Goal: Task Accomplishment & Management: Contribute content

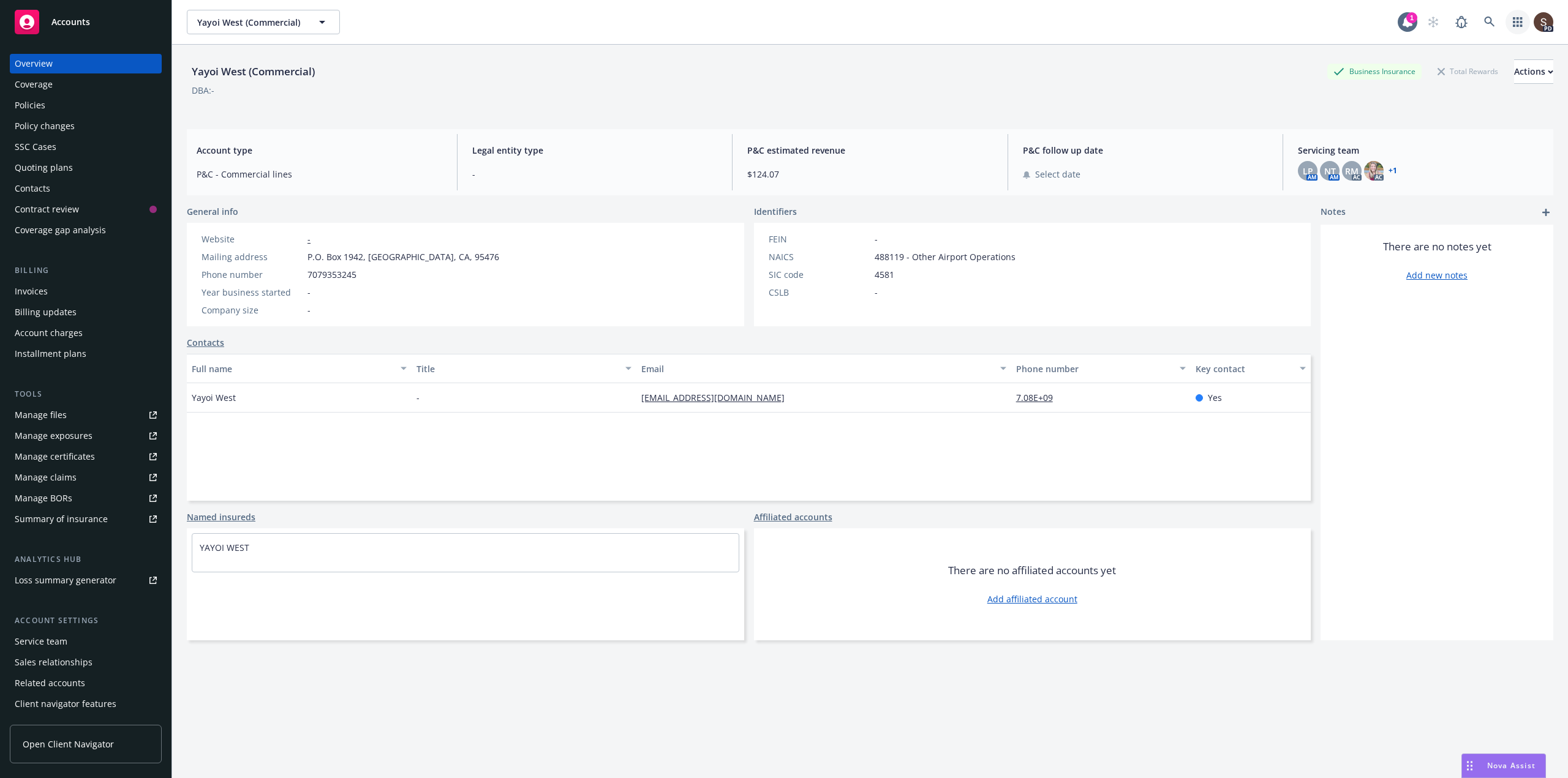
click at [1506, 20] on link "button" at bounding box center [1518, 22] width 24 height 24
click at [1402, 20] on icon at bounding box center [1407, 22] width 10 height 11
click at [1485, 22] on icon at bounding box center [1490, 22] width 11 height 11
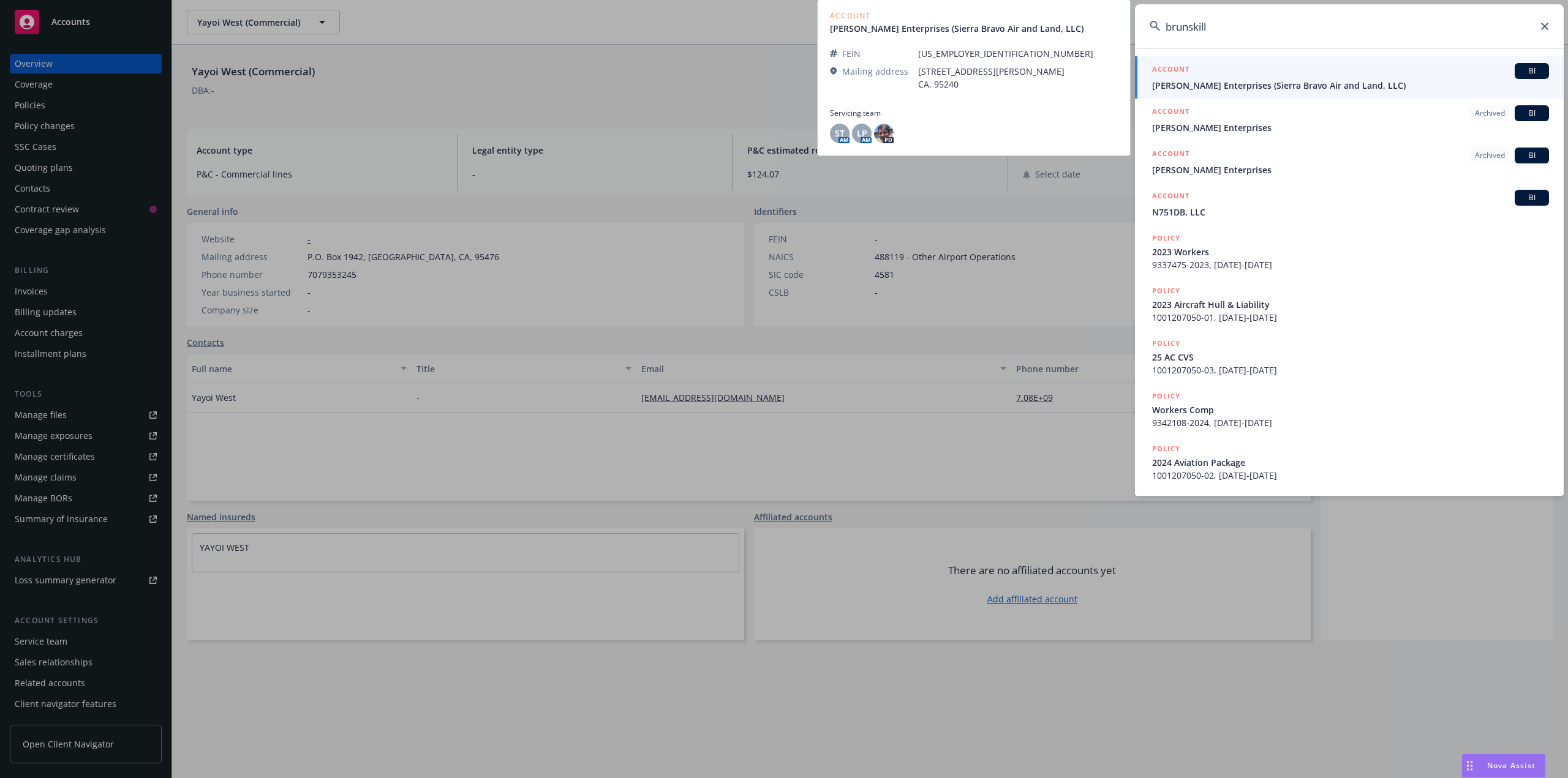
type input "brunskill"
click at [1319, 86] on span "[PERSON_NAME] Enterprises (Sierra Bravo Air and Land, LLC)" at bounding box center [1350, 85] width 397 height 13
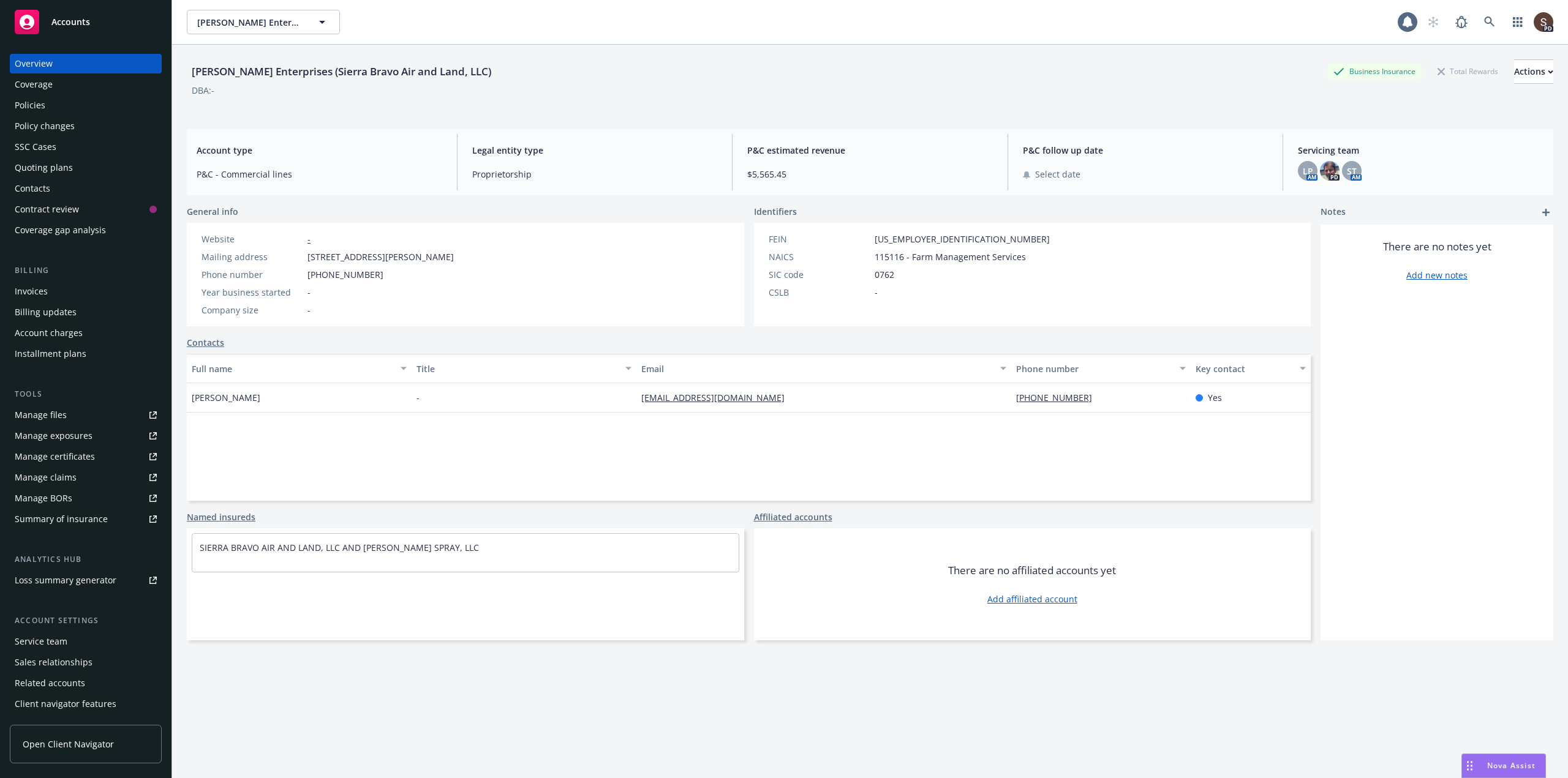
click at [41, 99] on div "Policies" at bounding box center [30, 106] width 31 height 20
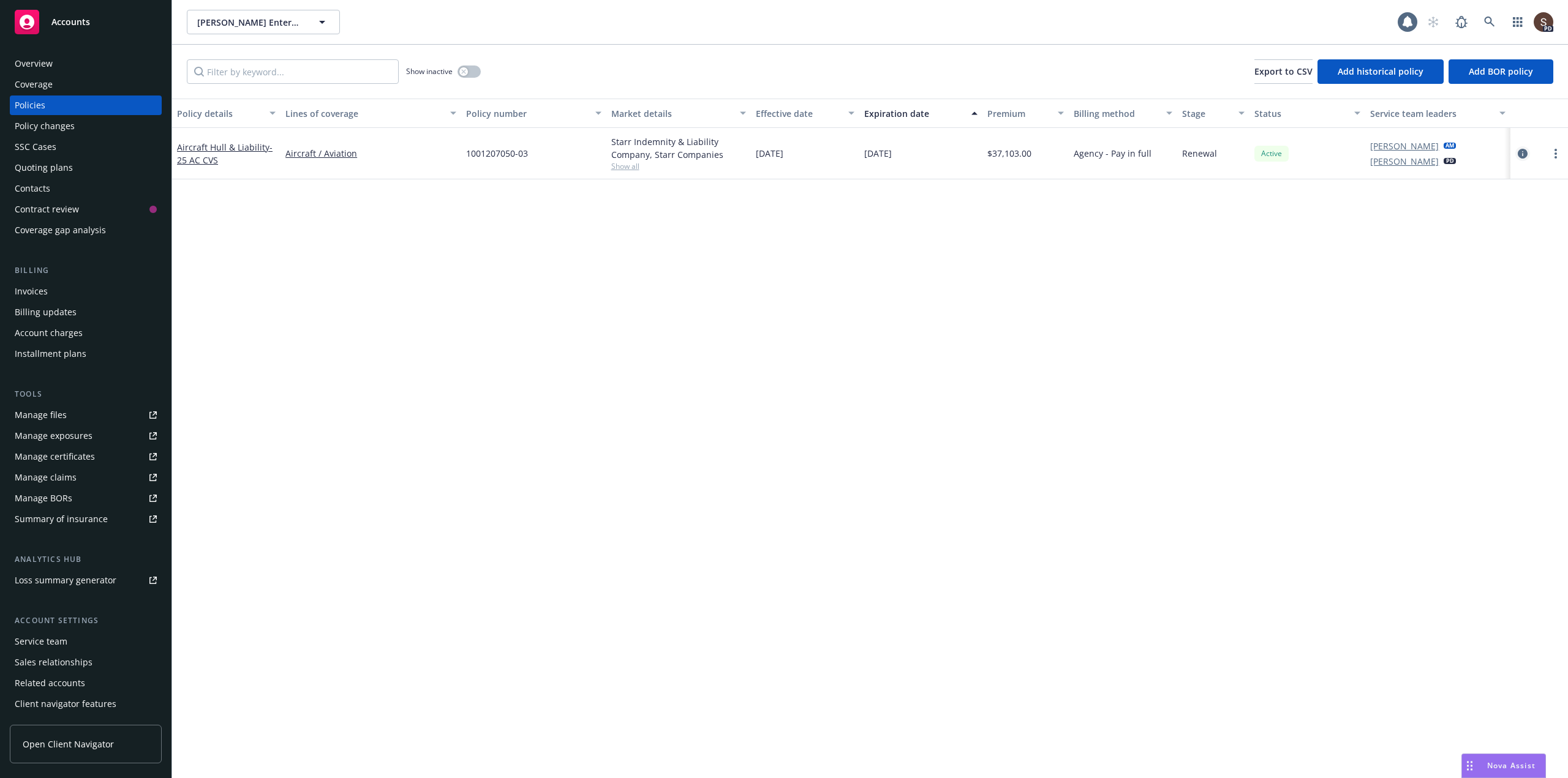
click at [1525, 153] on icon "circleInformation" at bounding box center [1523, 154] width 10 height 10
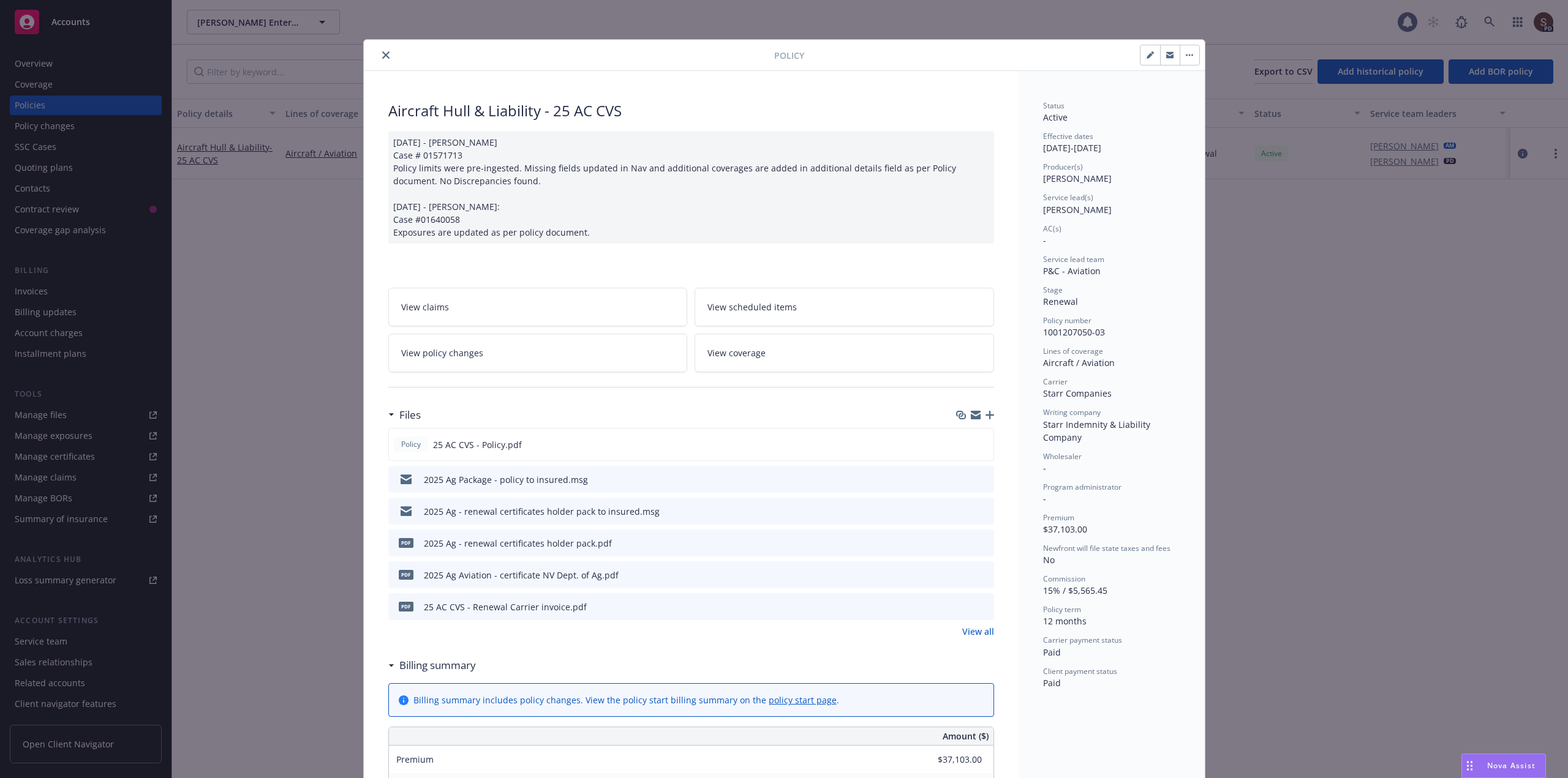
click at [986, 413] on icon "button" at bounding box center [990, 415] width 8 height 8
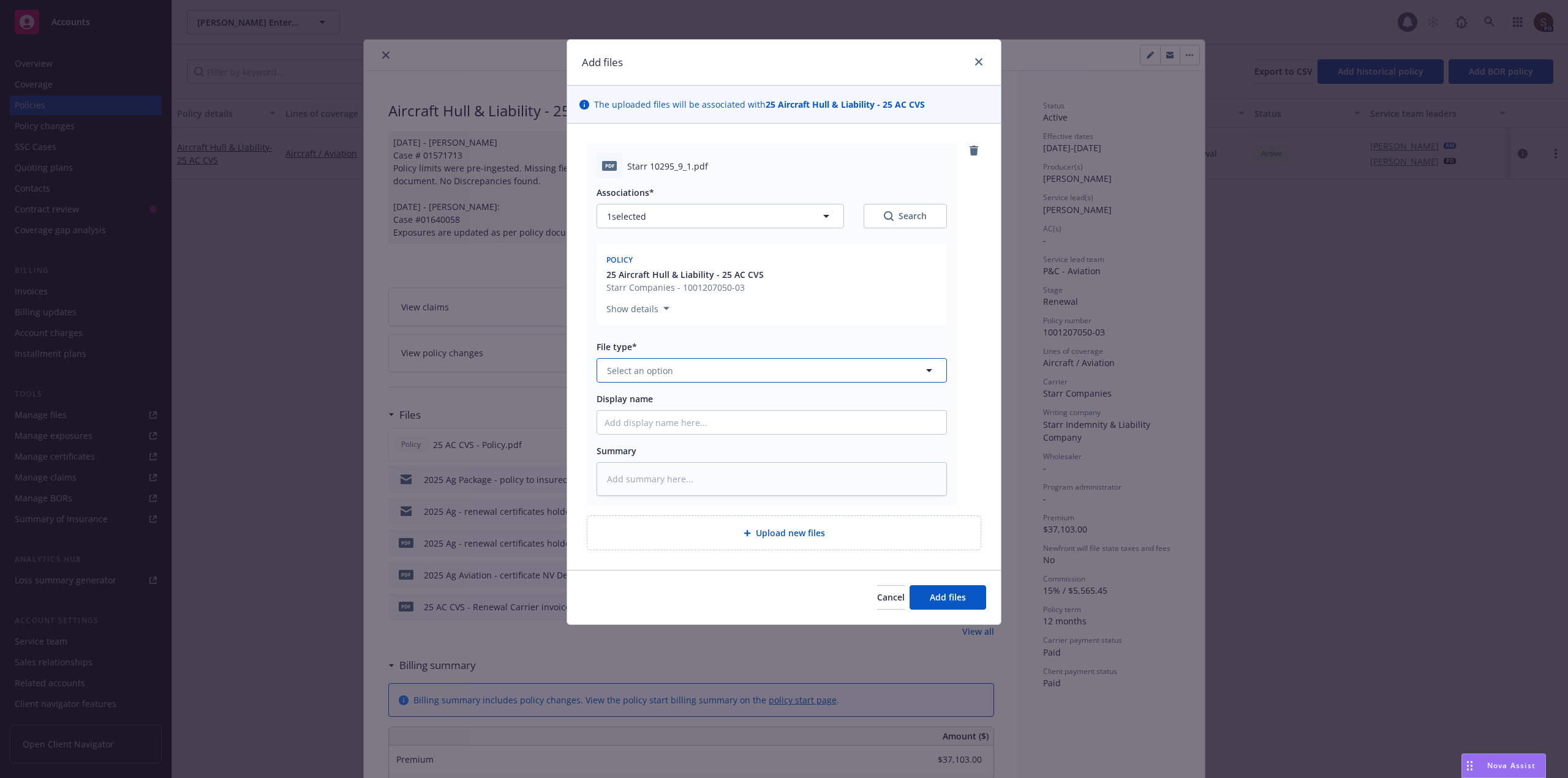
click at [801, 371] on button "Select an option" at bounding box center [771, 370] width 350 height 24
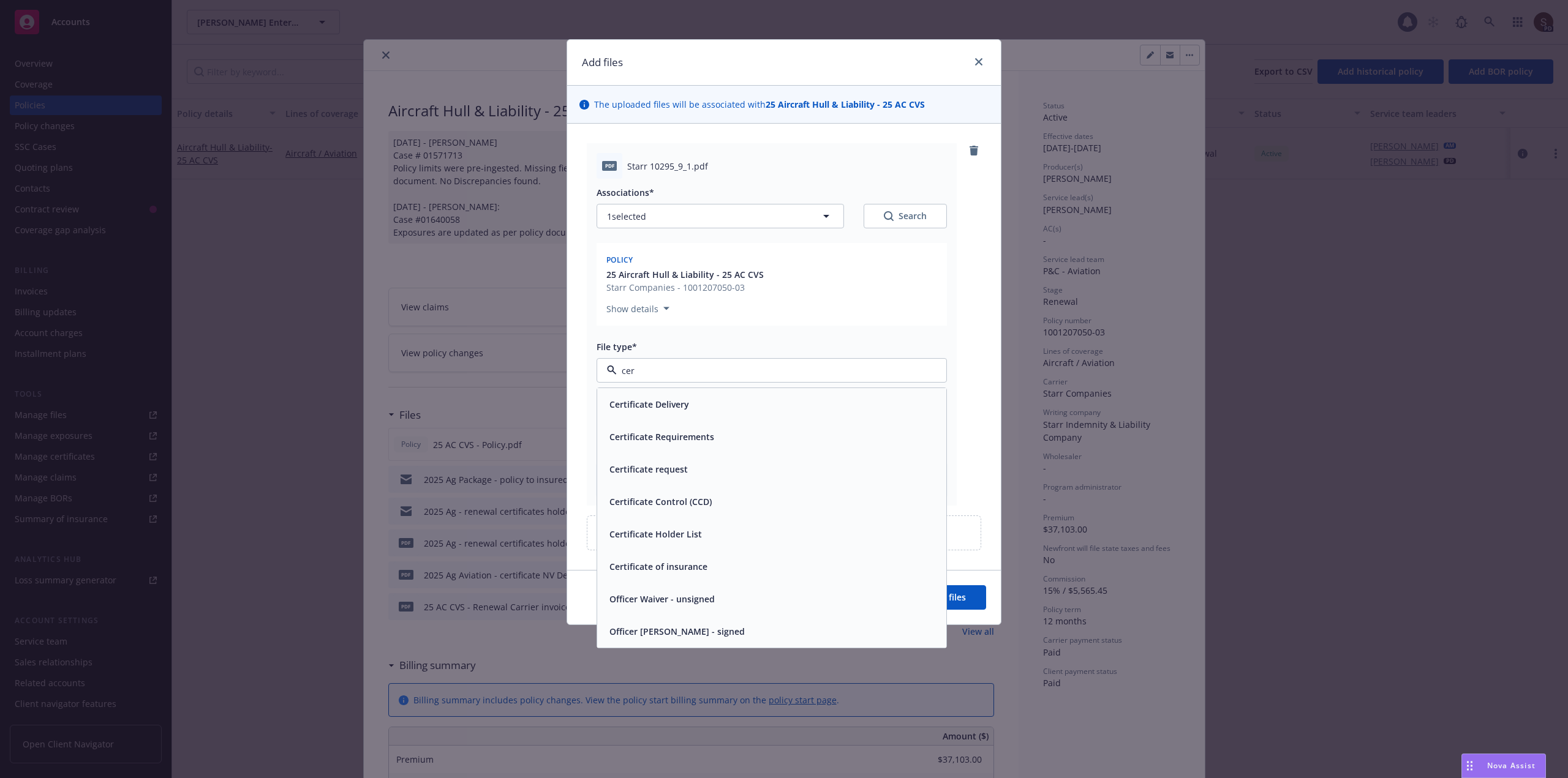
type input "cert"
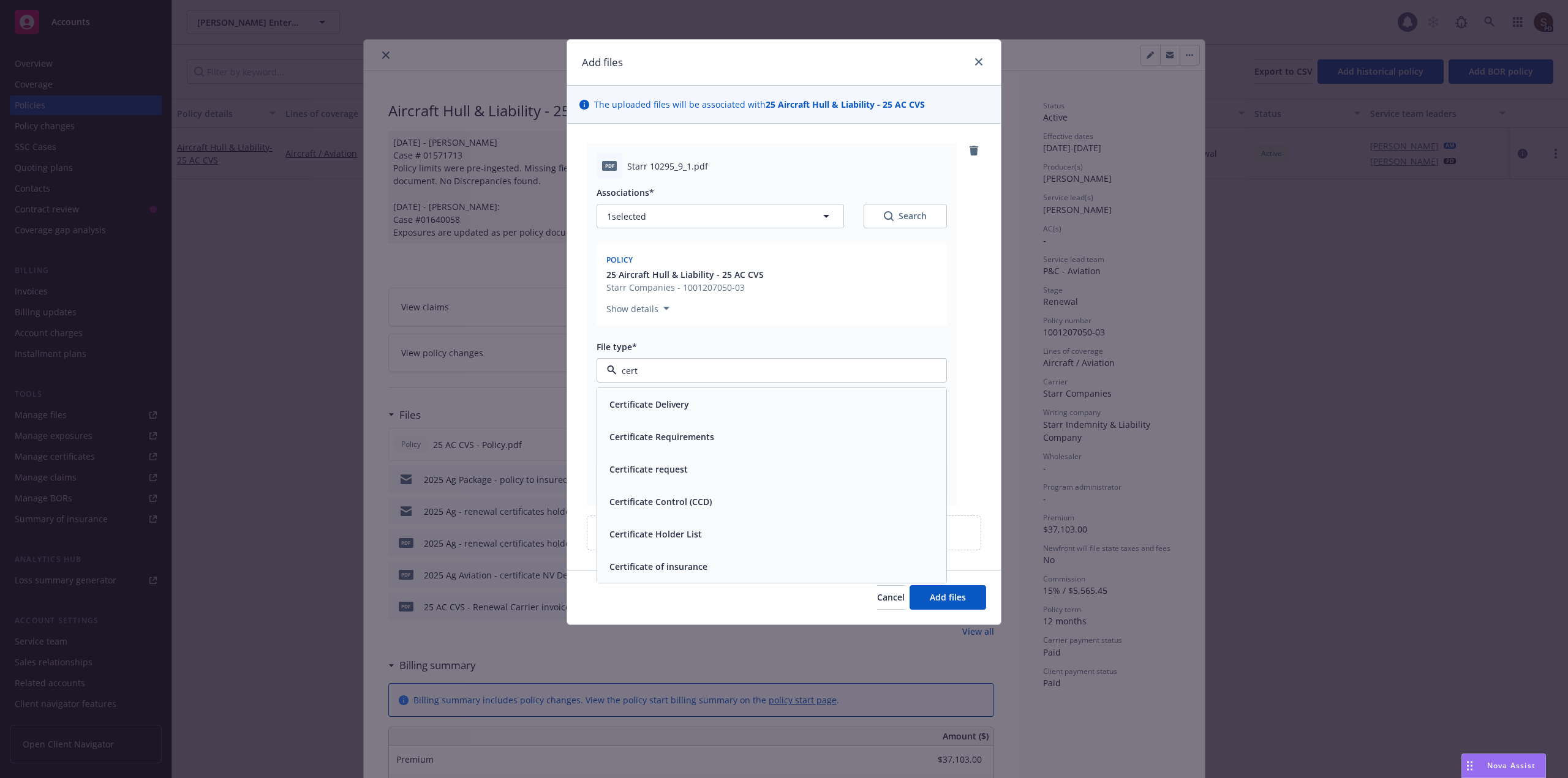
click at [694, 570] on span "Certificate of insurance" at bounding box center [658, 566] width 98 height 13
click at [629, 426] on input "Display name" at bounding box center [771, 422] width 349 height 23
type textarea "x"
type input "2"
type textarea "x"
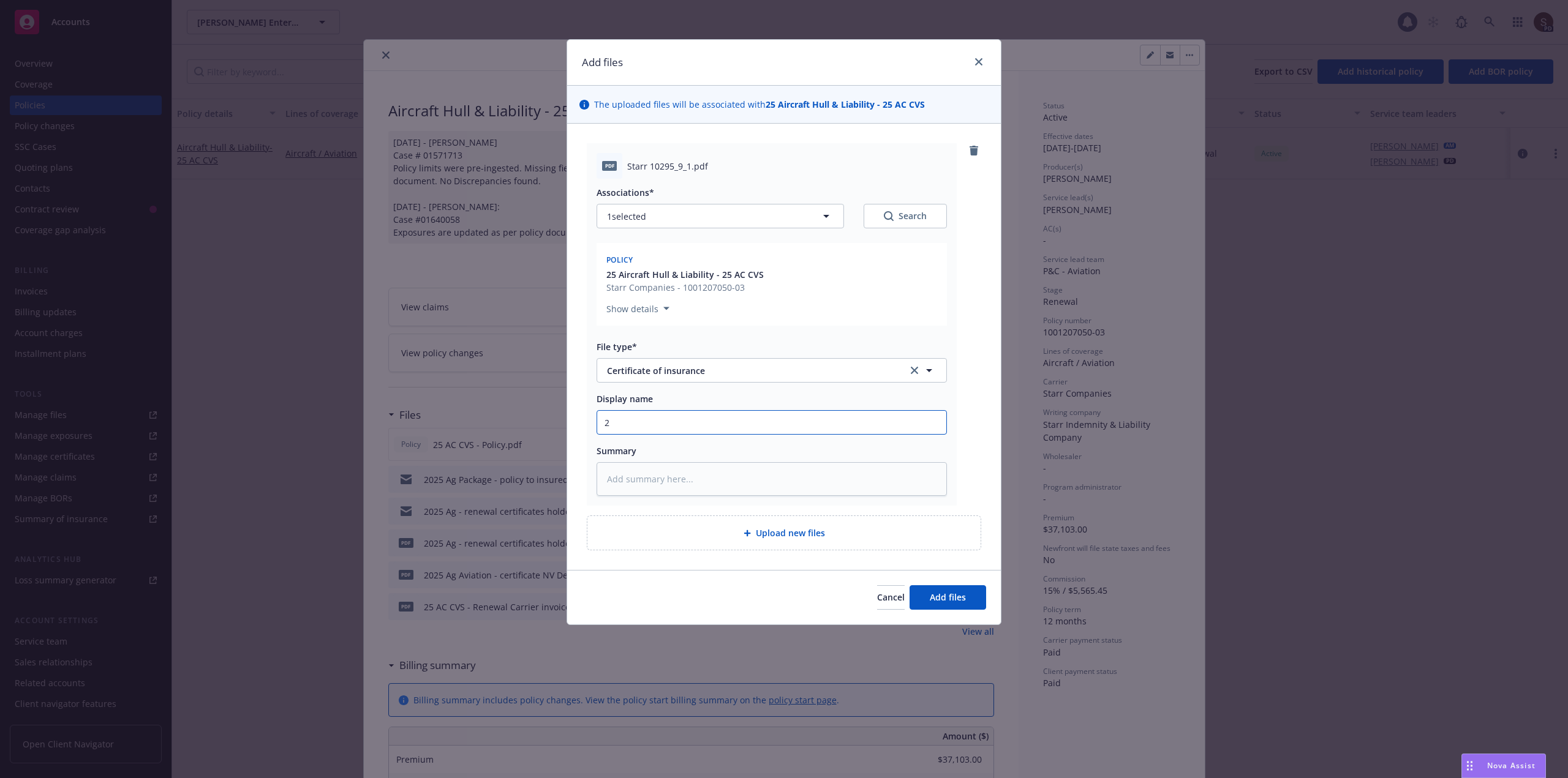
type input "20"
type textarea "x"
type input "202"
type textarea "x"
type input "2025"
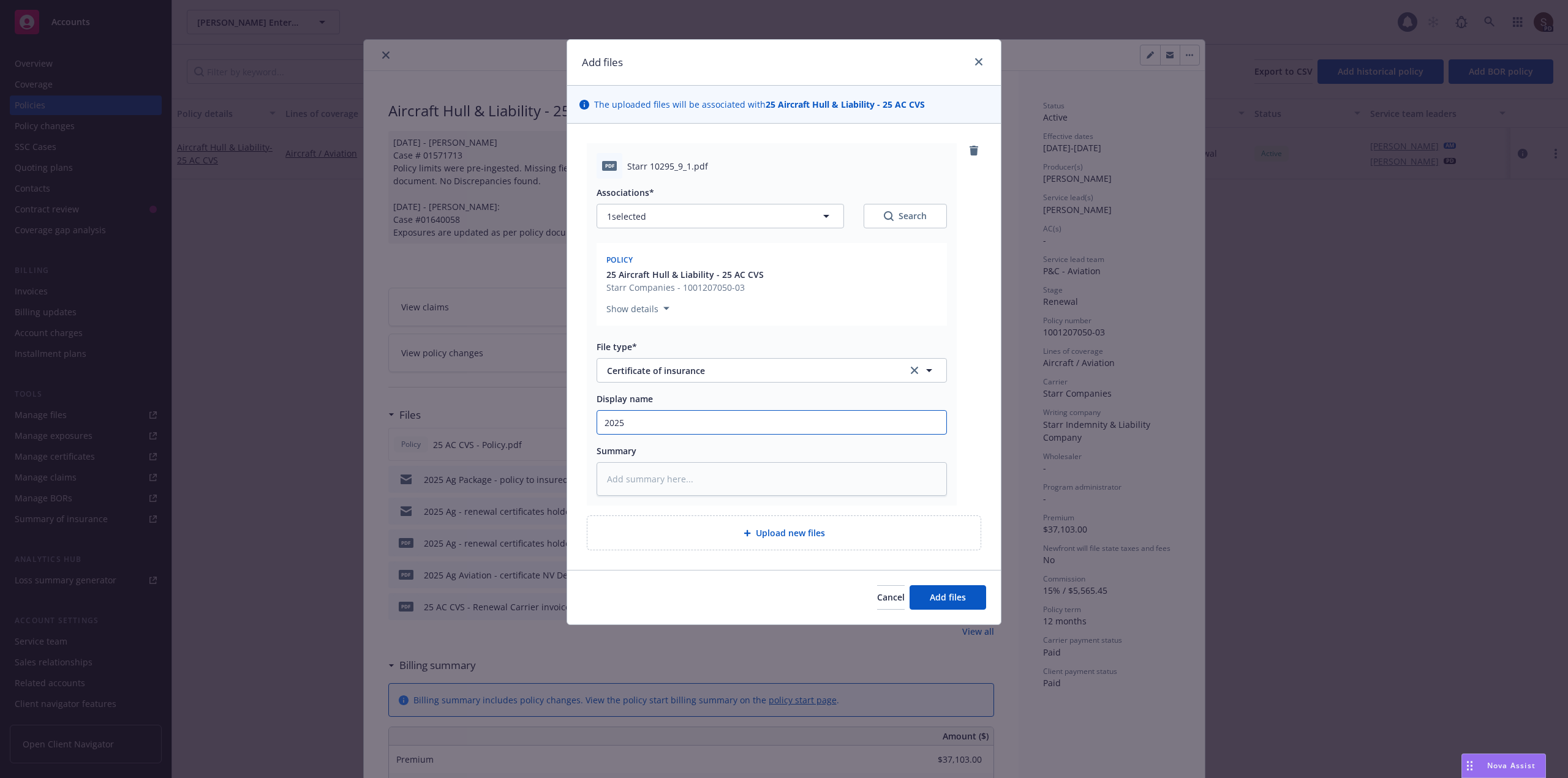
type textarea "x"
type input "2025"
type textarea "x"
type input "2025 A"
type textarea "x"
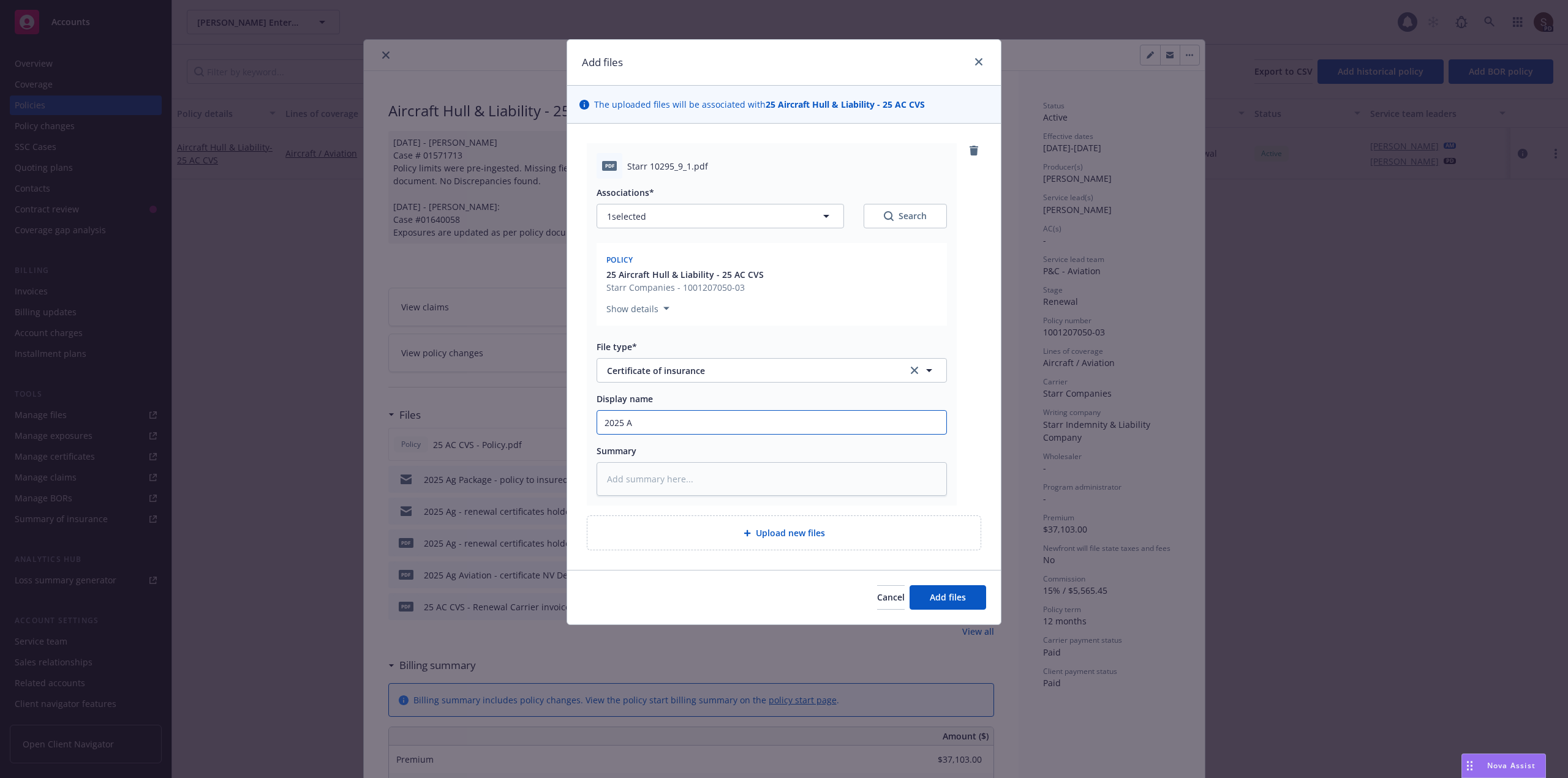
type input "2025 Ai"
type textarea "x"
type input "2025 Air"
type textarea "x"
type input "2025 Airc"
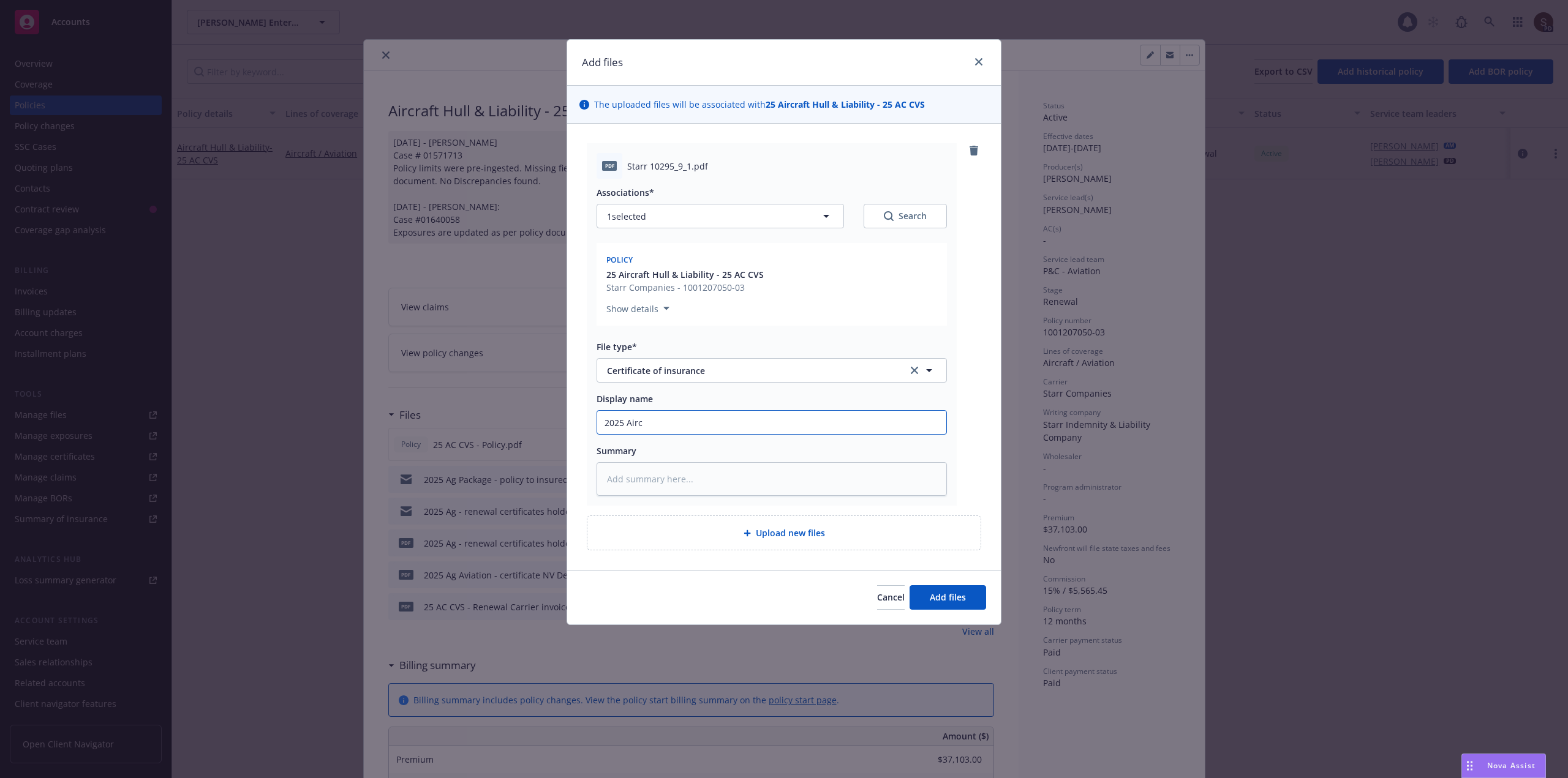
type textarea "x"
type input "2025 Aircr"
type textarea "x"
type input "2025 Aircra"
type textarea "x"
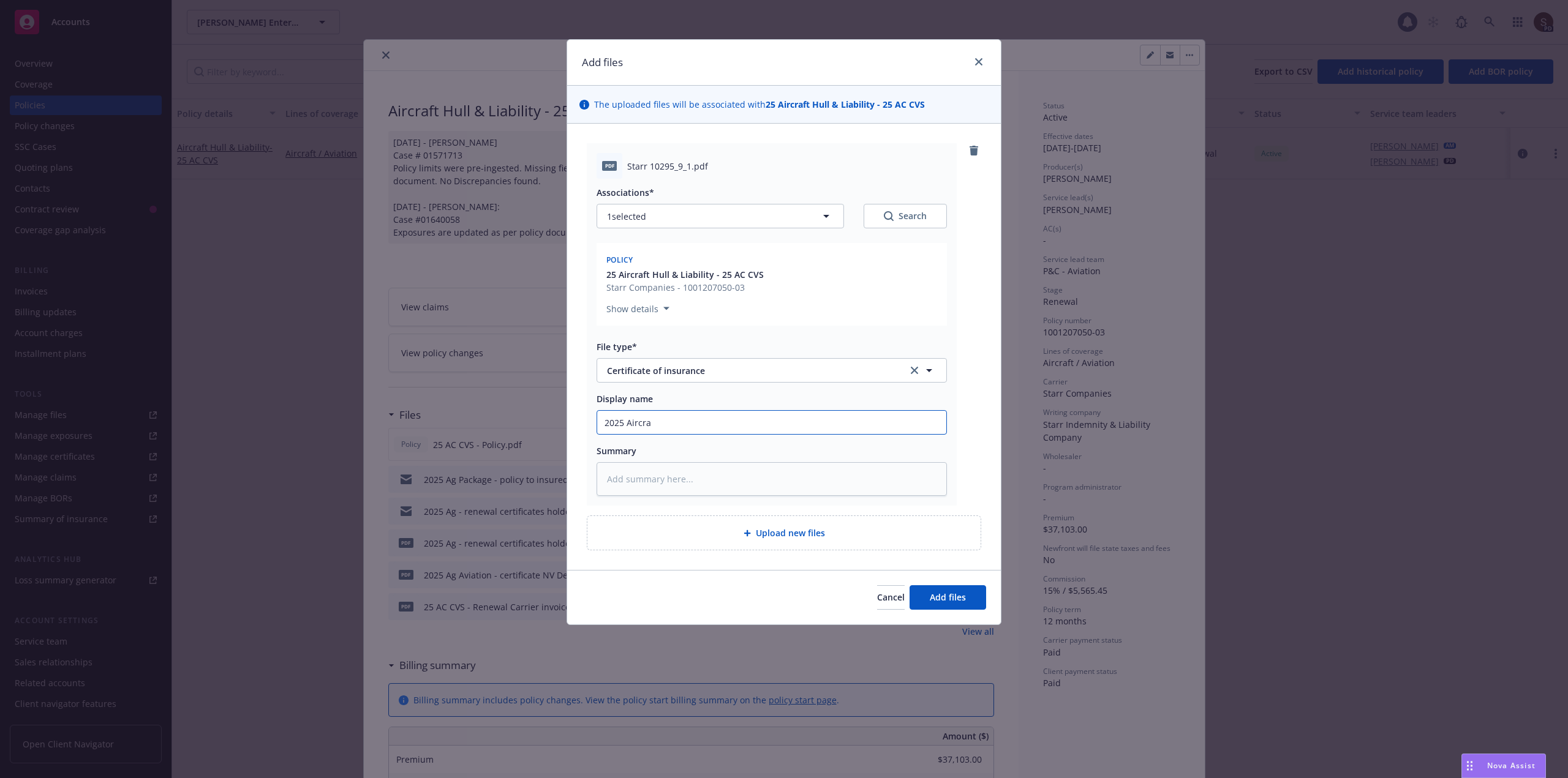
type input "2025 Aircraf"
type textarea "x"
type input "2025 Aircraft"
type textarea "x"
type input "2025 Aircraft"
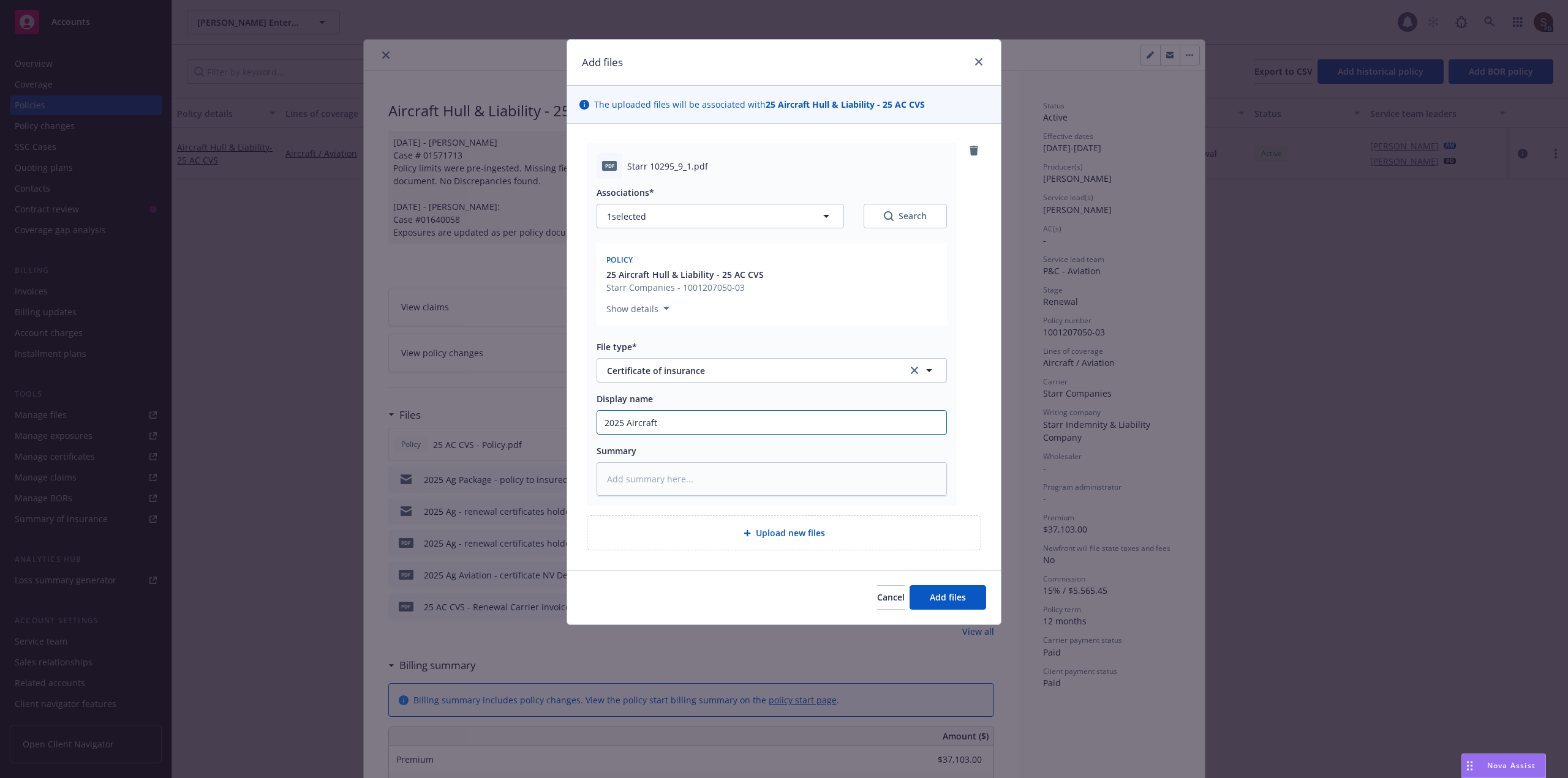
type textarea "x"
type input "2025 Aircraft c"
type textarea "x"
type input "2025 Aircraft ce"
type textarea "x"
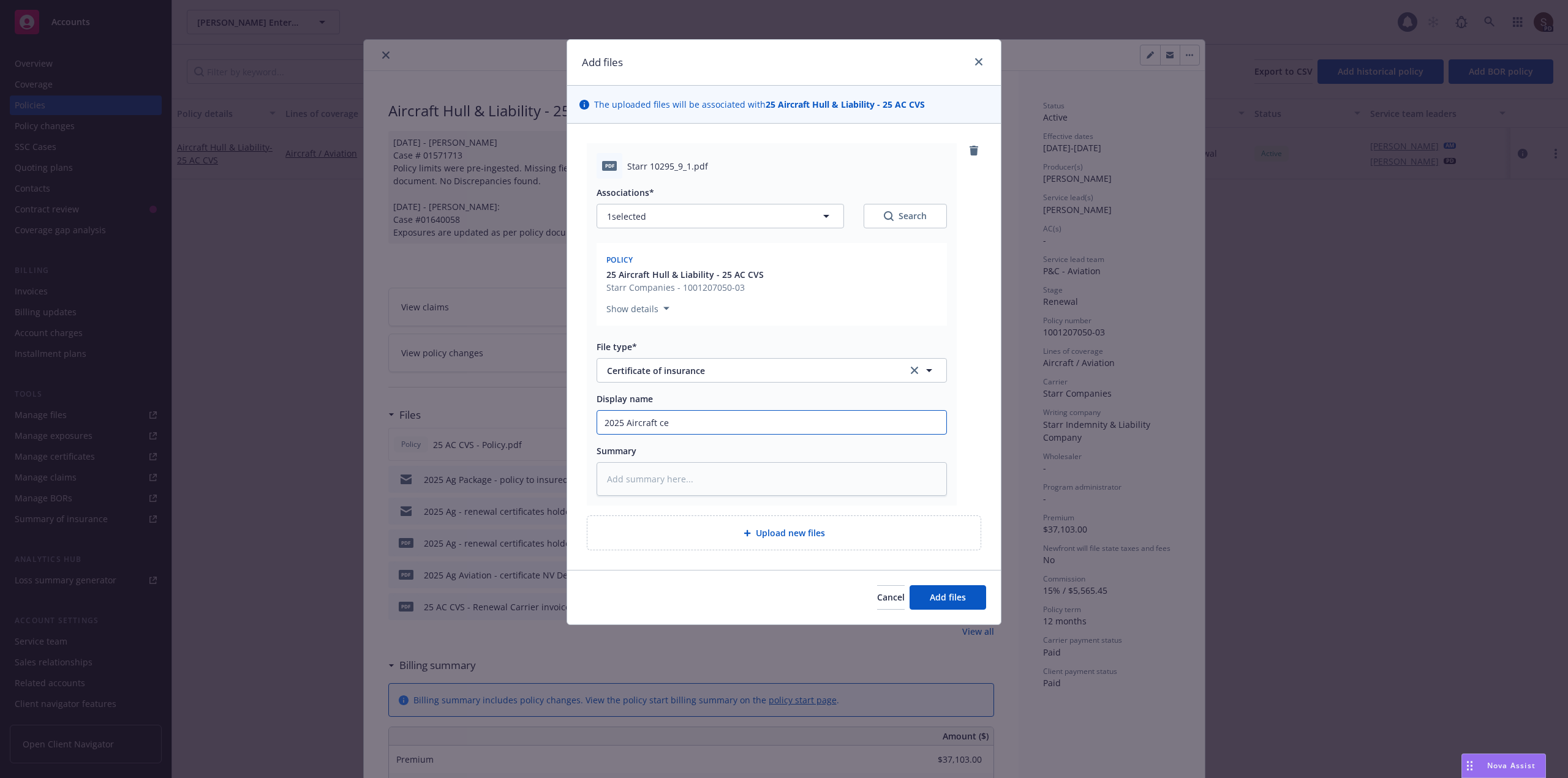
type input "2025 Aircraft cer"
type textarea "x"
type input "2025 Aircraft cert"
type textarea "x"
type input "2025 Aircraft certi"
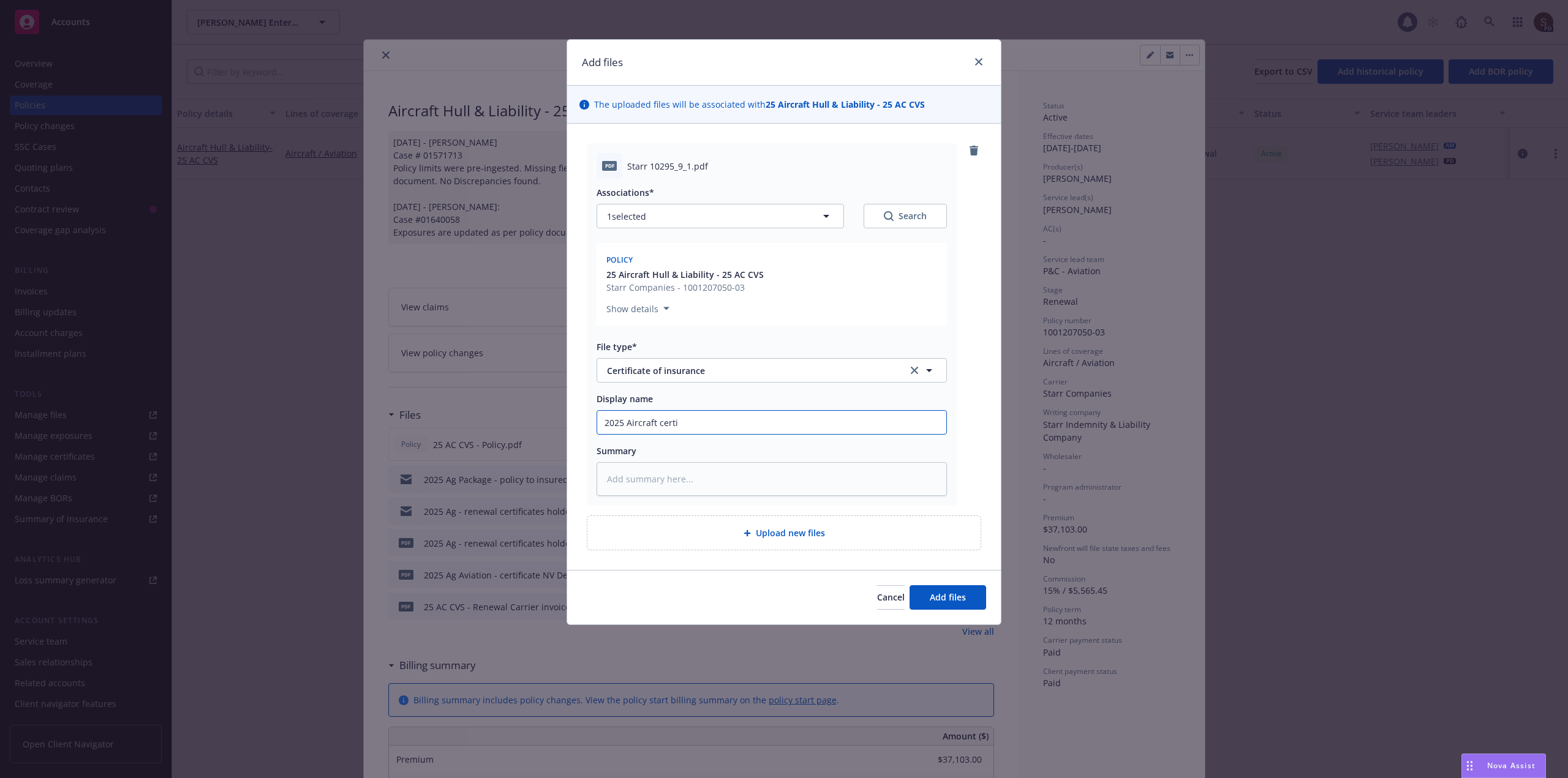
type textarea "x"
type input "2025 Aircraft certif"
type textarea "x"
type input "2025 Aircraft certifi"
type textarea "x"
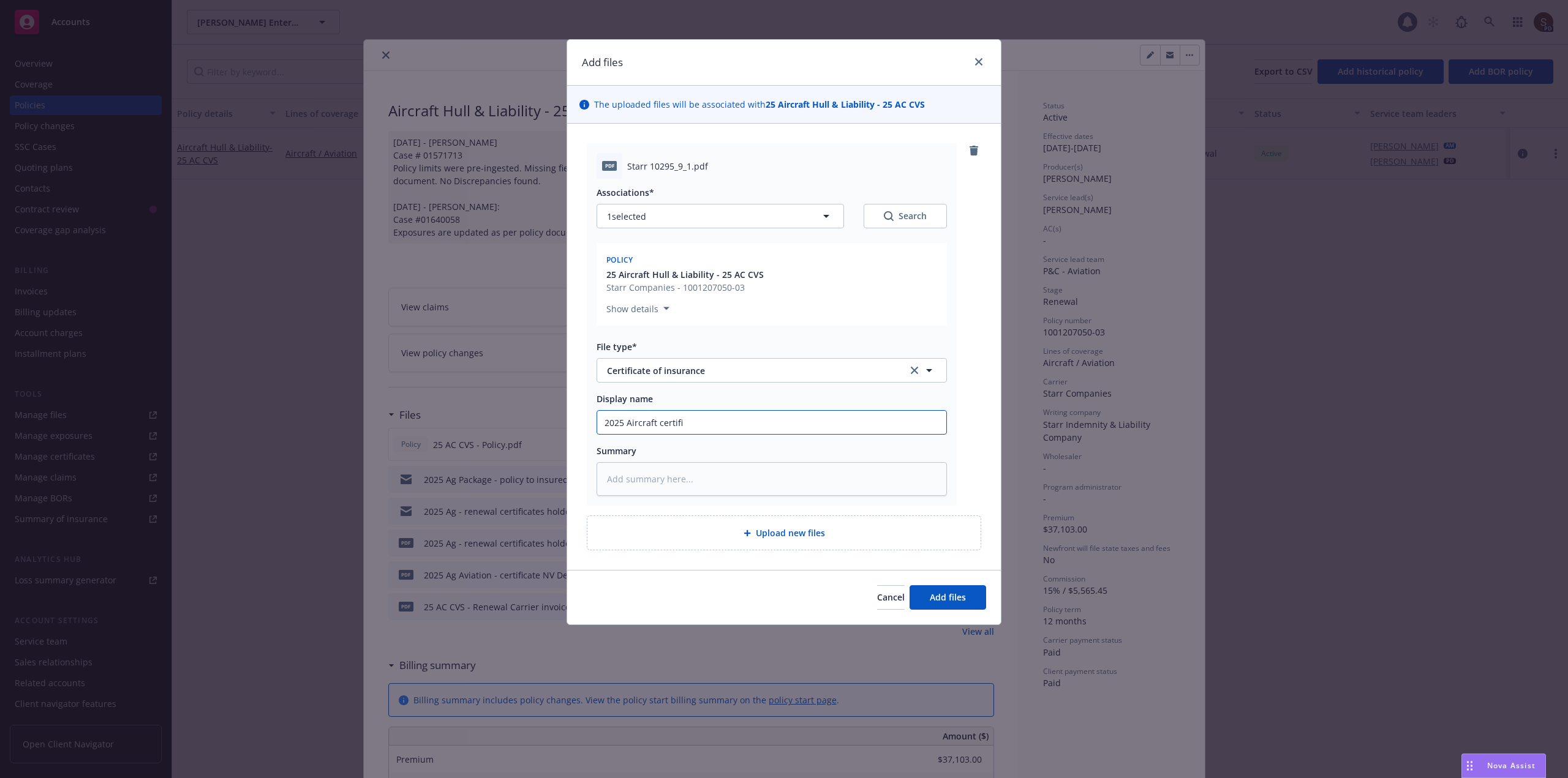
type input "2025 Aircraft certific"
type textarea "x"
type input "2025 Aircraft certifica"
type textarea "x"
type input "2025 Aircraft certificat"
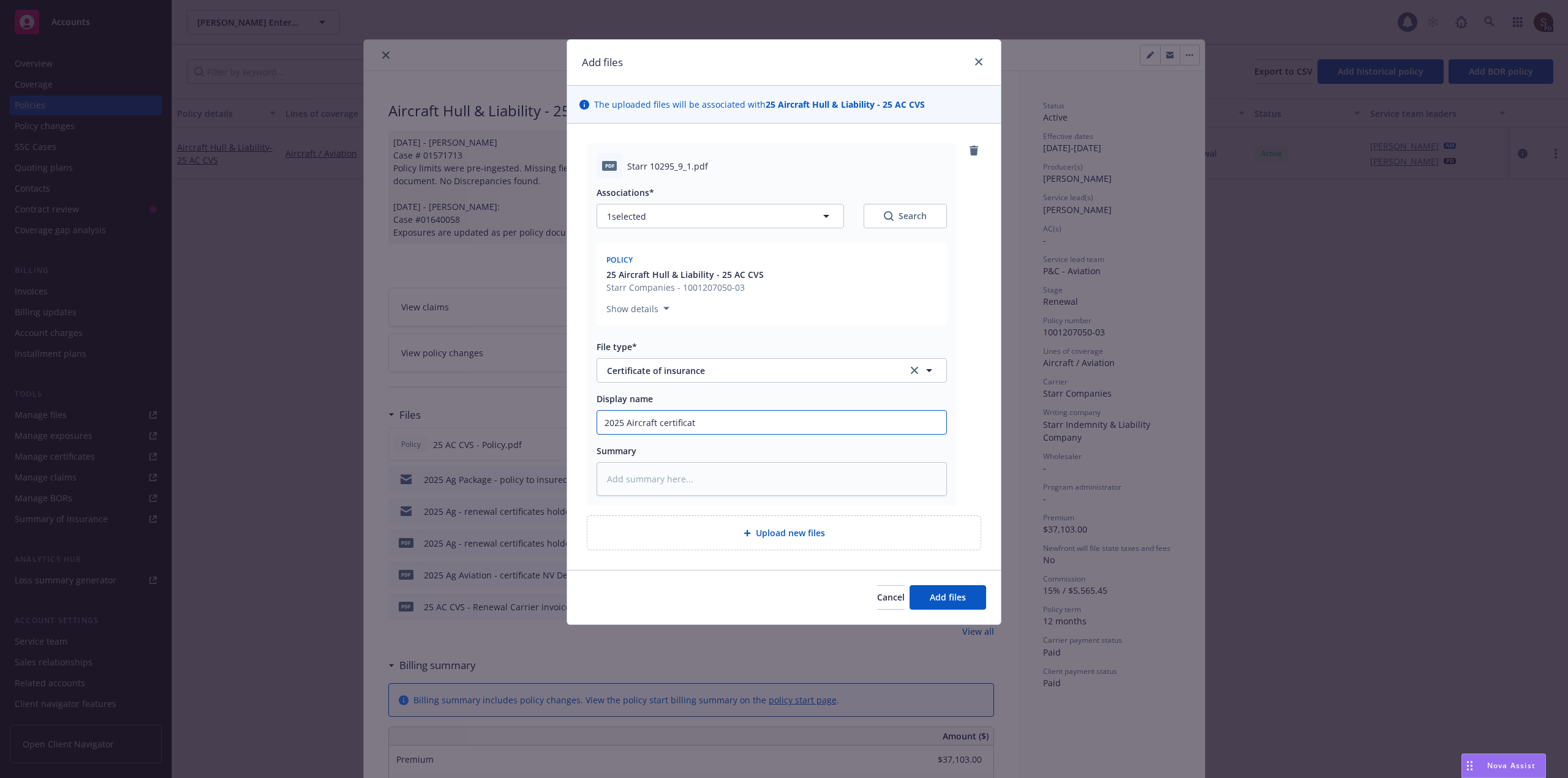
type textarea "x"
type input "2025 Aircraft certificate"
type textarea "x"
type input "2025 Aircraft certificate"
type textarea "x"
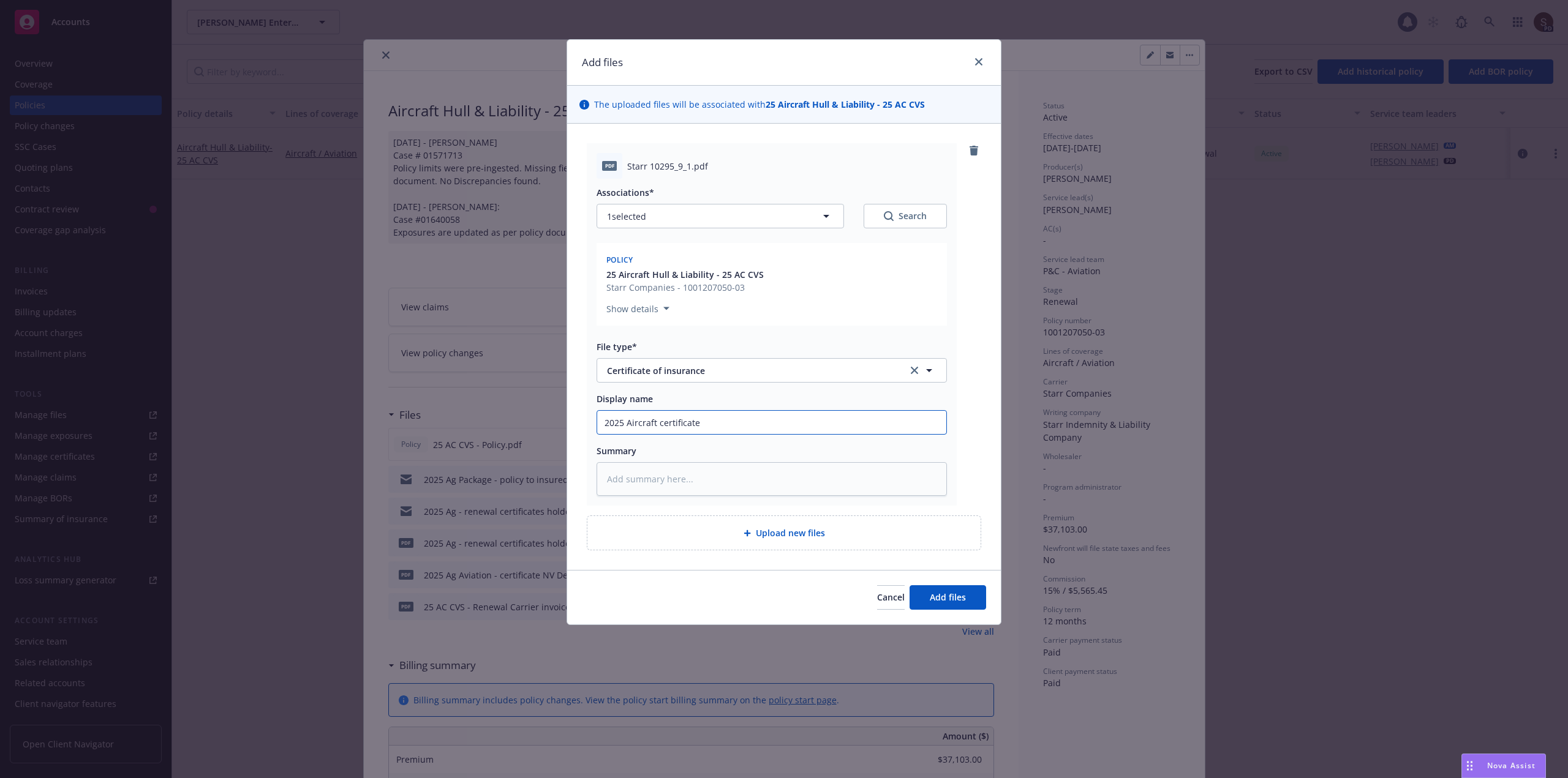
type input "2025 Aircraft certificate -"
type textarea "x"
type input "2025 Aircraft certificate --"
type textarea "x"
type input "2025 Aircraft certificate --"
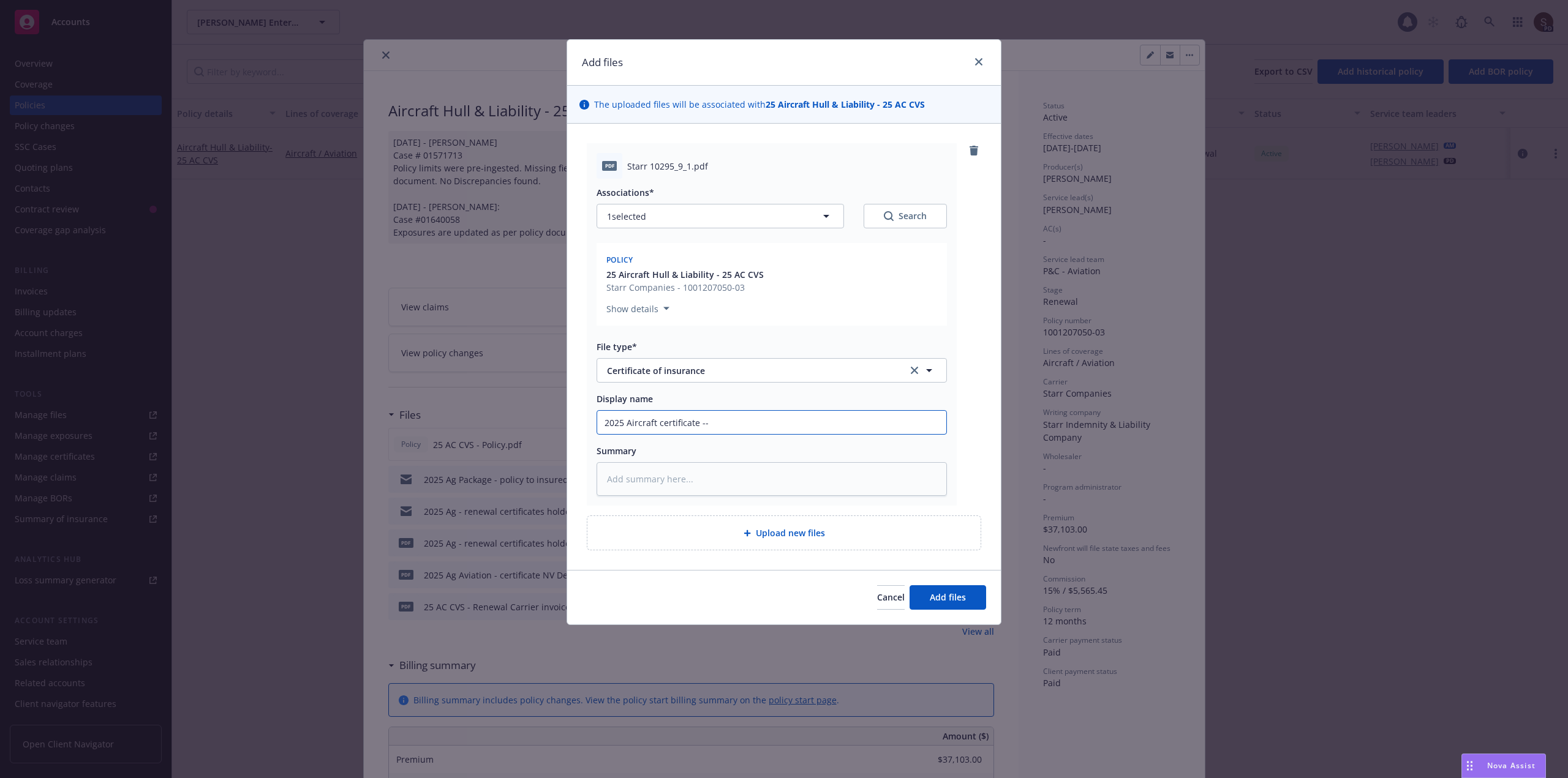
type textarea "x"
type input "2025 Aircraft certificate -- P"
type textarea "x"
type input "2025 Aircraft certificate -- Pe"
type textarea "x"
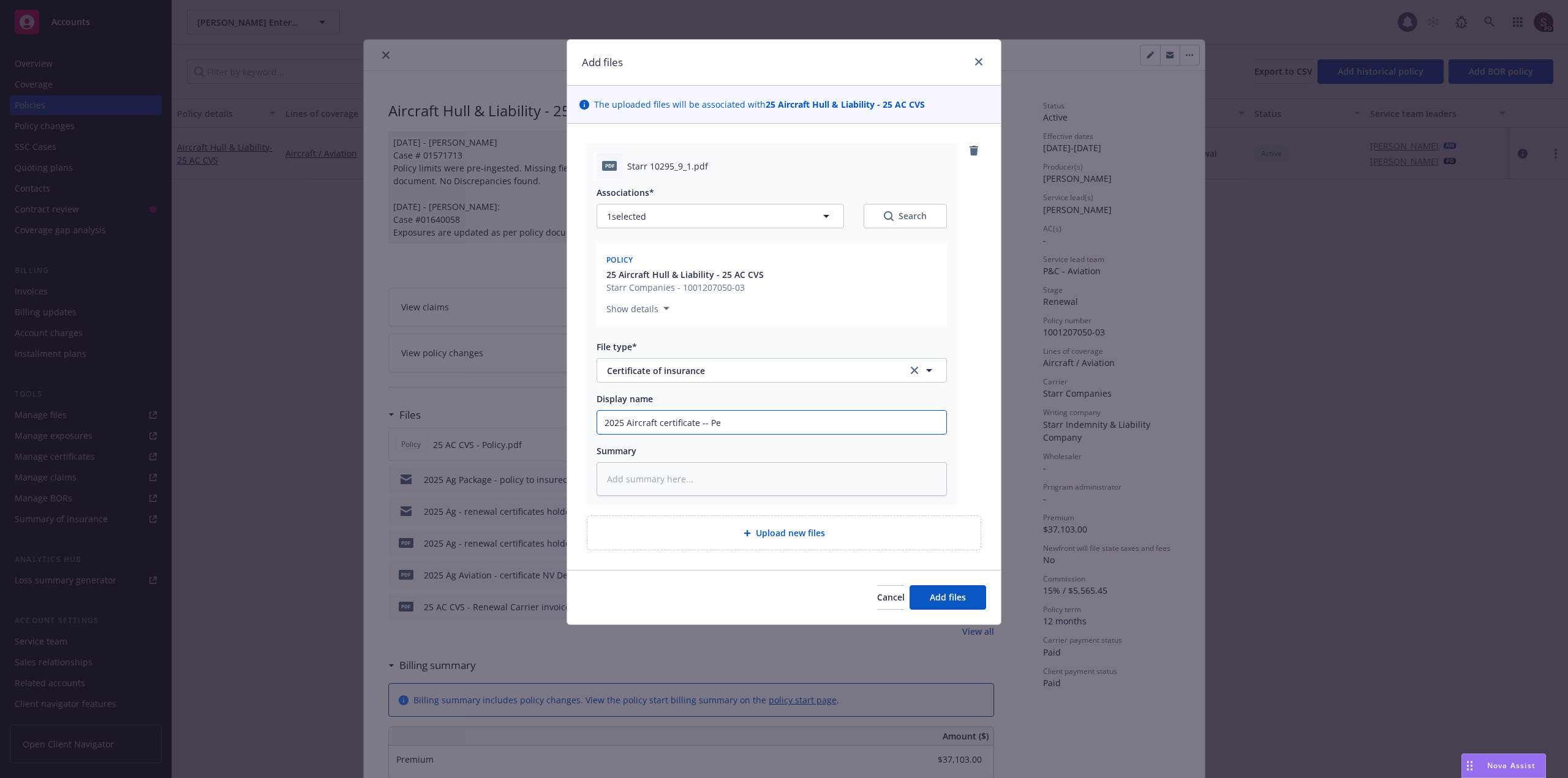
type input "2025 Aircraft certificate -- Per"
type textarea "x"
type input "2025 Aircraft certificate -- Peri"
type textarea "x"
type input "2025 Aircraft certificate -- Peri"
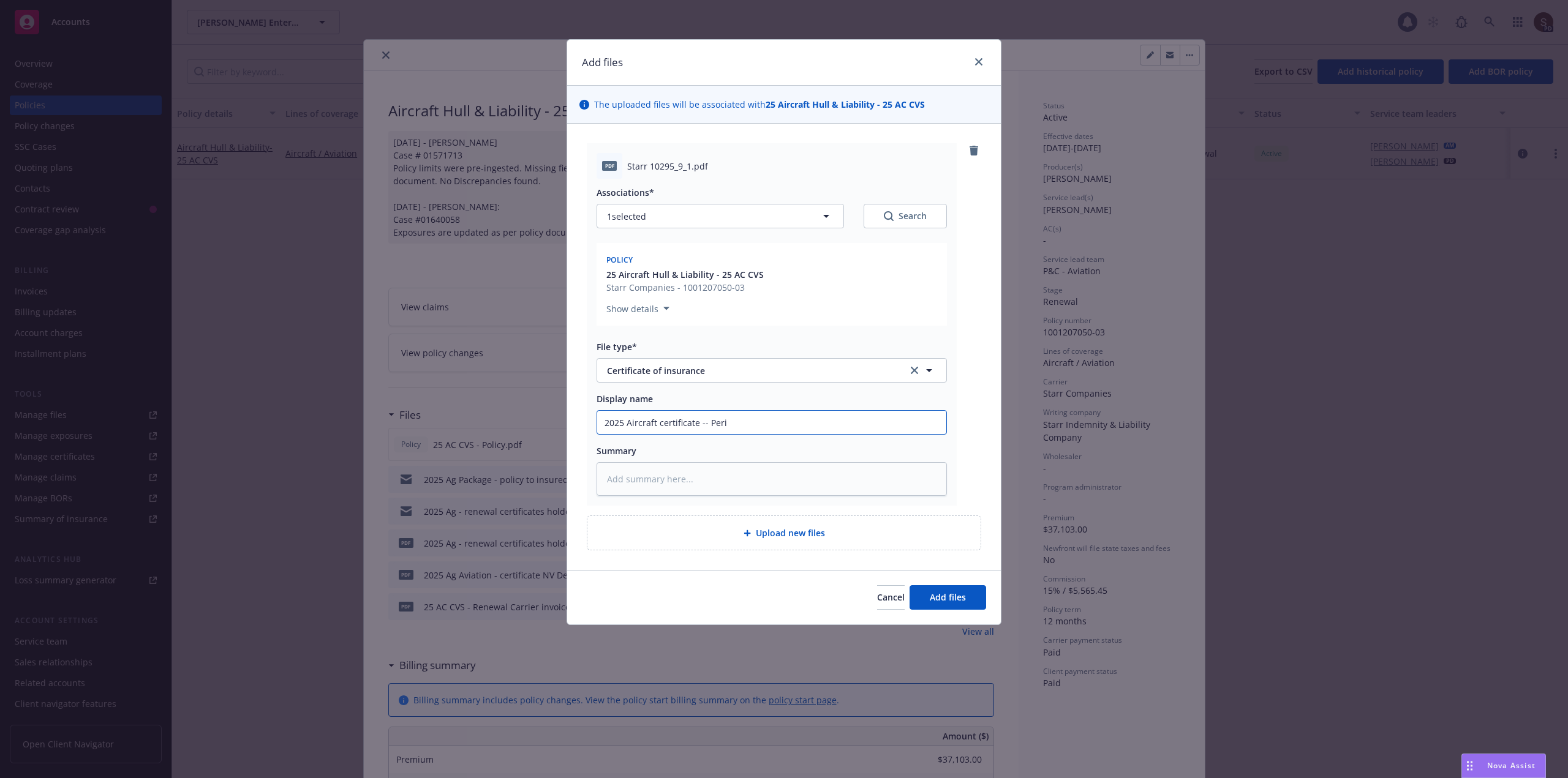
click at [747, 424] on input "2025 Aircraft certificate -- Peri" at bounding box center [771, 422] width 349 height 23
type textarea "x"
type input "2025 Aircraft certificate -- Peri &"
type textarea "x"
type input "2025 Aircraft certificate -- Peri & S"
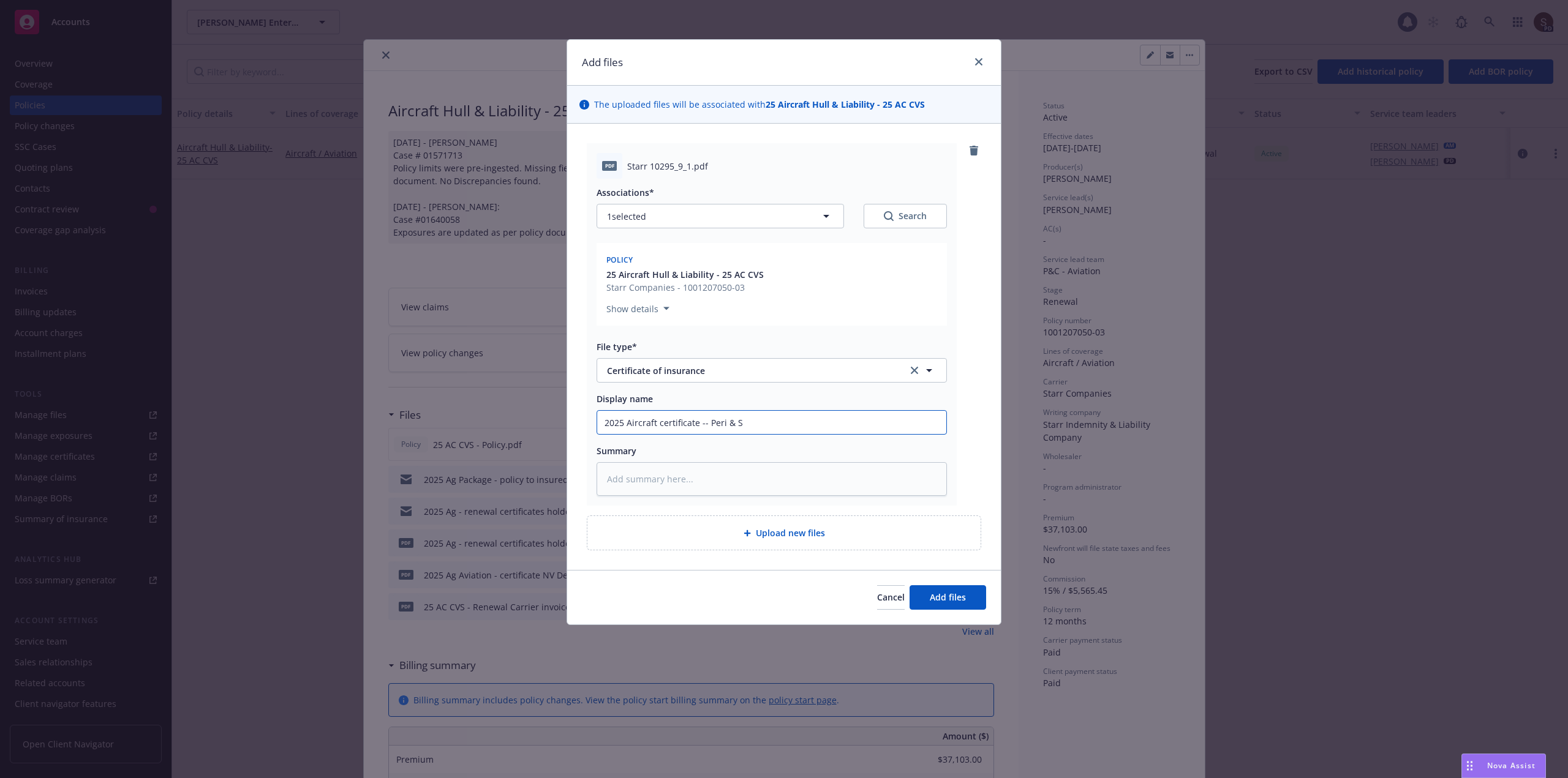
type textarea "x"
type input "2025 Aircraft certificate -- Peri & SO"
type textarea "x"
type input "2025 Aircraft certificate -- Peri & SOn"
type textarea "x"
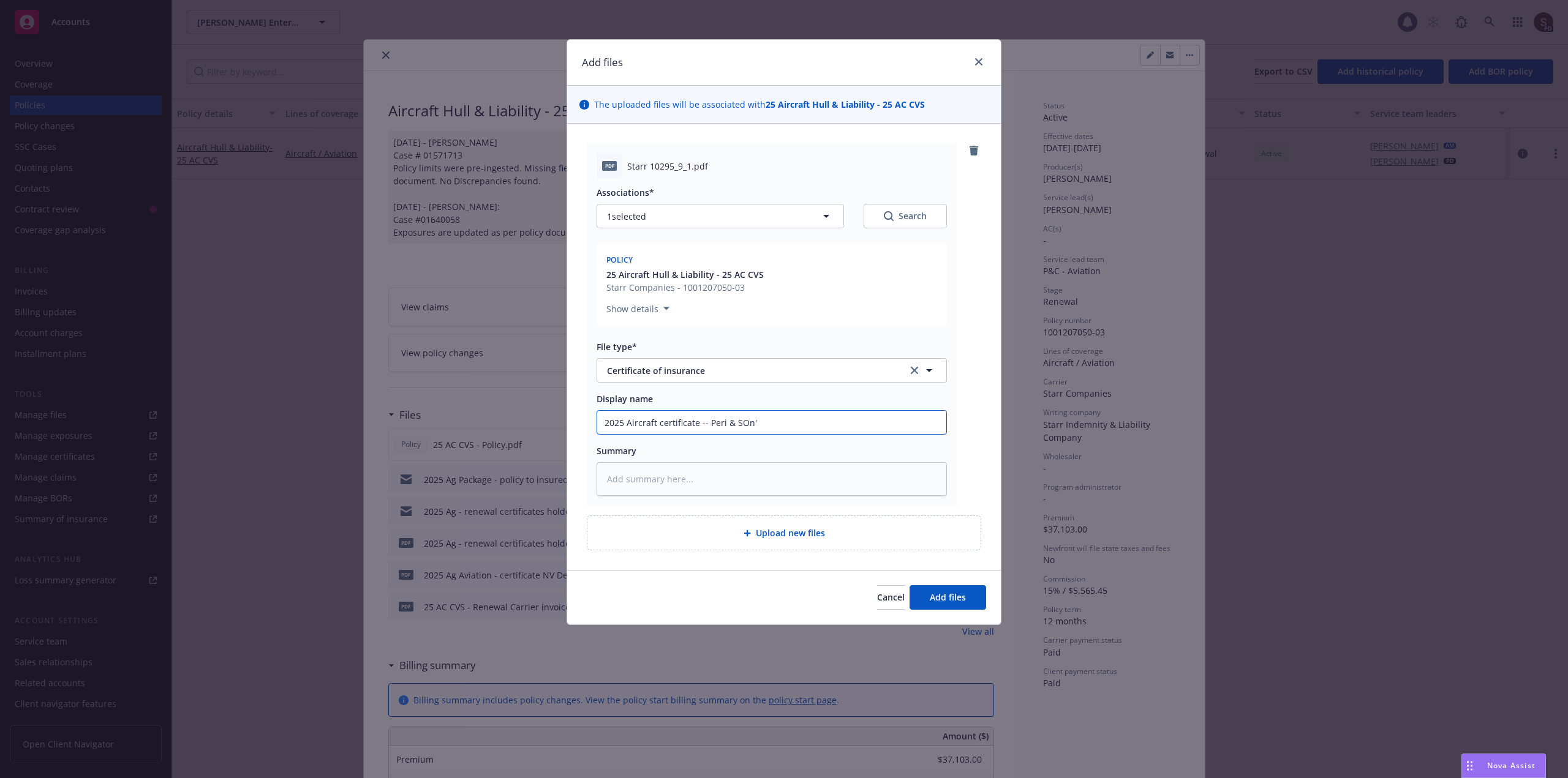
type input "2025 Aircraft certificate -- Peri & SOn's"
type textarea "x"
type input "2025 Aircraft certificate -- Peri & SOn's"
type textarea "x"
type input "2025 Aircraft certificate -- Peri & SOn's F"
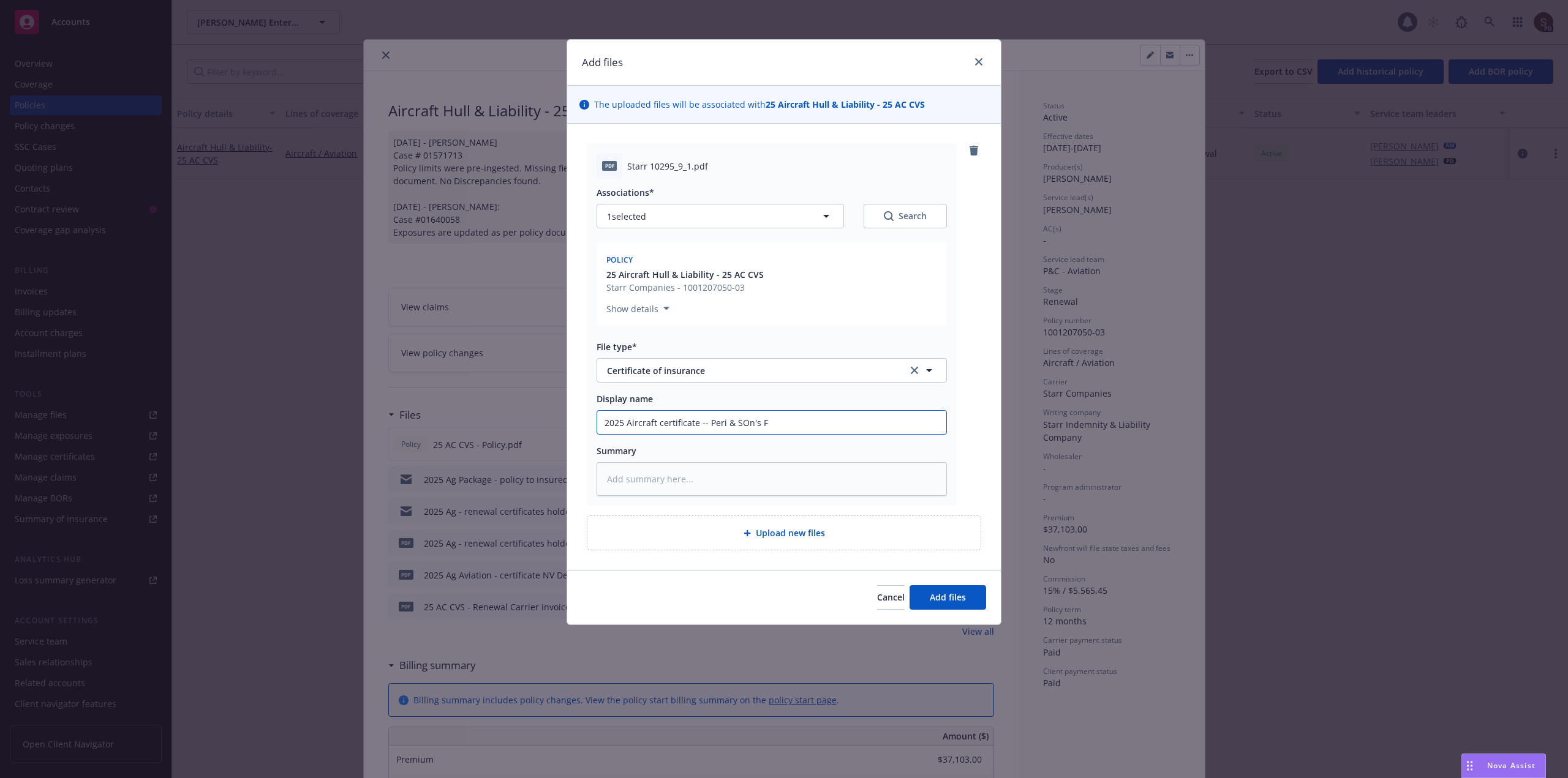
type textarea "x"
type input "2025 Aircraft certificate -- Peri & SOn's Fa"
type textarea "x"
type input "2025 Aircraft certificate -- Peri & SOn's Far"
type textarea "x"
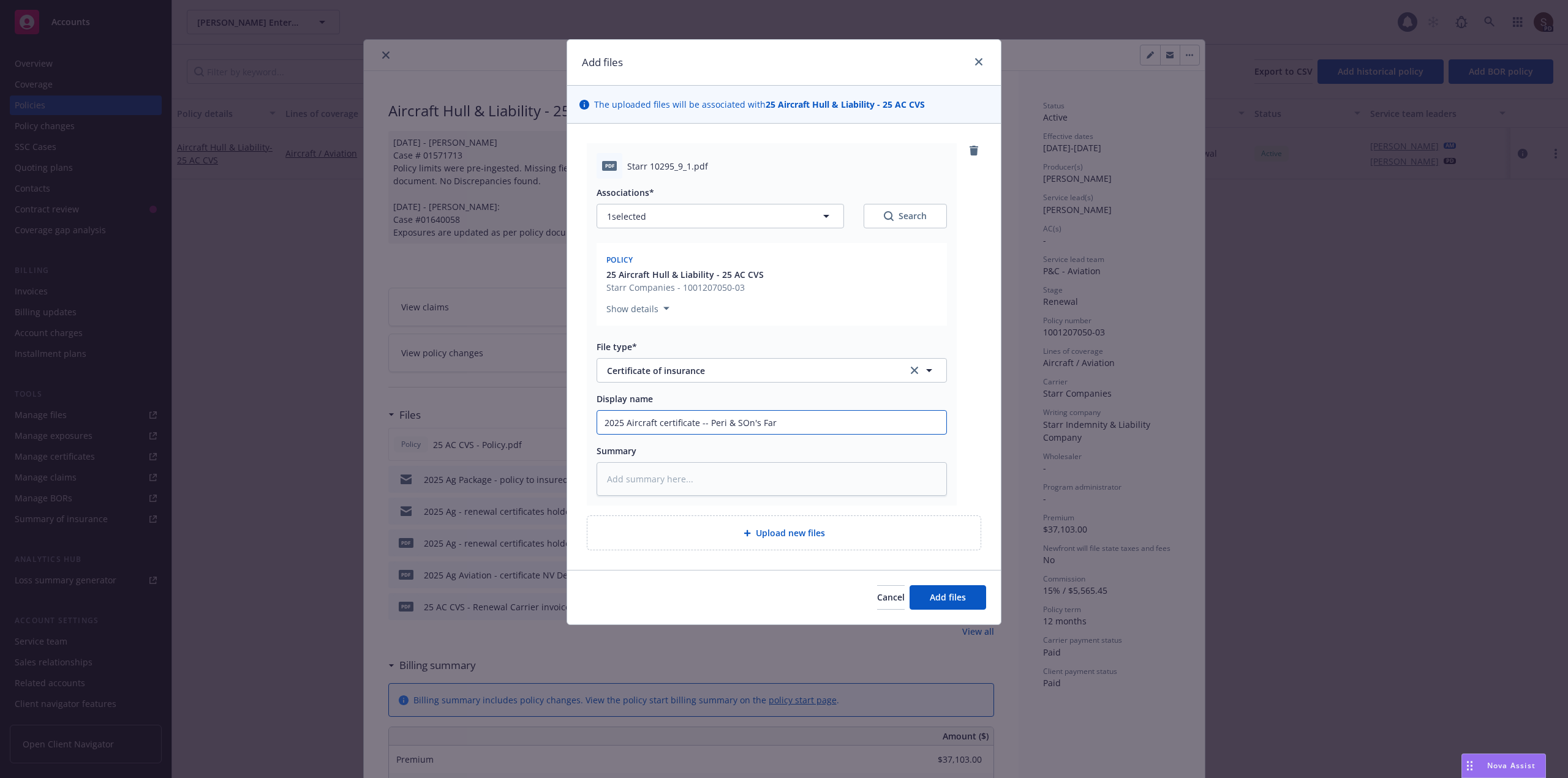
type input "2025 Aircraft certificate -- Peri & SOn's Farm"
click at [740, 422] on input "2025 Aircraft certificate -- Peri & SOn's Farm" at bounding box center [771, 422] width 349 height 23
type textarea "x"
type input "2025 Aircraft certificate -- Peri & Sn's Farm"
type textarea "x"
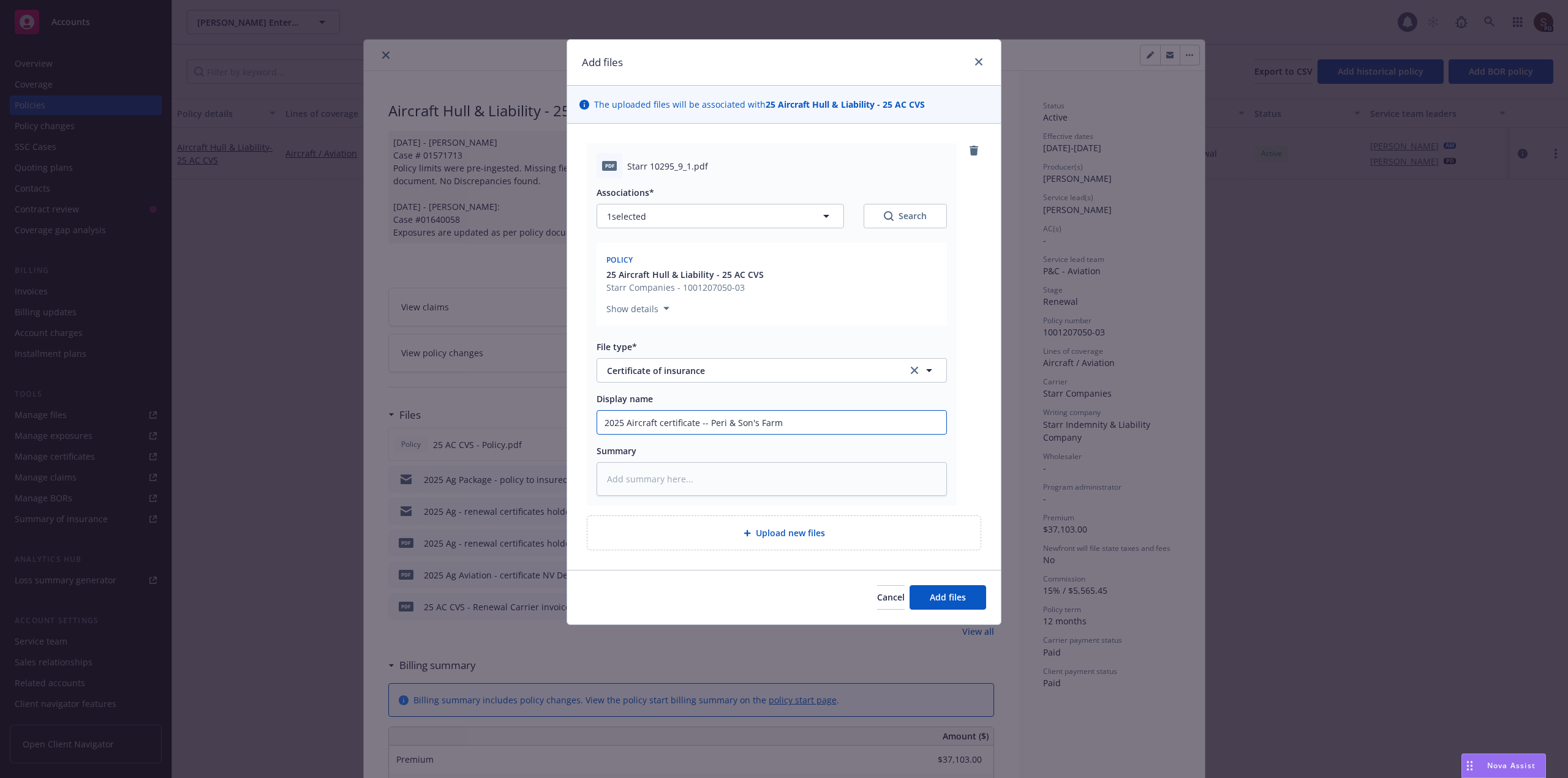
drag, startPoint x: 708, startPoint y: 424, endPoint x: 833, endPoint y: 415, distance: 125.3
click at [833, 415] on input "2025 Aircraft certificate -- Peri & Son's Farm" at bounding box center [771, 422] width 349 height 23
type input "2025 Aircraft certificate -- Peri & Son's Farm"
click at [656, 486] on textarea at bounding box center [771, 479] width 350 height 34
type textarea "x"
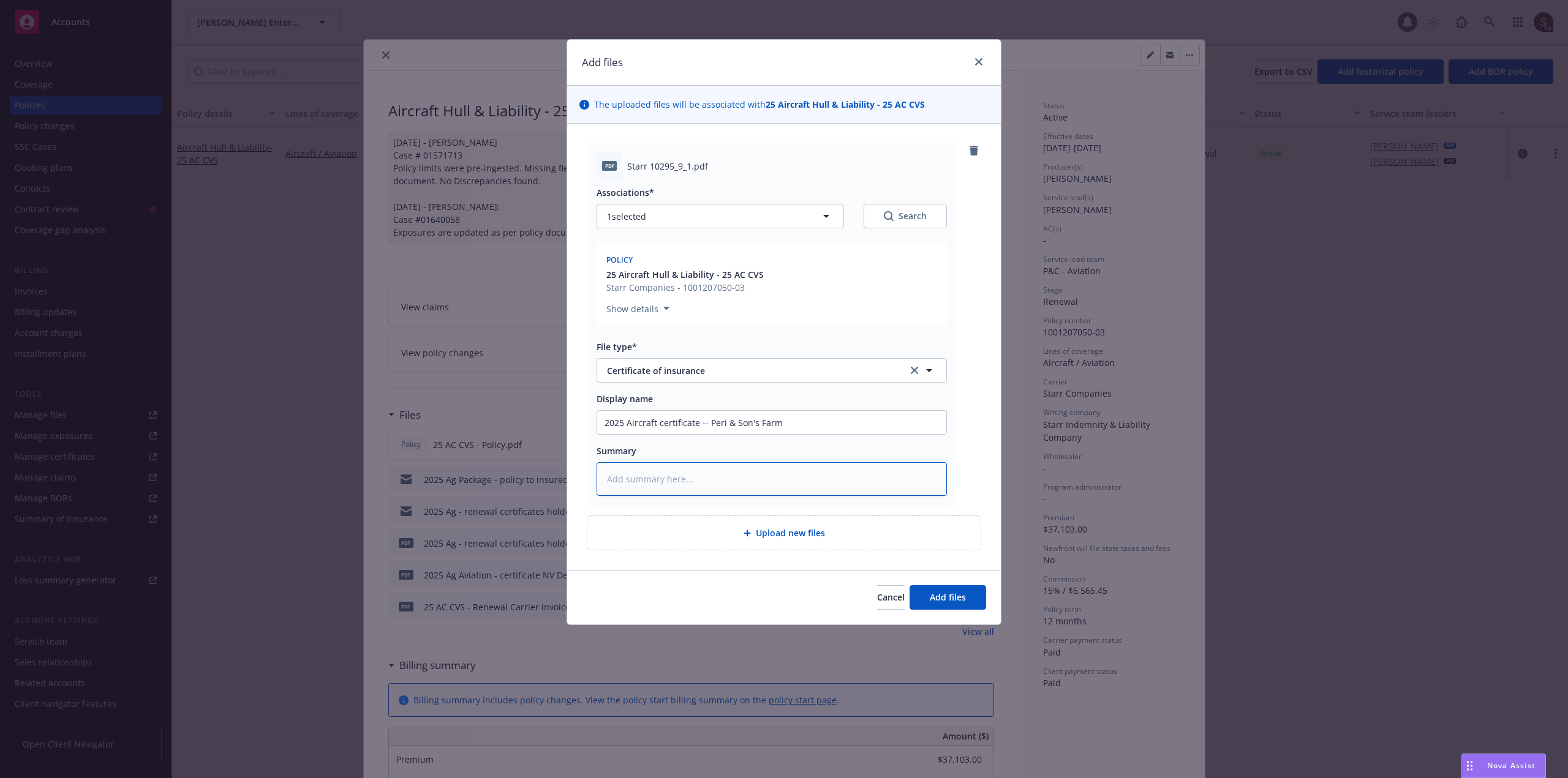
type textarea "2"
type textarea "x"
type textarea "25"
type textarea "x"
type textarea "25"
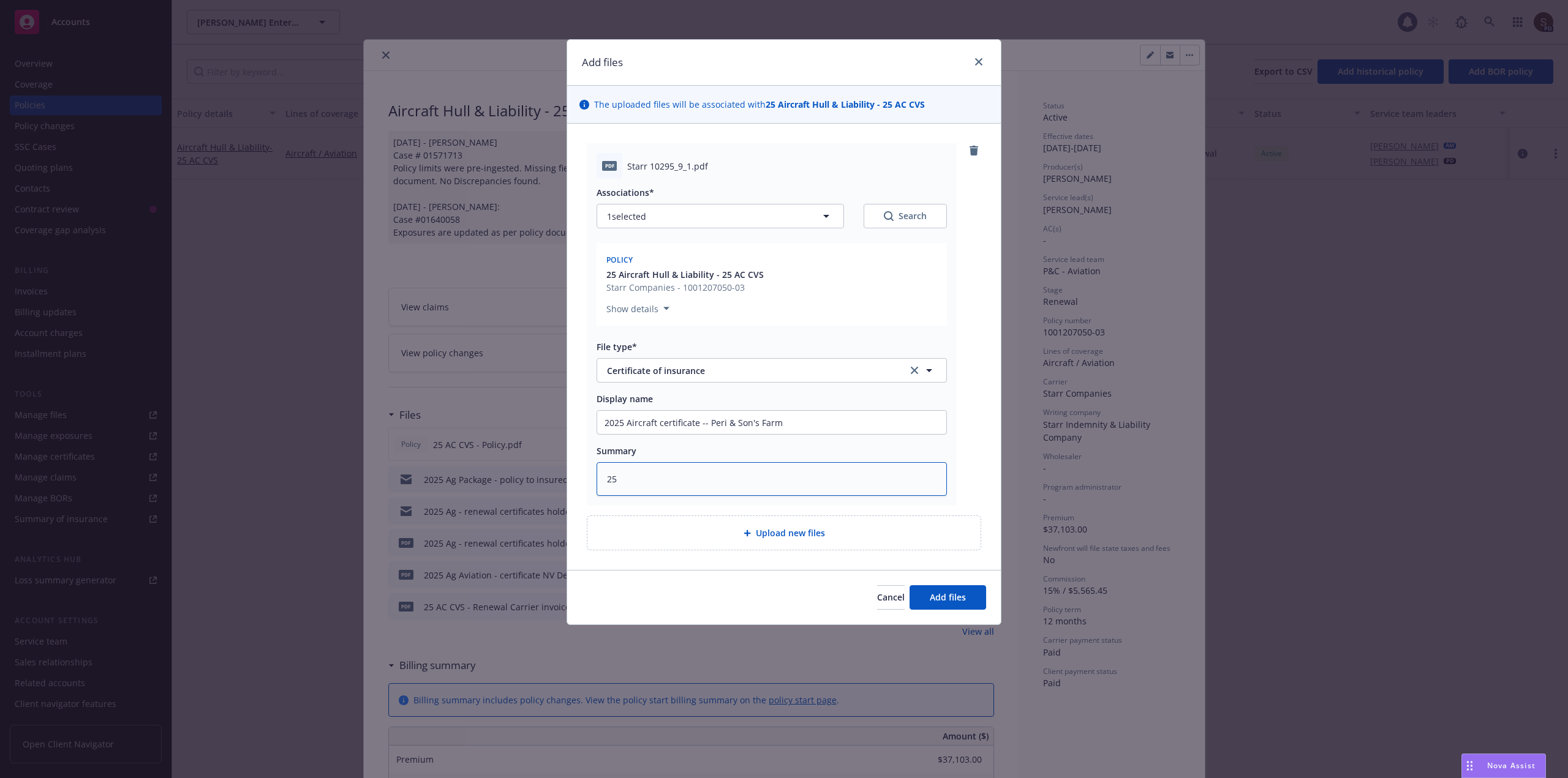
type textarea "x"
type textarea "25 A"
type textarea "x"
type textarea "25 AC"
type textarea "x"
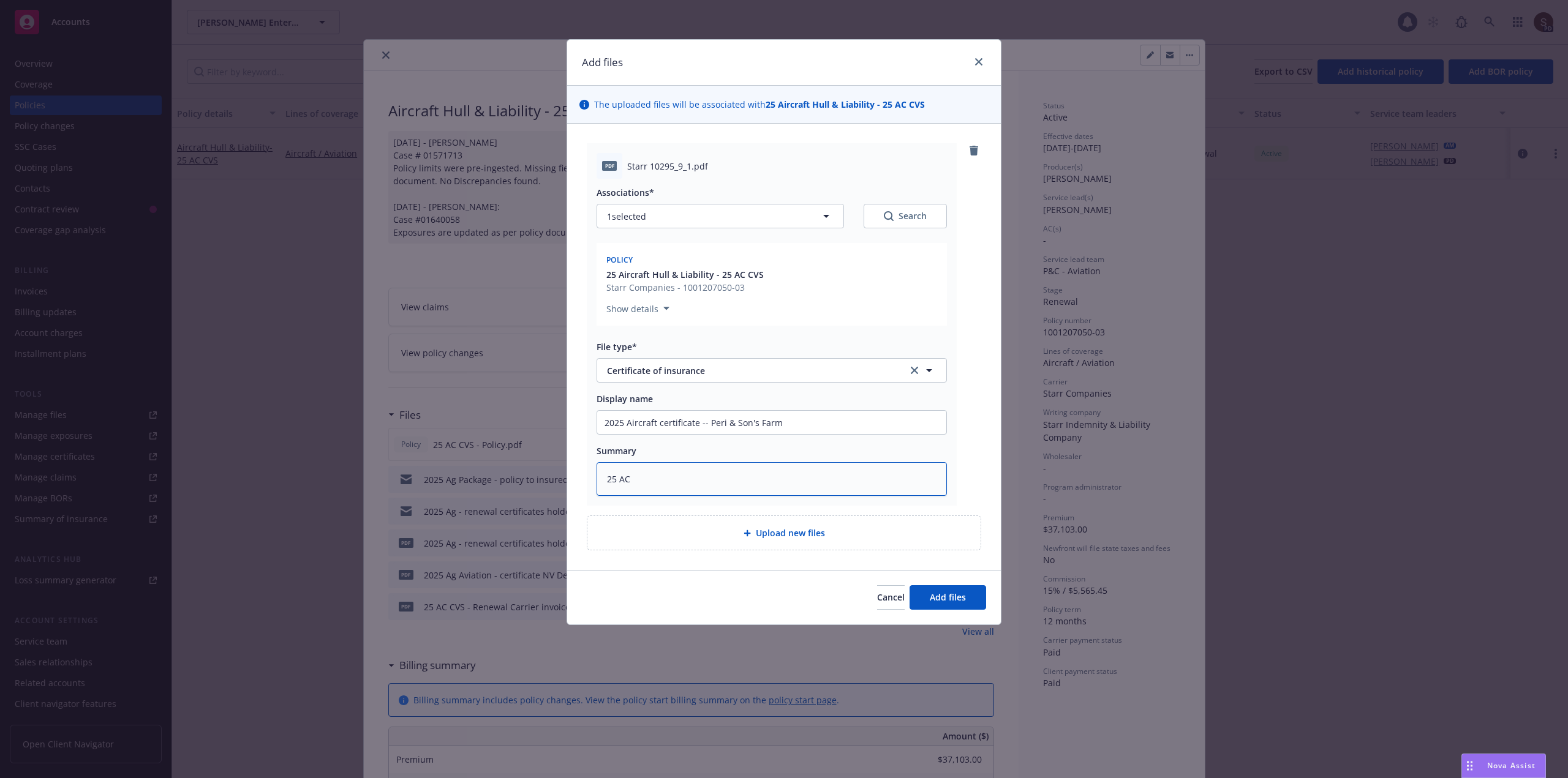
type textarea "25 AC"
type textarea "x"
type textarea "25 AC C"
type textarea "x"
type textarea "25 AC CV"
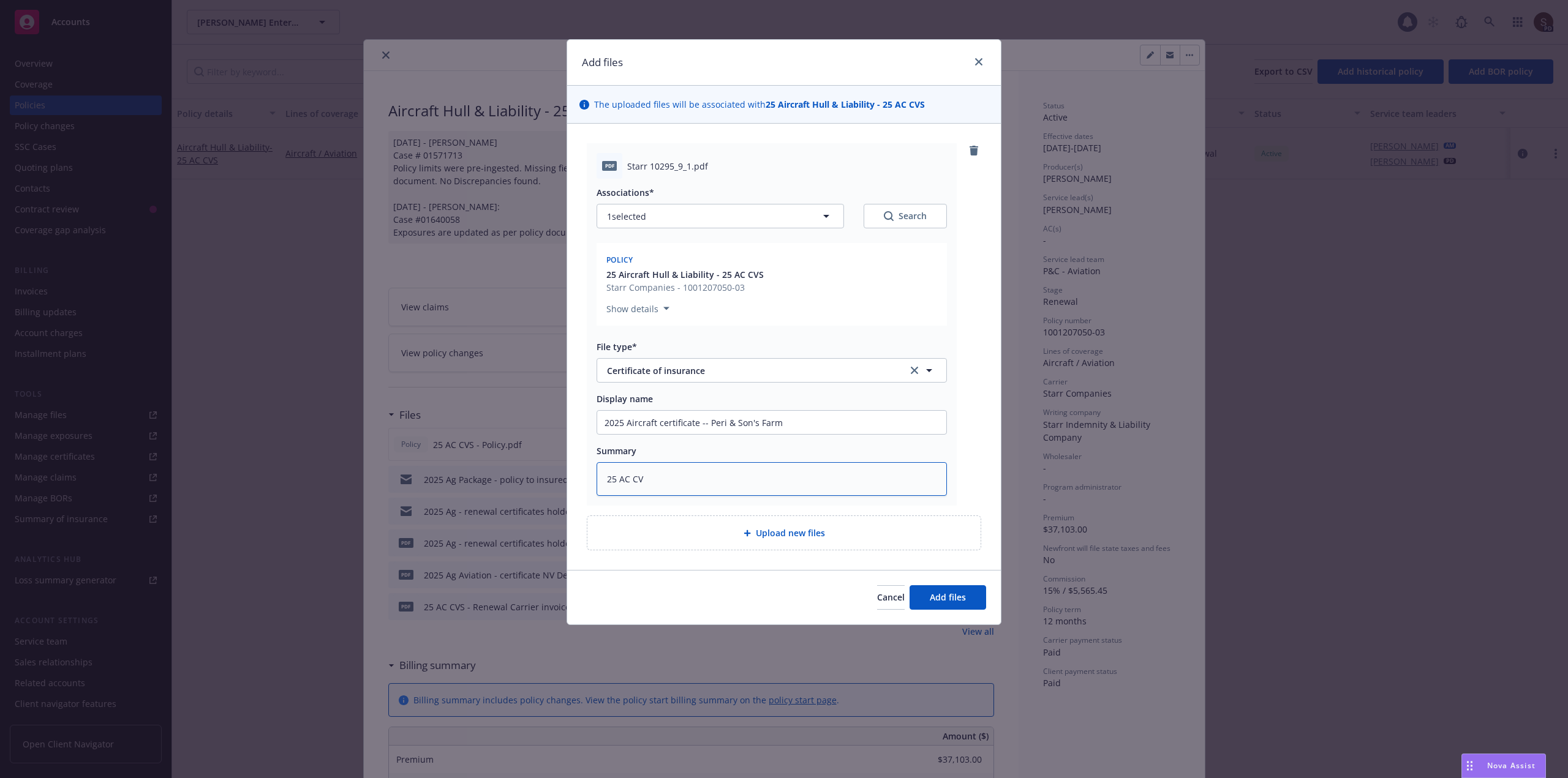
type textarea "x"
type textarea "25 AC CVS"
type textarea "x"
type textarea "25 AC CVS"
type textarea "x"
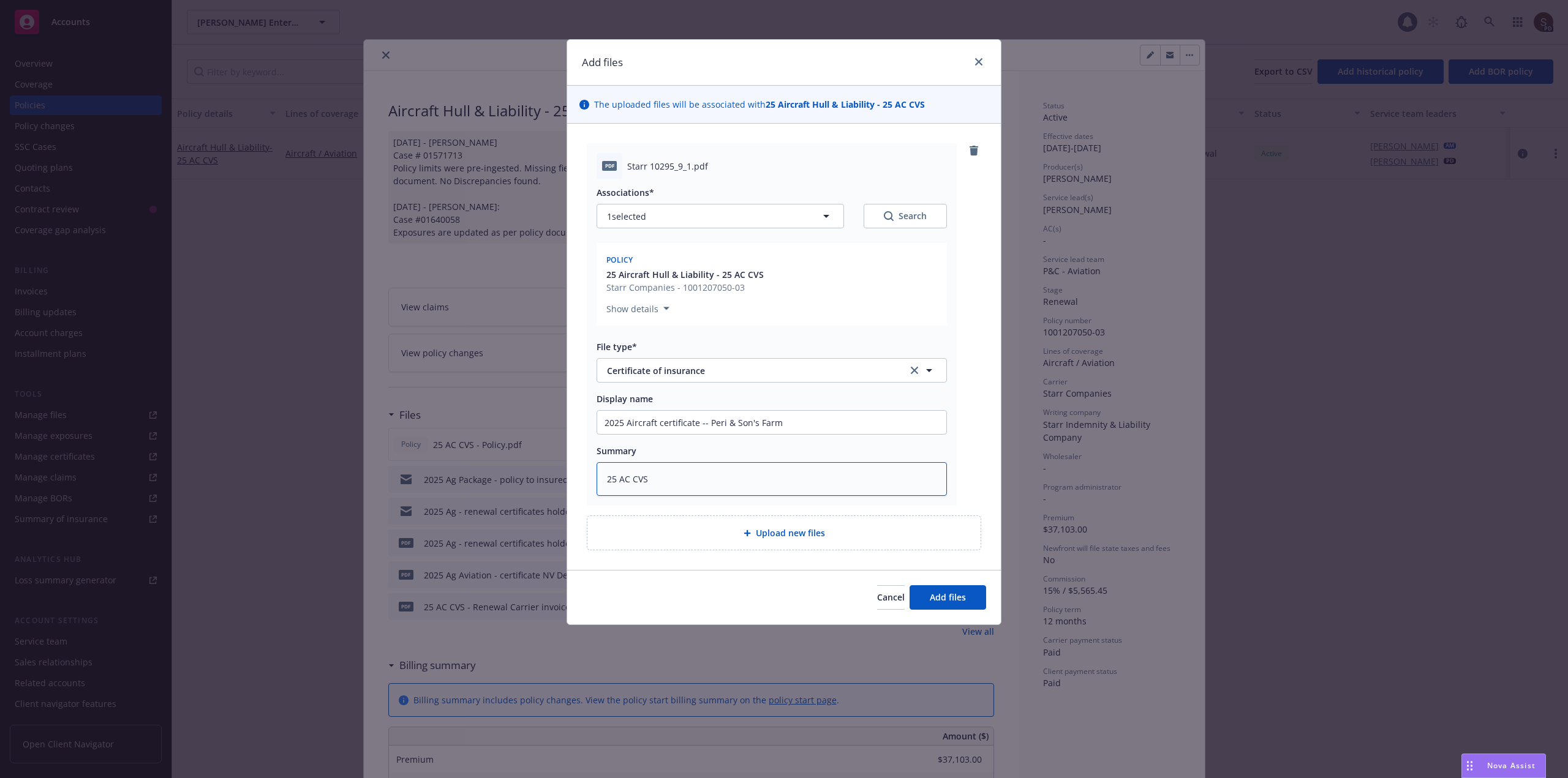
type textarea "25 AC CVS -"
type textarea "x"
type textarea "25 AC CVS -"
paste textarea "Peri & Son's Farm"
type textarea "x"
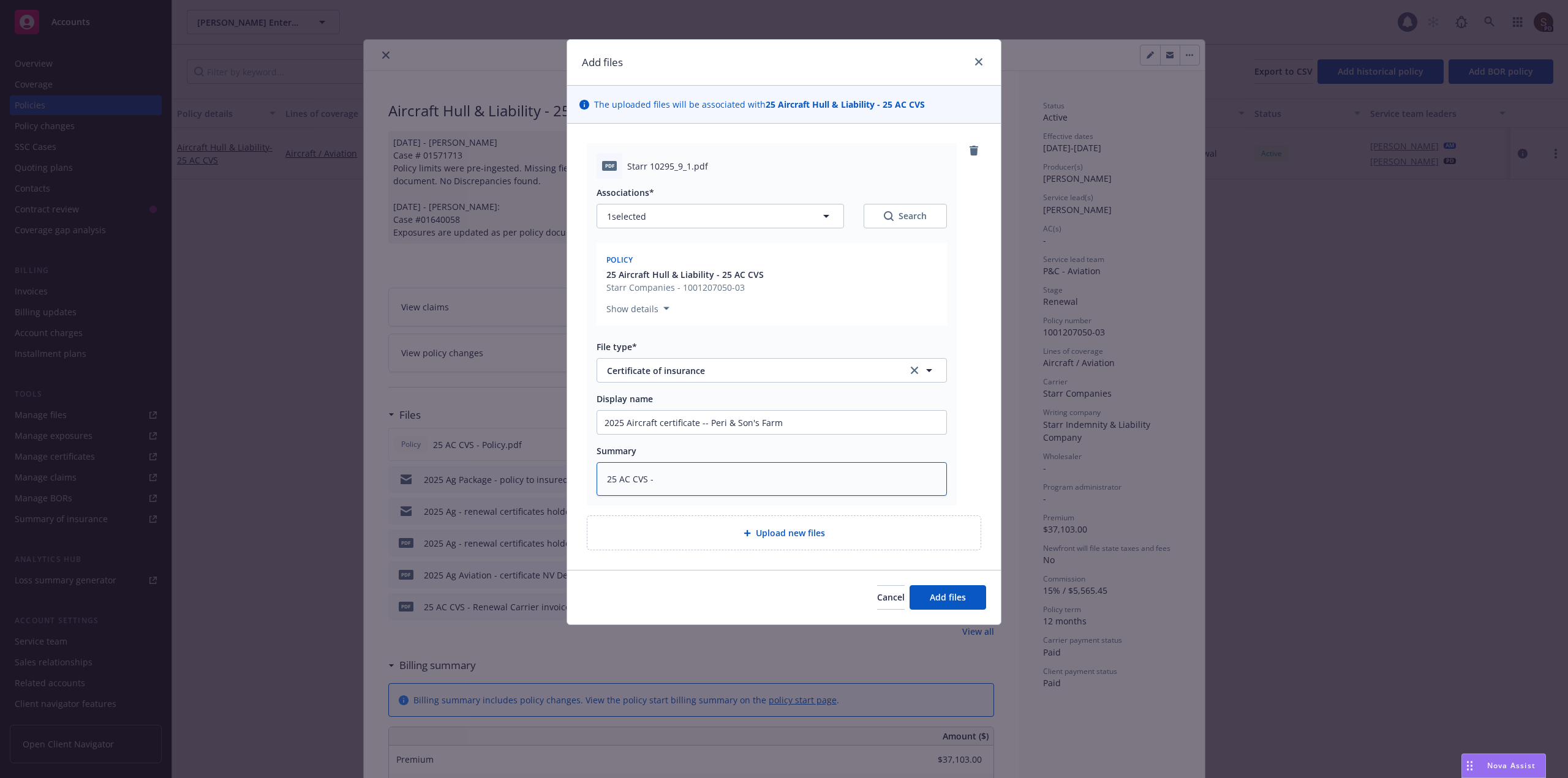
type textarea "25 AC CVS - Peri & Son's Farm"
click at [648, 484] on textarea "25 AC CVS - Peri & Son's Farm" at bounding box center [771, 479] width 350 height 34
type textarea "x"
type textarea "25 AC CVS c- Peri & Son's Farm"
type textarea "x"
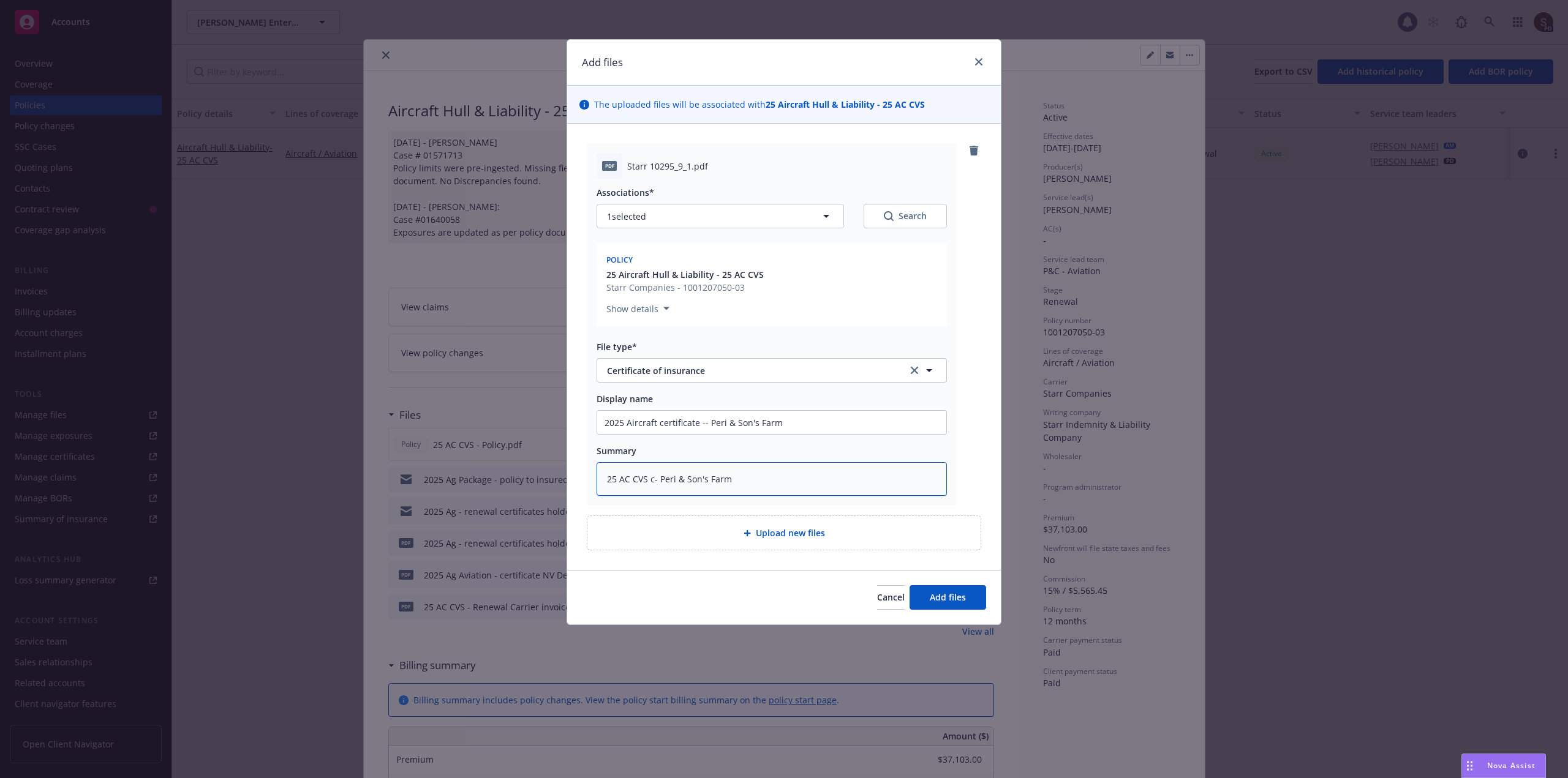
type textarea "25 AC CVS ce- Peri & Son's Farm"
type textarea "x"
type textarea "25 AC CVS cer- Peri & Son's Farm"
type textarea "x"
type textarea "25 AC CVS cert- Peri & Son's Farm"
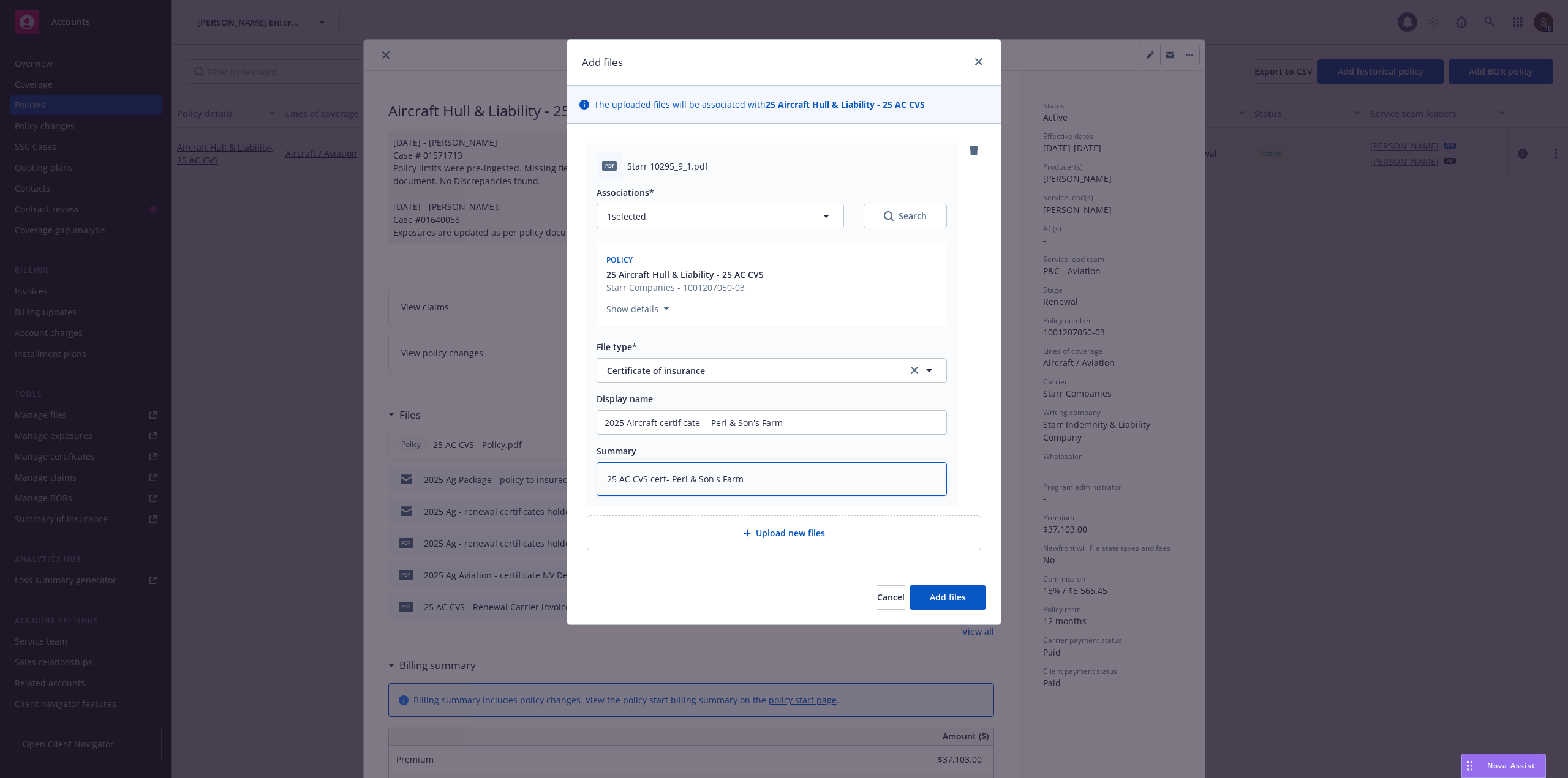
type textarea "x"
type textarea "25 AC CVS certi- Peri & Son's Farm"
type textarea "x"
type textarea "25 AC CVS certif- Peri & Son's Farm"
type textarea "x"
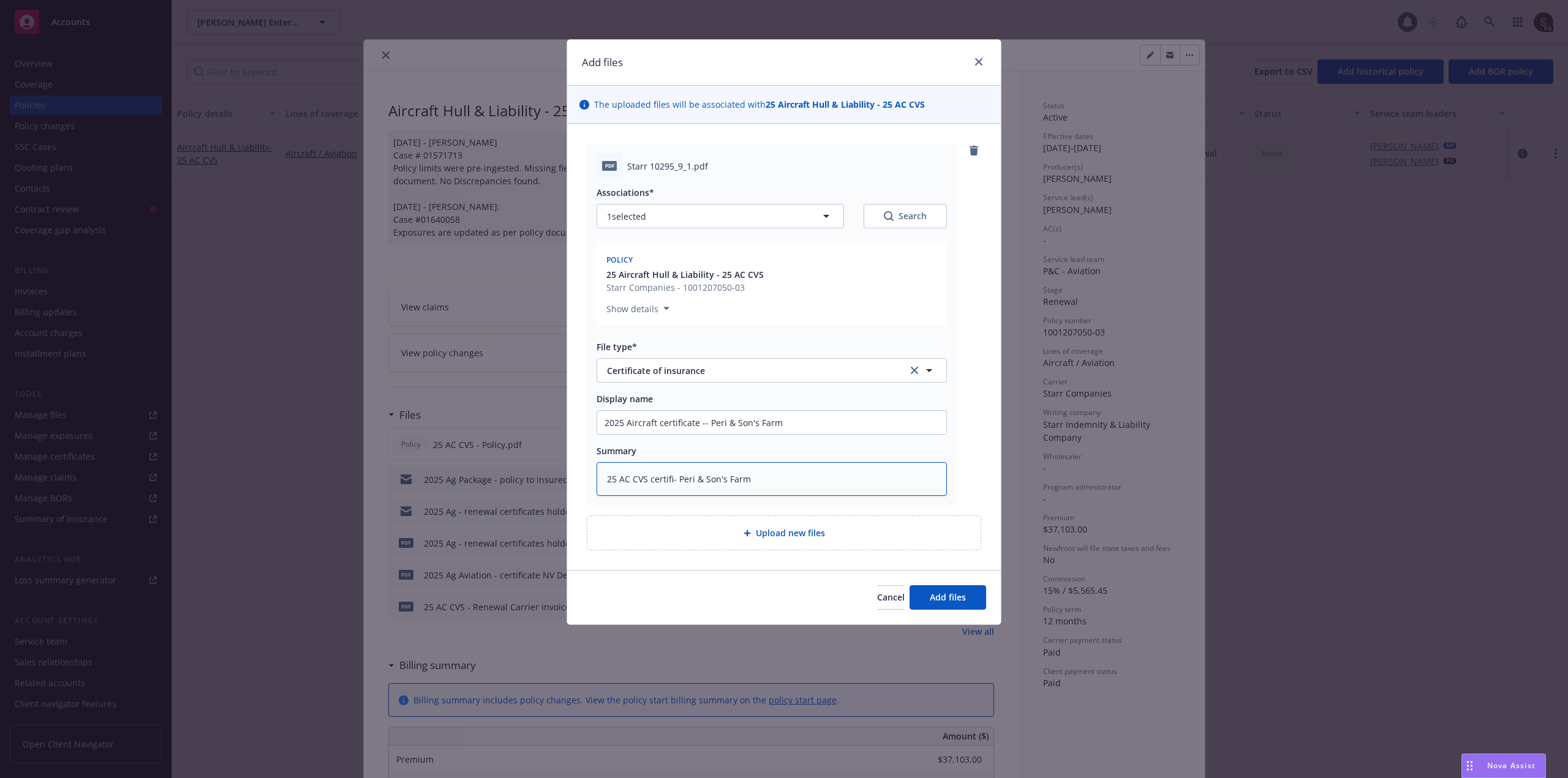
type textarea "25 AC CVS certific- Peri & Son's Farm"
type textarea "x"
type textarea "25 AC CVS certifica- Peri & Son's Farm"
type textarea "x"
type textarea "25 AC CVS certificat- Peri & Son's Farm"
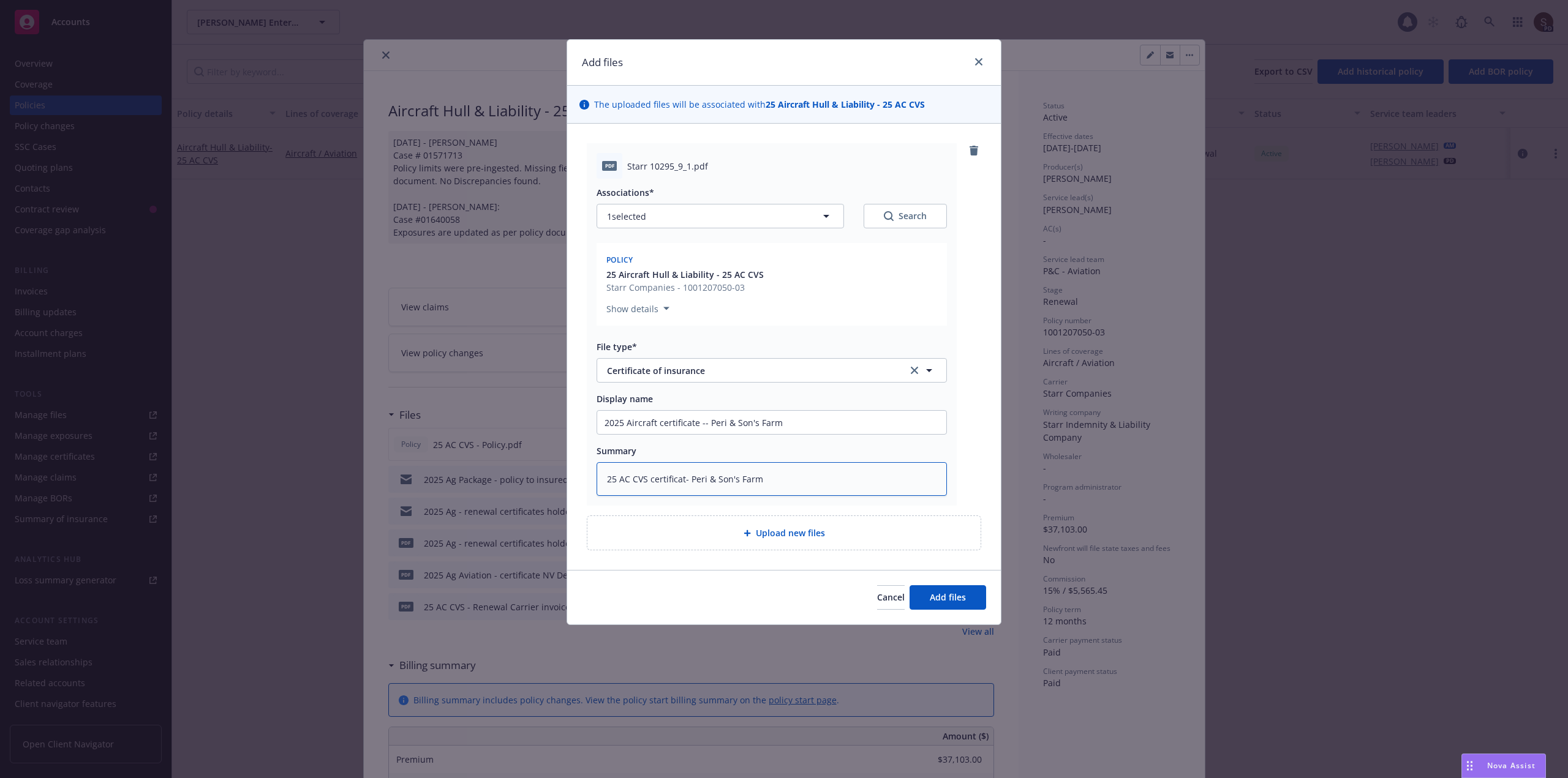
type textarea "x"
type textarea "25 AC CVS certificate- Peri & Son's Farm"
type textarea "x"
type textarea "25 AC CVS certificate - Peri & Son's Farm"
type textarea "x"
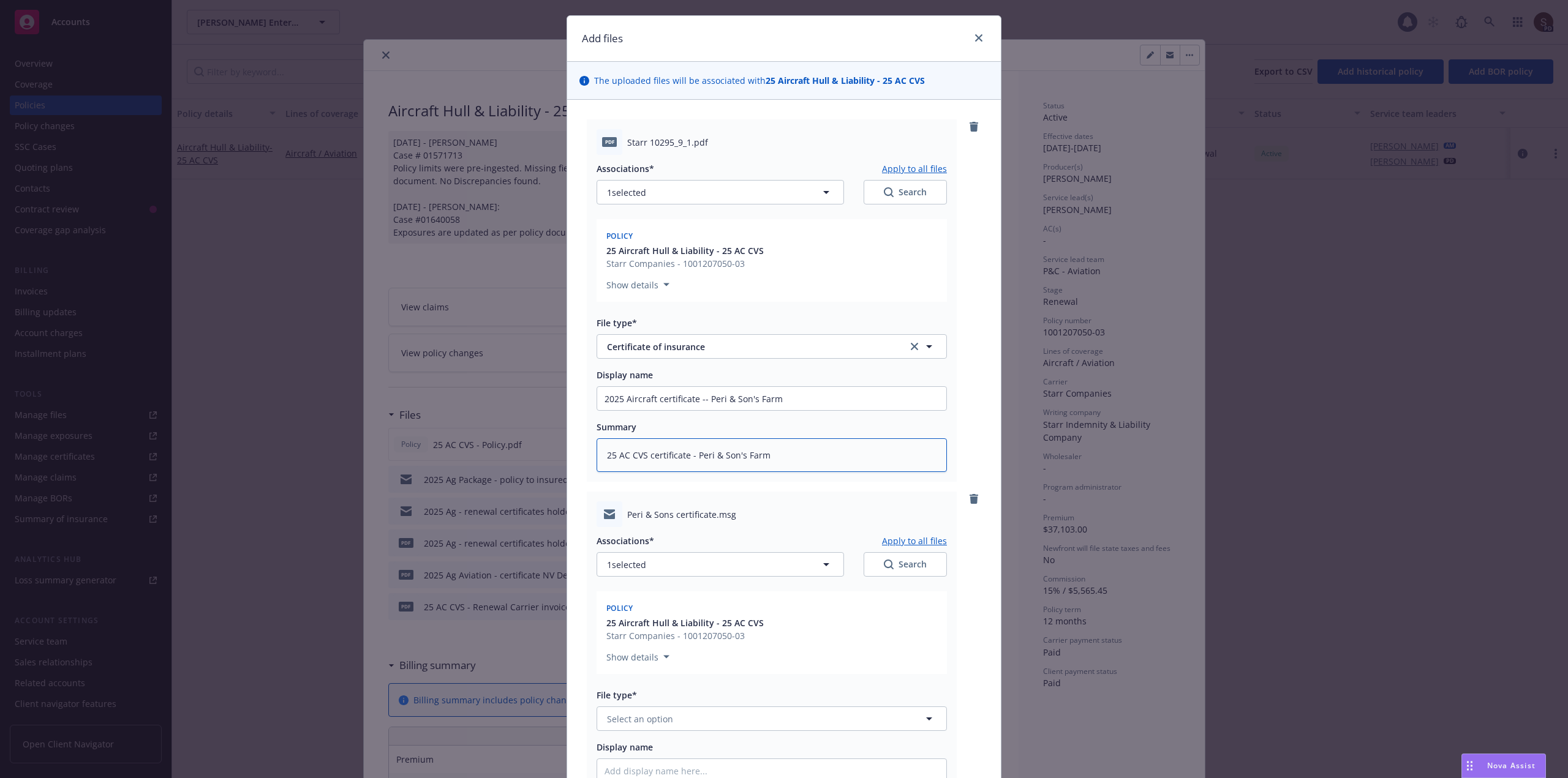
scroll to position [259, 0]
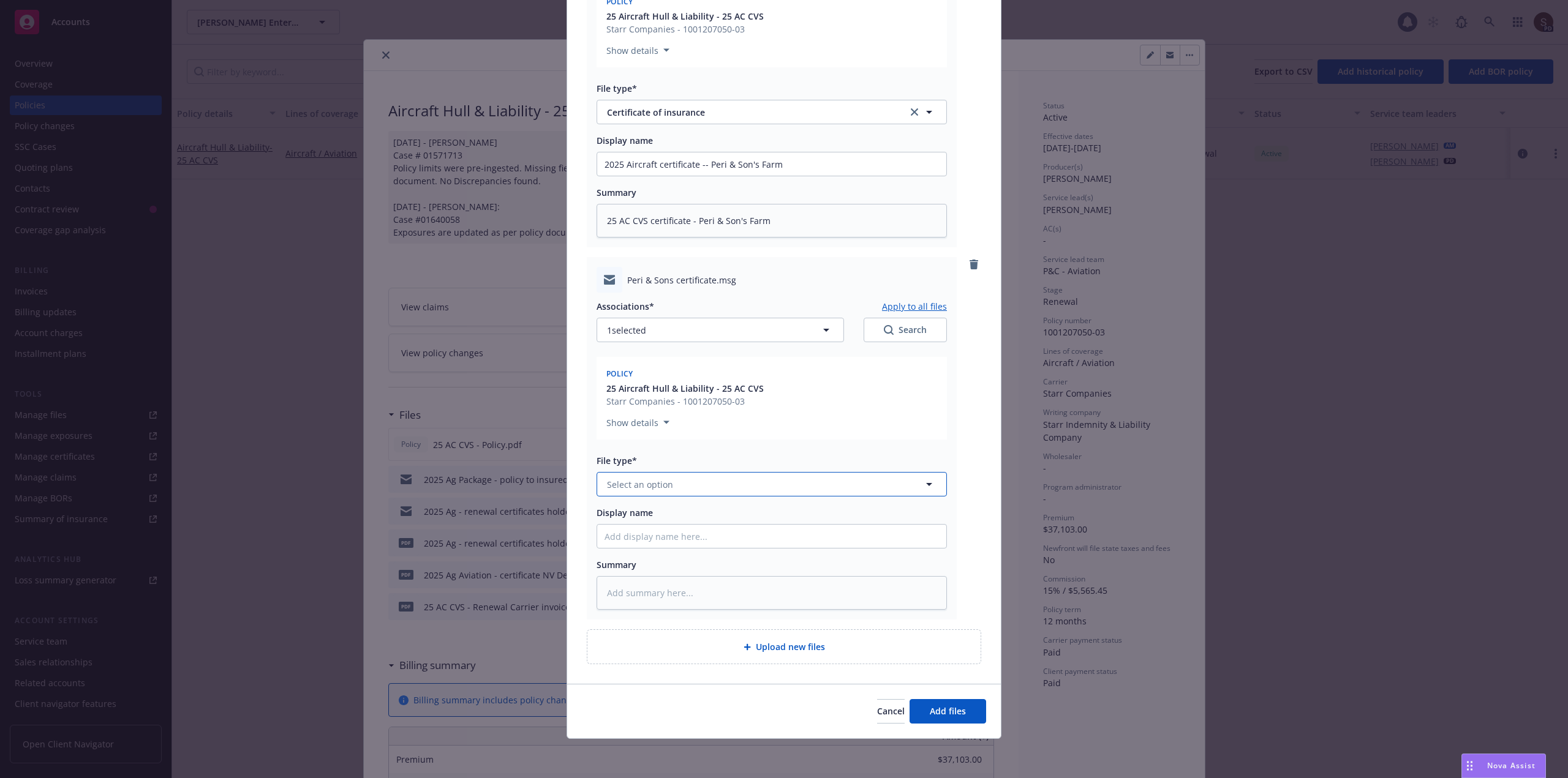
click at [653, 480] on span "Select an option" at bounding box center [640, 484] width 66 height 13
type input "certificate"
click at [646, 514] on span "Certificate Delivery" at bounding box center [649, 518] width 80 height 13
drag, startPoint x: 792, startPoint y: 160, endPoint x: 490, endPoint y: 172, distance: 302.2
click at [490, 171] on div "Add files The uploaded files will be associated with 25 Aircraft Hull & Liabili…" at bounding box center [784, 389] width 1568 height 778
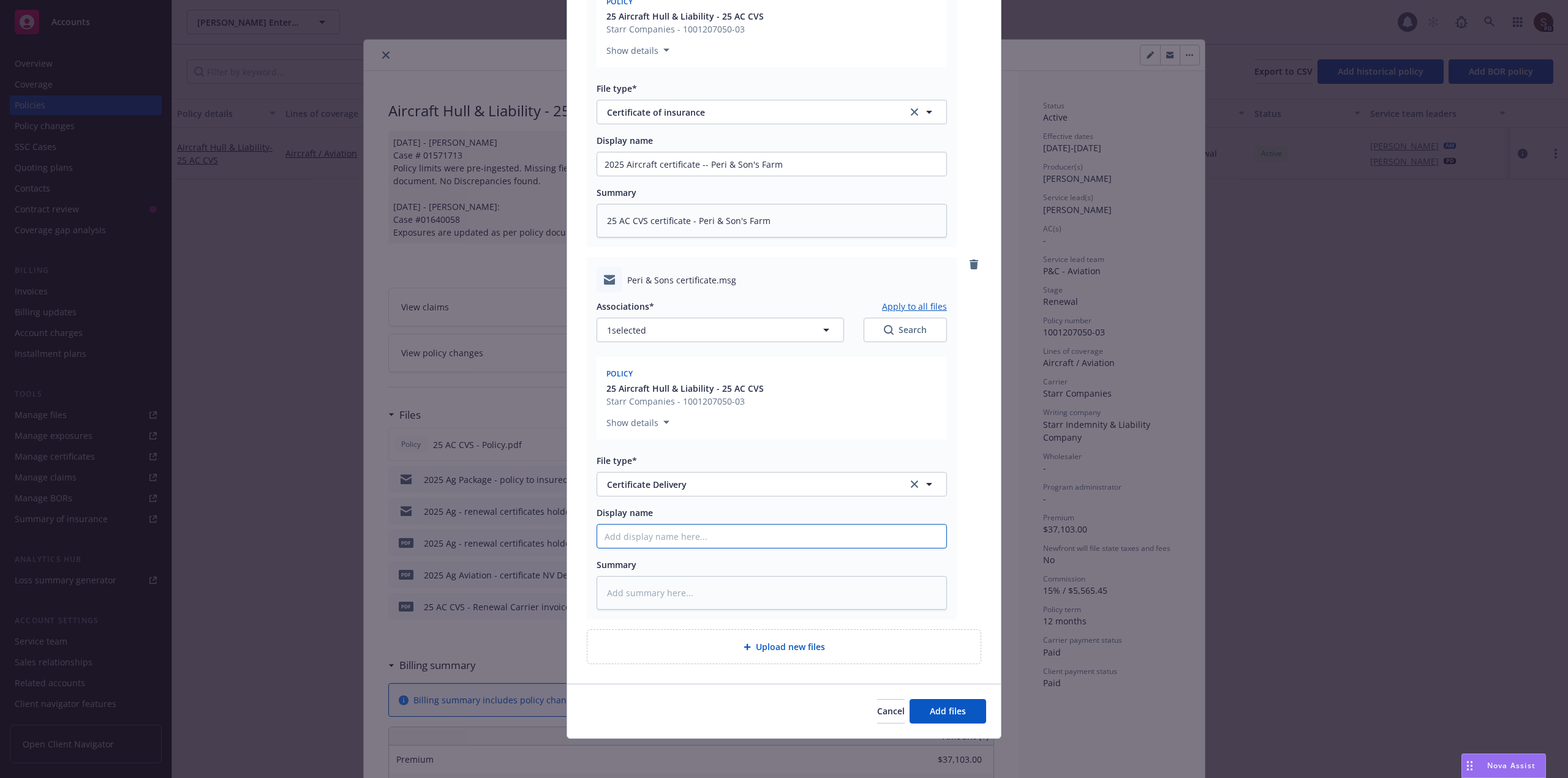
click at [721, 175] on input "Display name" at bounding box center [771, 164] width 349 height 23
paste input "2025 Aircraft certificate -- Peri & Son's Farm"
type textarea "x"
type input "2025 Aircraft certificate -- Peri & Son's Farm"
type textarea "x"
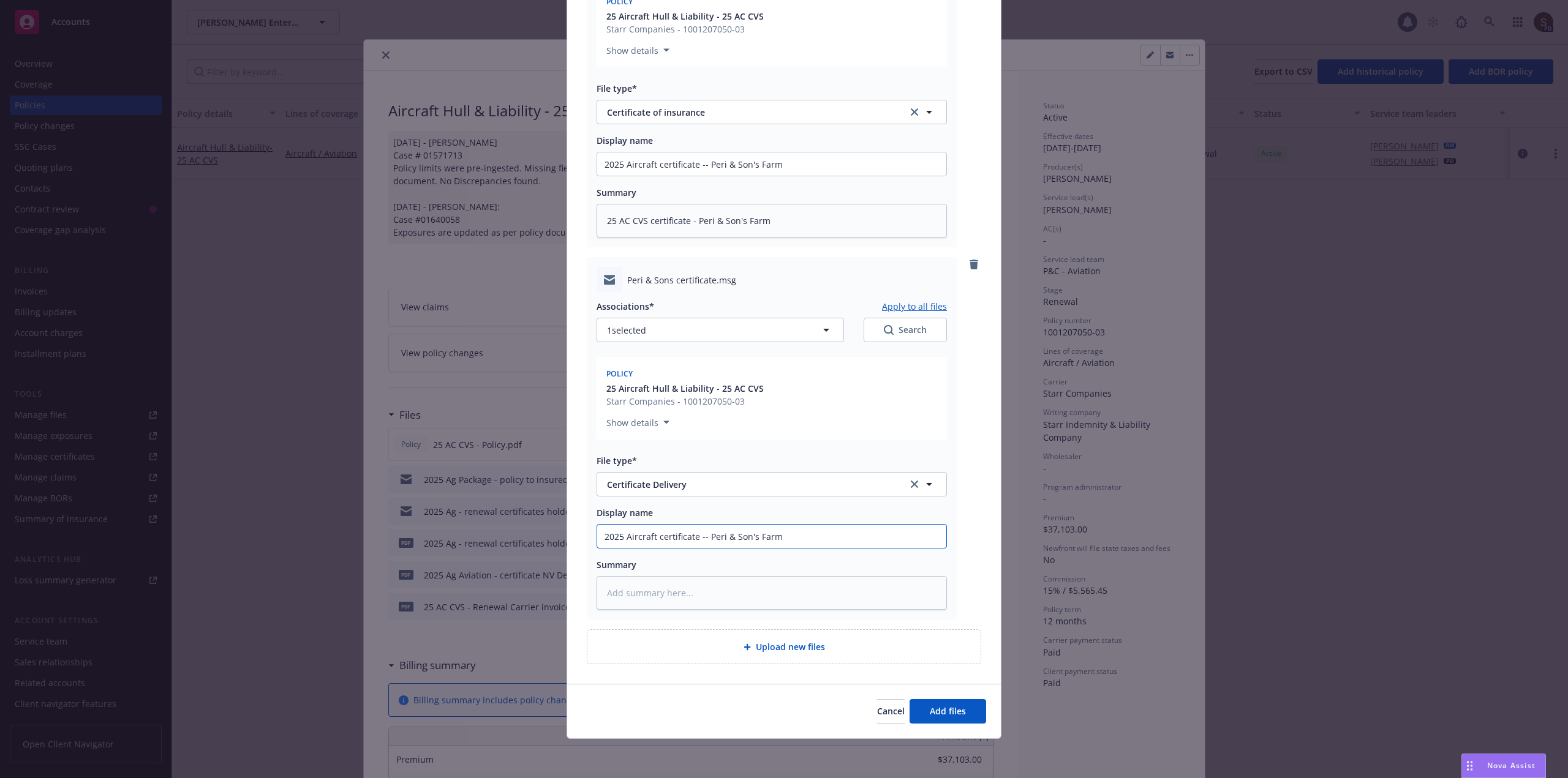
type input "2025 Aircraft certificate -- Peri & Son's Farm"
type textarea "x"
type input "2025 Aircraft certificate -- Peri & Son's Farm t"
type textarea "x"
type input "2025 Aircraft certificate -- Peri & Son's Farm to"
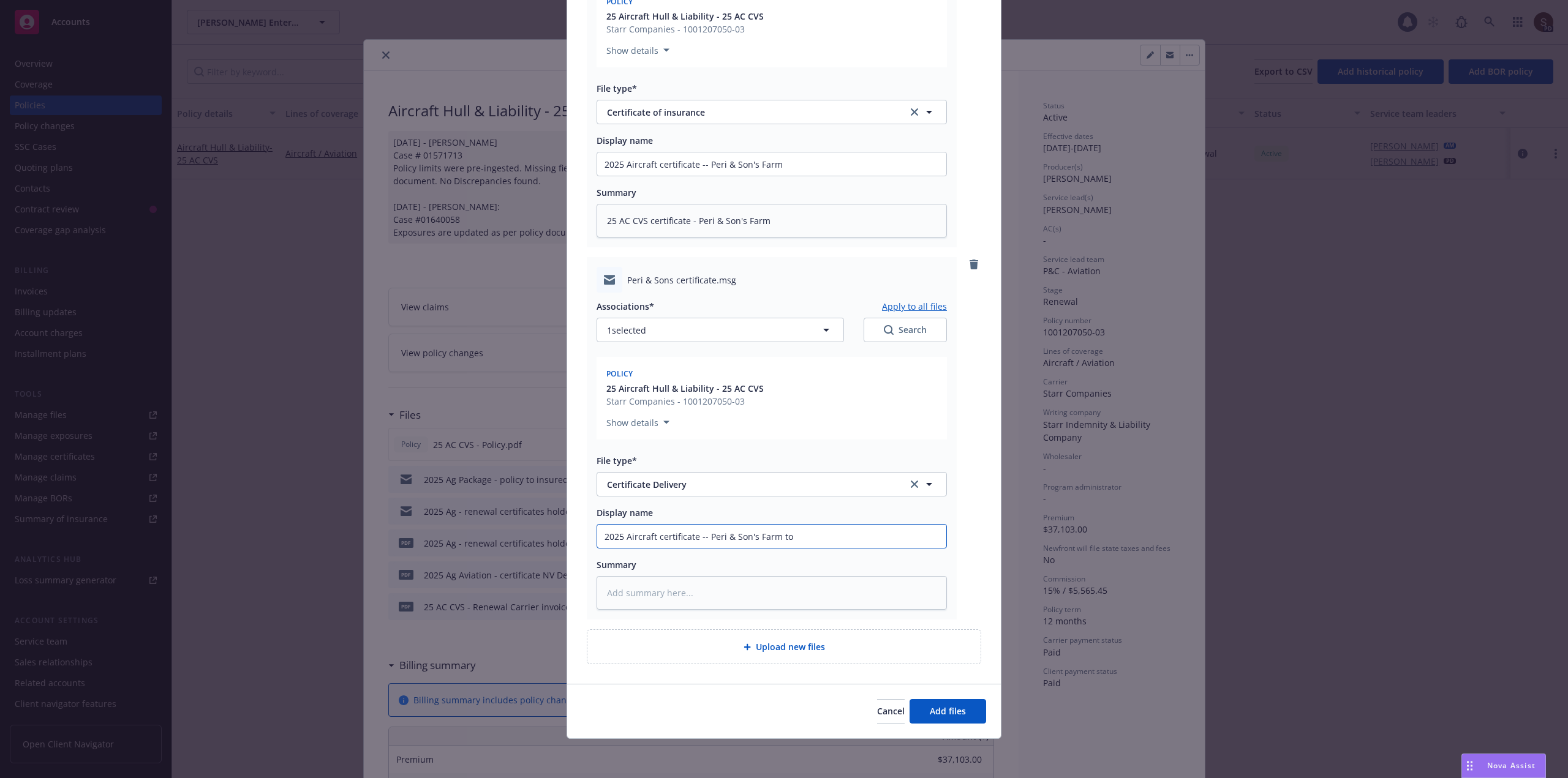
type textarea "x"
type input "2025 Aircraft certificate -- Peri & Son's Farm to i"
type textarea "x"
type input "2025 Aircraft certificate -- Peri & Son's Farm to in"
type textarea "x"
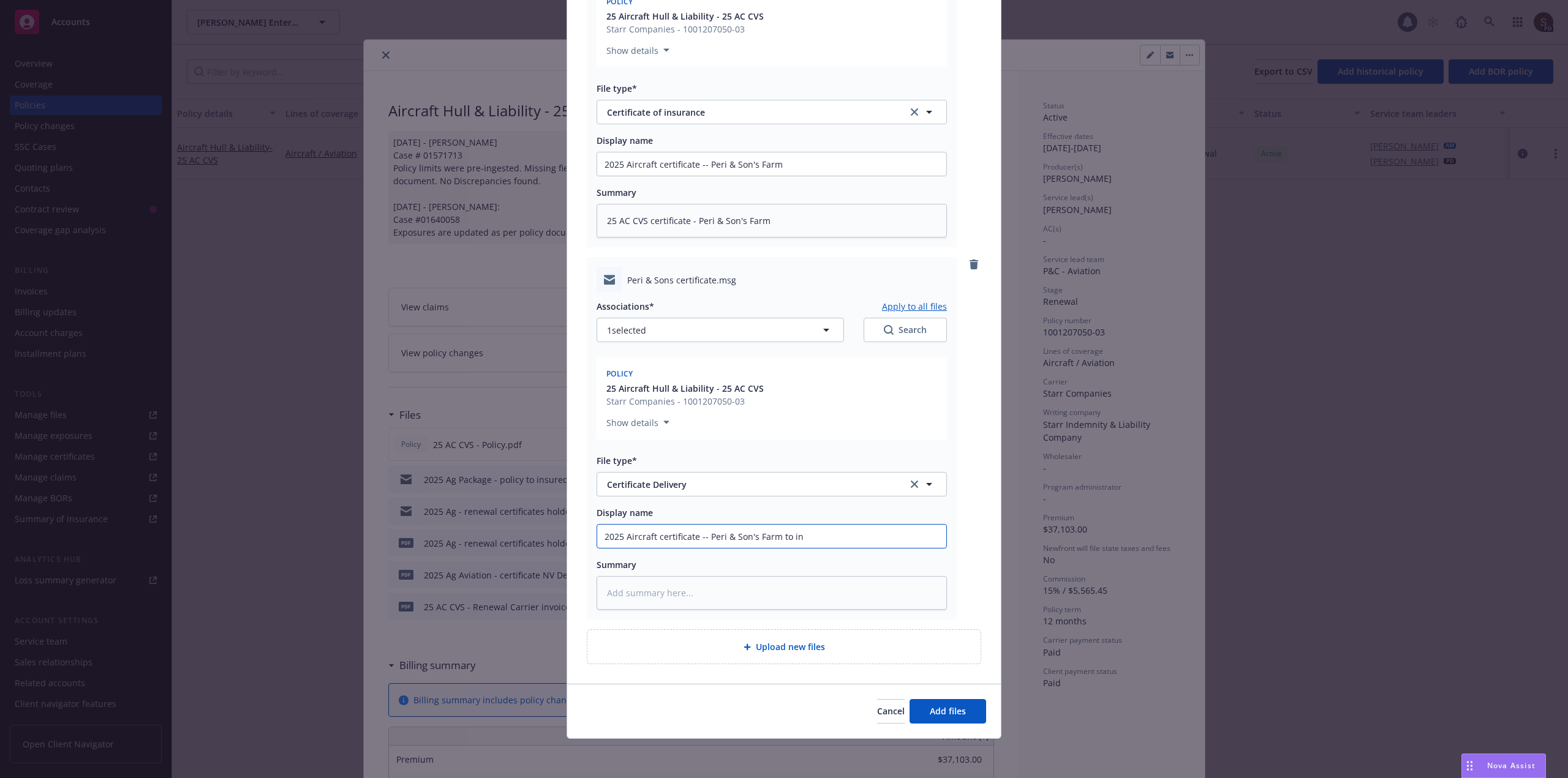
type input "2025 Aircraft certificate -- Peri & Son's Farm to ins"
type textarea "x"
type input "2025 Aircraft certificate -- Peri & Son's Farm to insu"
type textarea "x"
type input "2025 Aircraft certificate -- Peri & Son's Farm to insure"
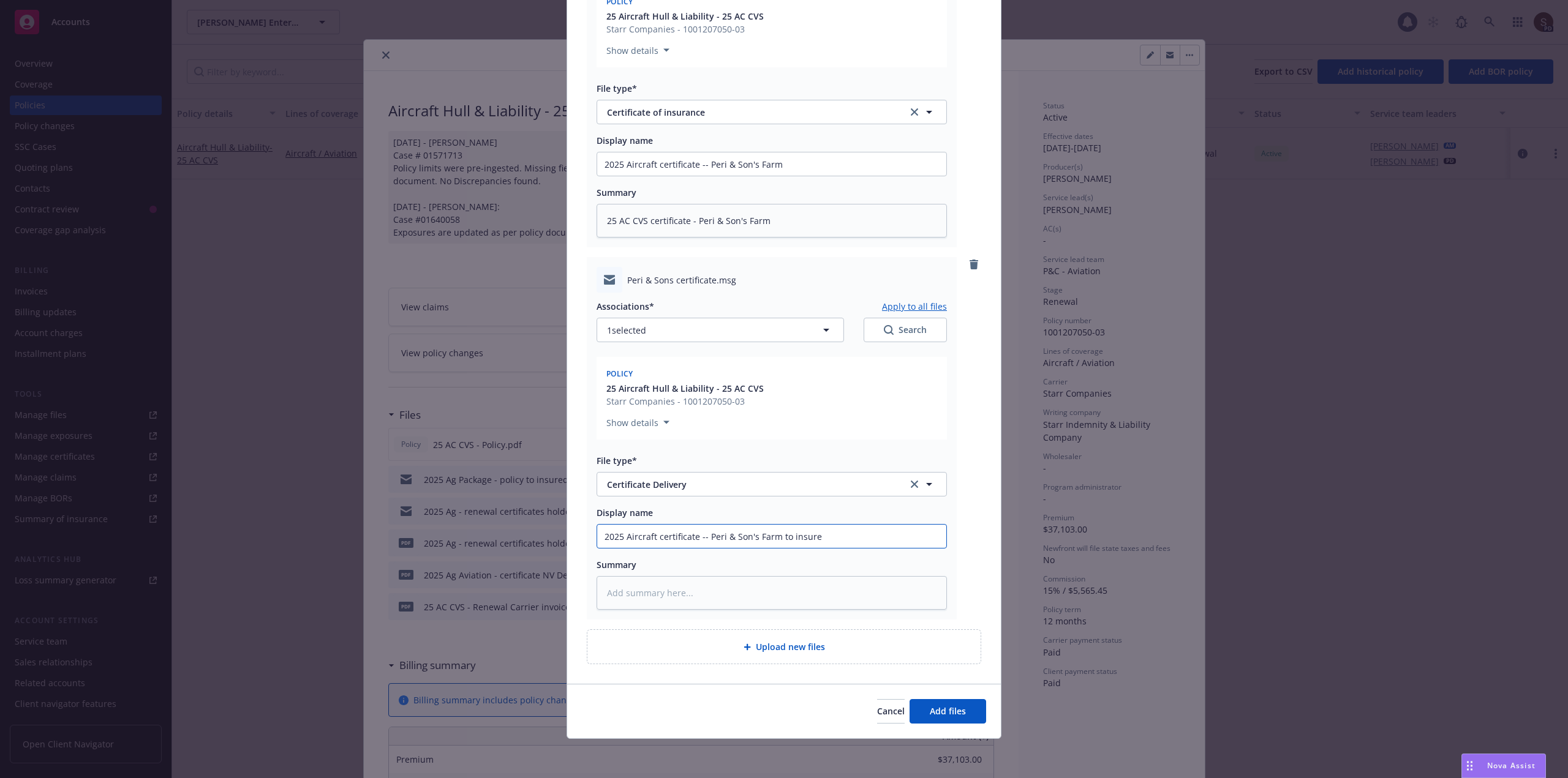
type textarea "x"
type input "2025 Aircraft certificate -- Peri & Son's Farm to insured"
drag, startPoint x: 754, startPoint y: 219, endPoint x: 475, endPoint y: 251, distance: 280.8
click at [475, 251] on div "Add files The uploaded files will be associated with 25 Aircraft Hull & Liabili…" at bounding box center [784, 389] width 1568 height 778
click at [703, 586] on textarea at bounding box center [771, 593] width 350 height 34
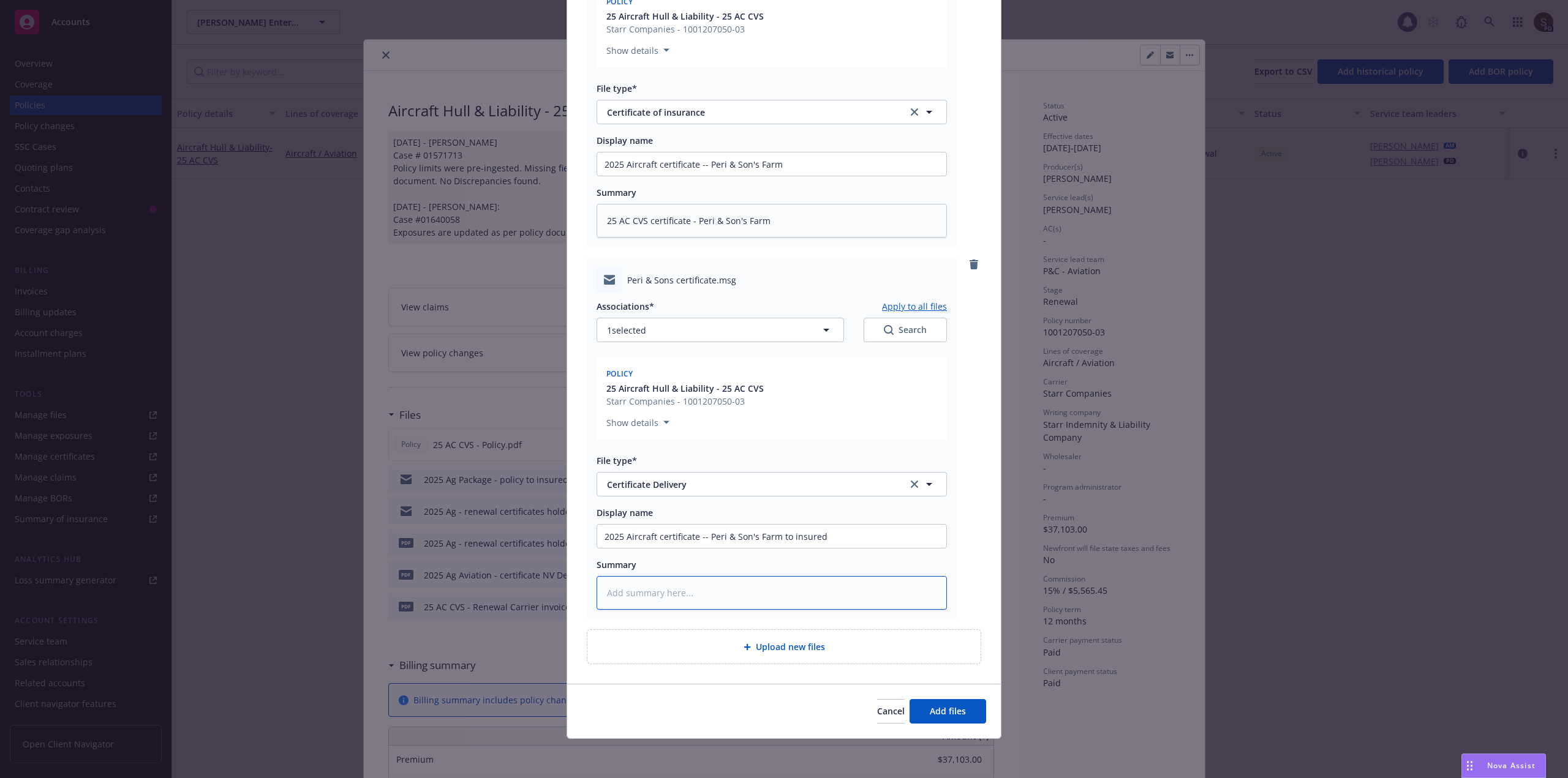
paste textarea "25 AC CVS certificate - Peri & Son's Farm"
type textarea "x"
type textarea "25 AC CVS certificate - Peri & Son's Farm"
type textarea "x"
type textarea "25 AC CVS certificate - Peri & Son's Farm"
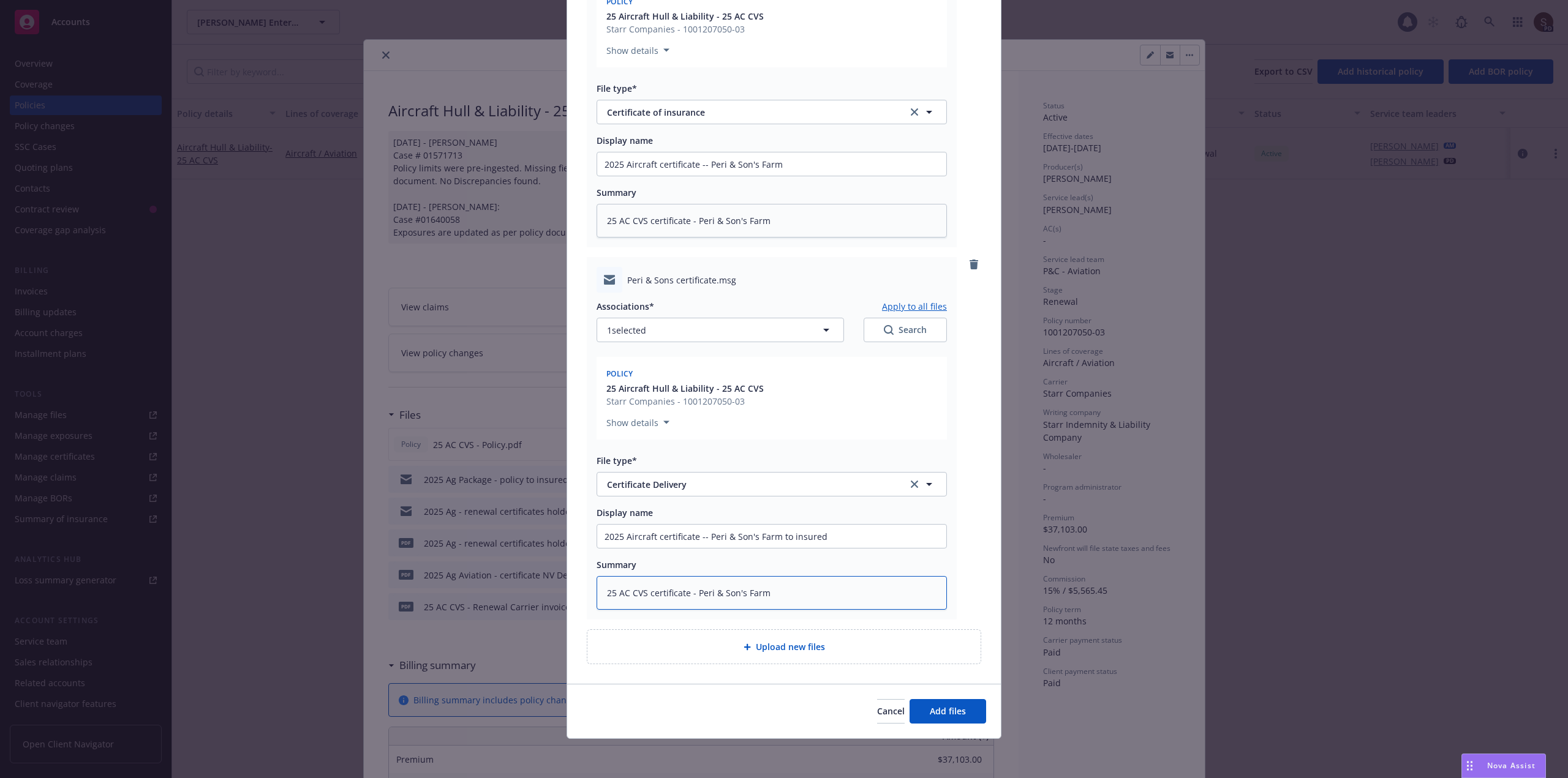
type textarea "x"
type textarea "25 AC CVS certificate - Peri & Son's Farm to"
type textarea "x"
type textarea "25 AC CVS certificate - Peri & Son's Farm to"
type textarea "x"
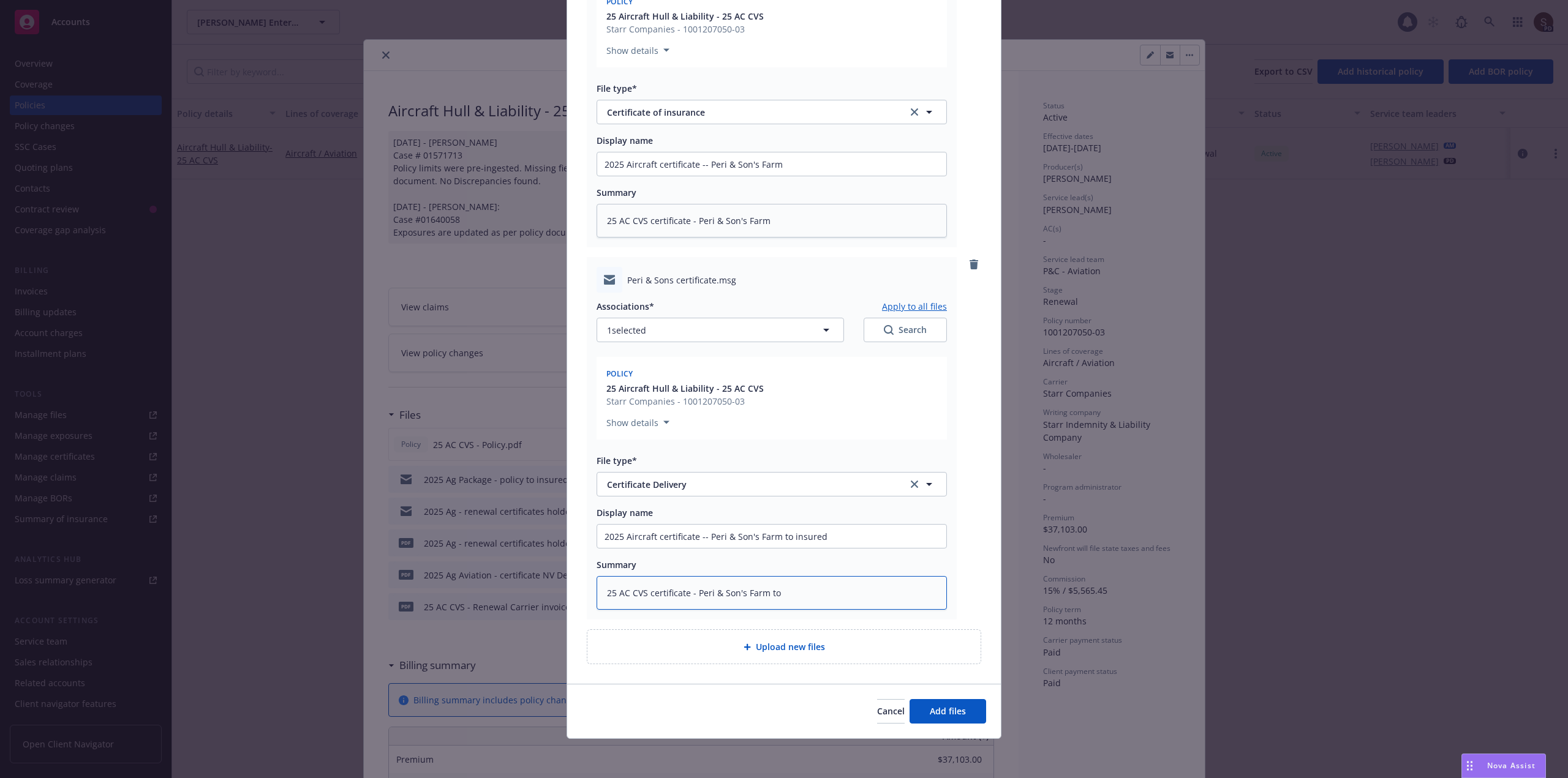
type textarea "25 AC CVS certificate - Peri & Son's Farm to i"
type textarea "x"
type textarea "25 AC CVS certificate - Peri & [PERSON_NAME]'s Farm to in"
type textarea "x"
type textarea "25 AC CVS certificate - Peri & Son's Farm to ins"
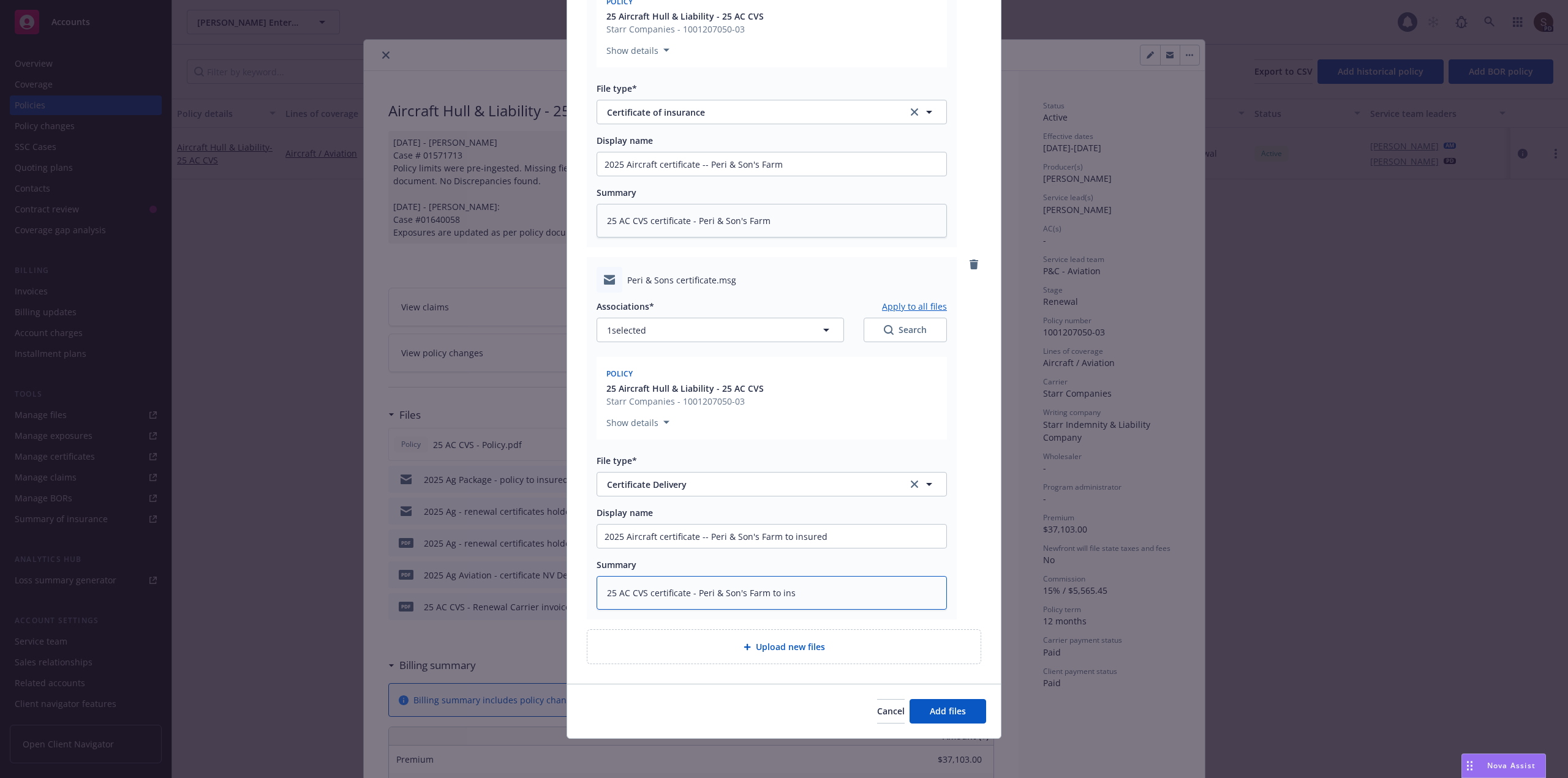
type textarea "x"
type textarea "25 AC CVS certificate - Peri & [PERSON_NAME]'s Farm to insu"
type textarea "x"
type textarea "25 AC CVS certificate - Peri & Son's Farm to insur"
type textarea "x"
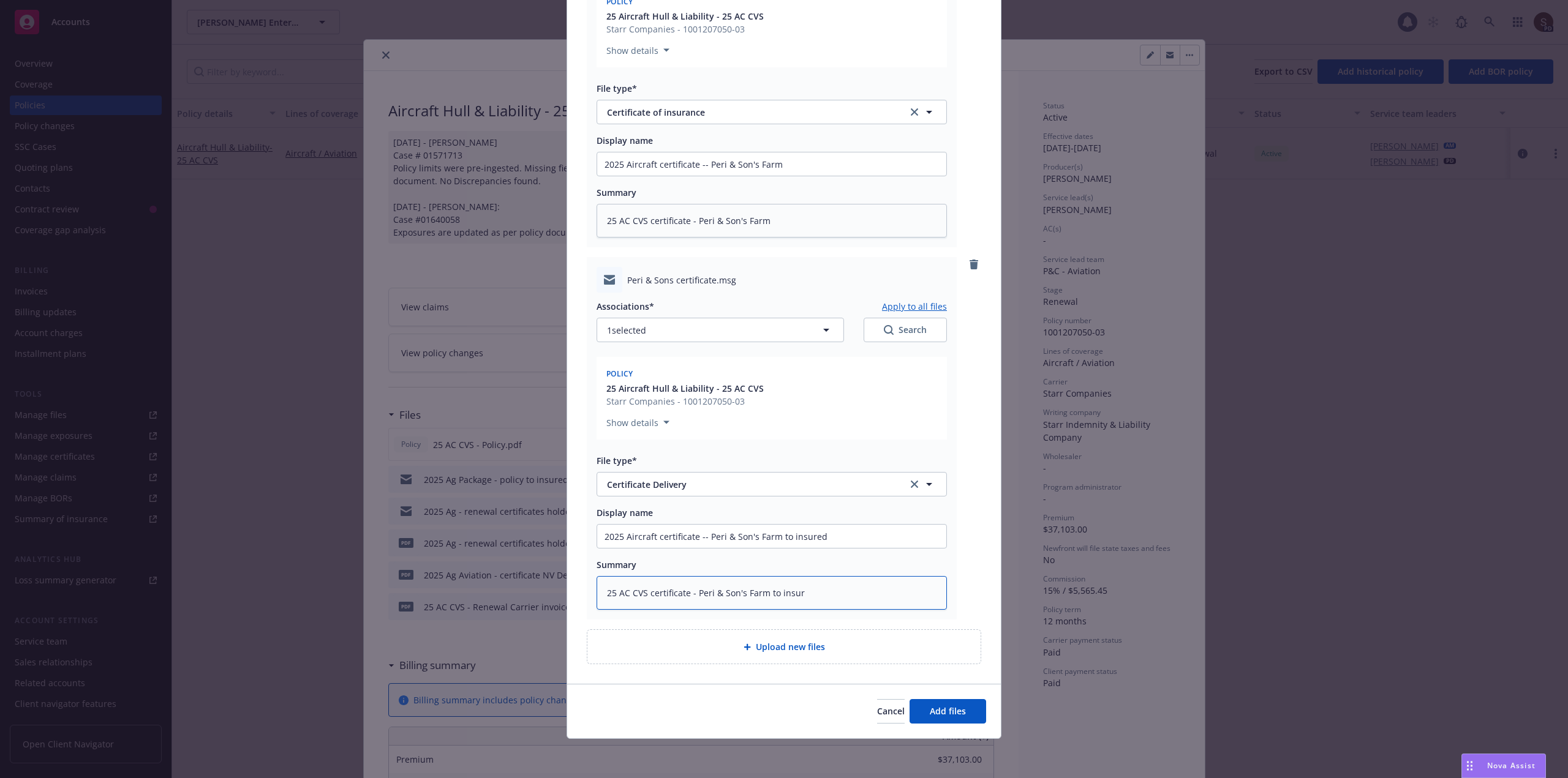
type textarea "25 AC CVS certificate - Peri & Son's Farm to insure"
type textarea "x"
type textarea "25 AC CVS certificate - Peri & [PERSON_NAME]'s Farm to insured"
click at [957, 716] on span "Add files" at bounding box center [948, 711] width 36 height 12
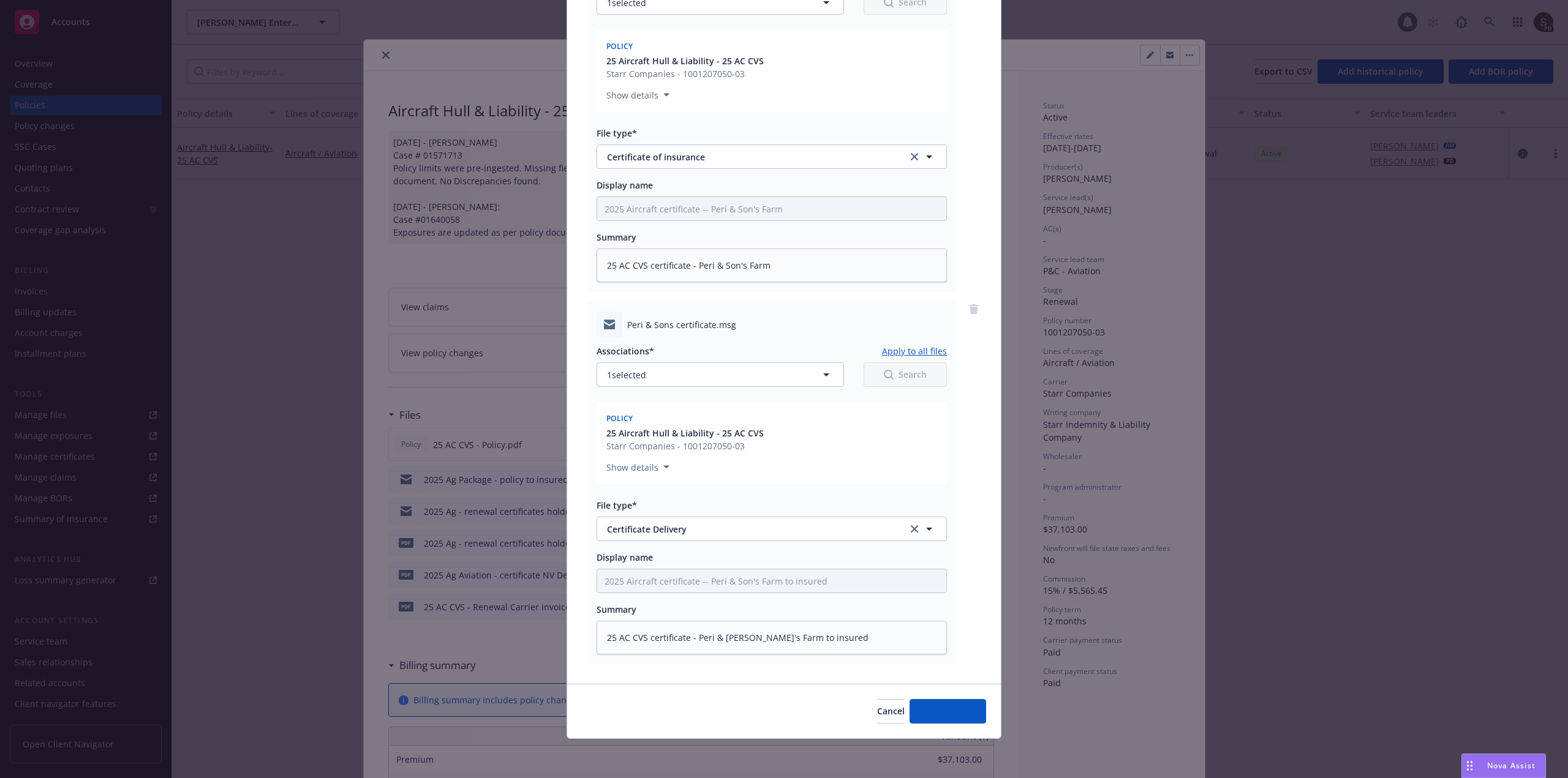
scroll to position [214, 0]
type textarea "x"
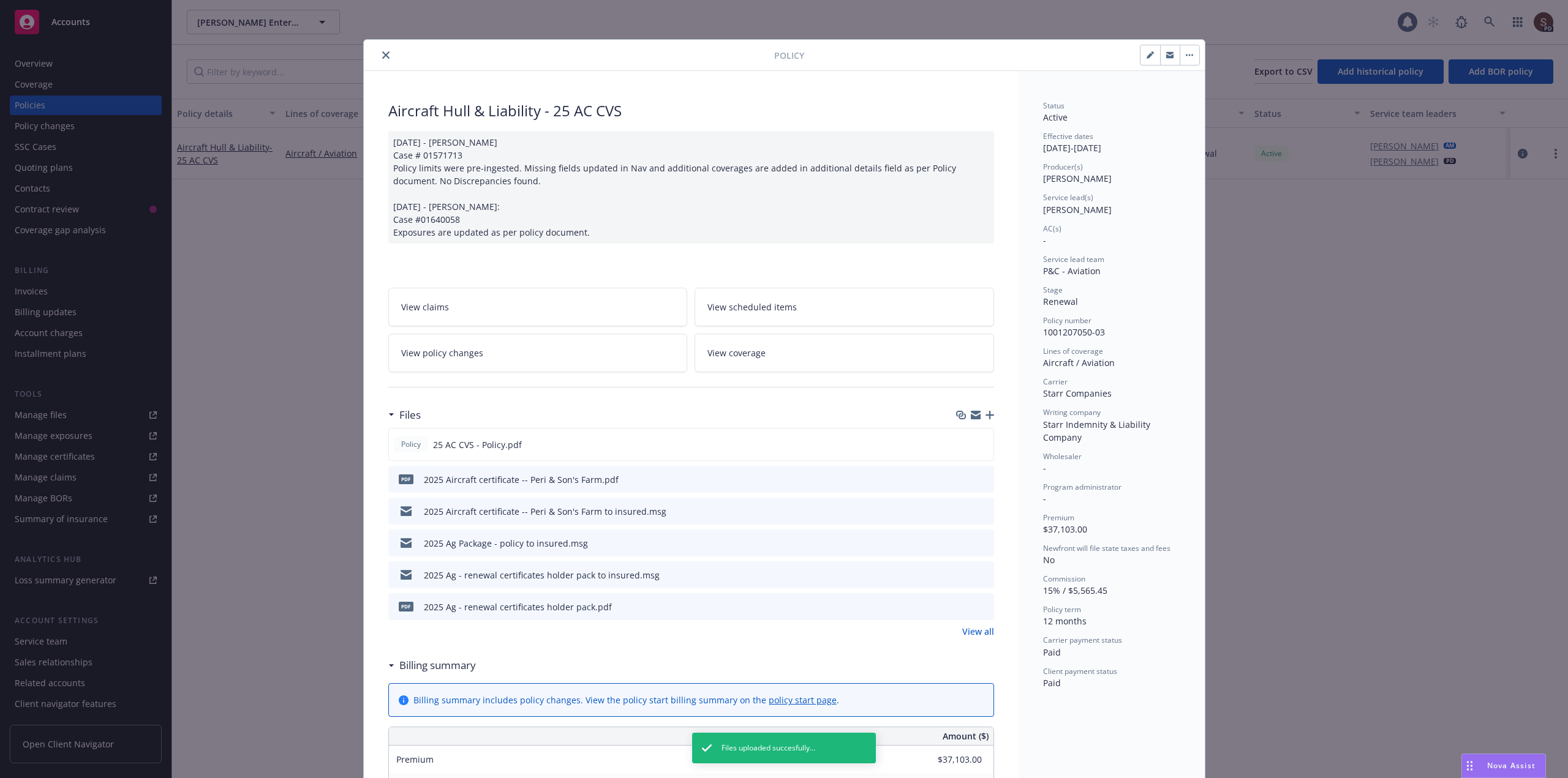
click at [383, 54] on icon "close" at bounding box center [385, 55] width 8 height 8
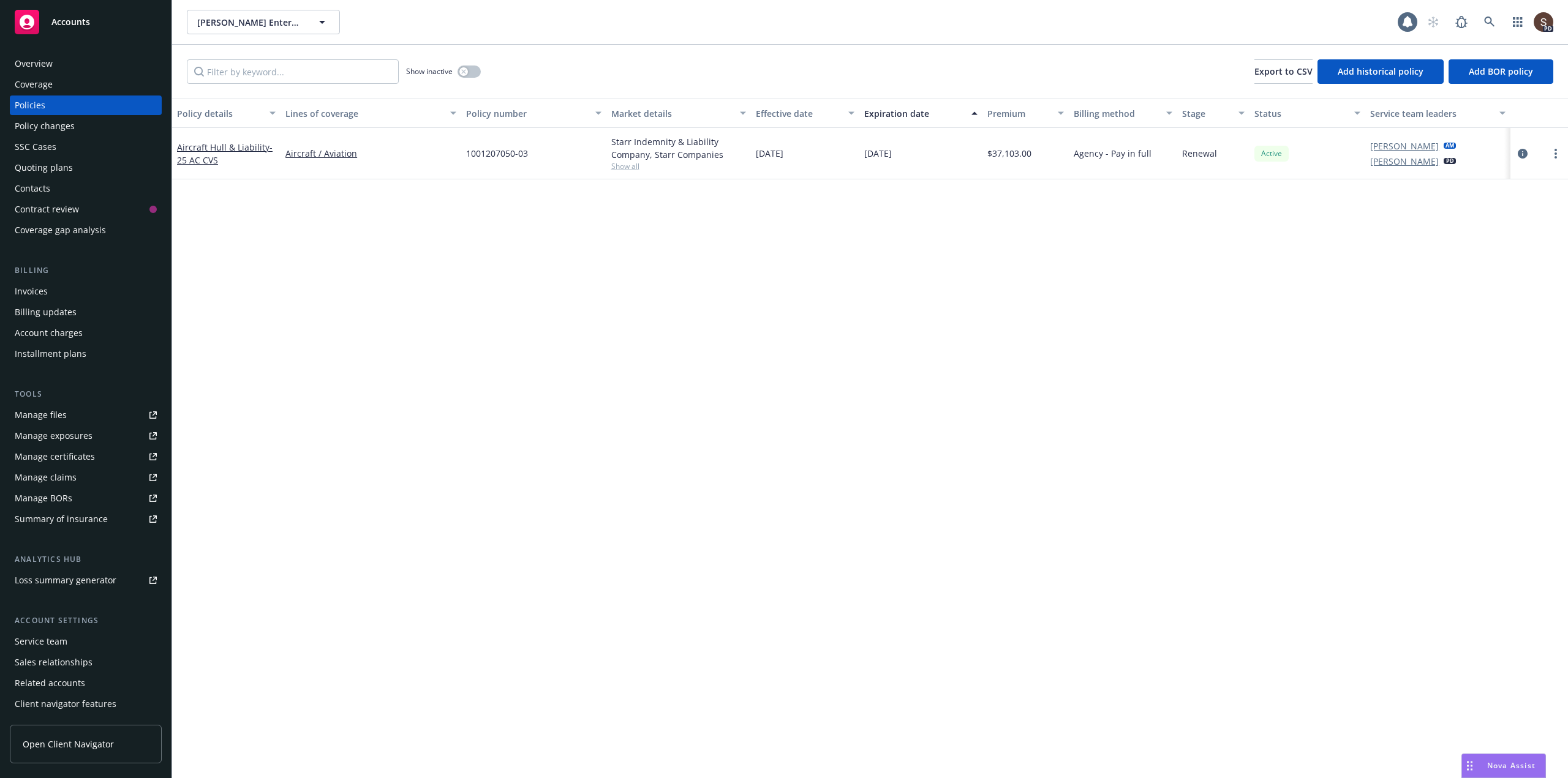
click at [538, 414] on div "Policy details Lines of coverage Policy number Market details Effective date Ex…" at bounding box center [870, 438] width 1396 height 679
click at [1490, 15] on link at bounding box center [1489, 22] width 24 height 24
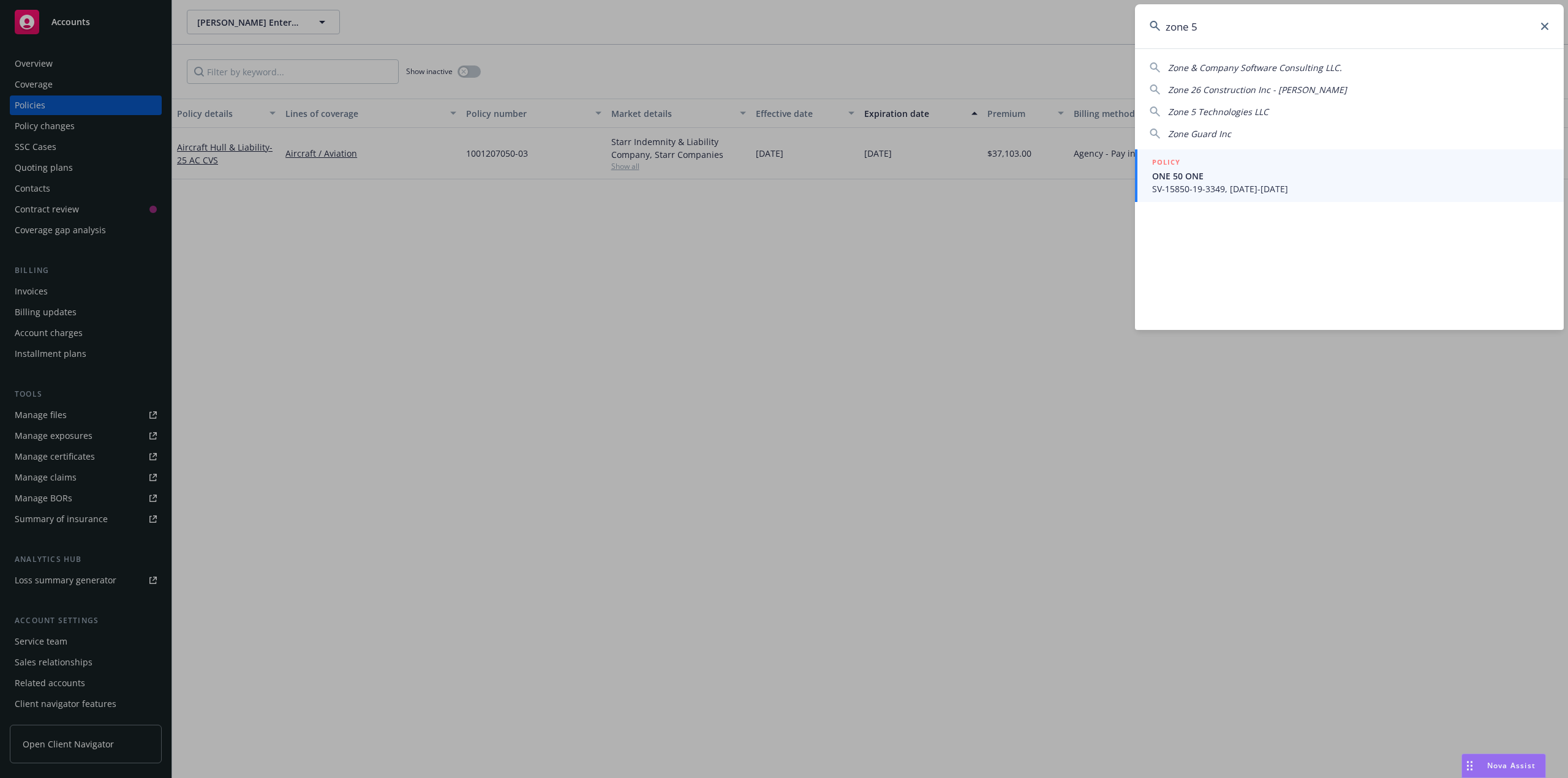
click at [1200, 21] on input "zone 5" at bounding box center [1349, 26] width 429 height 44
drag, startPoint x: 1186, startPoint y: 27, endPoint x: 1036, endPoint y: 44, distance: 151.0
click at [1096, 39] on div "zone 5 Zone & Company Software Consulting LLC. Zone 26 Construction Inc - [PERS…" at bounding box center [784, 389] width 1568 height 778
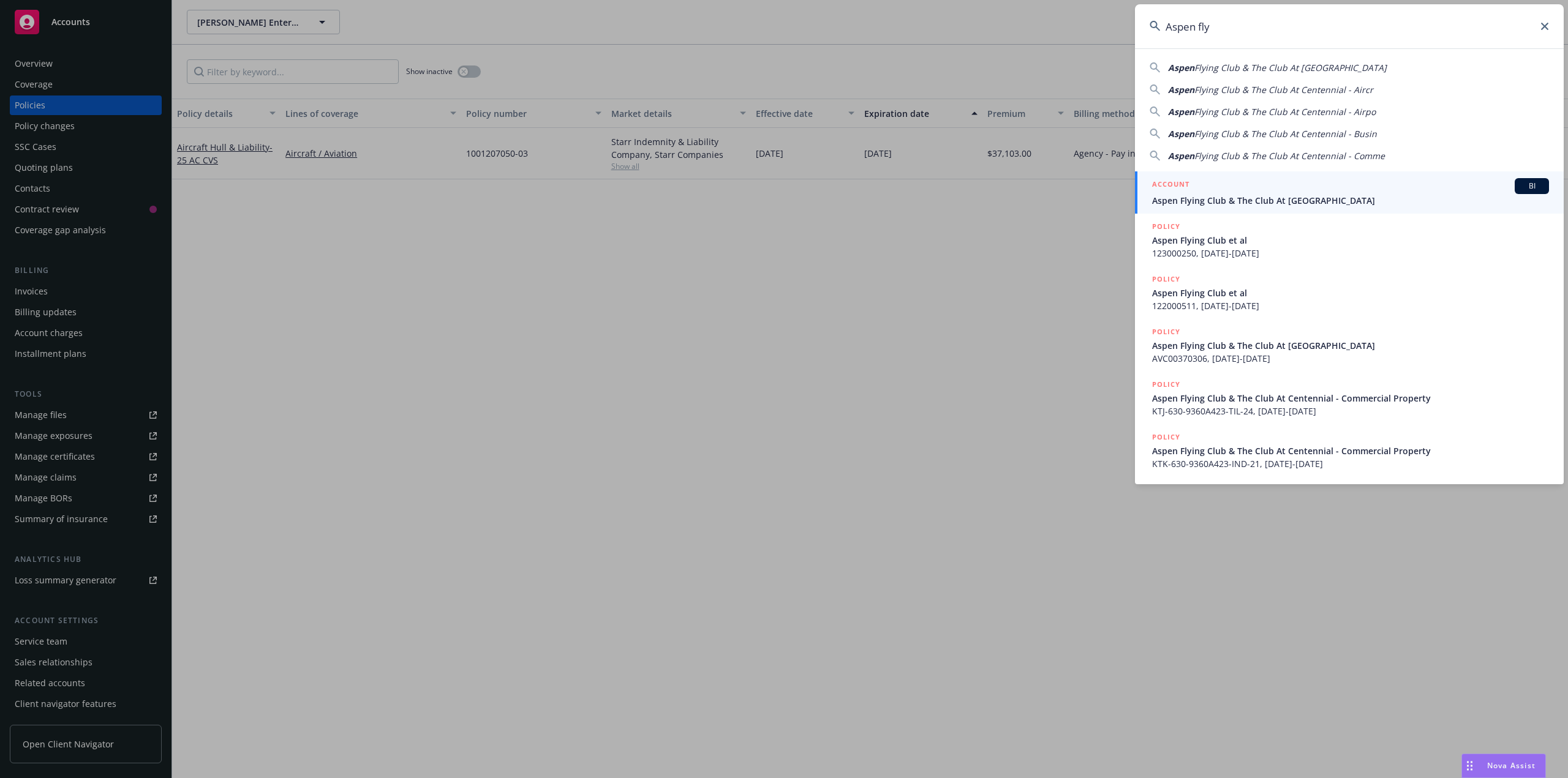
type input "Aspen fly"
click at [1213, 202] on span "Aspen Flying Club & The Club At [GEOGRAPHIC_DATA]" at bounding box center [1350, 201] width 397 height 13
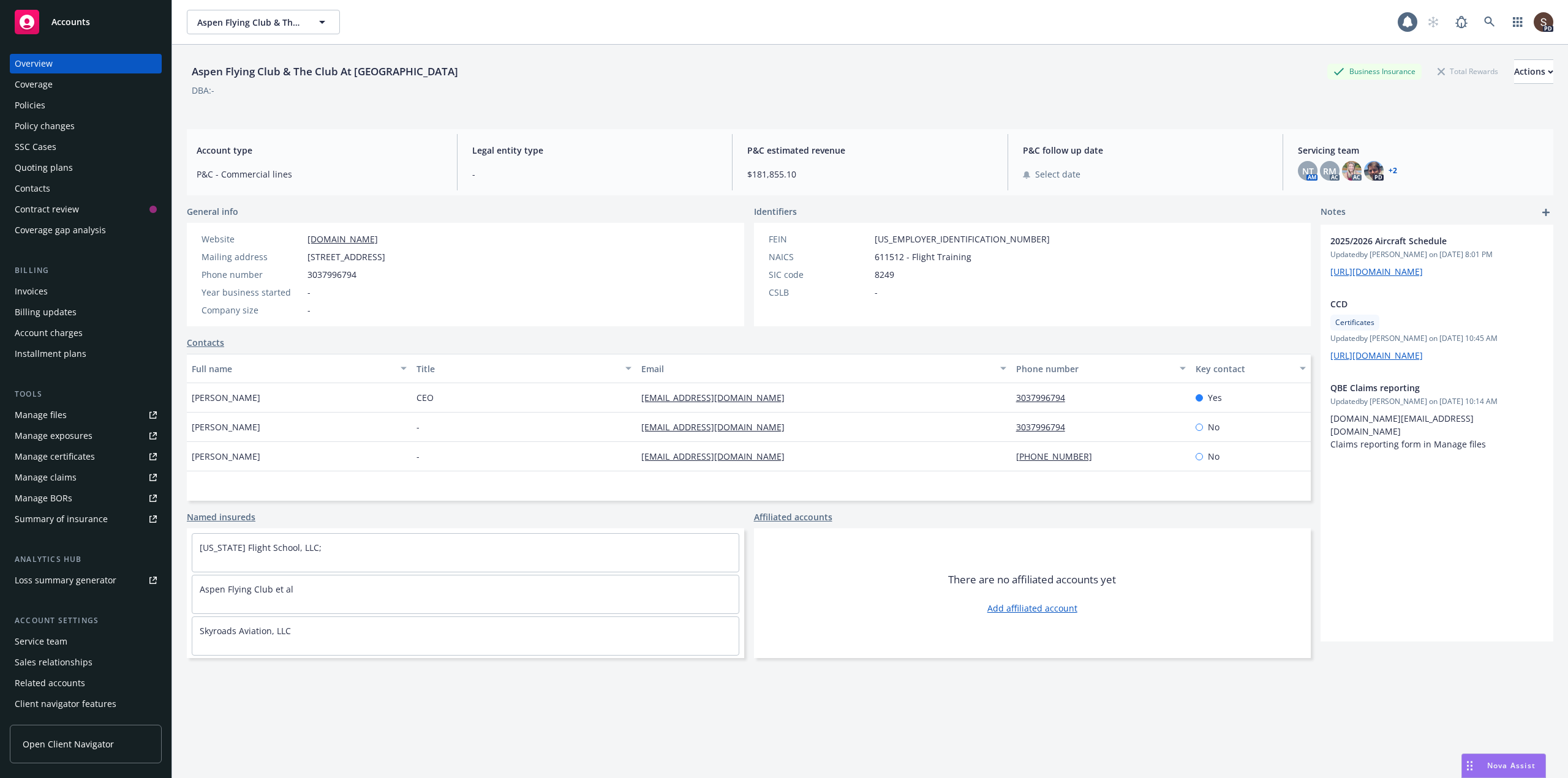
click at [27, 101] on div "Policies" at bounding box center [30, 106] width 31 height 20
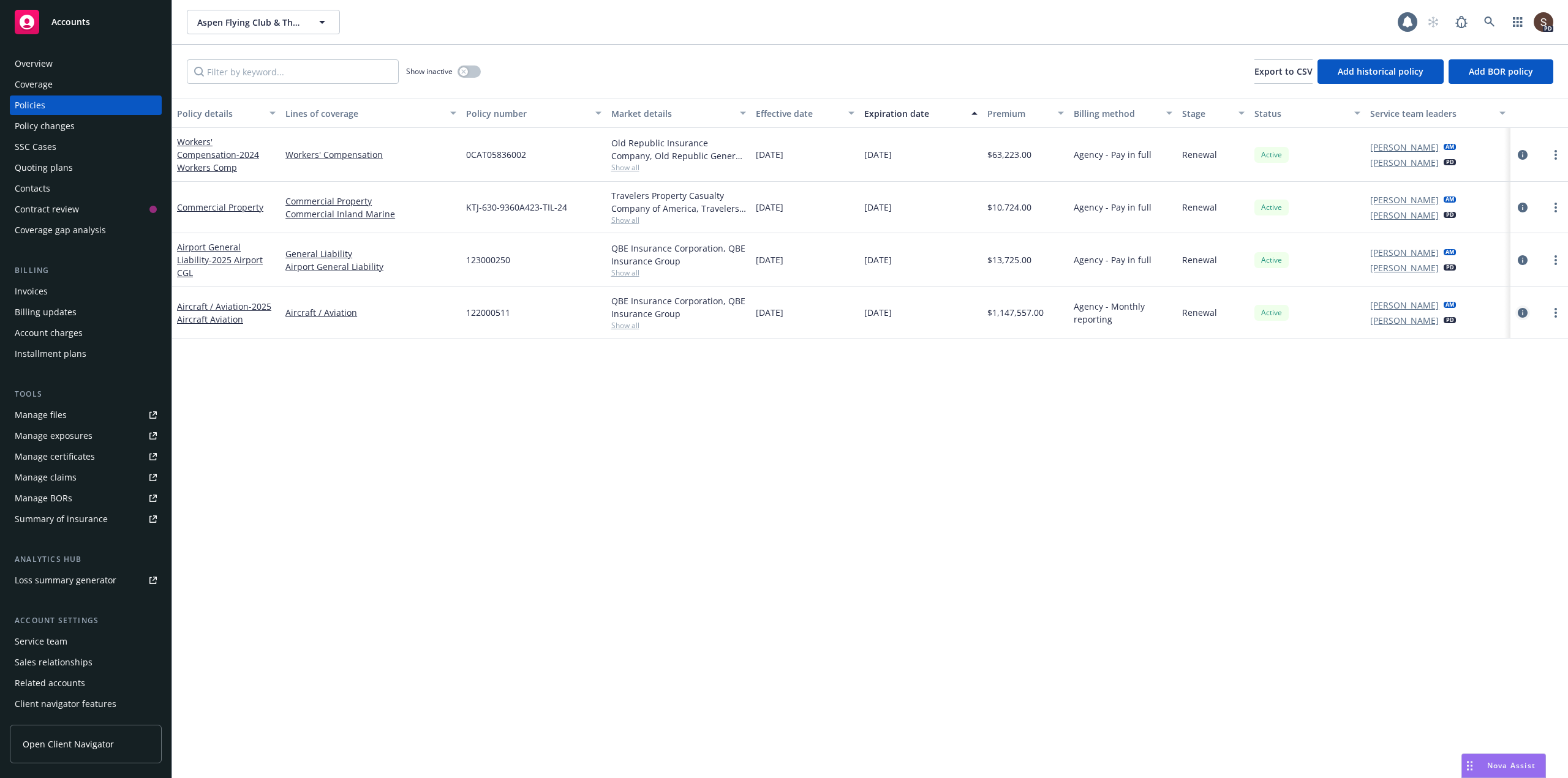
click at [1527, 308] on link "circleInformation" at bounding box center [1523, 312] width 15 height 15
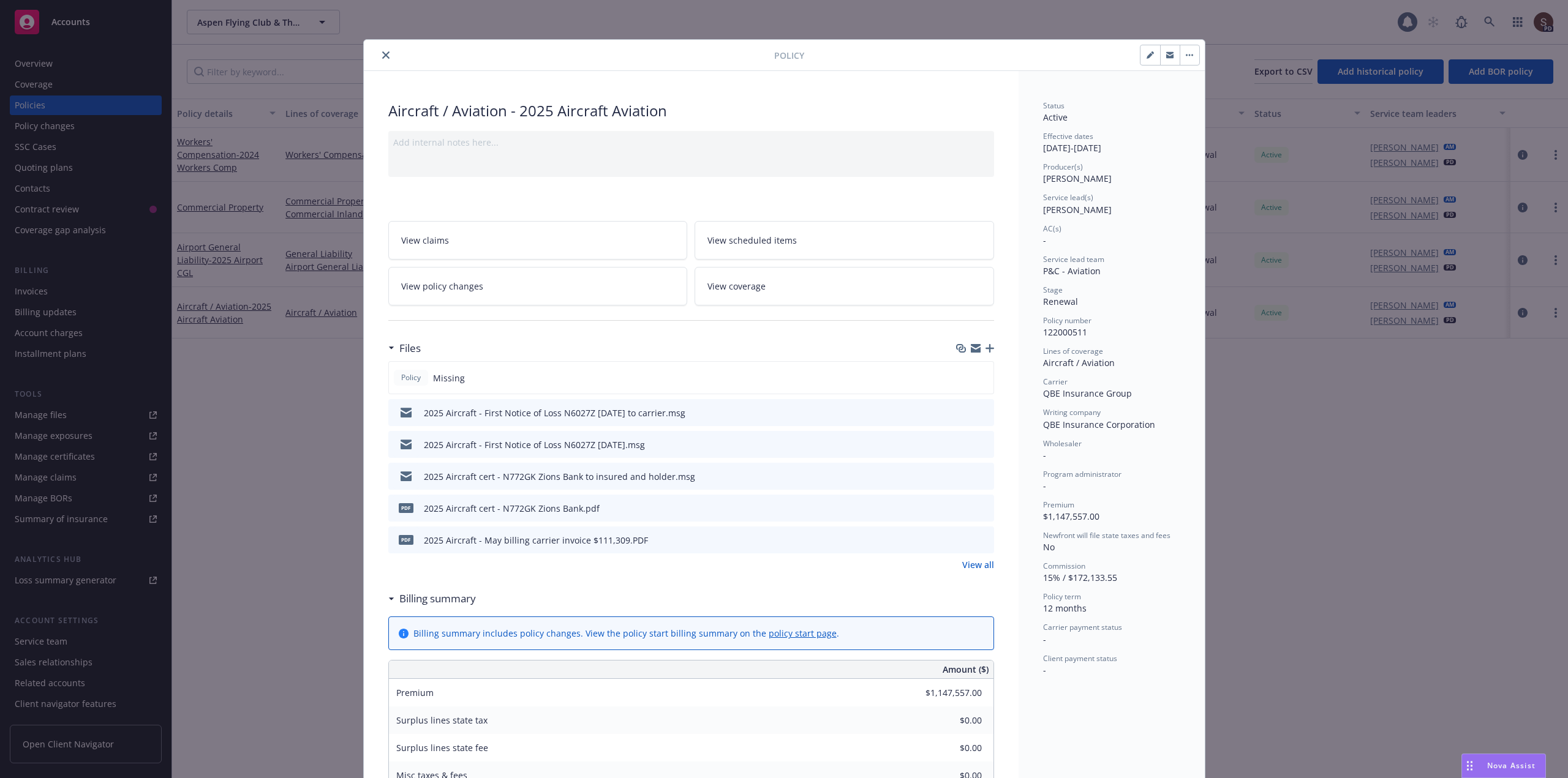
click at [985, 347] on icon "button" at bounding box center [990, 348] width 8 height 8
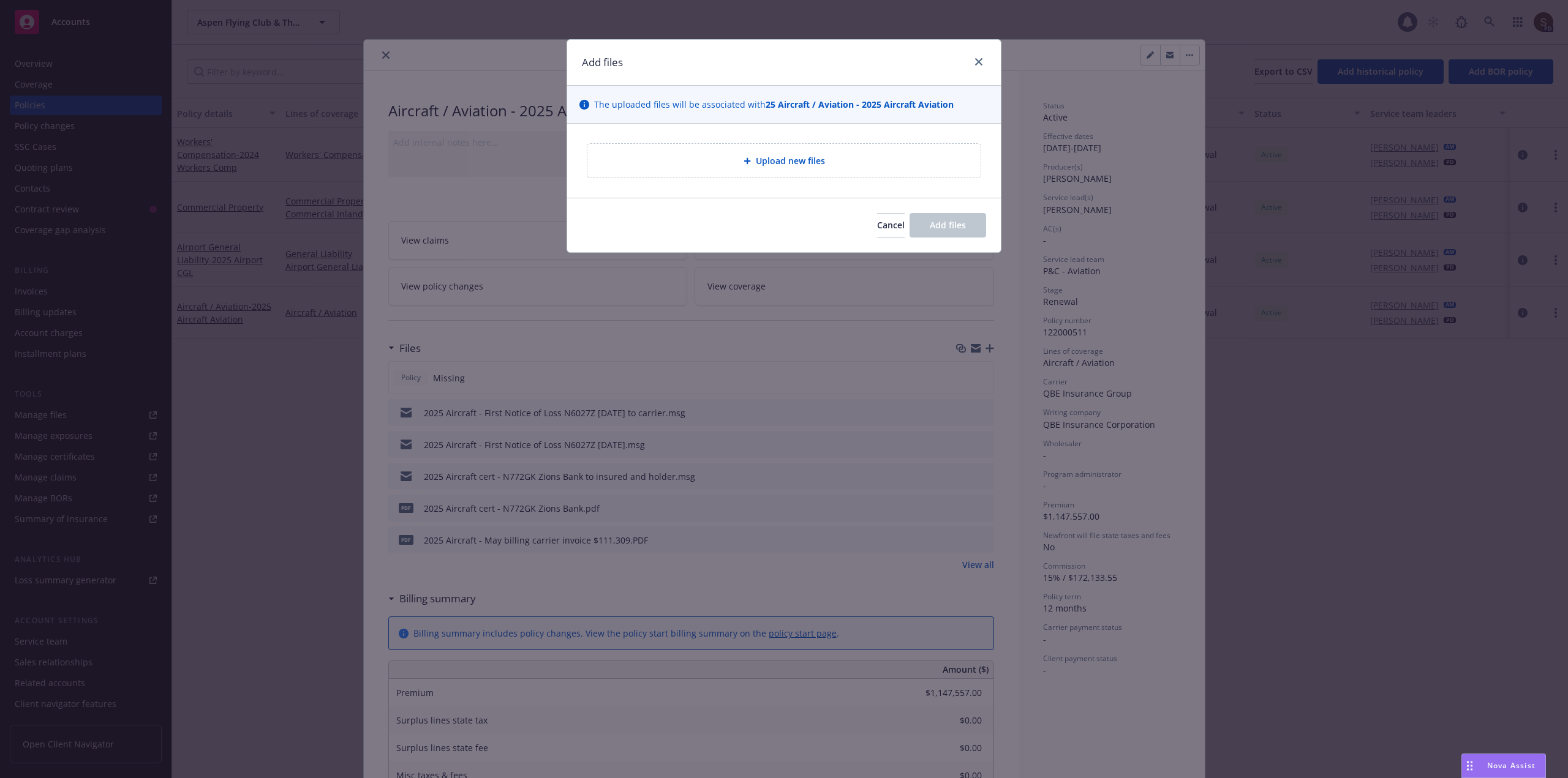
type textarea "x"
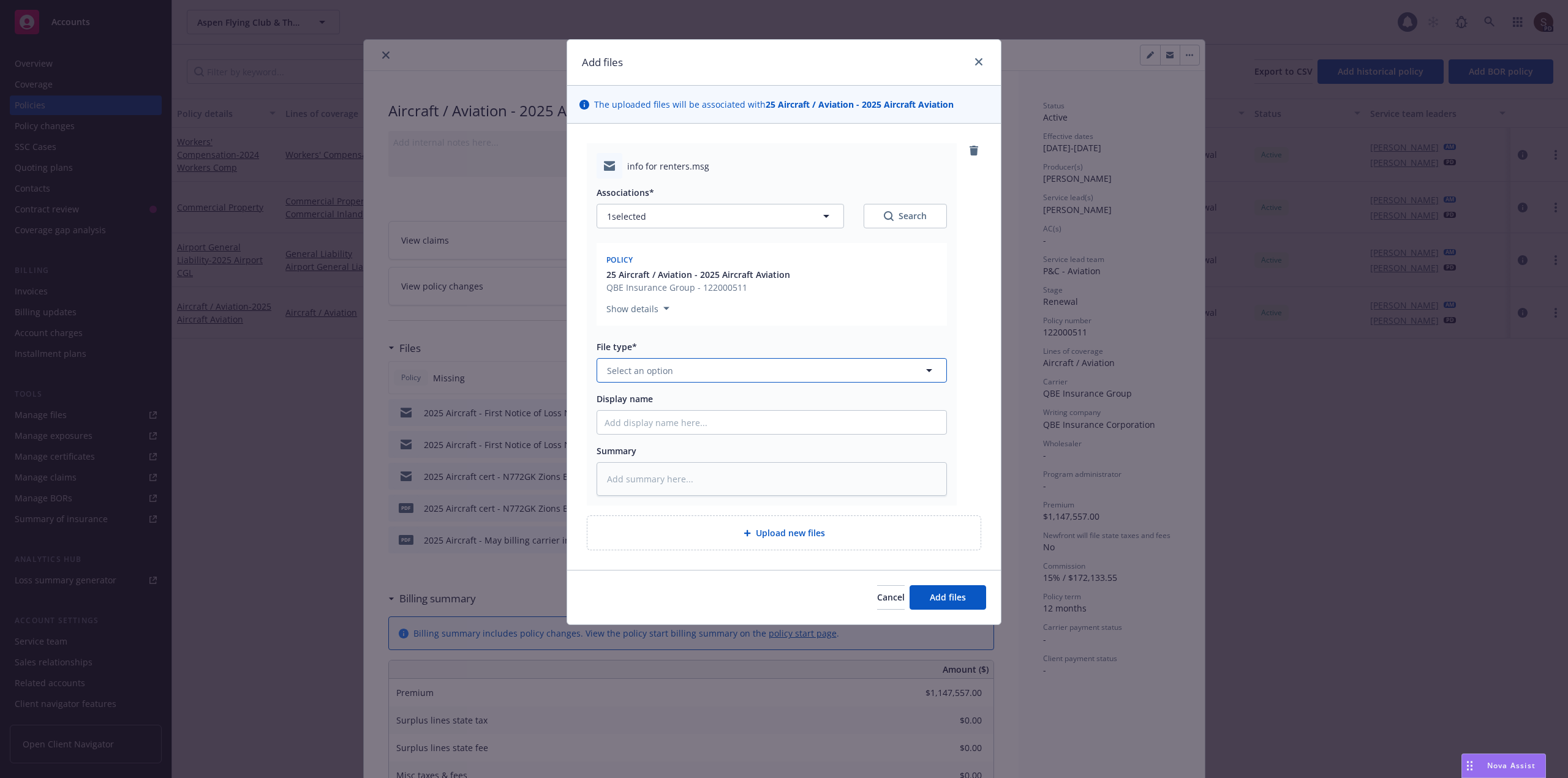
click at [663, 361] on button "Select an option" at bounding box center [771, 370] width 350 height 24
type input "email"
type textarea "x"
click at [685, 375] on button "Select an option" at bounding box center [771, 370] width 350 height 24
type input "email"
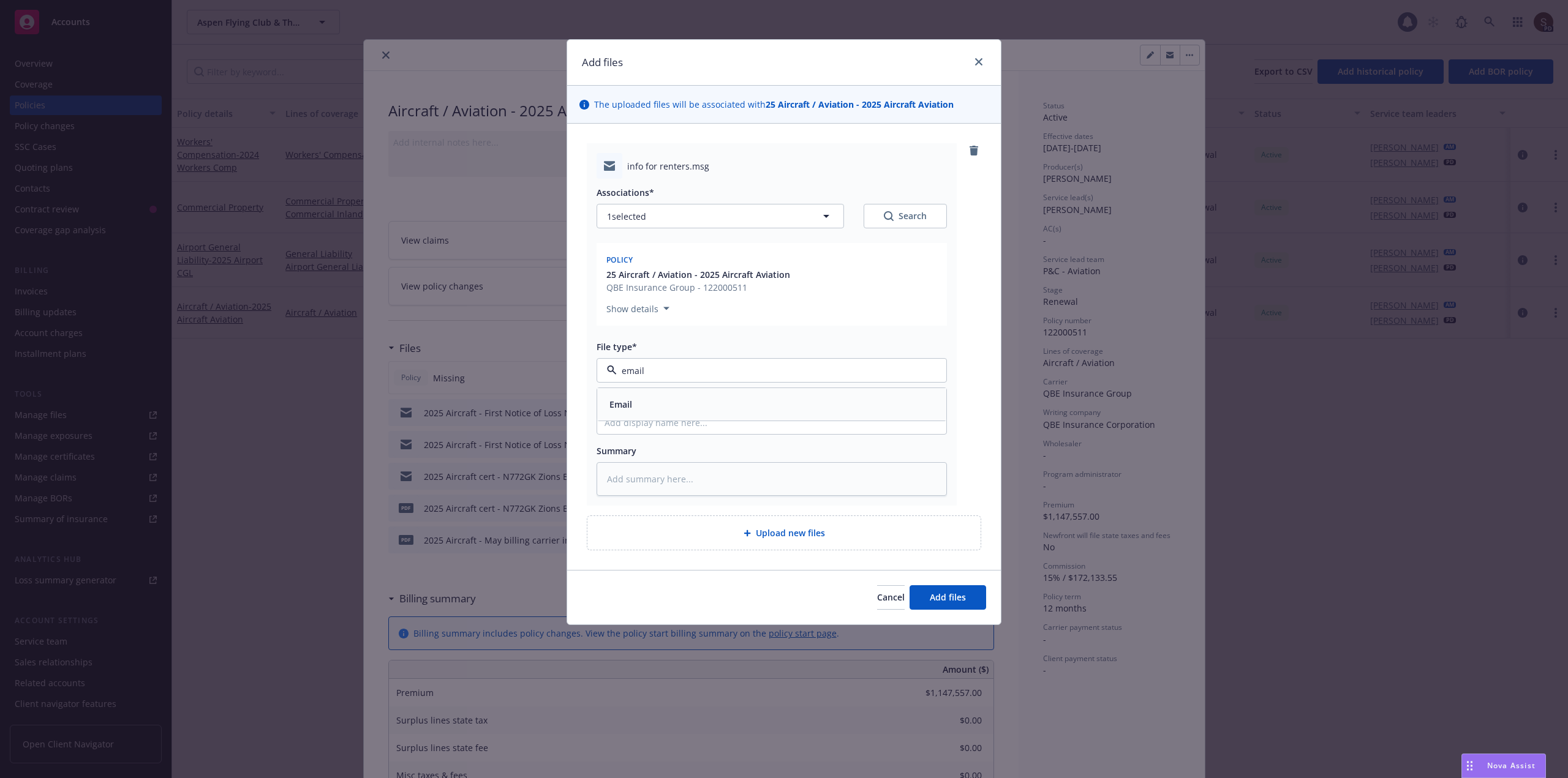
click at [684, 401] on div "Email" at bounding box center [771, 404] width 334 height 17
click at [682, 419] on input "Display name" at bounding box center [771, 422] width 349 height 23
type textarea "x"
type input "2"
type textarea "x"
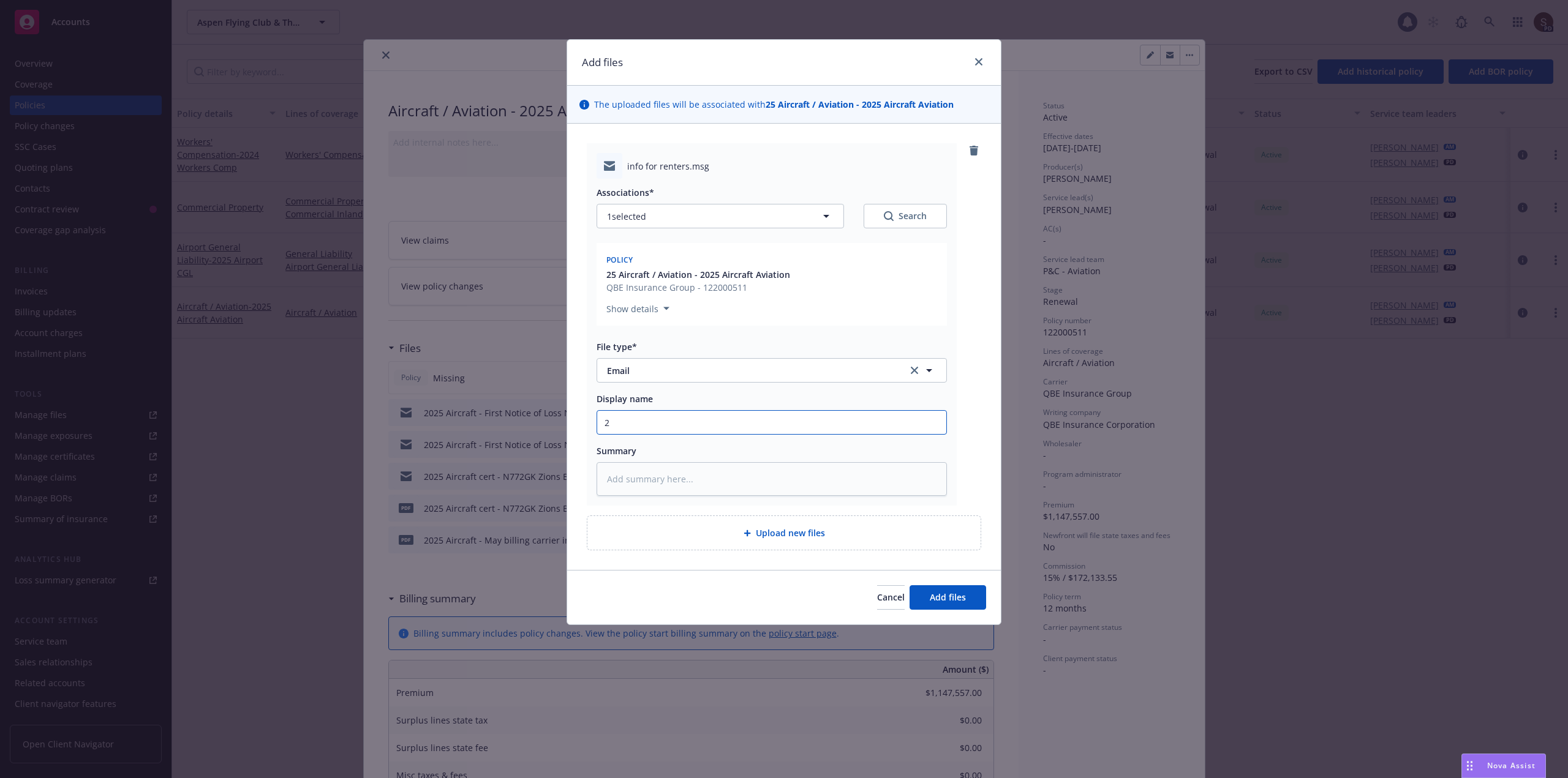
type input "20"
type textarea "x"
type input "202"
type textarea "x"
type input "2025"
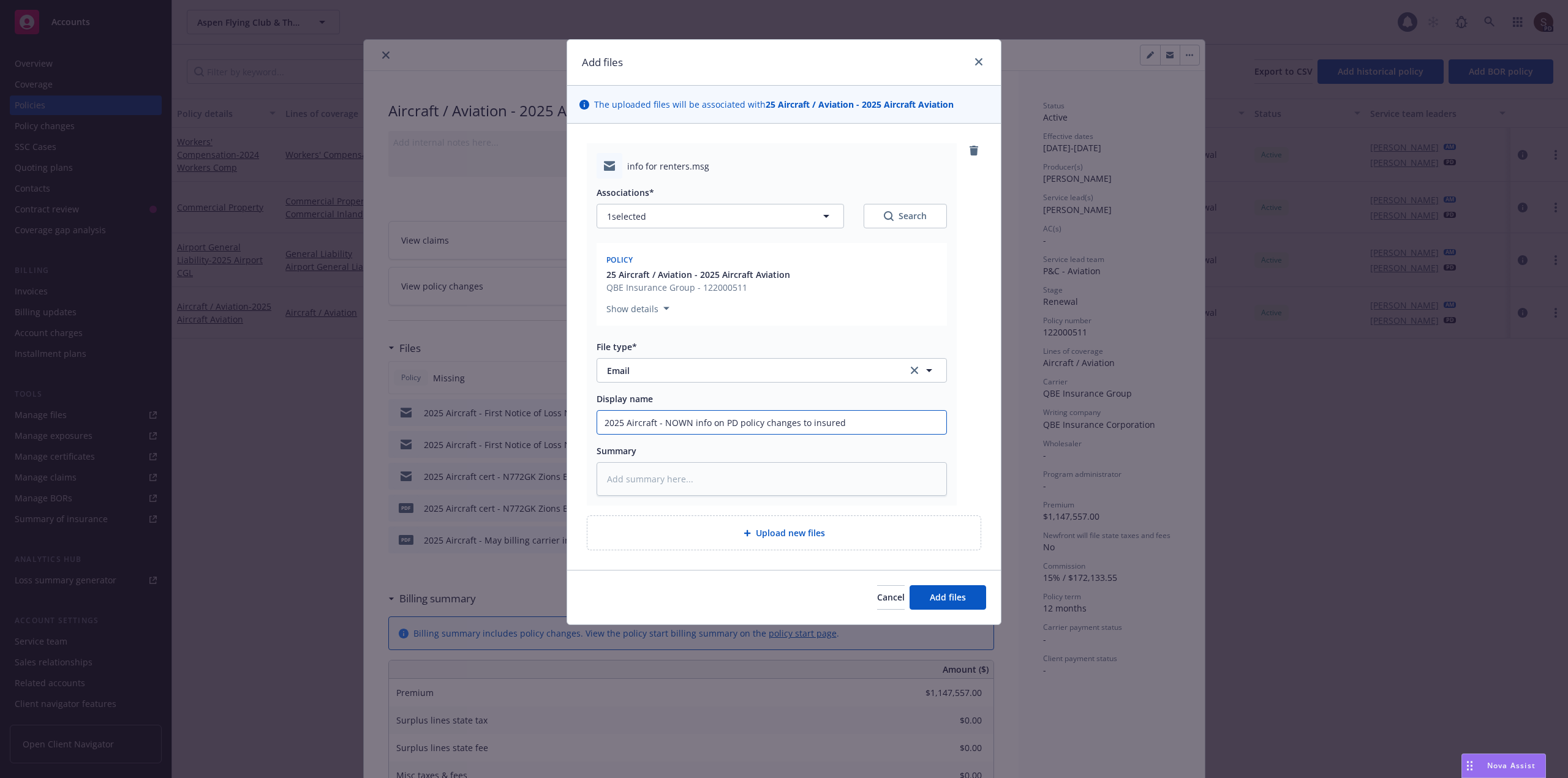
drag, startPoint x: 664, startPoint y: 422, endPoint x: 862, endPoint y: 424, distance: 198.0
click at [862, 424] on input "2025 Aircraft - NOWN info on PD policy changes to insured" at bounding box center [771, 422] width 349 height 23
click at [658, 477] on textarea at bounding box center [771, 479] width 350 height 34
paste textarea "NOWN info on PD policy changes to insured"
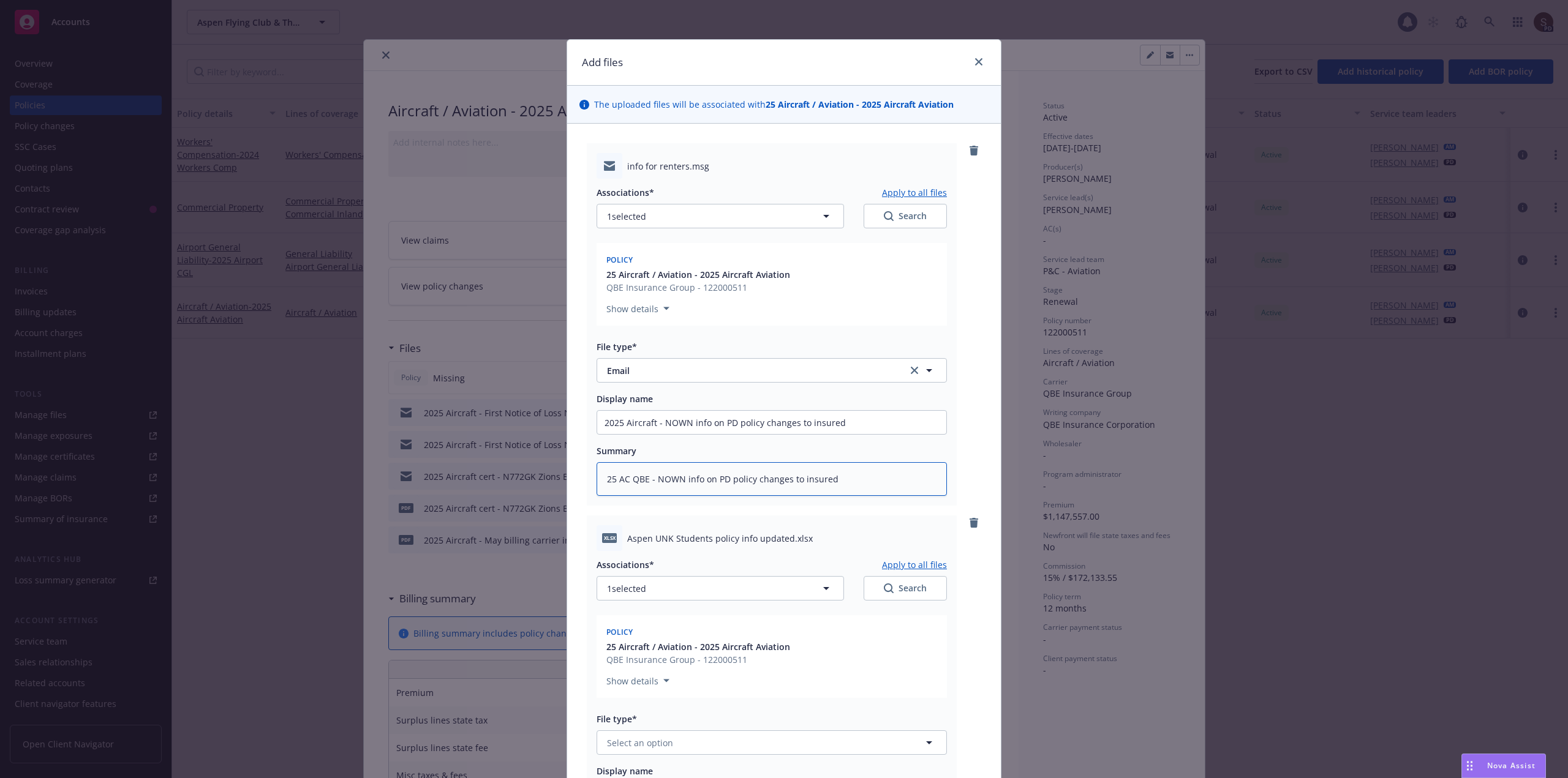
scroll to position [184, 0]
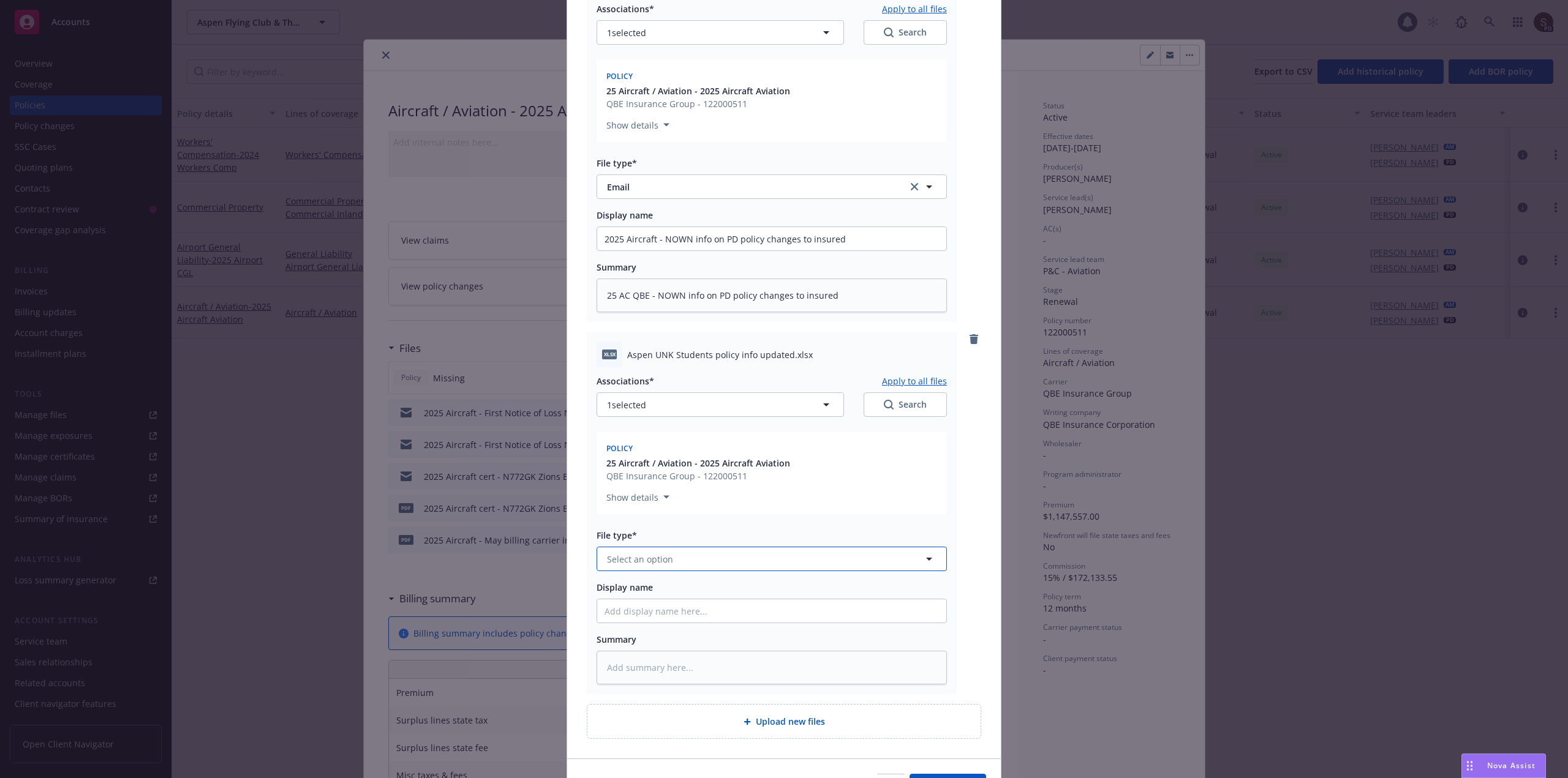
click at [653, 562] on span "Select an option" at bounding box center [640, 559] width 66 height 13
click at [637, 589] on div "Other" at bounding box center [771, 592] width 334 height 17
click at [636, 250] on input "Display name" at bounding box center [771, 238] width 349 height 23
click at [648, 250] on input "2025 Aircaraft - NE student list with policy info" at bounding box center [771, 238] width 349 height 23
drag, startPoint x: 658, startPoint y: 609, endPoint x: 808, endPoint y: 610, distance: 150.0
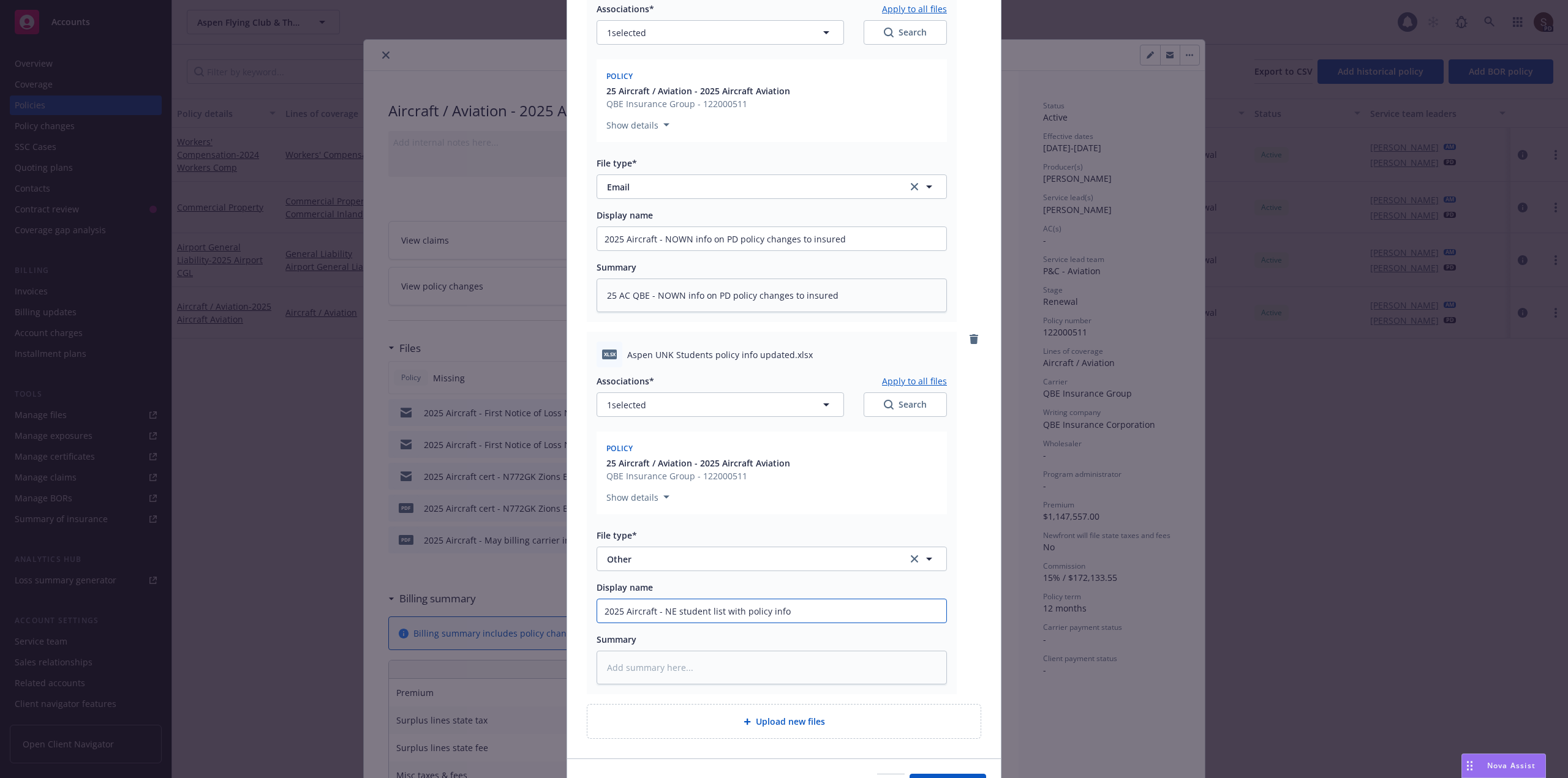
click at [808, 250] on input "2025 Aircraft - NE student list with policy info" at bounding box center [771, 238] width 349 height 23
click at [663, 677] on textarea at bounding box center [771, 668] width 350 height 34
paste textarea "NE student list with policy info"
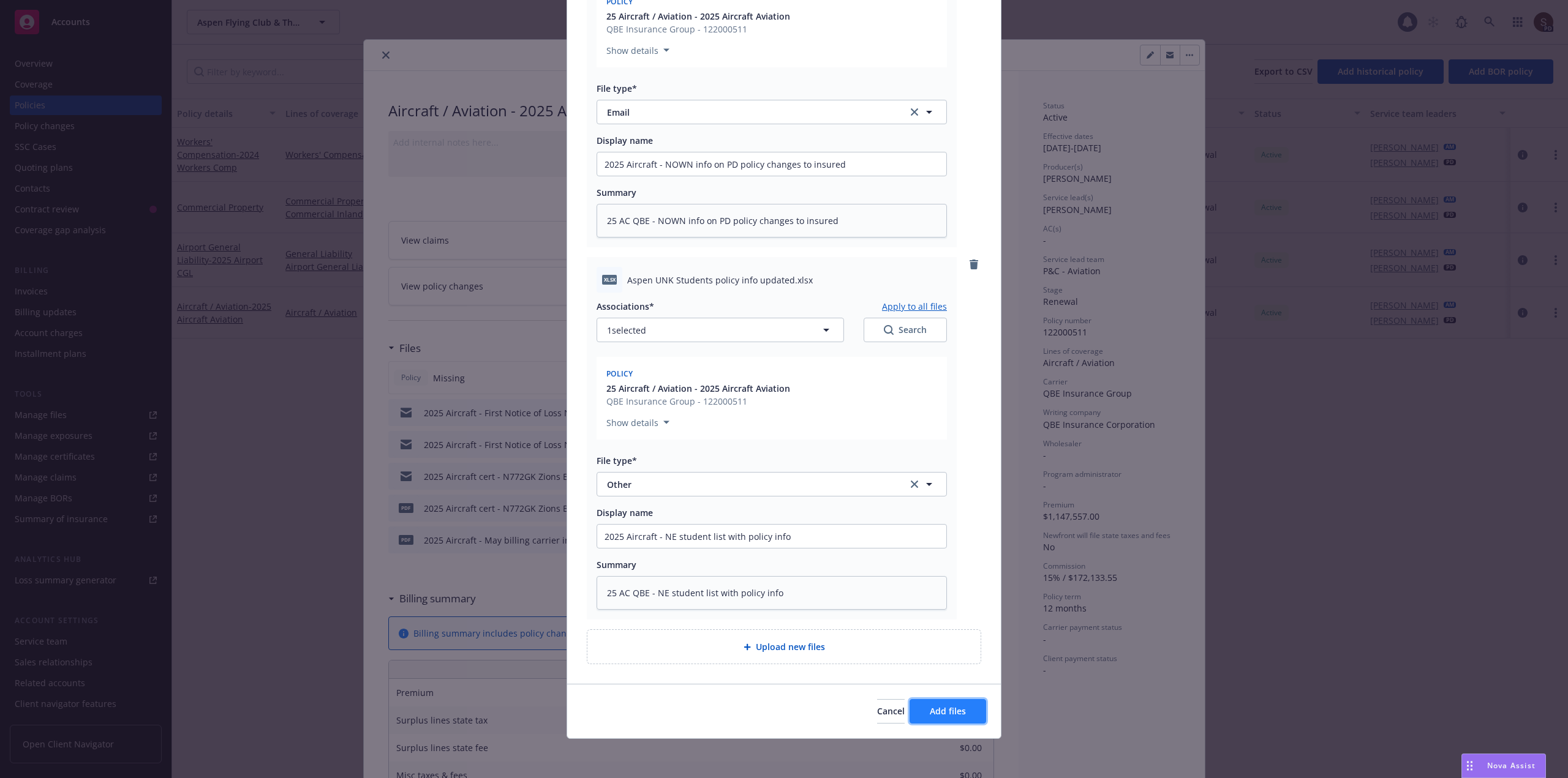
click at [966, 716] on button "Add files" at bounding box center [948, 711] width 76 height 24
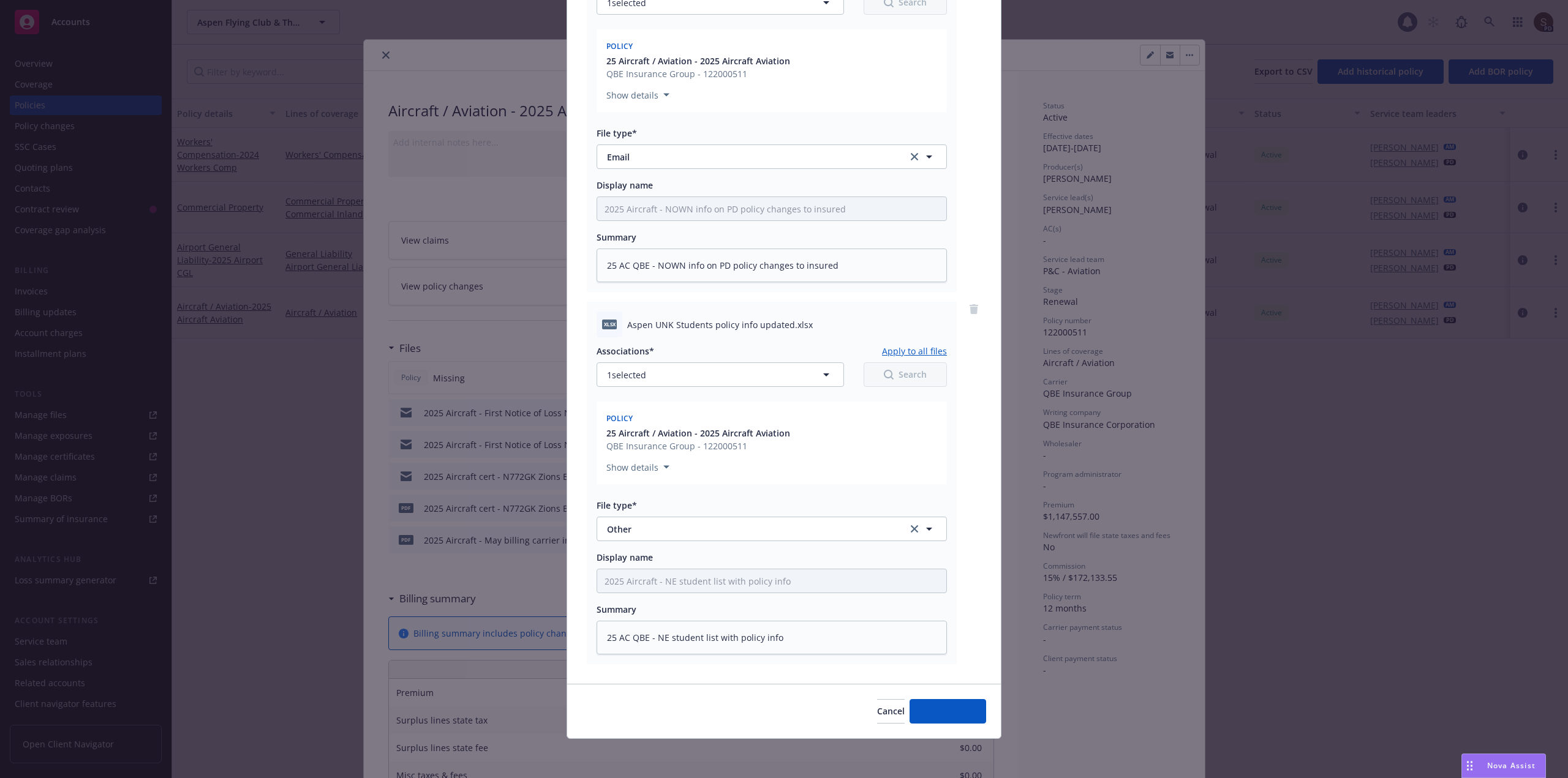
scroll to position [214, 0]
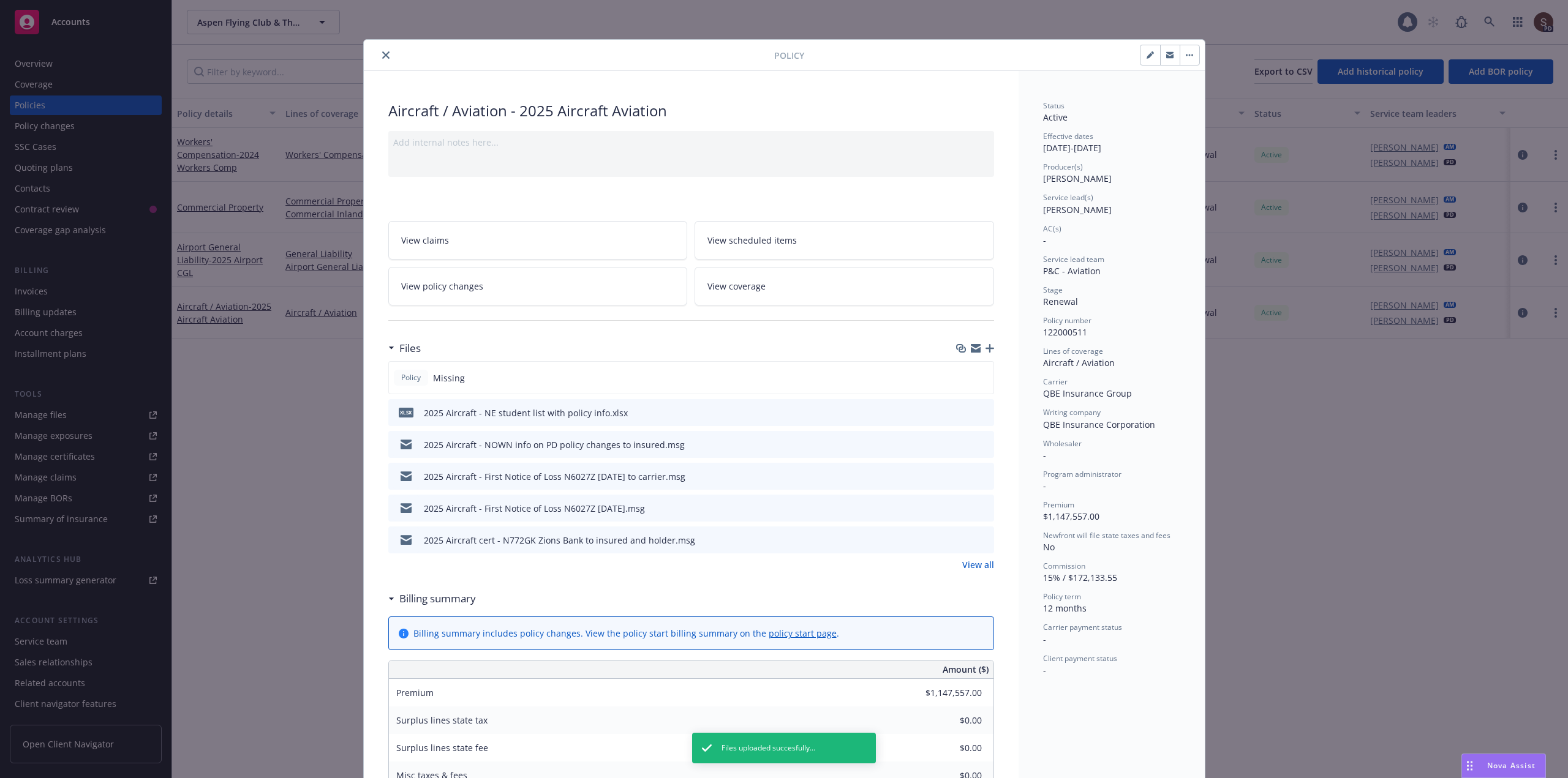
click at [383, 55] on icon "close" at bounding box center [385, 55] width 8 height 8
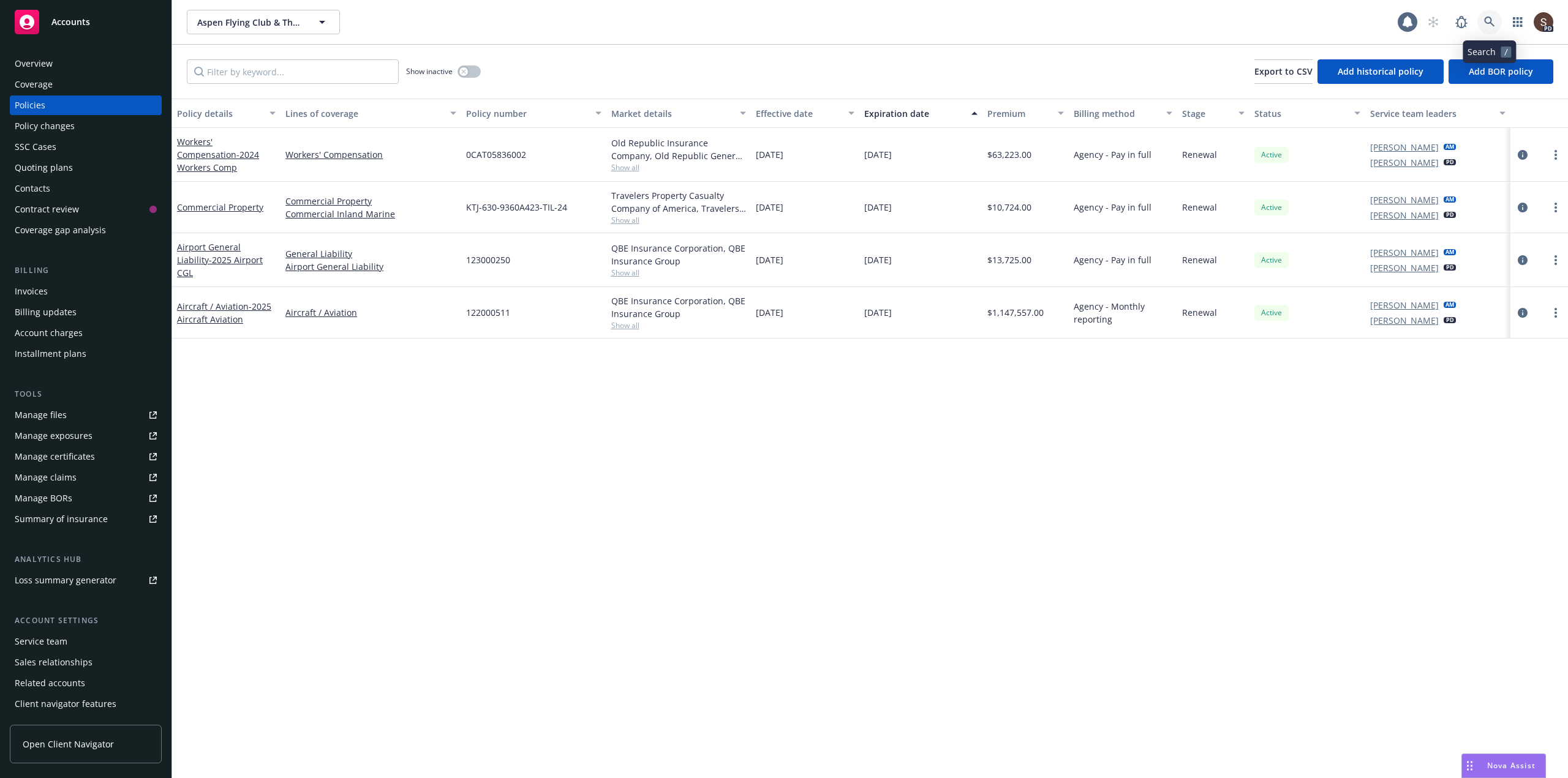
click at [1490, 17] on icon at bounding box center [1490, 22] width 11 height 11
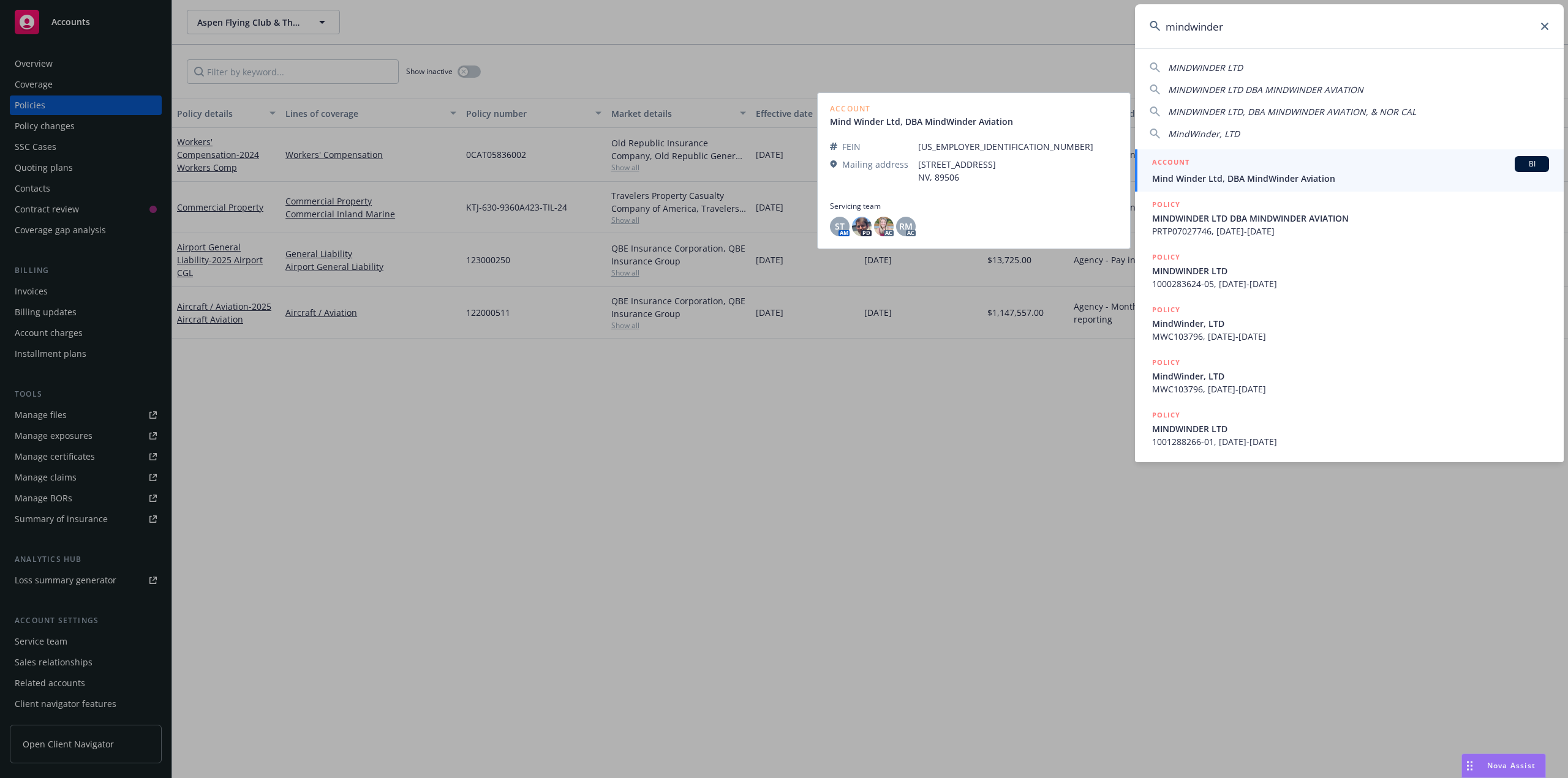
click at [1269, 173] on span "Mind Winder Ltd, DBA MindWinder Aviation" at bounding box center [1350, 178] width 397 height 13
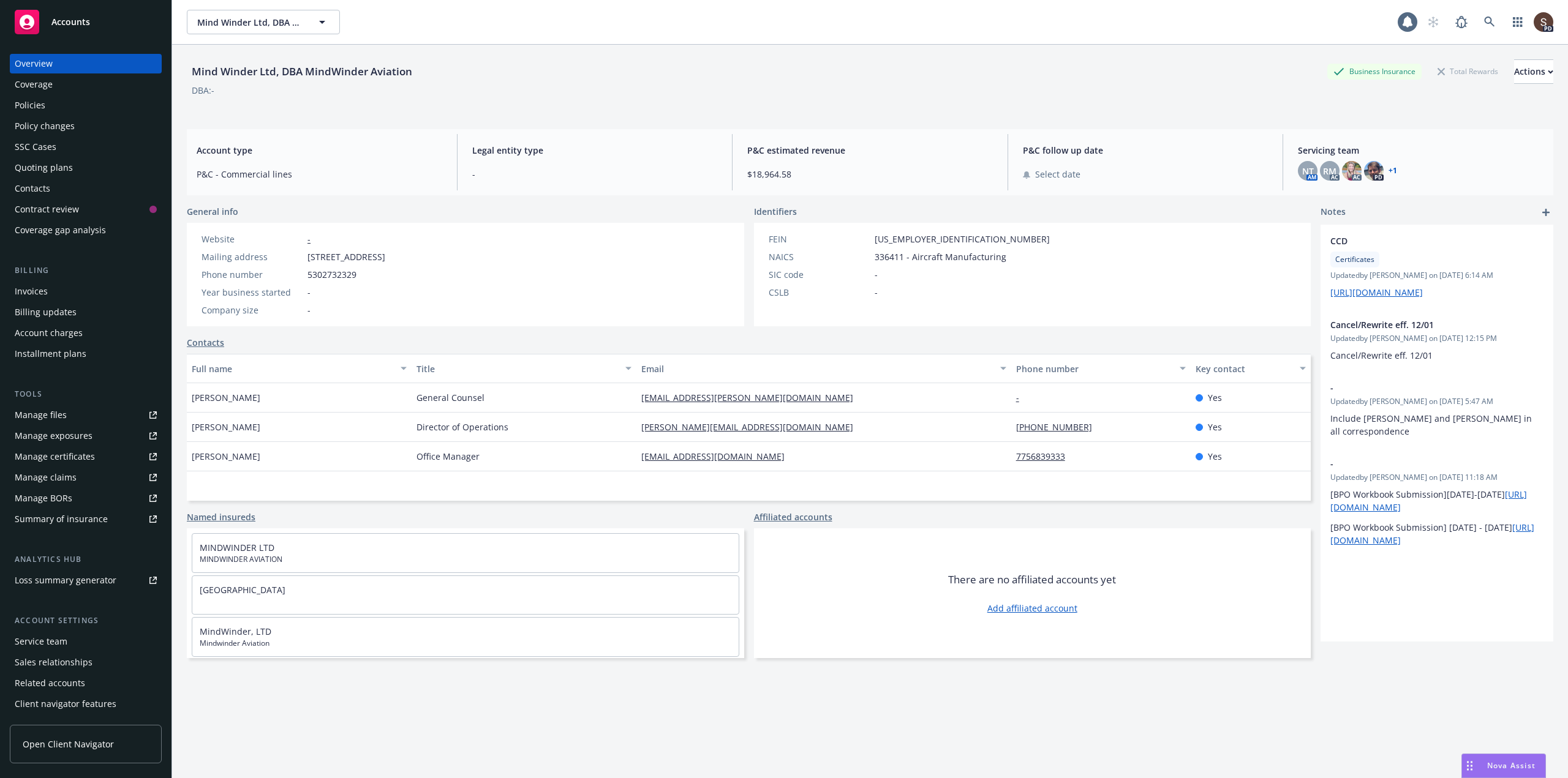
click at [25, 101] on div "Policies" at bounding box center [30, 106] width 31 height 20
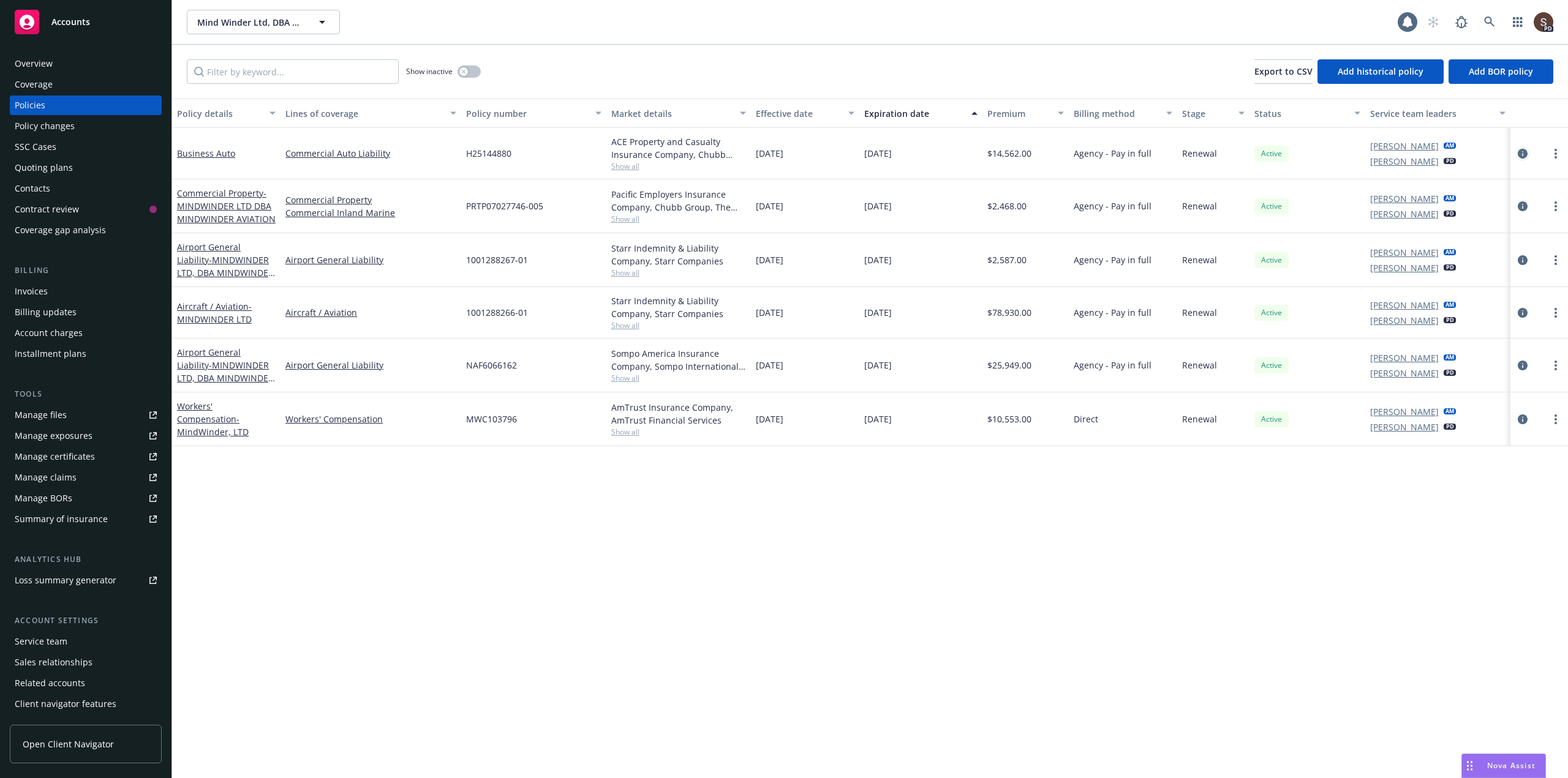
click at [1520, 153] on icon "circleInformation" at bounding box center [1523, 154] width 10 height 10
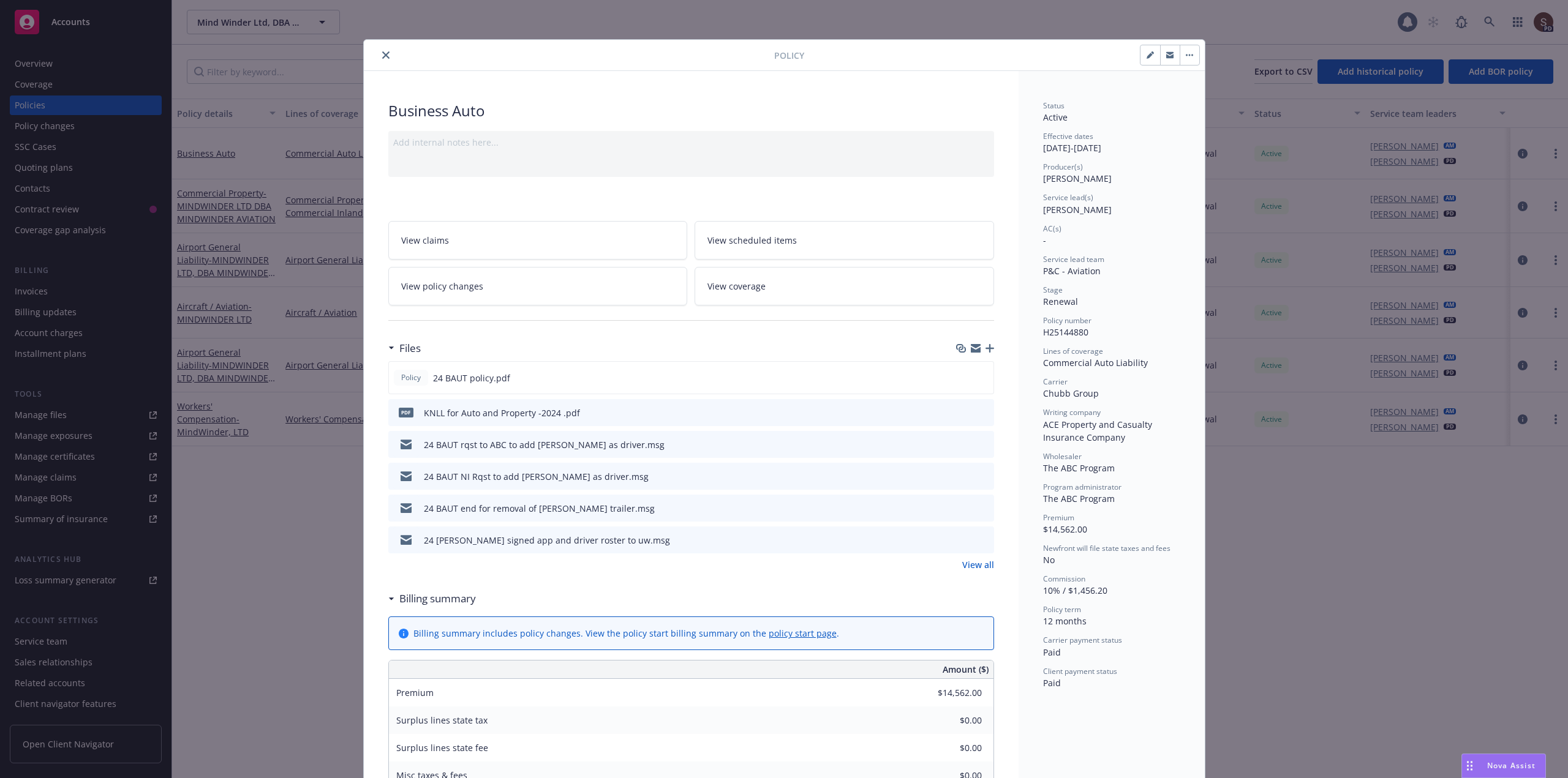
click at [435, 284] on span "View policy changes" at bounding box center [442, 286] width 82 height 13
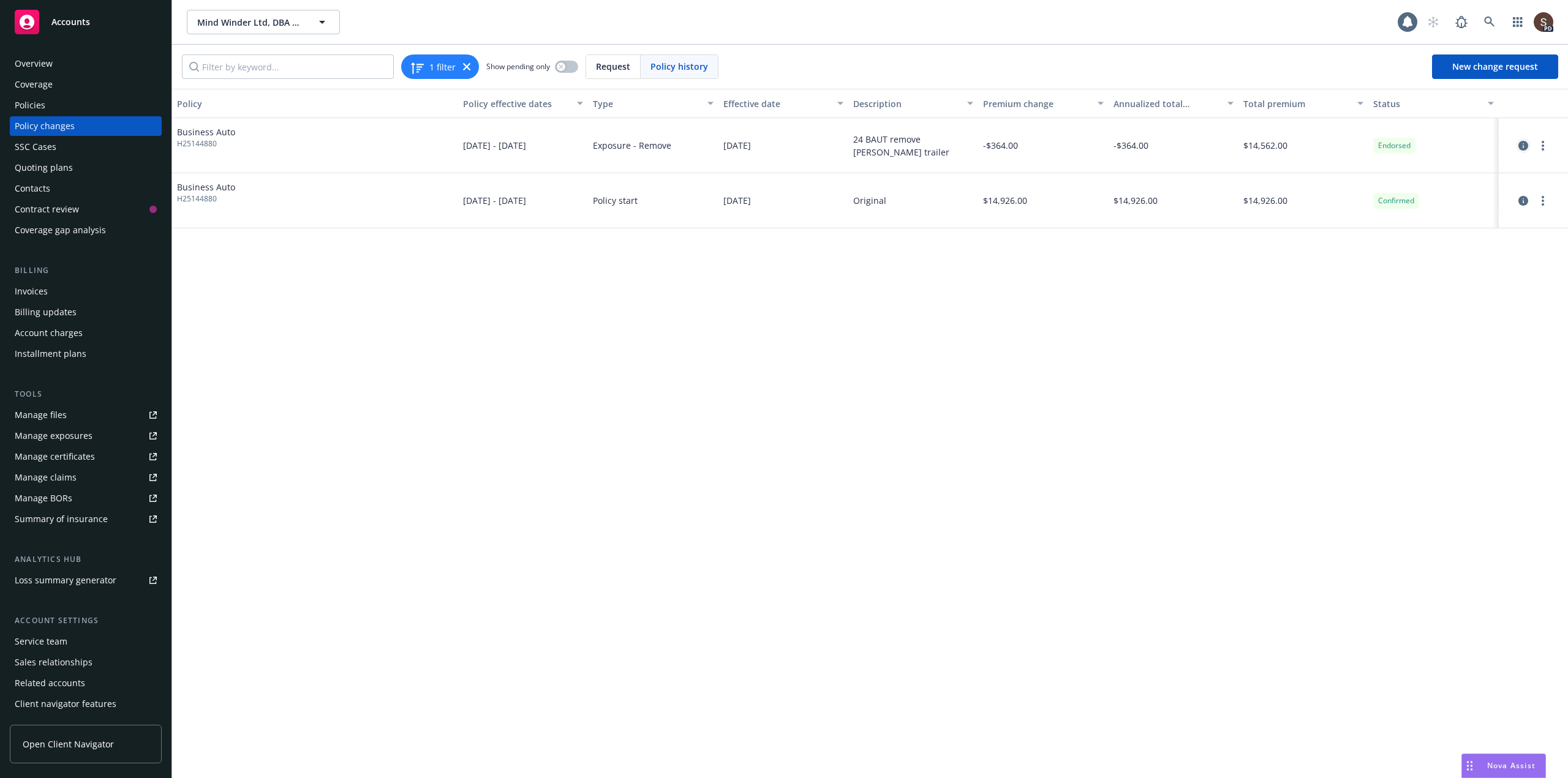
click at [1523, 143] on icon "circleInformation" at bounding box center [1523, 145] width 10 height 10
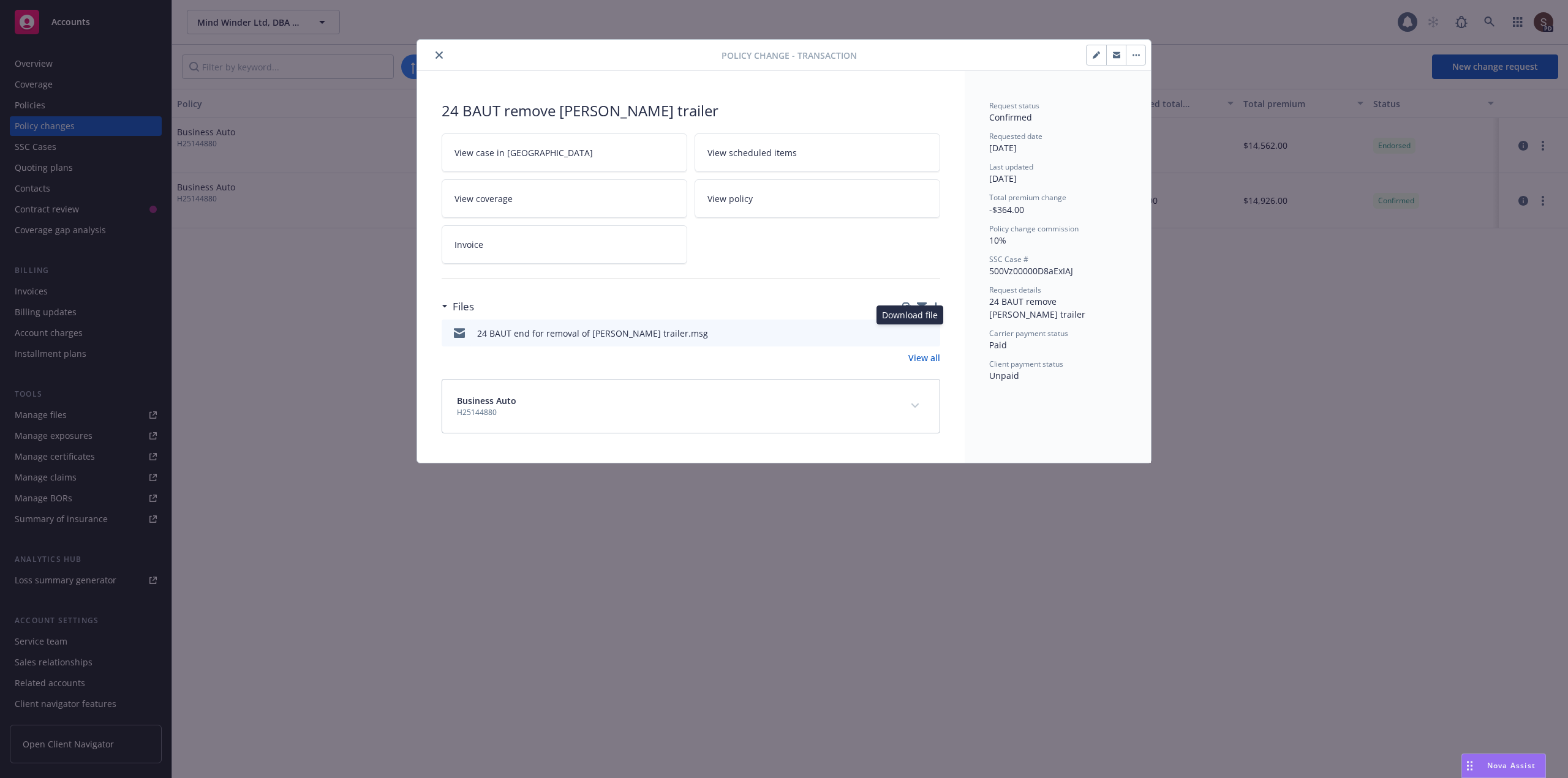
click at [932, 331] on icon "preview file" at bounding box center [929, 332] width 11 height 8
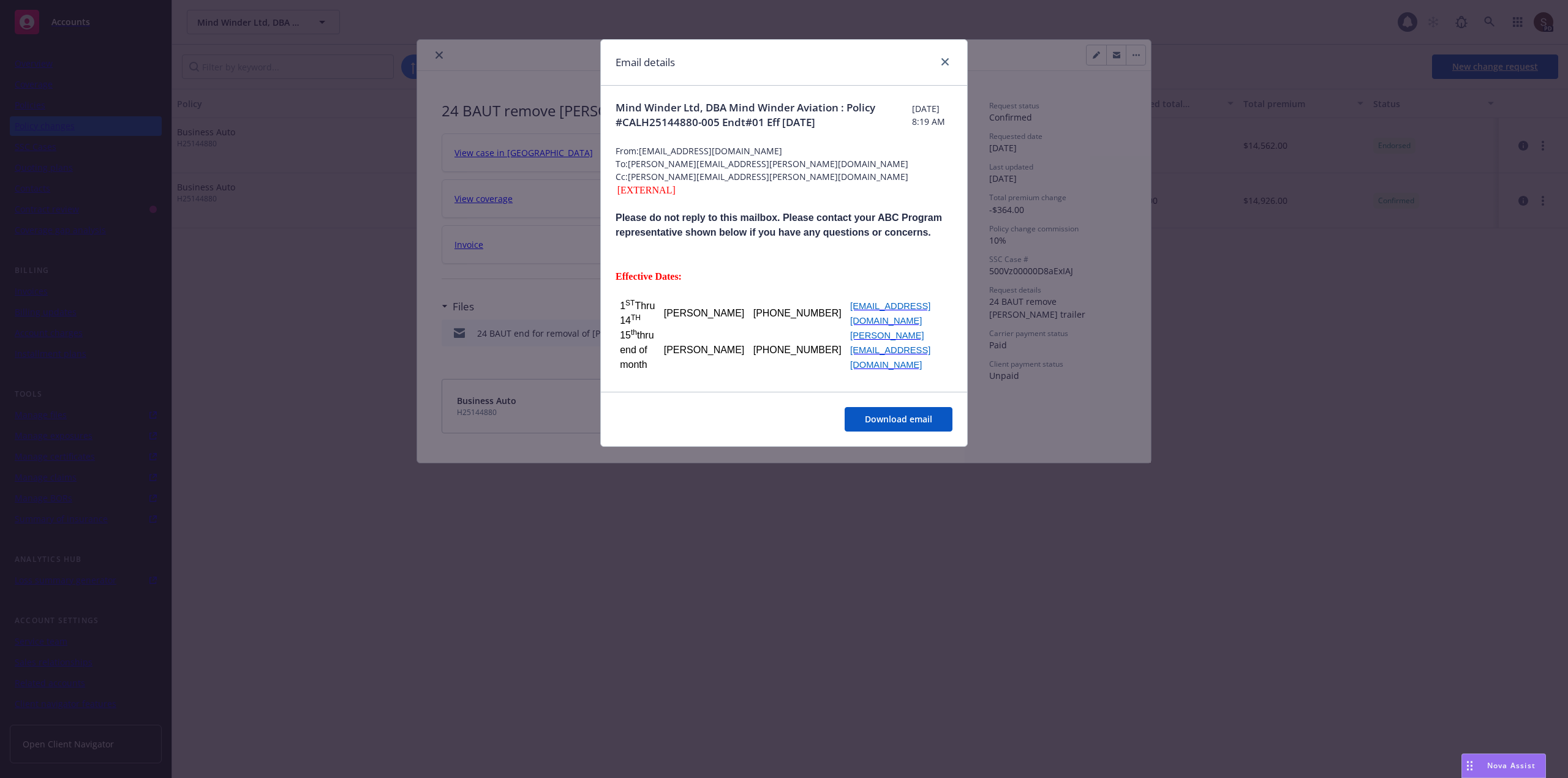
click at [878, 407] on div "Download email" at bounding box center [784, 419] width 366 height 55
click at [881, 422] on span "Download email" at bounding box center [899, 419] width 67 height 12
click at [904, 417] on span "Download email" at bounding box center [899, 419] width 67 height 12
click at [948, 62] on icon "close" at bounding box center [945, 62] width 8 height 8
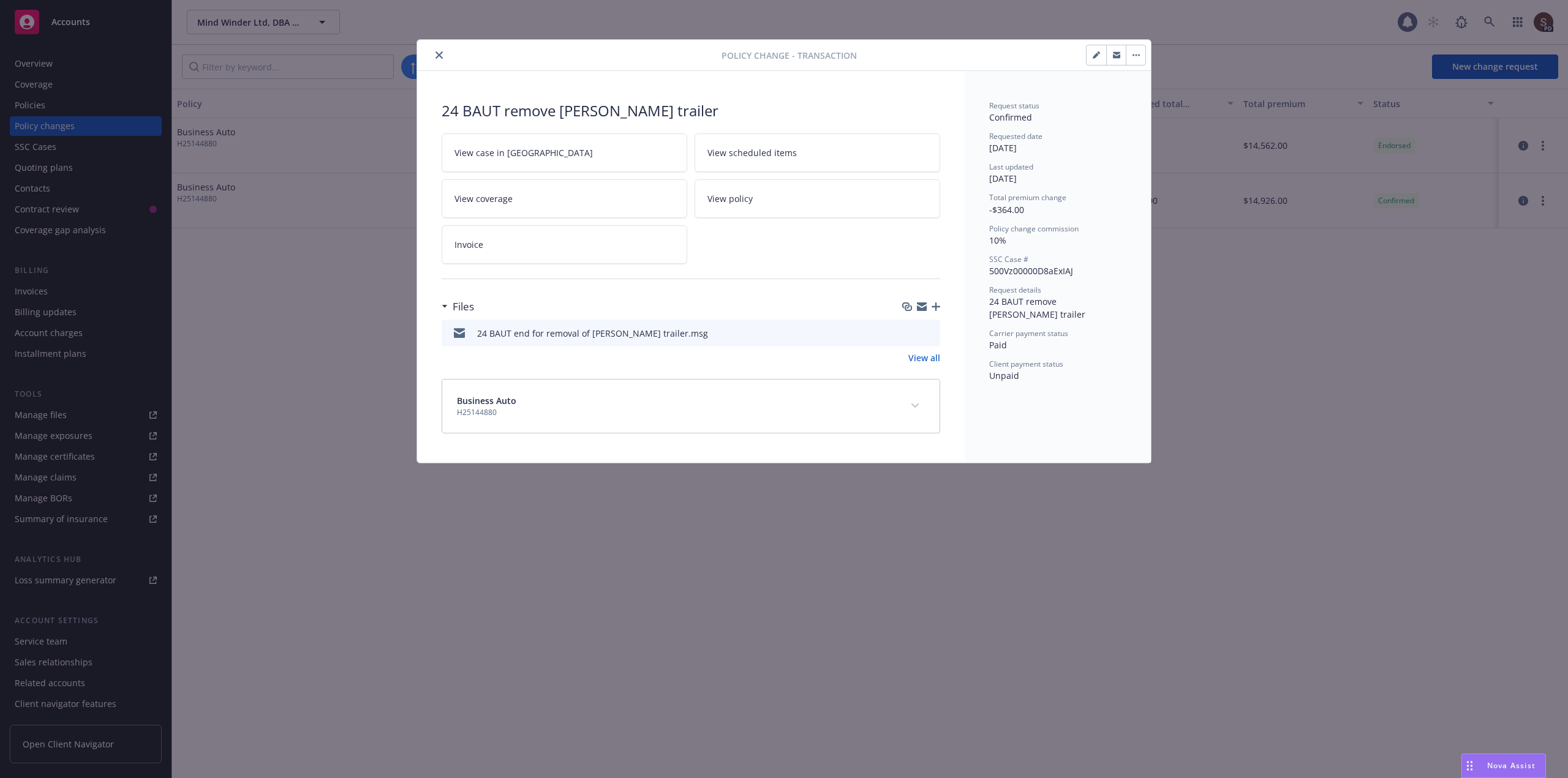
click at [810, 193] on link "View policy" at bounding box center [817, 199] width 245 height 38
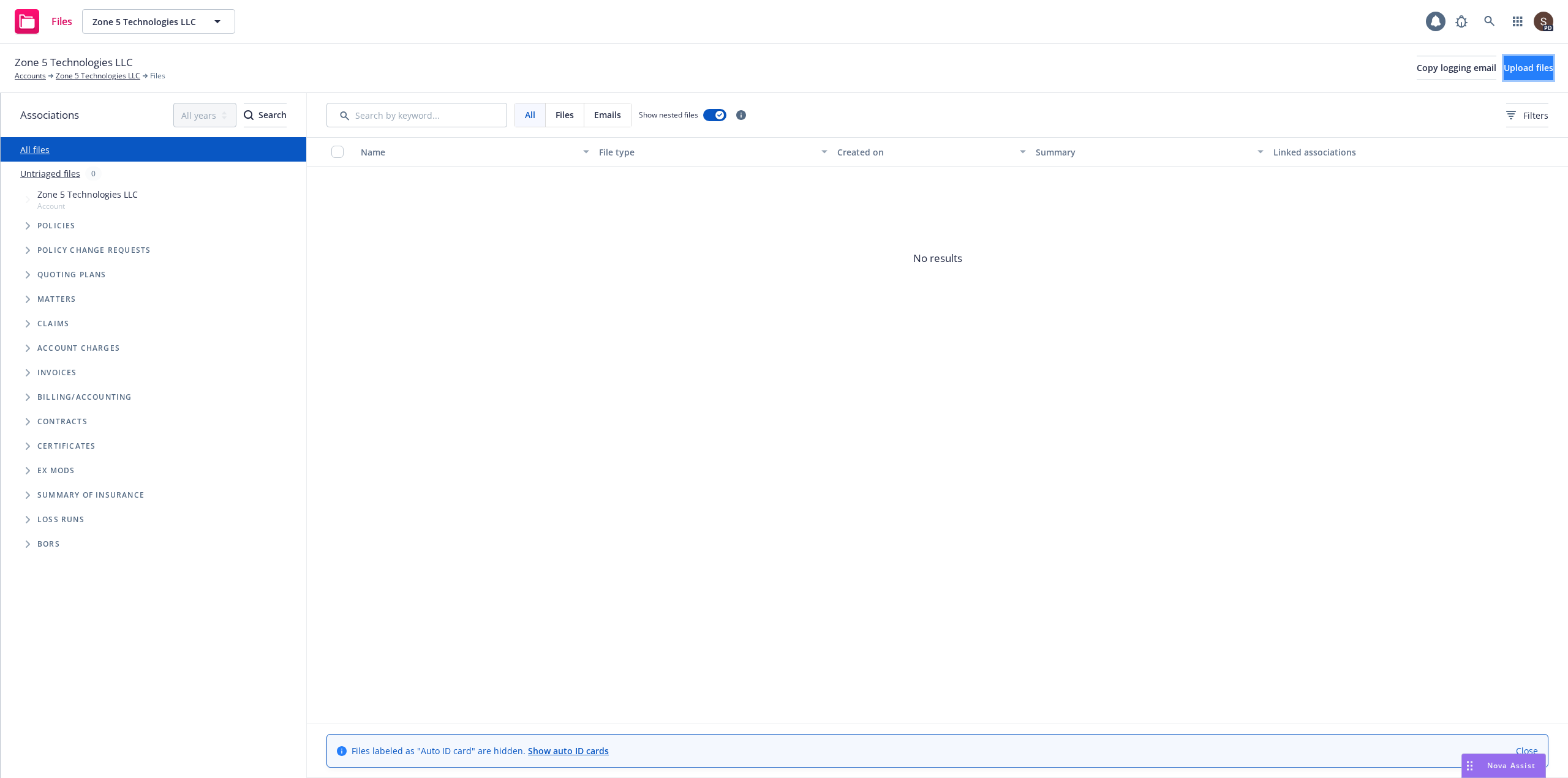
click at [1504, 63] on span "Upload files" at bounding box center [1528, 67] width 50 height 12
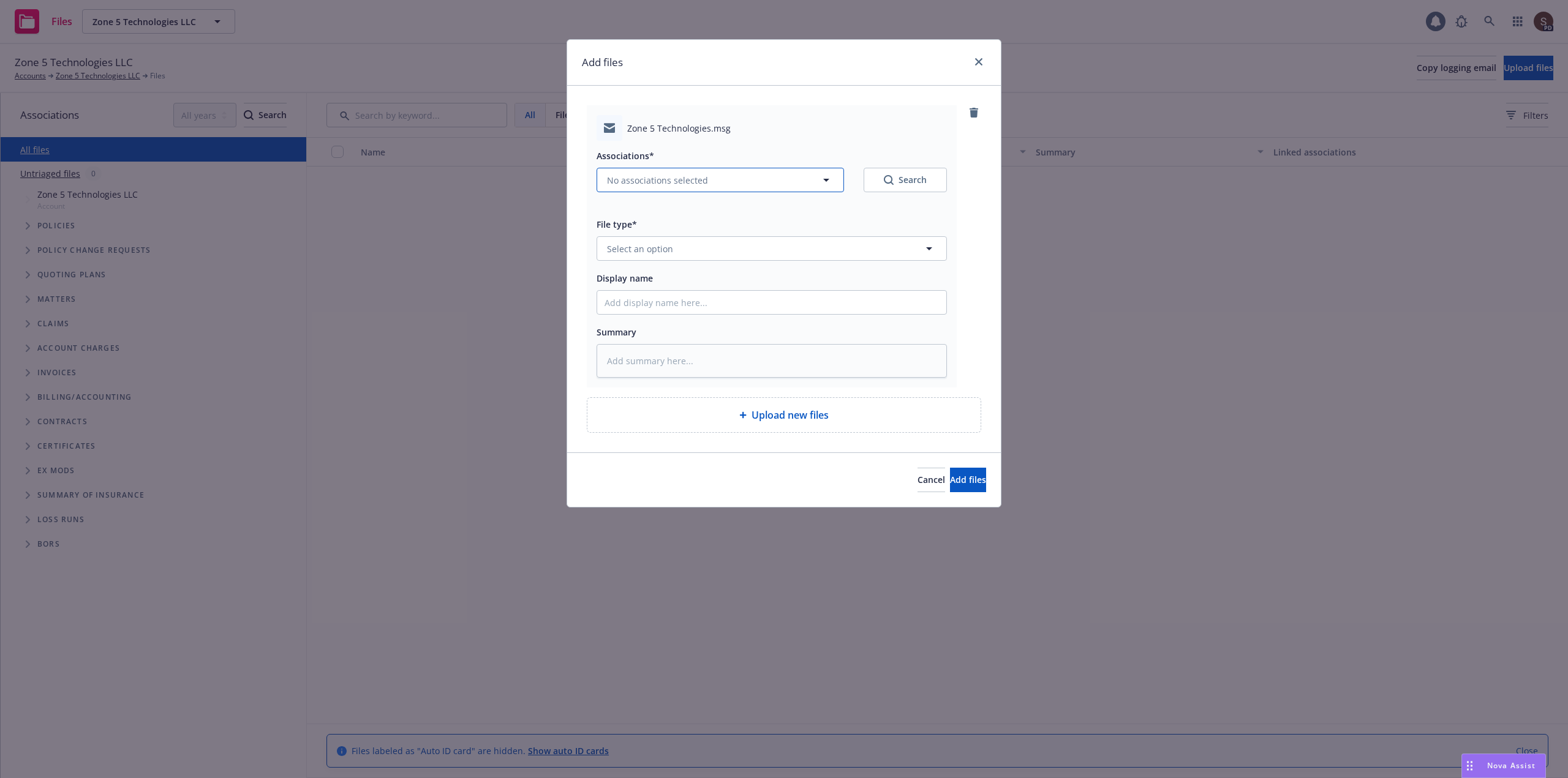
click at [829, 173] on icon "button" at bounding box center [826, 180] width 15 height 15
type textarea "x"
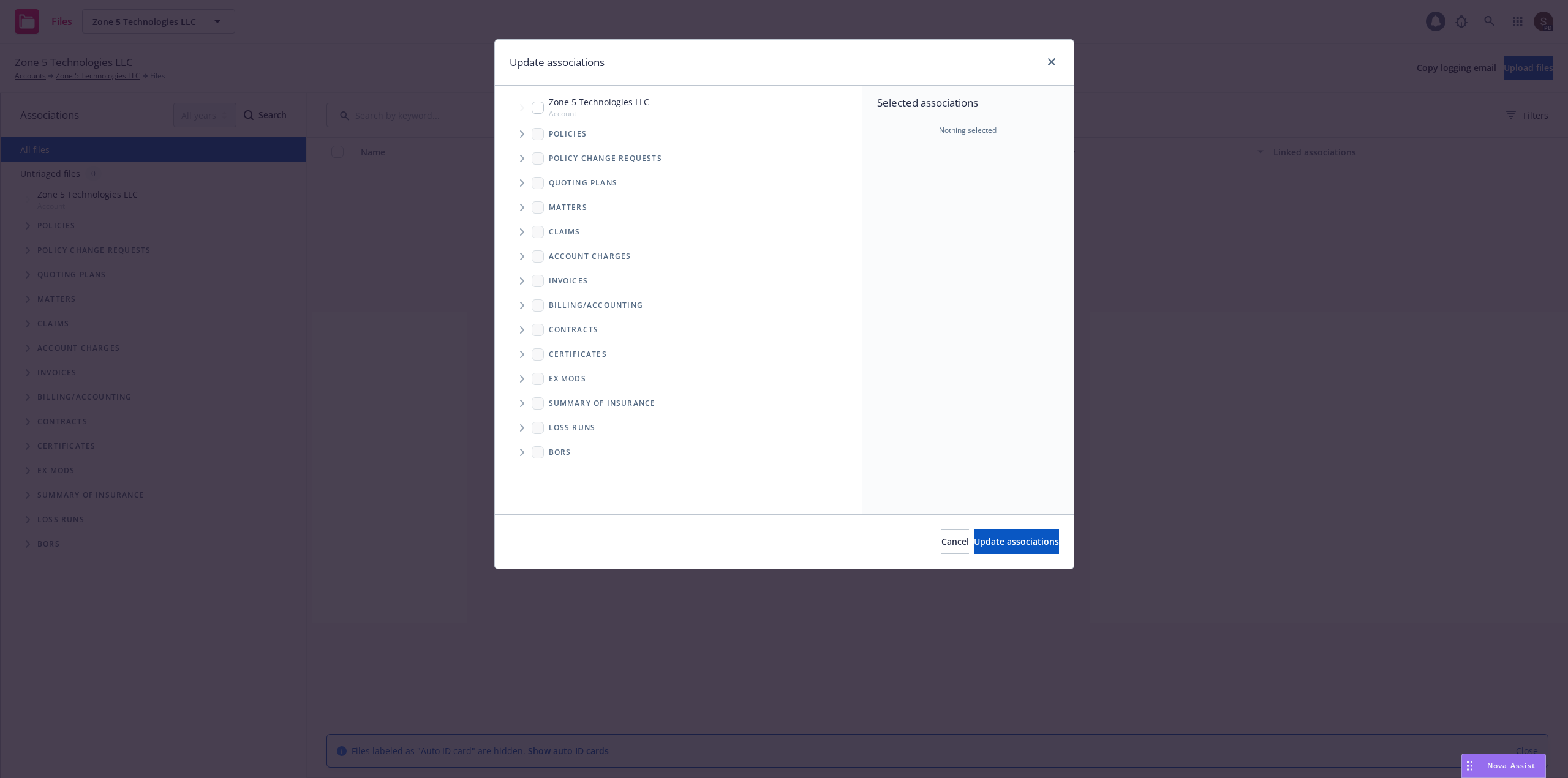
click at [541, 106] on input "Tree Example" at bounding box center [538, 108] width 13 height 13
checkbox input "true"
click at [1014, 542] on span "Update associations" at bounding box center [1016, 541] width 85 height 12
type textarea "x"
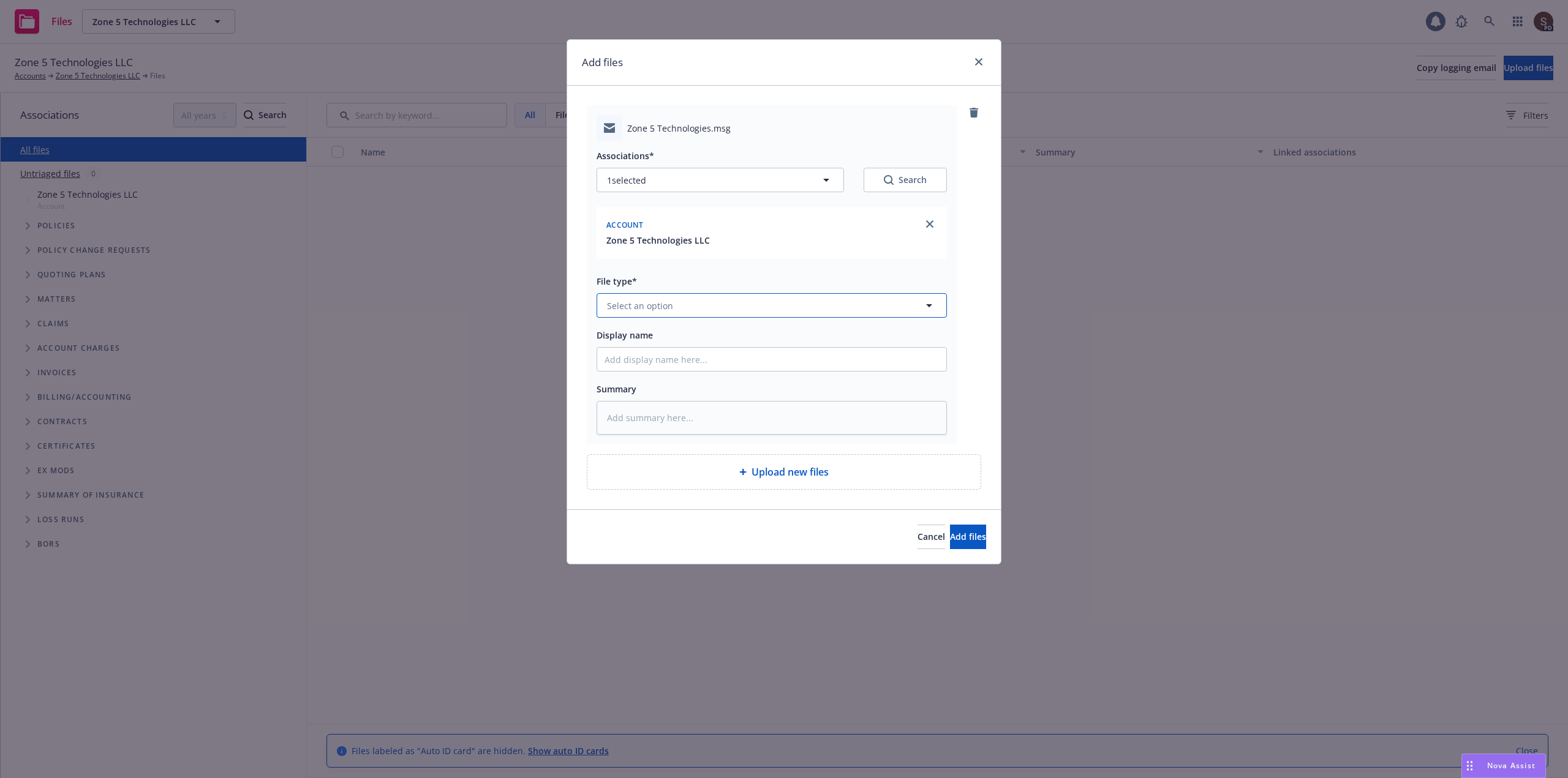
click at [680, 299] on button "Select an option" at bounding box center [771, 305] width 350 height 24
type input "email"
click at [612, 340] on span "Email" at bounding box center [620, 339] width 22 height 13
click at [614, 355] on input "Display name" at bounding box center [771, 359] width 349 height 23
type textarea "x"
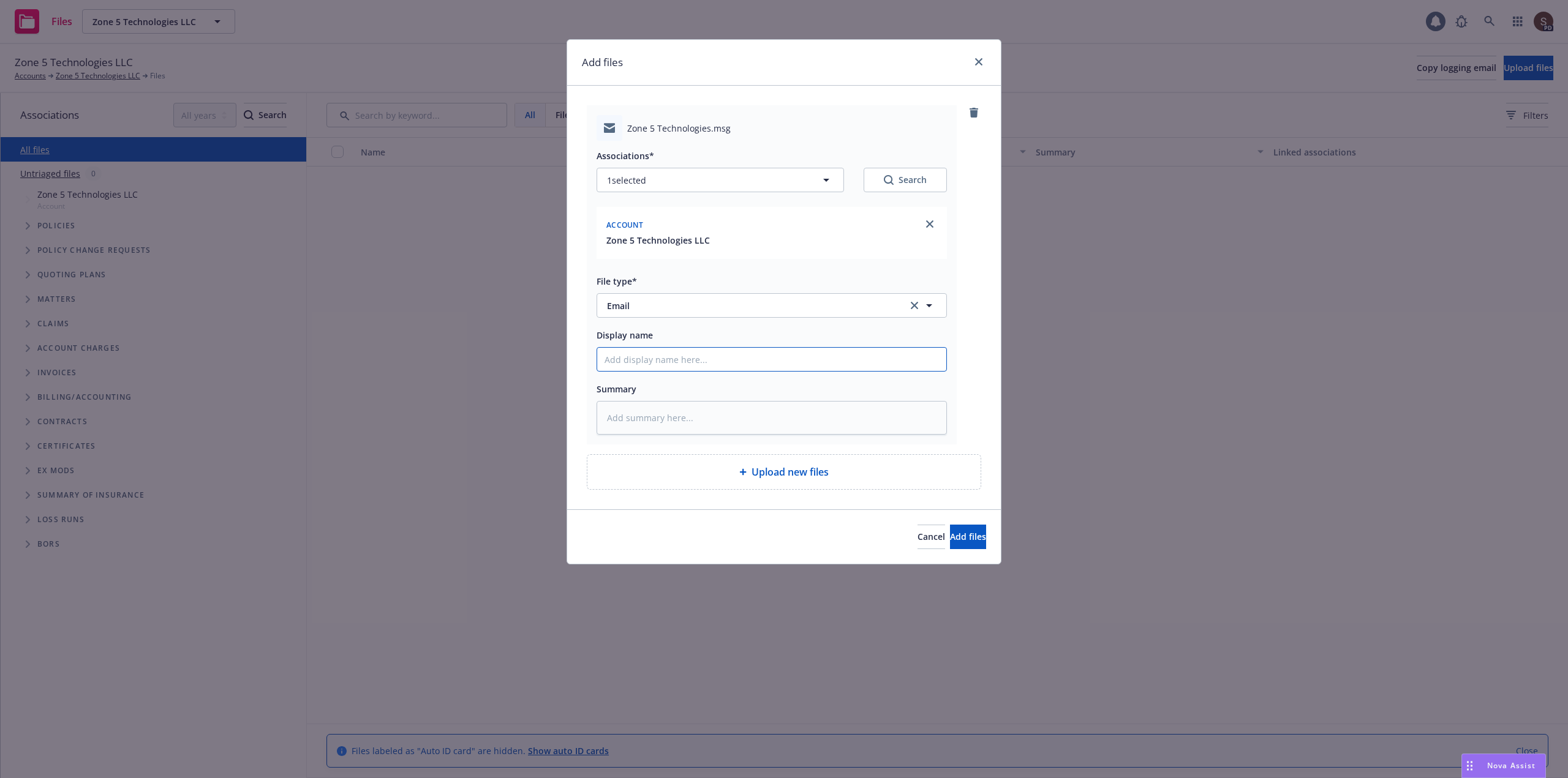
type input "2"
type textarea "x"
type input "20"
type textarea "x"
type input "202"
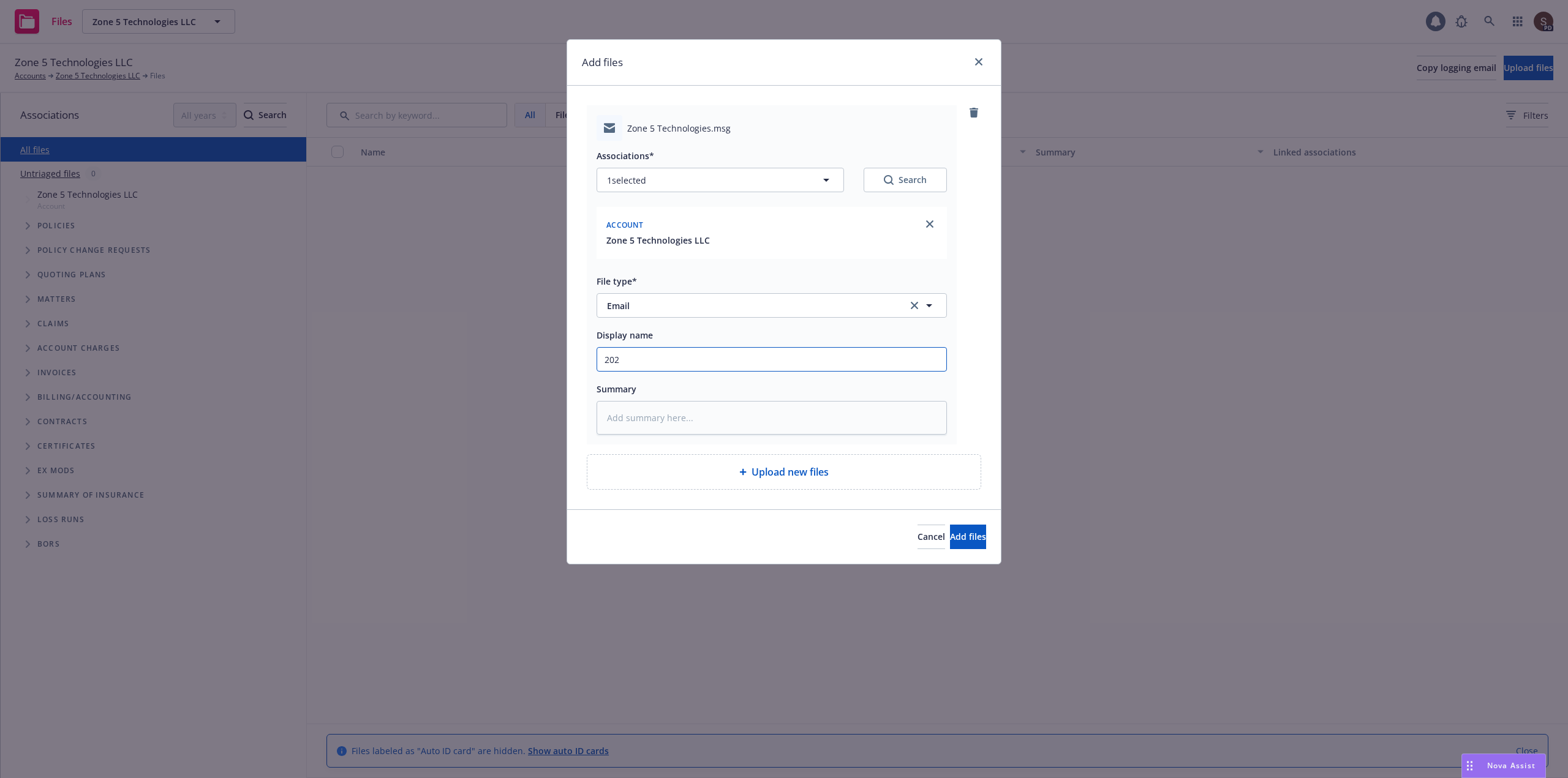
type textarea "x"
type input "2025"
type textarea "x"
type input "2025"
type textarea "x"
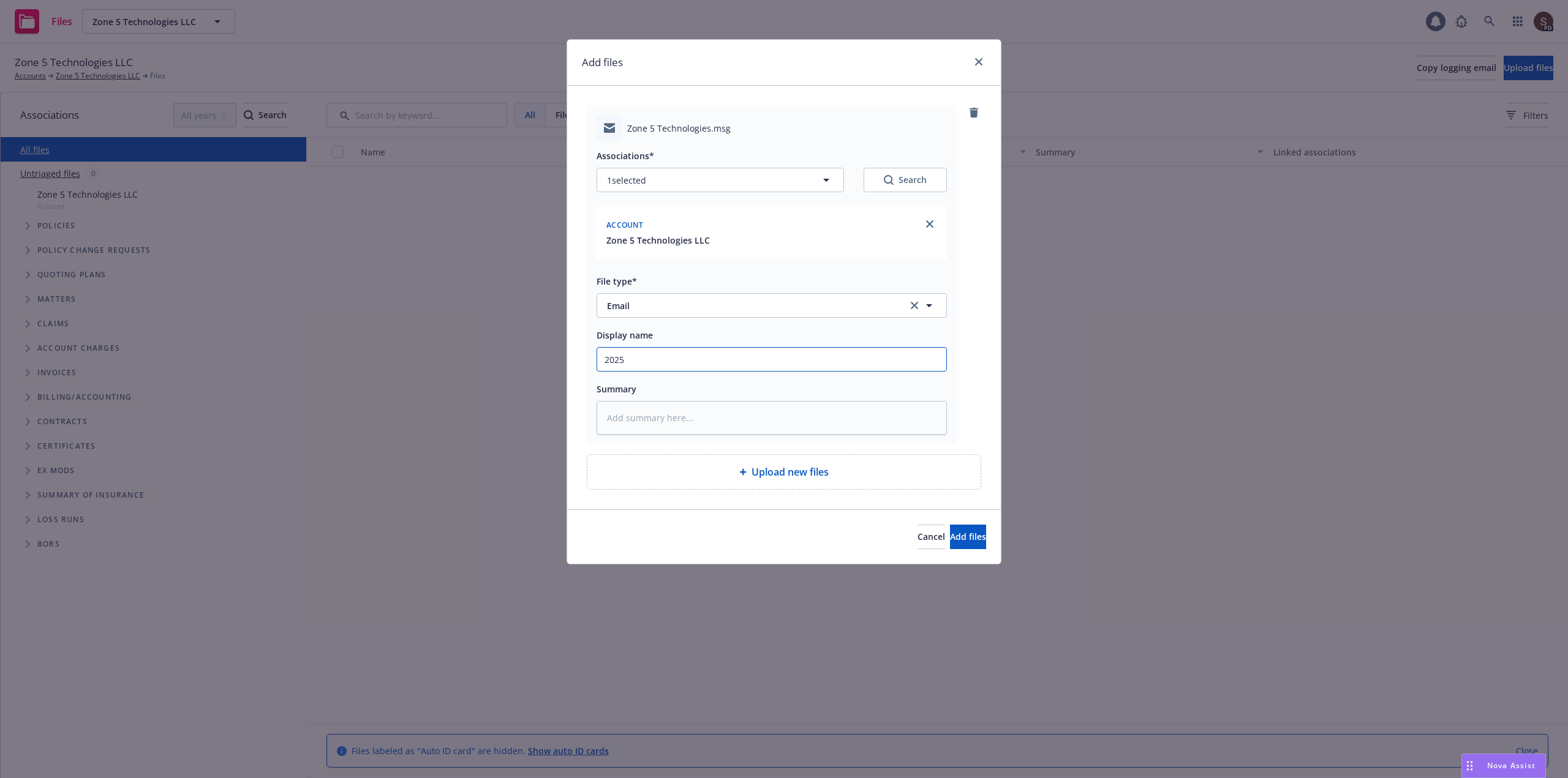
type input "2025 -"
type textarea "x"
type input "2025 -"
type textarea "x"
type input "2025 - a"
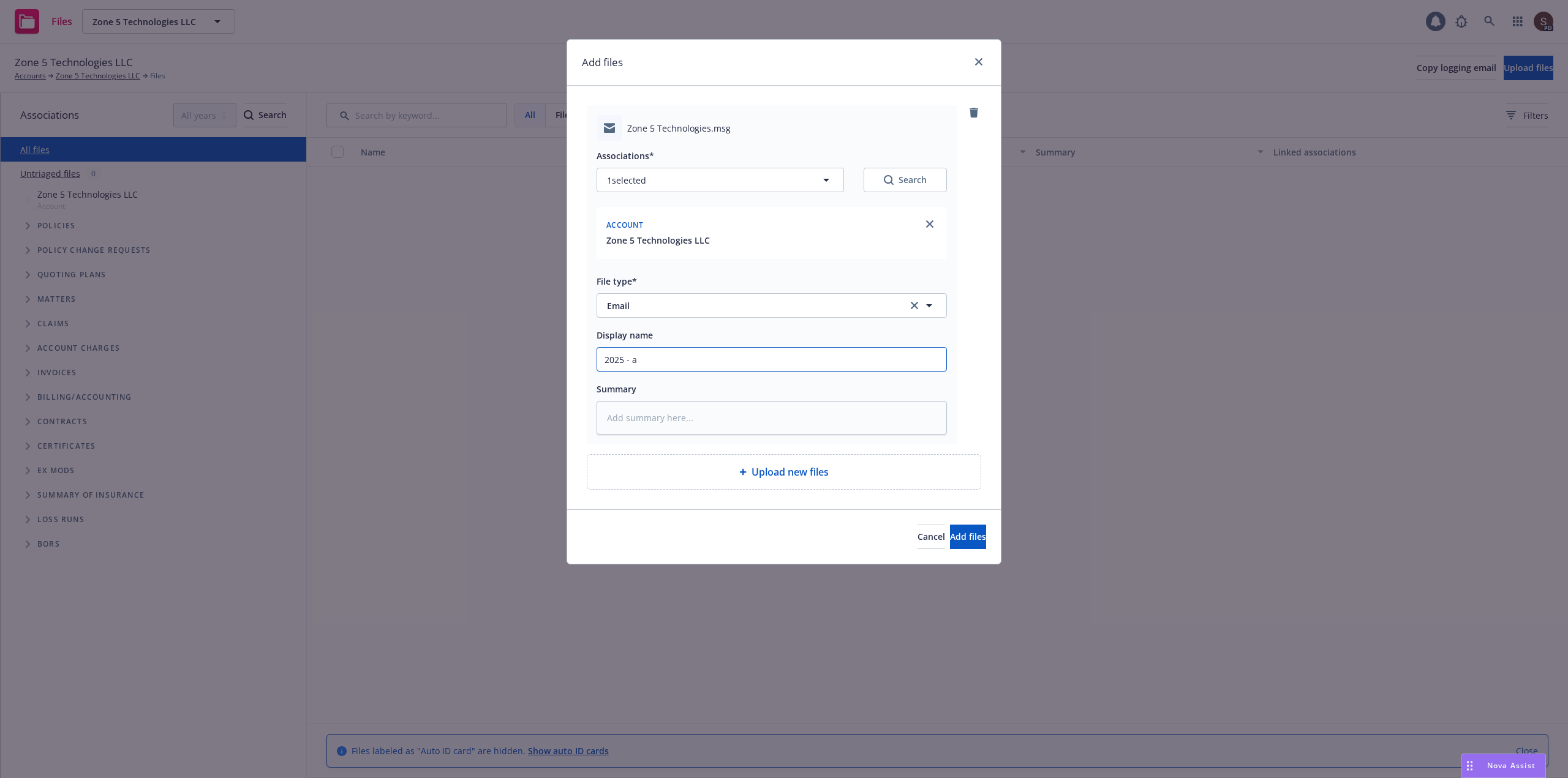
type textarea "x"
type input "2025 - al"
type textarea "x"
type input "2025 - all"
type textarea "x"
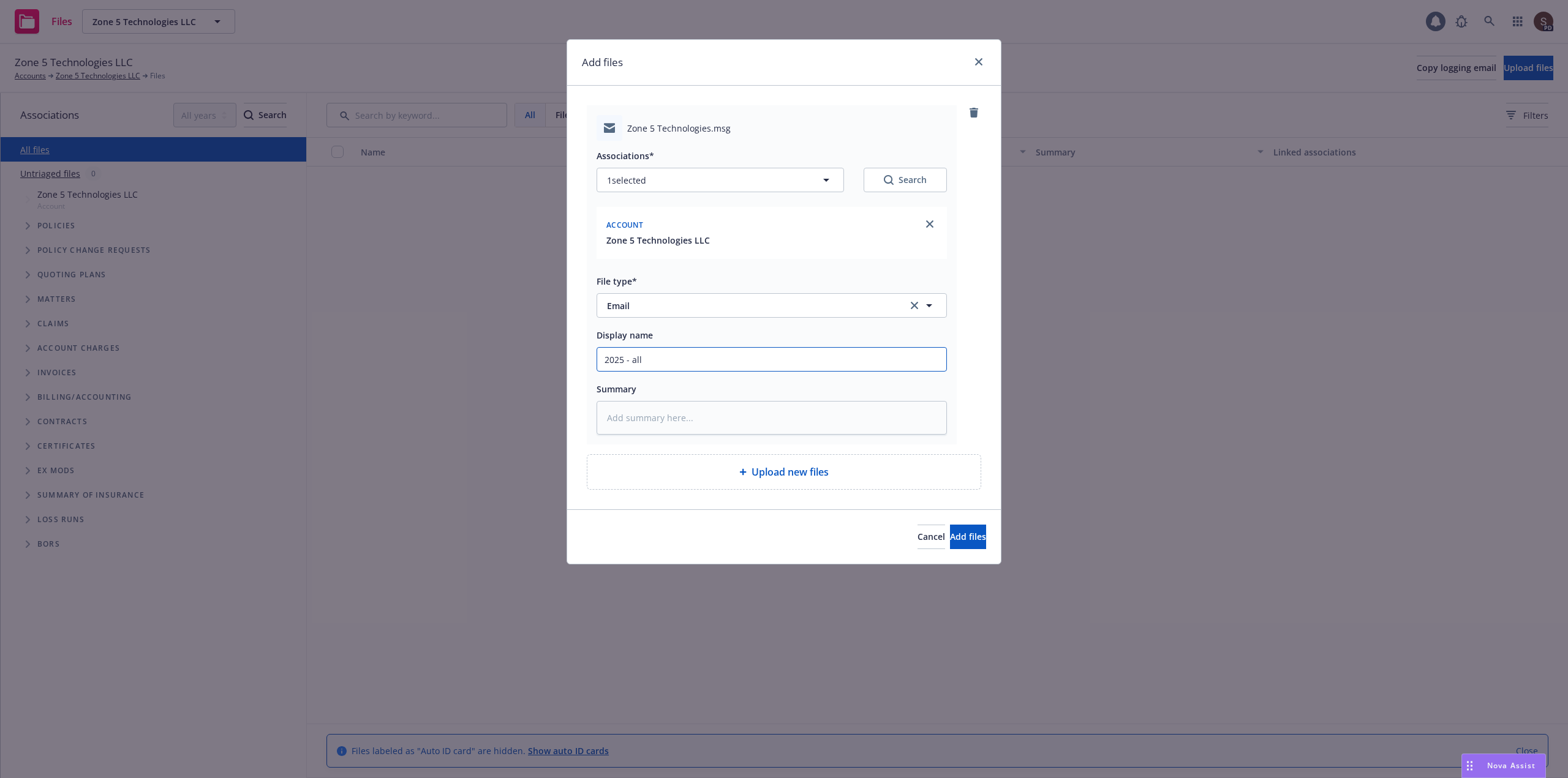
type input "2025 - all"
type textarea "x"
type input "2025 - all p"
type textarea "x"
type input "2025 - all po"
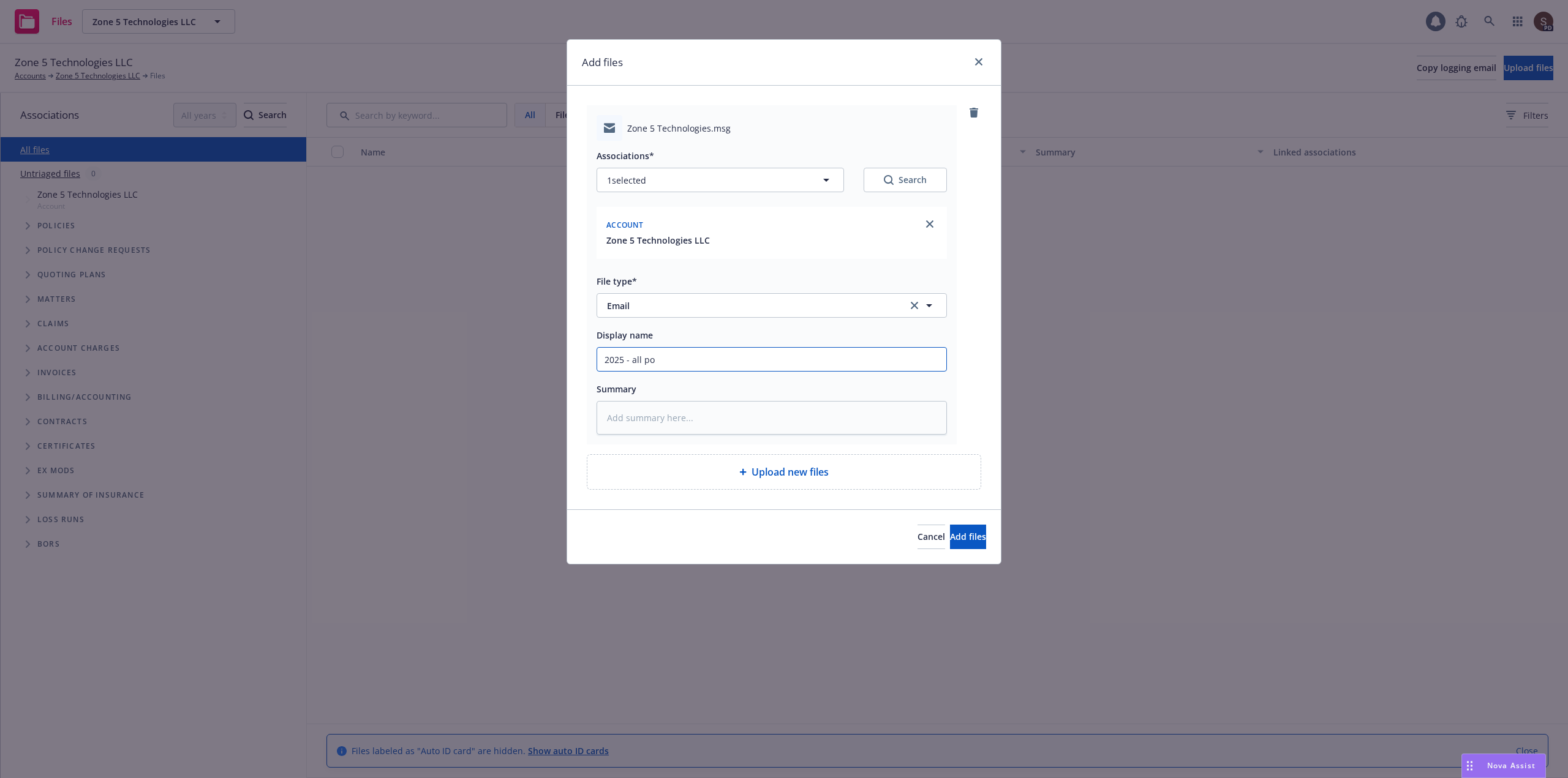
type textarea "x"
type input "2025 - all pol"
type textarea "x"
type input "2025 - all poli"
type textarea "x"
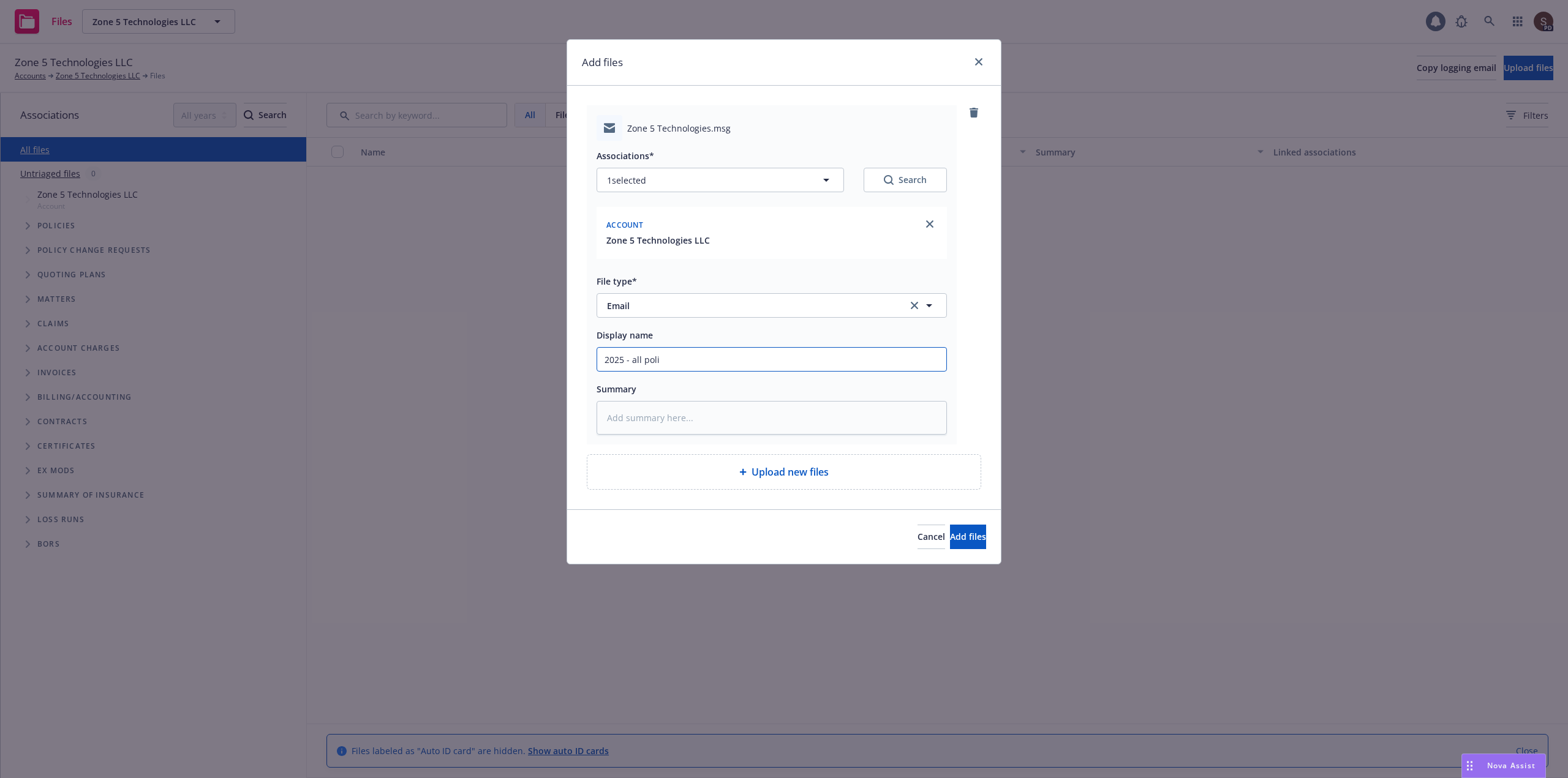
type input "2025 - all polic"
type textarea "x"
type input "2025 - all policy"
type textarea "x"
type input "2025 - all policy"
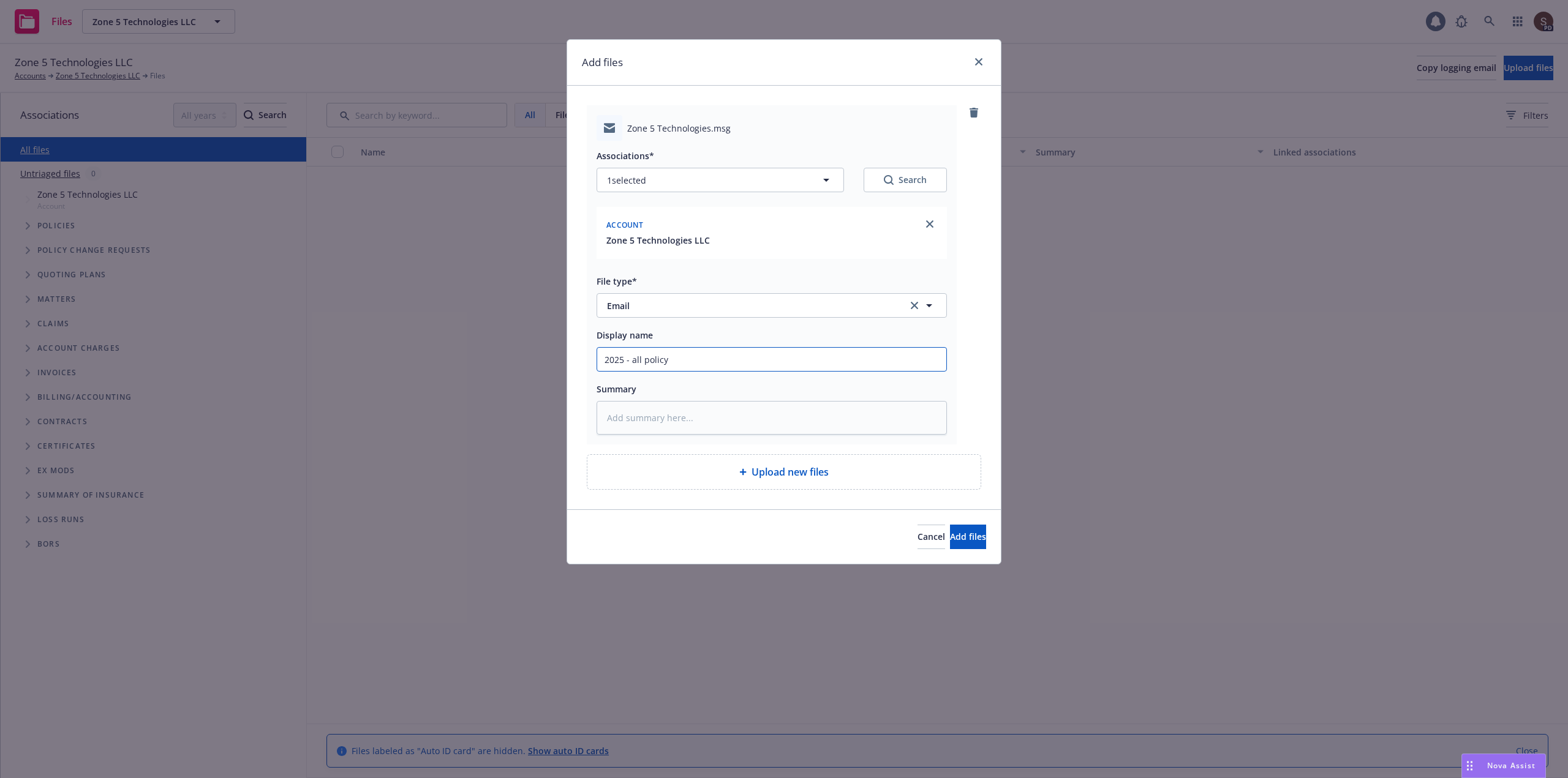
type textarea "x"
type input "2025 - all policy l"
type textarea "x"
type input "2025 - all policy ll"
type textarea "x"
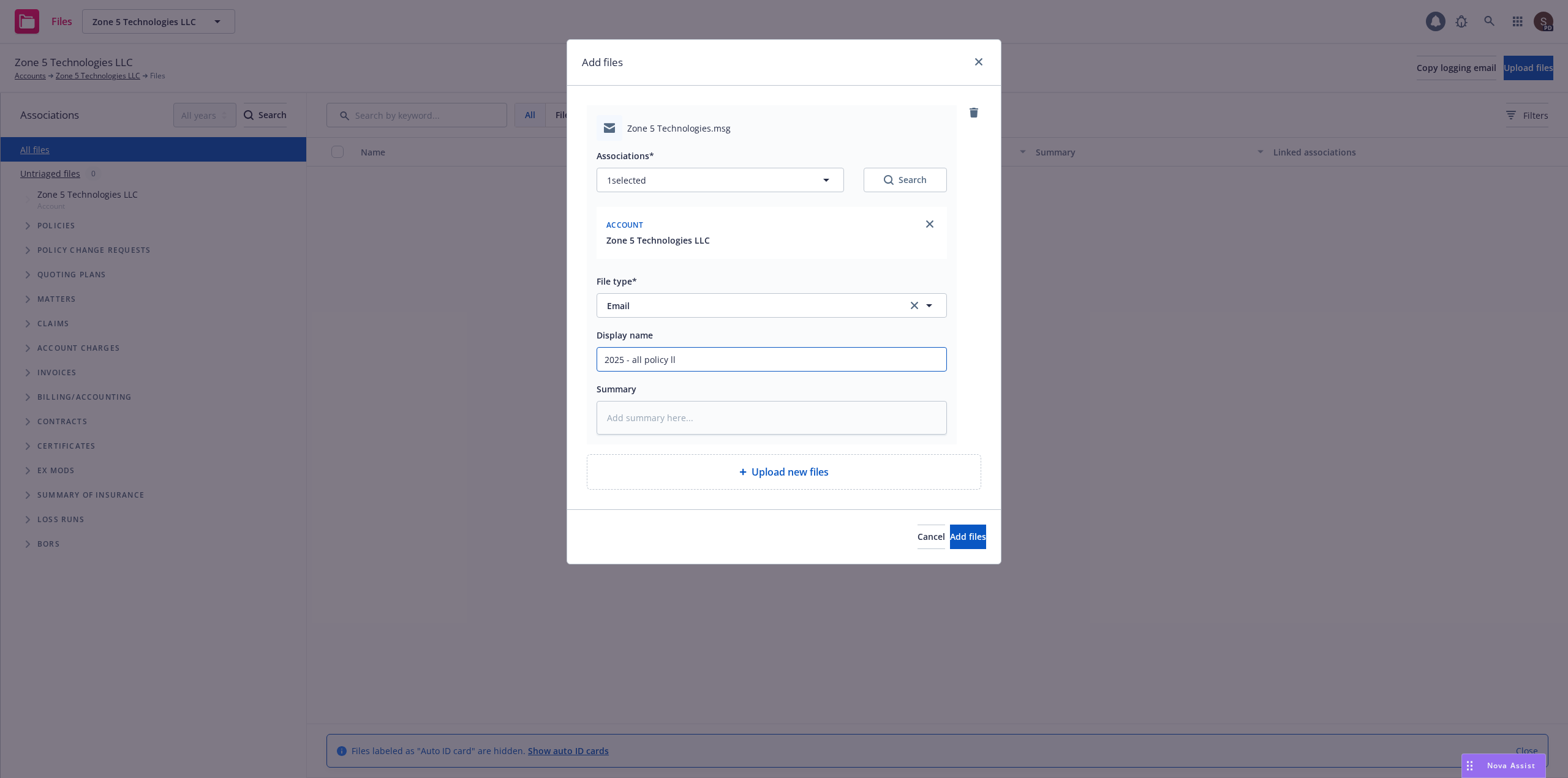
type input "2025 - all policy l"
type textarea "x"
type input "2025 - all policy"
type textarea "x"
type input "2025 - all policy o"
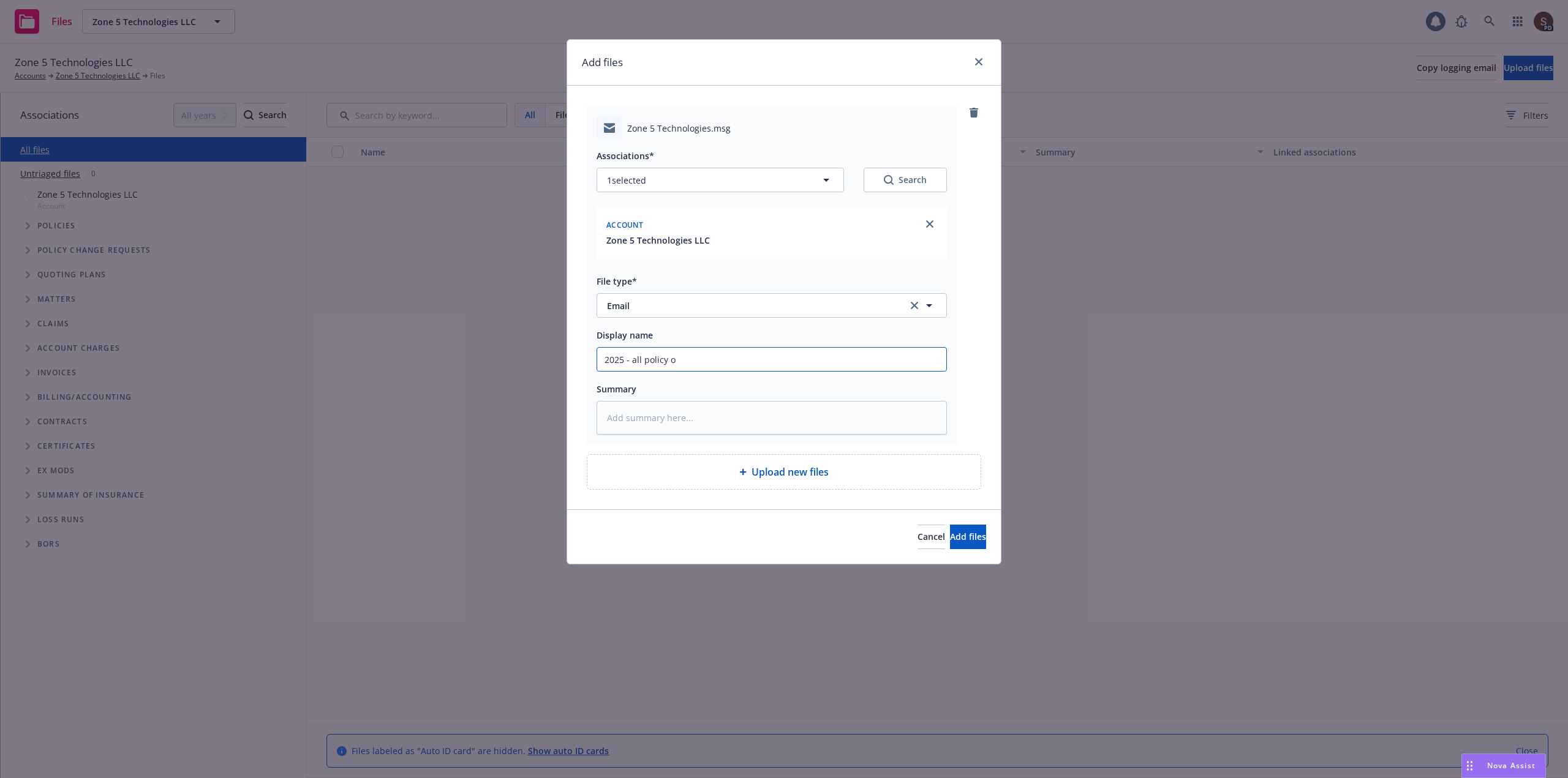
type textarea "x"
type input "2025 - all policy ov"
type textarea "x"
type input "2025 - all policy ove"
type textarea "x"
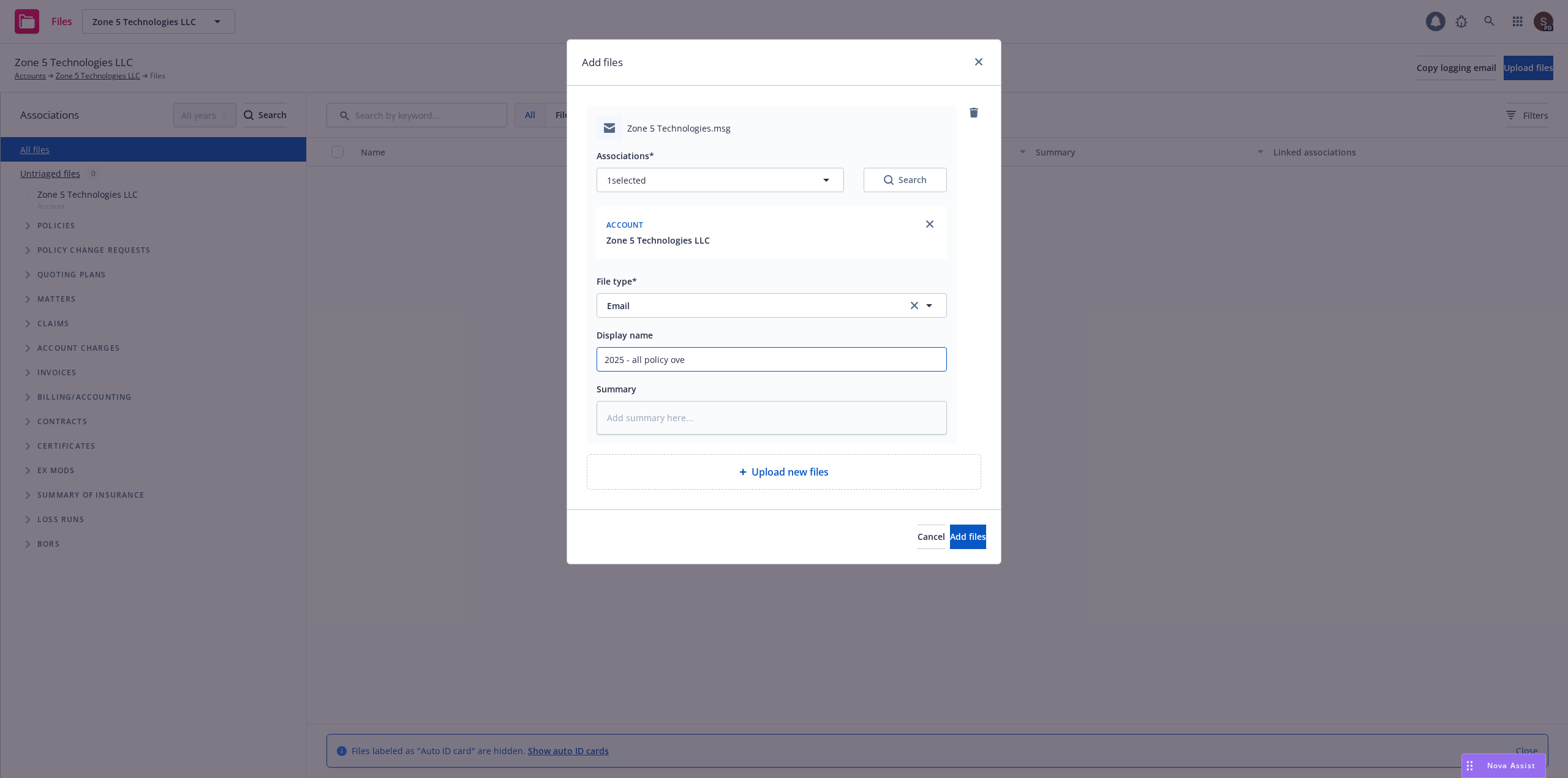
type input "2025 - all policy over"
type textarea "x"
type input "2025 - all policy overv"
type textarea "x"
type input "2025 - all policy overvi"
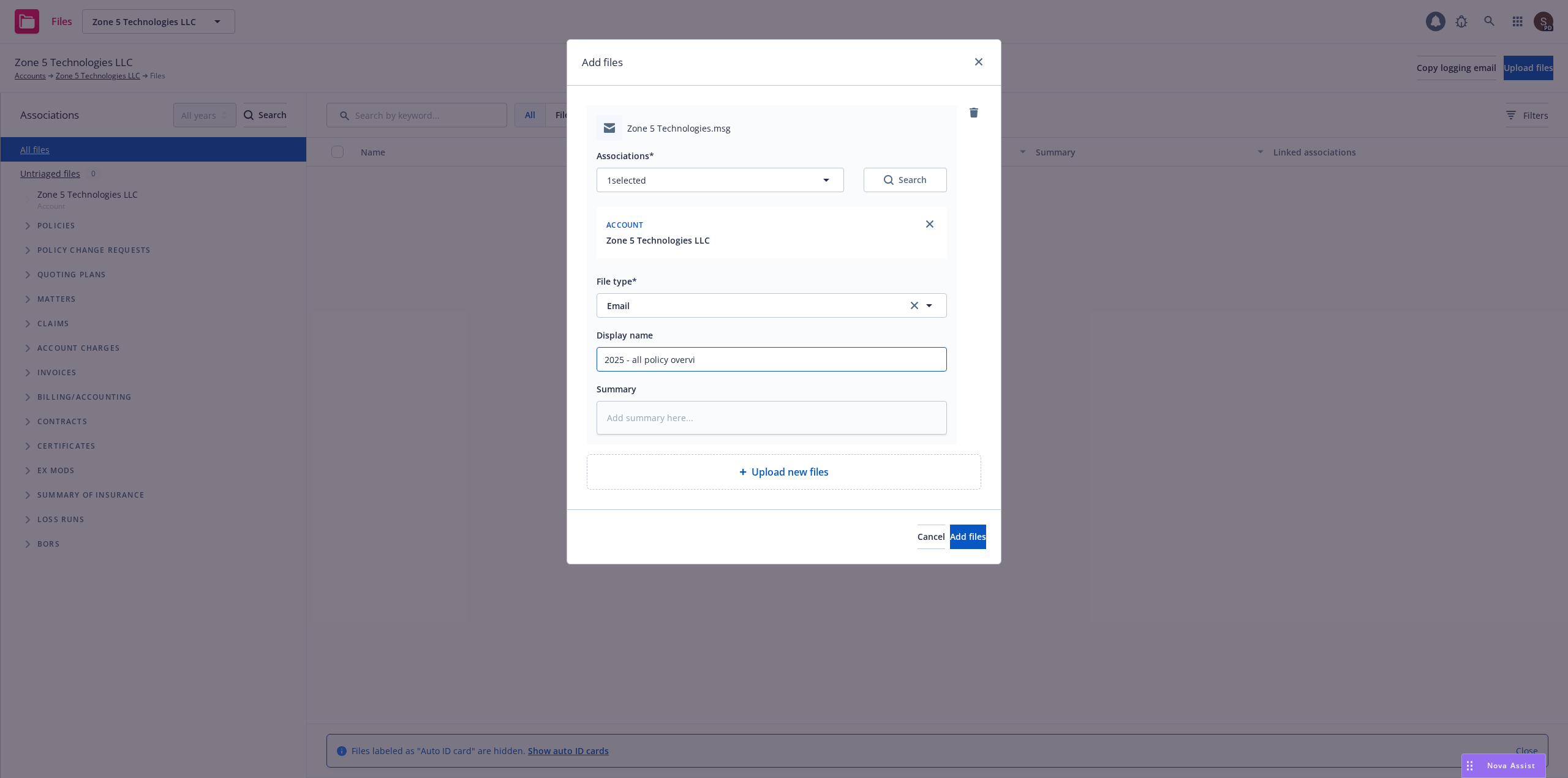
type textarea "x"
type input "2025 - all policy overvie"
type textarea "x"
type input "2025 - all policy overview"
type textarea "x"
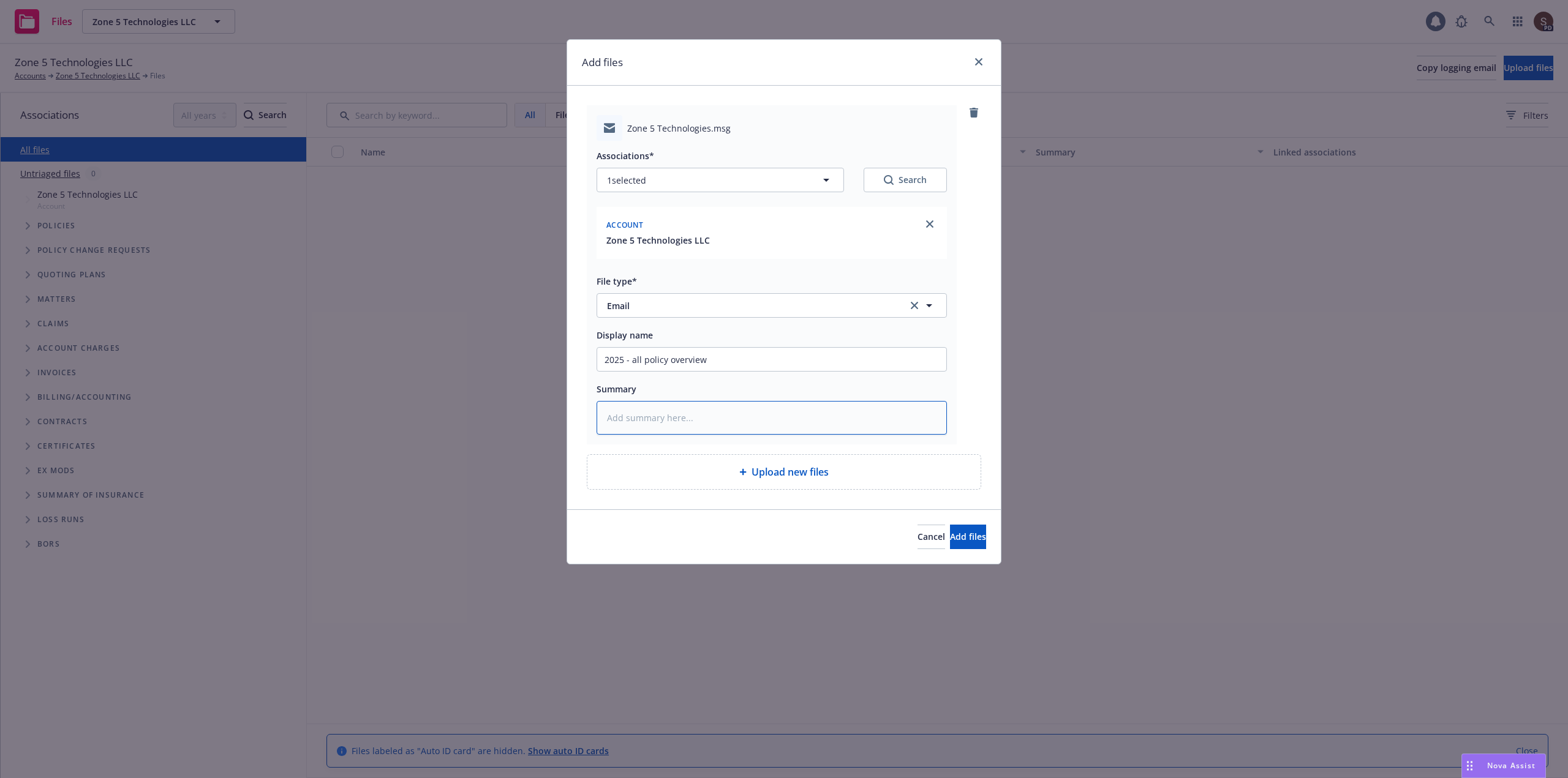
type textarea "2"
type textarea "x"
type textarea "25"
type textarea "x"
type textarea "25"
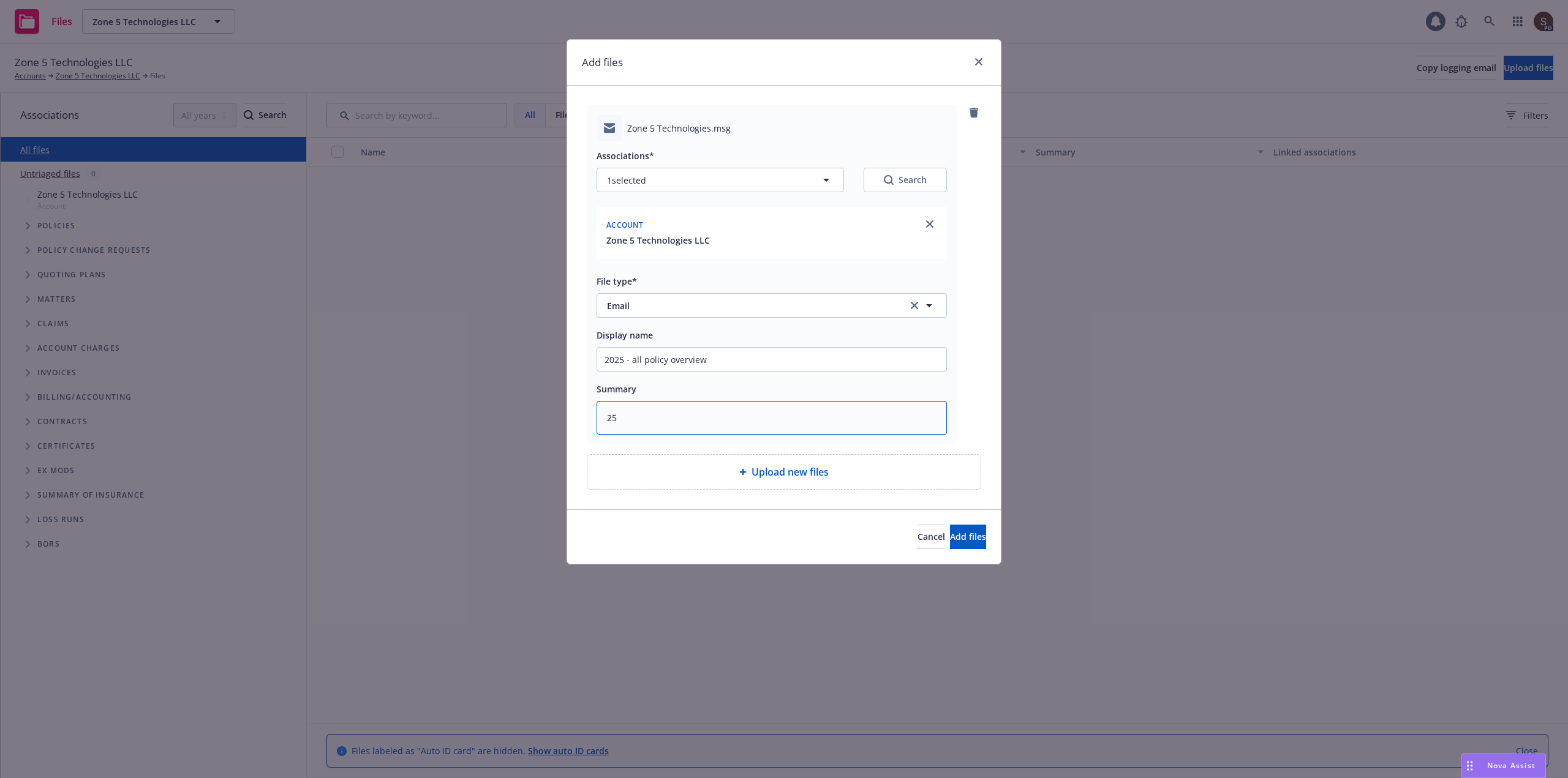
type textarea "x"
type textarea "25 S"
type textarea "x"
type textarea "25 SM"
type textarea "x"
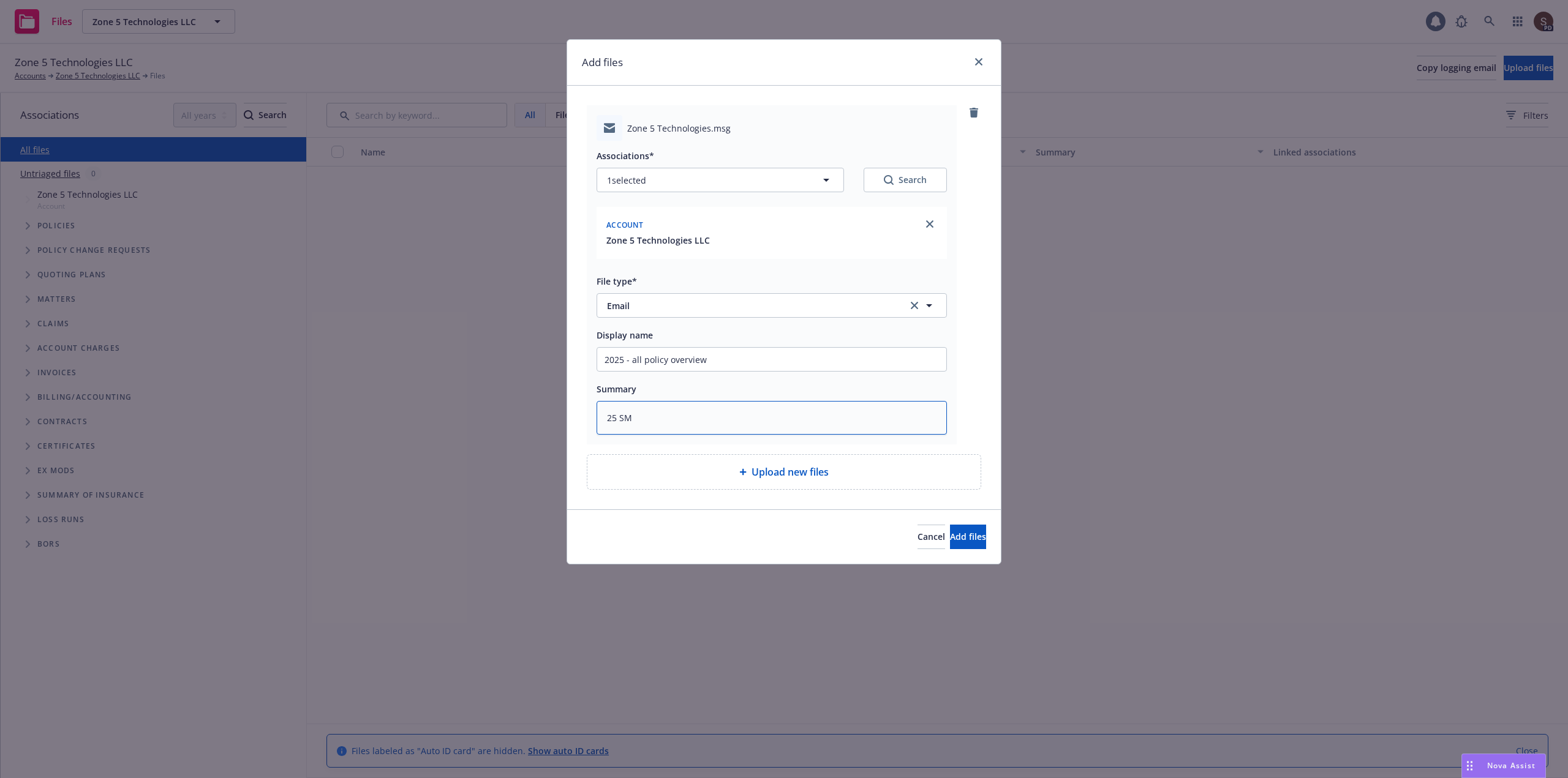
type textarea "25 SMP"
type textarea "x"
type textarea "25 SMP<"
type textarea "x"
type textarea "25 SMP<"
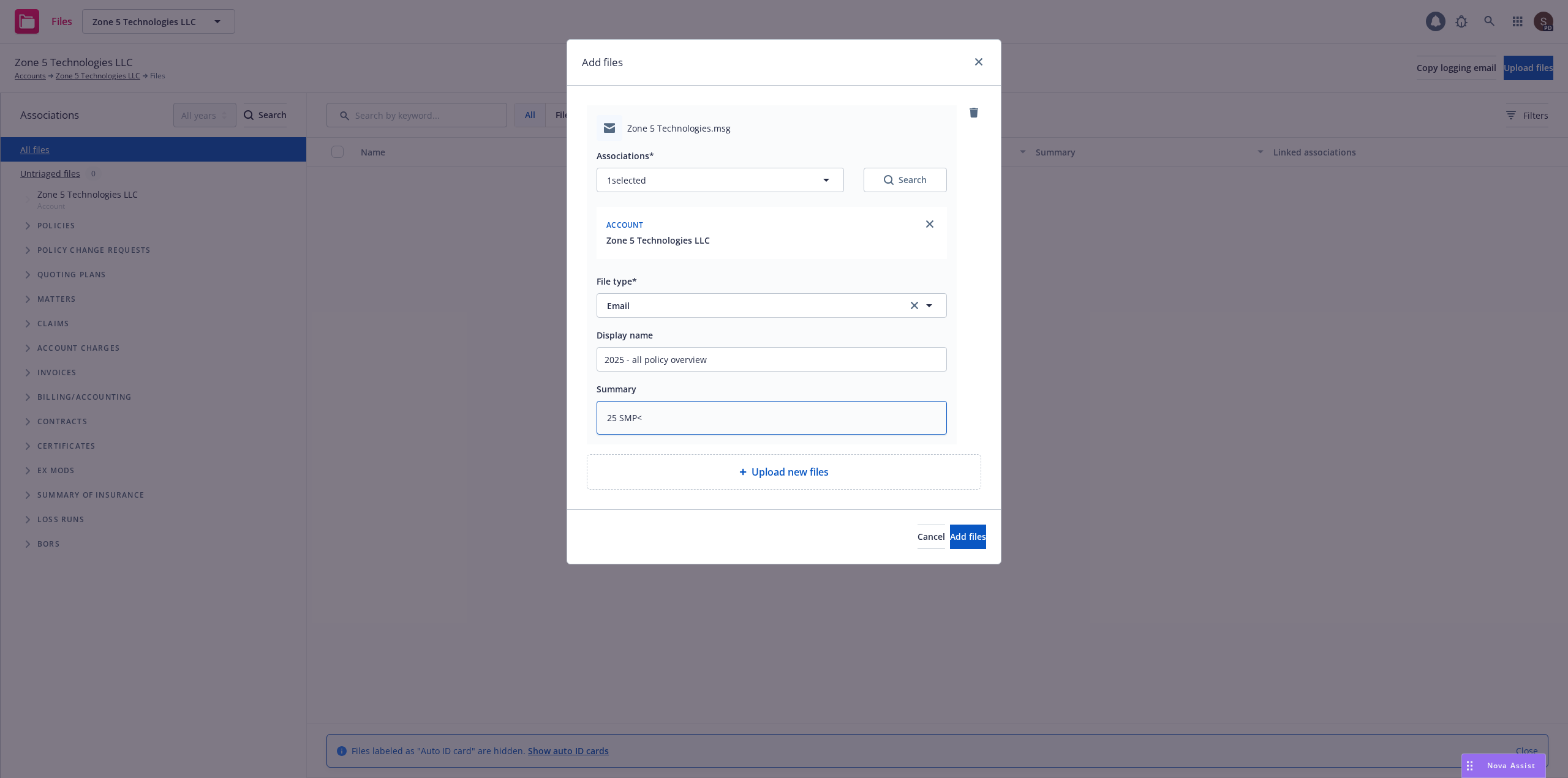
type textarea "x"
type textarea "25 SMP< B"
type textarea "x"
type textarea "25 SMP< BA"
type textarea "x"
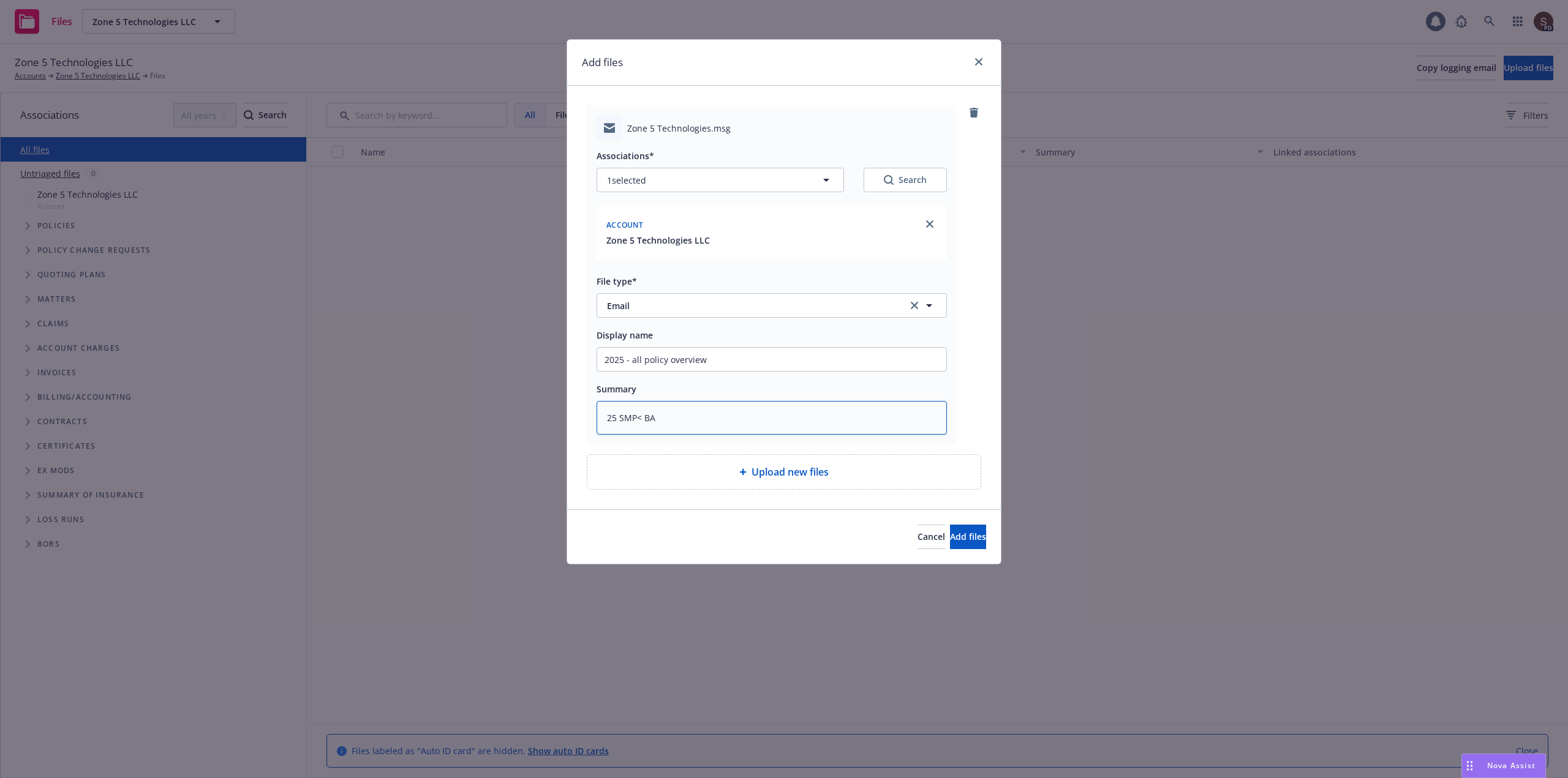
type textarea "25 SMP< BAU"
type textarea "x"
type textarea "25 SMP< BAUT"
type textarea "x"
type textarea "25 SMP< BAUT,"
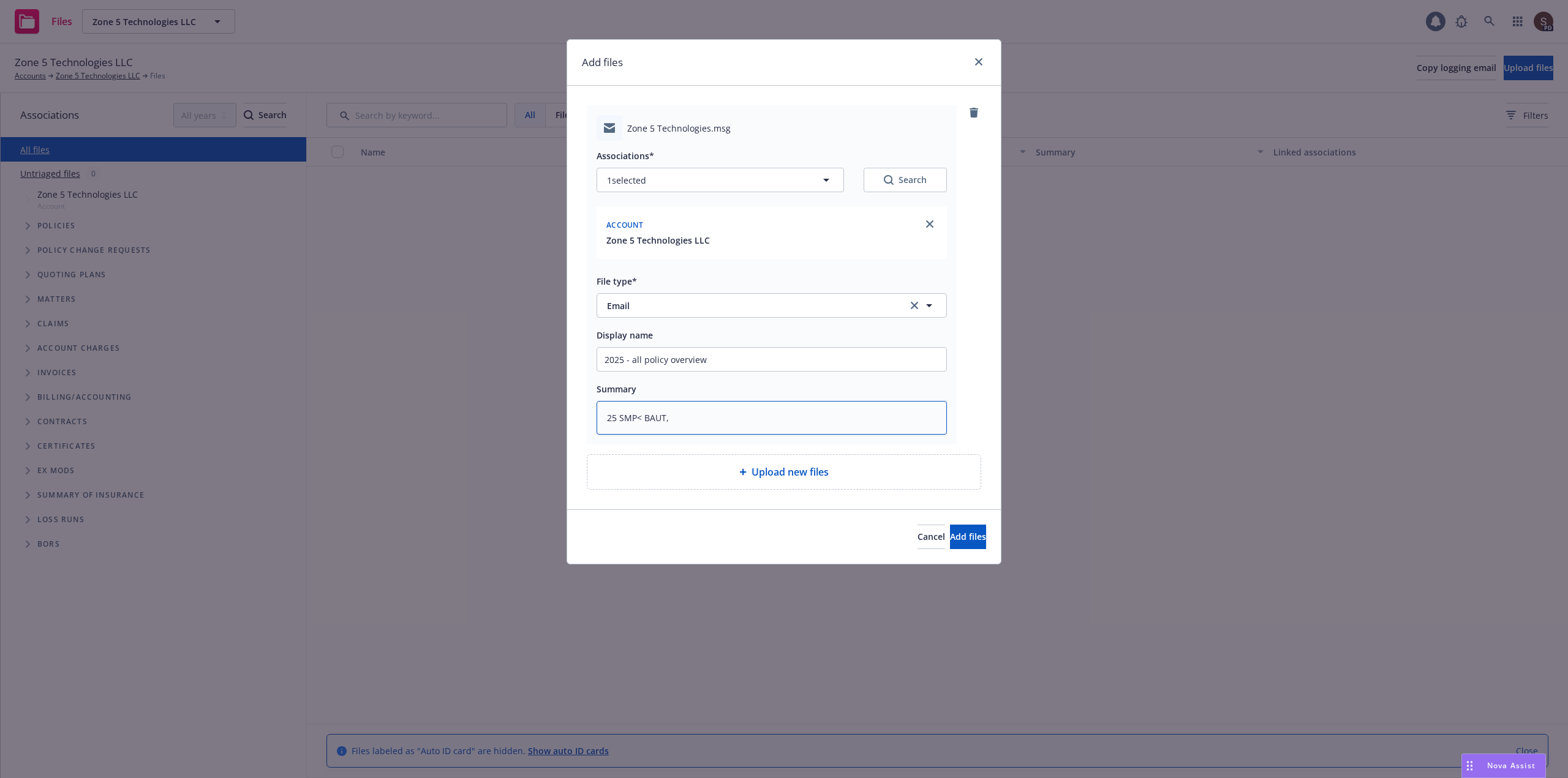
type textarea "x"
type textarea "25 SMP< BAUT,"
type textarea "x"
type textarea "25 SMP< BAUT, C"
type textarea "x"
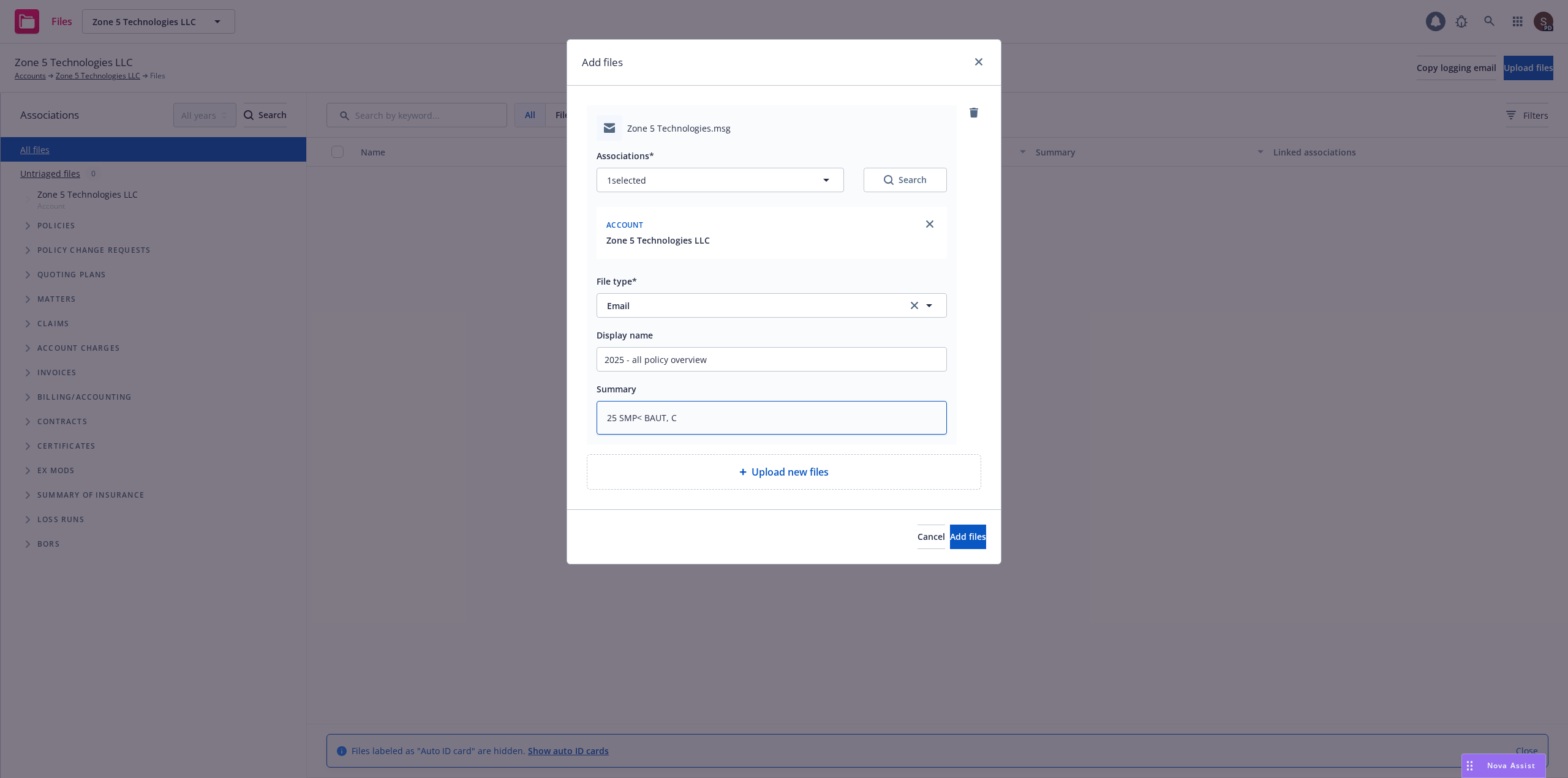
type textarea "25 SMP< BAUT, CR"
type textarea "x"
type textarea "25 SMP< BAUT, CRI"
type textarea "x"
type textarea "25 SMP< BAUT, CRIM"
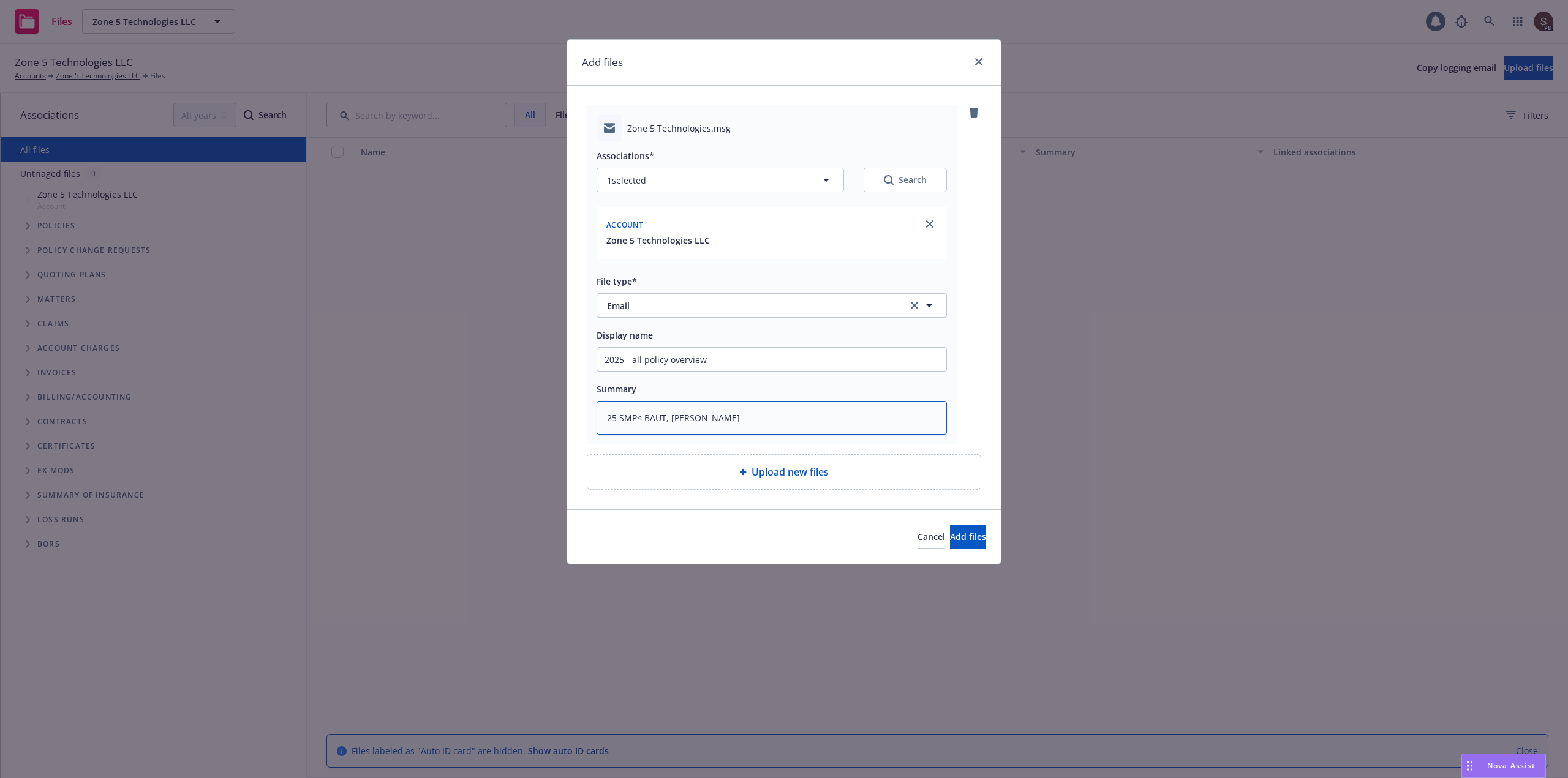
type textarea "x"
type textarea "25 SMP< BAUT, CRIME"
type textarea "x"
type textarea "25 SMP< BAUT, CRIME,"
type textarea "x"
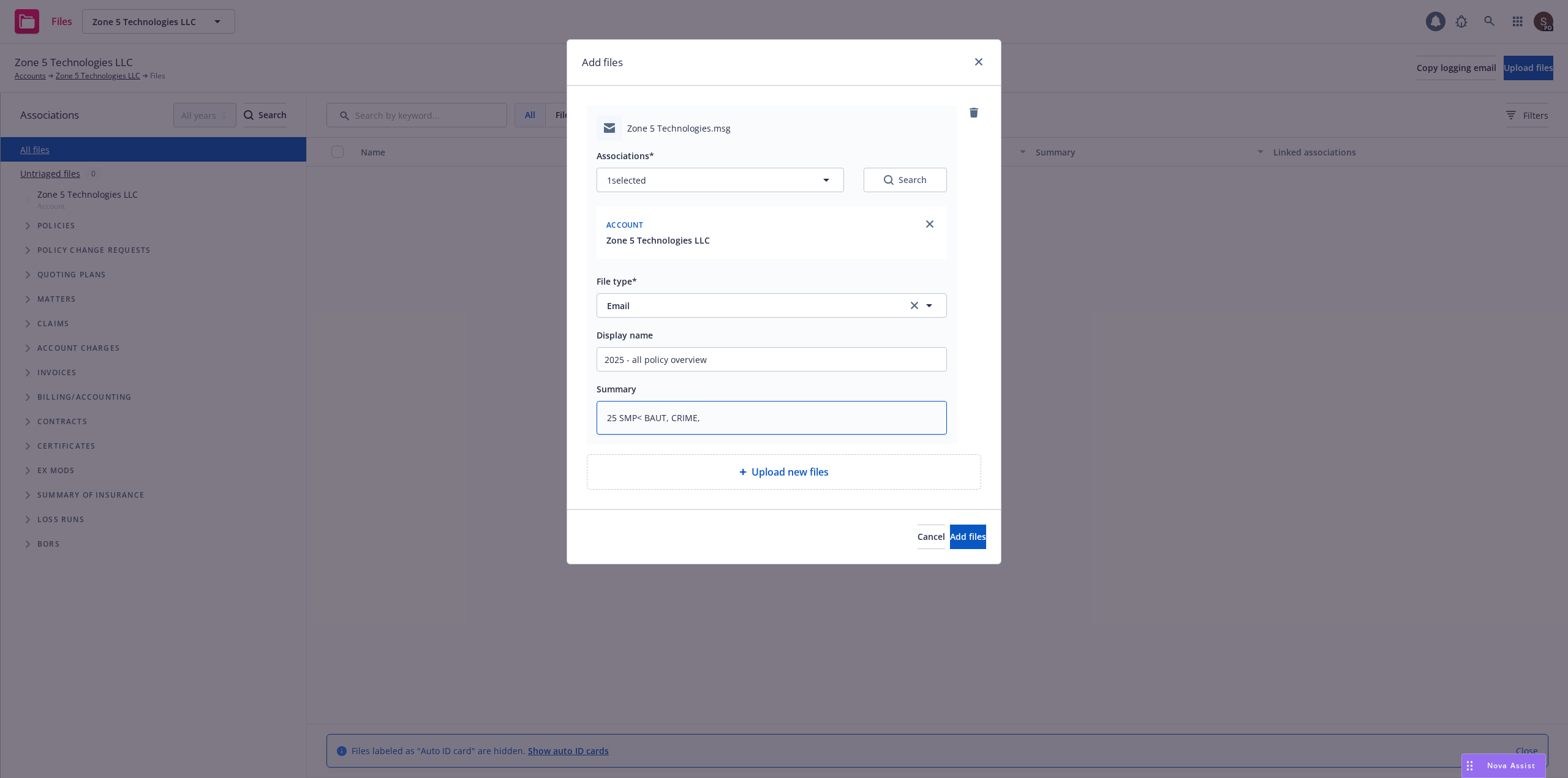
type textarea "25 SMP< BAUT, CRIME,C"
type textarea "x"
type textarea "25 SMP< BAUT, CRIME,CY"
type textarea "x"
type textarea "25 SMP< BAUT, CRIME,CYB"
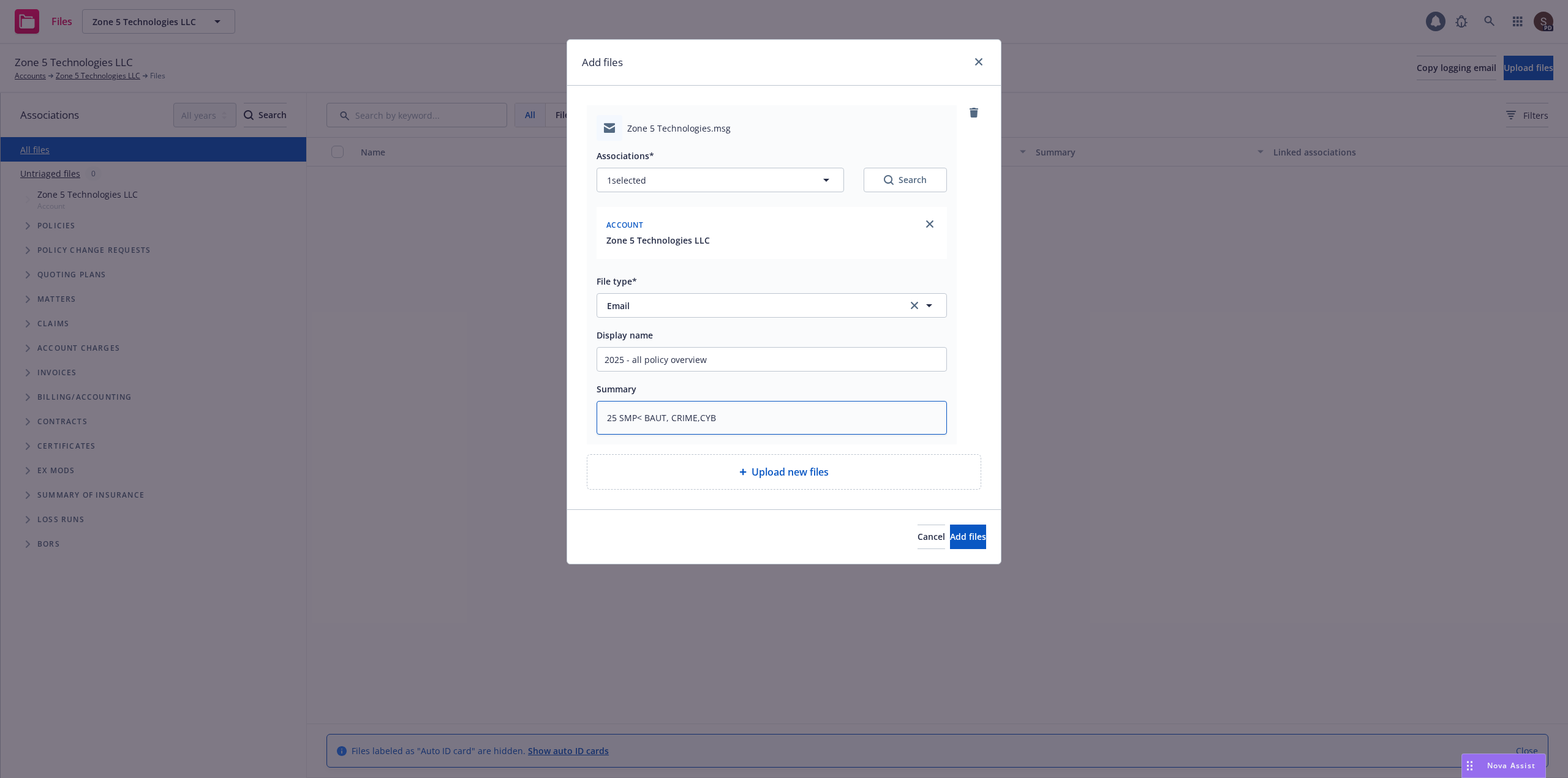
type textarea "x"
type textarea "25 SMP< BAUT, CRIME,CYBE"
type textarea "x"
type textarea "25 SMP< BAUT, CRIME,CYBER"
type textarea "x"
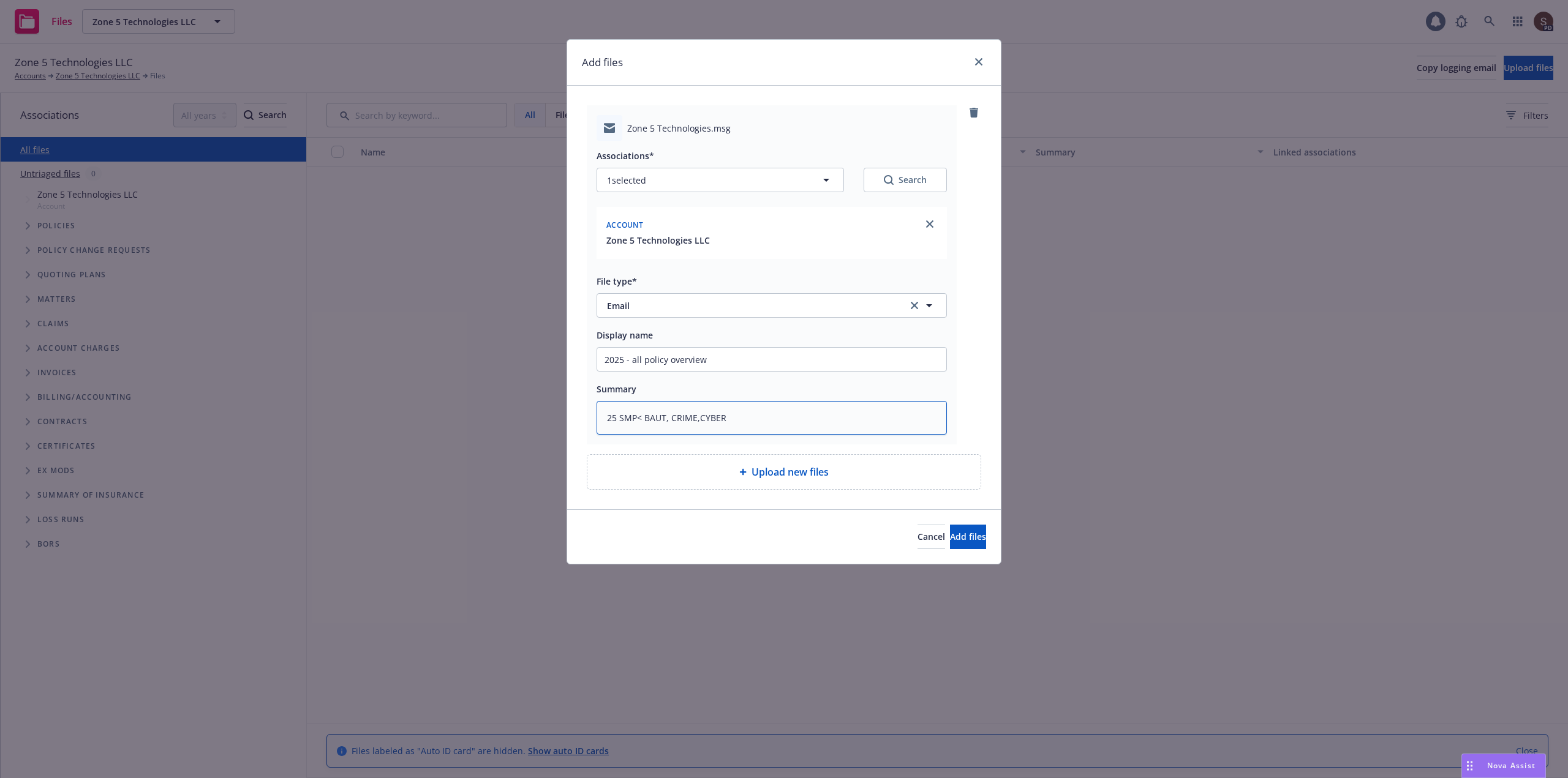
type textarea "25 SMP< BAUT, CRIME,CYBER,"
type textarea "x"
type textarea "25 SMP< BAUT, CRIME,CYBER,"
type textarea "x"
type textarea "25 SMP< BAUT, CRIME,CYBER, P"
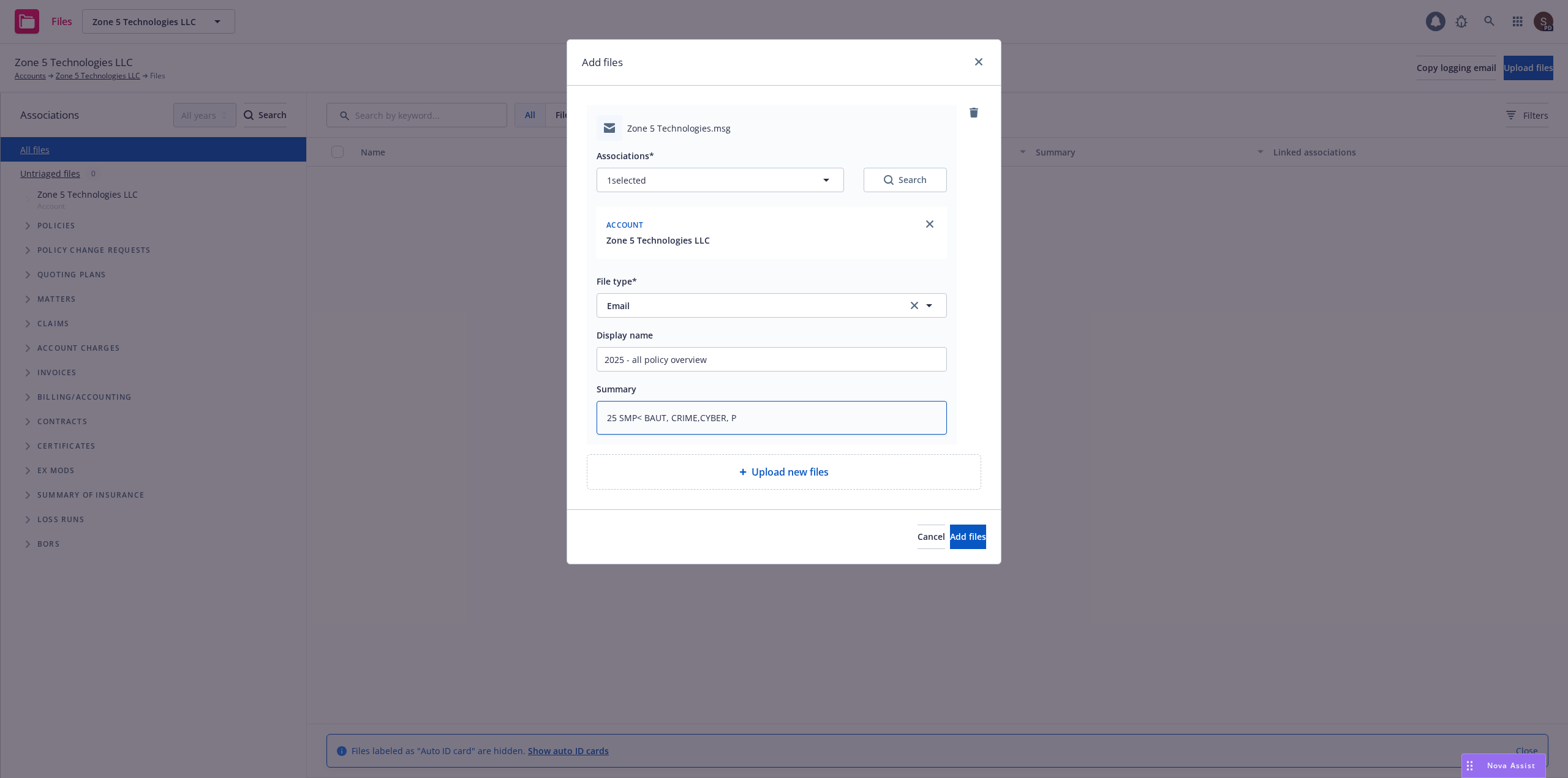
type textarea "x"
type textarea "25 SMP< BAUT, CRIME,CYBER, PL"
type textarea "x"
type textarea "25 SMP< BAUT, CRIME,CYBER, PL"
drag, startPoint x: 646, startPoint y: 359, endPoint x: 779, endPoint y: 371, distance: 133.5
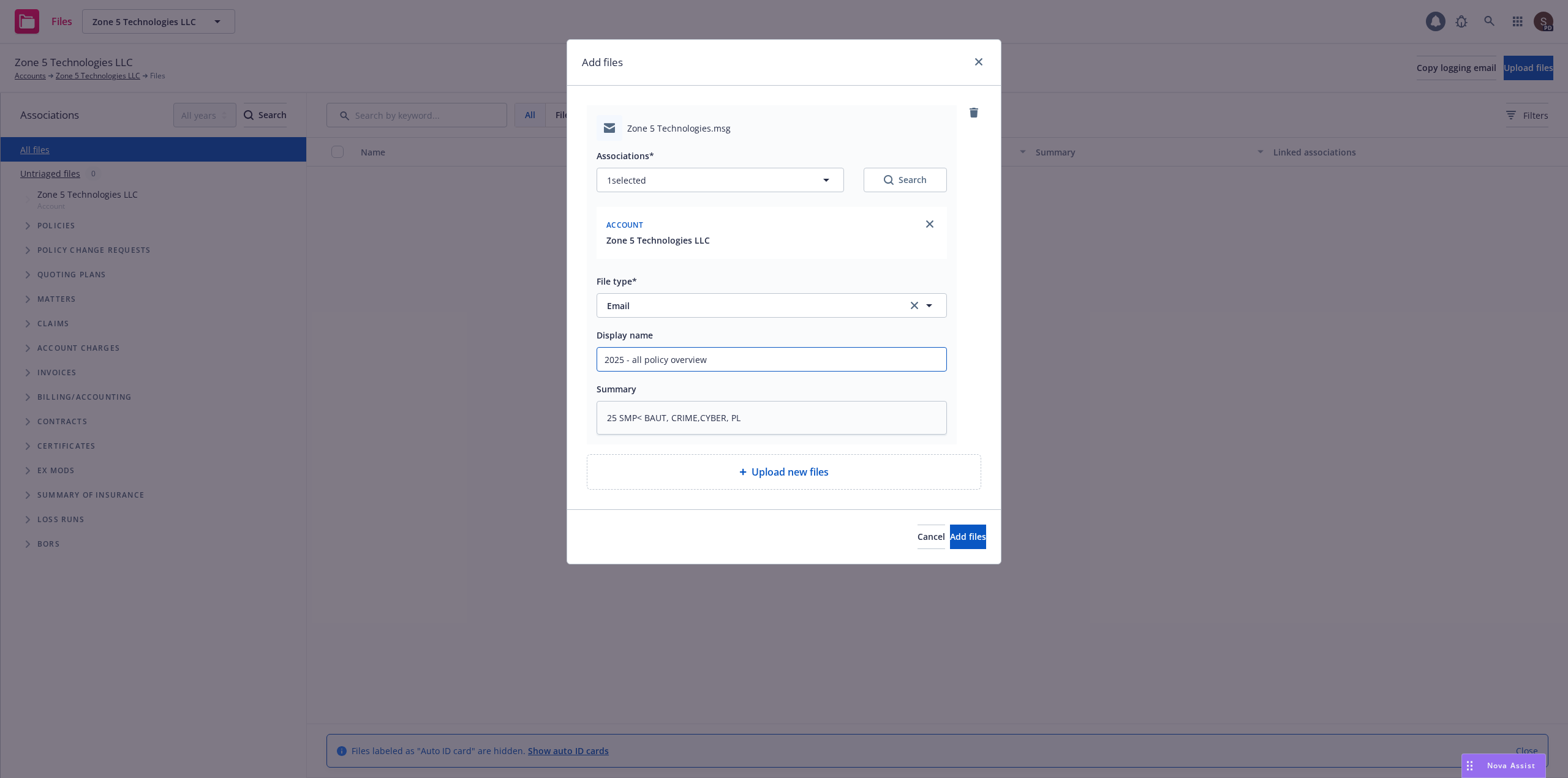
click at [780, 370] on input "2025 - all policy overview" at bounding box center [771, 359] width 349 height 23
type textarea "x"
type input "2025 - all"
click at [683, 358] on input "2025 - all" at bounding box center [771, 359] width 349 height 23
type textarea "x"
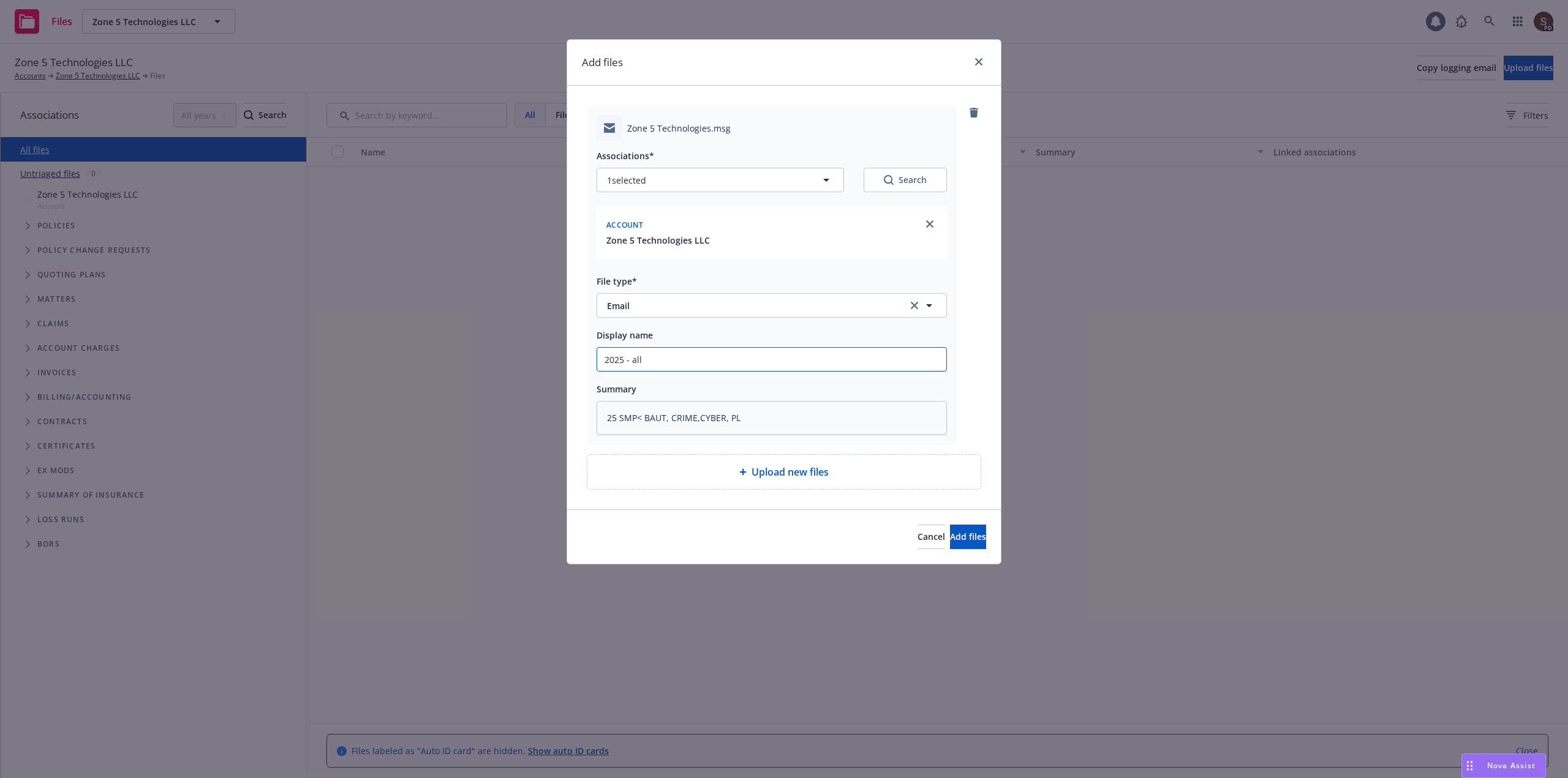
type input "2025 - all p"
type textarea "x"
type input "2025 - all po"
type textarea "x"
type input "2025 - all pol"
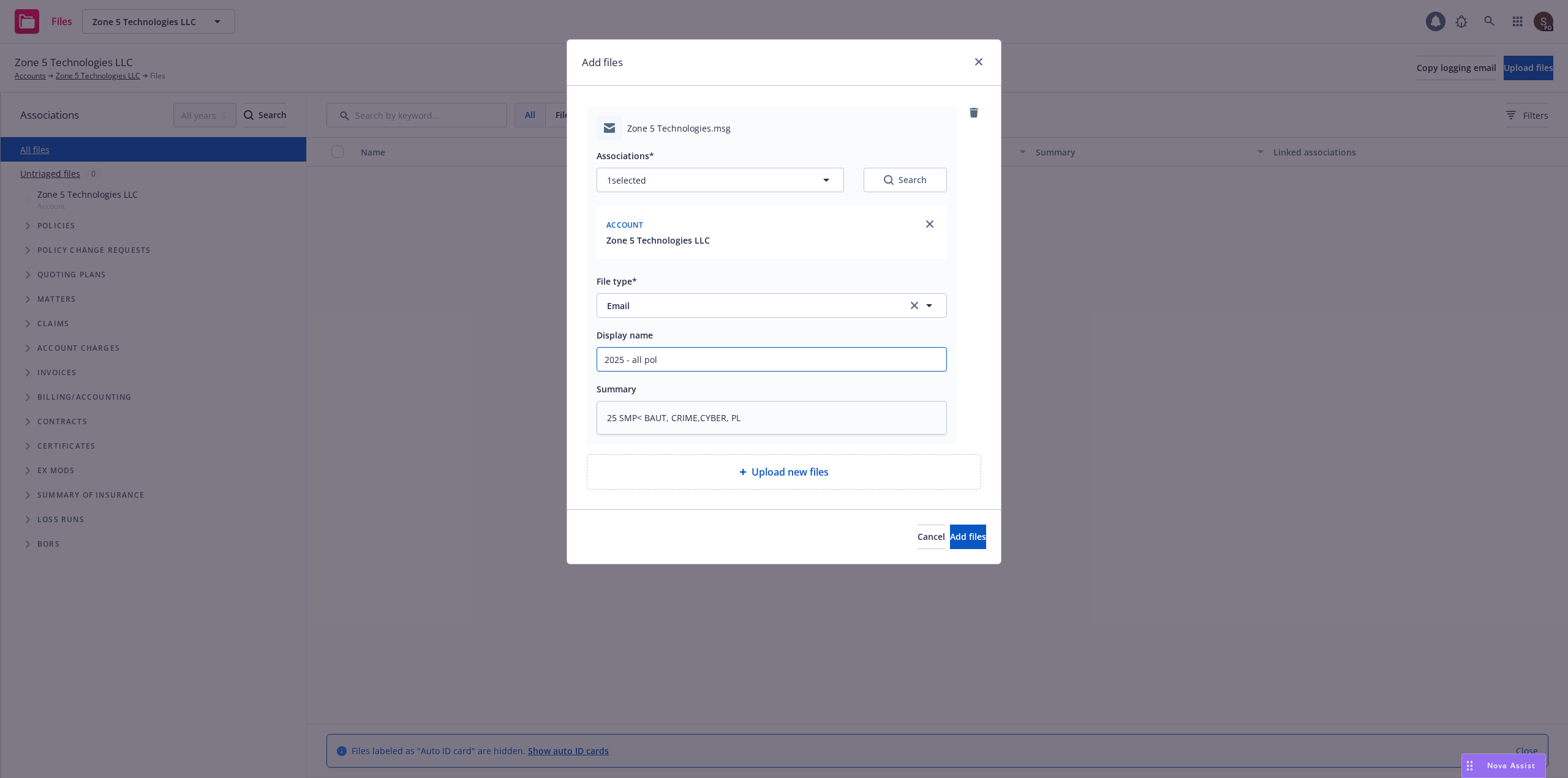
type textarea "x"
type input "2025 - all poli"
type textarea "x"
type input "2025 - all polic"
type textarea "x"
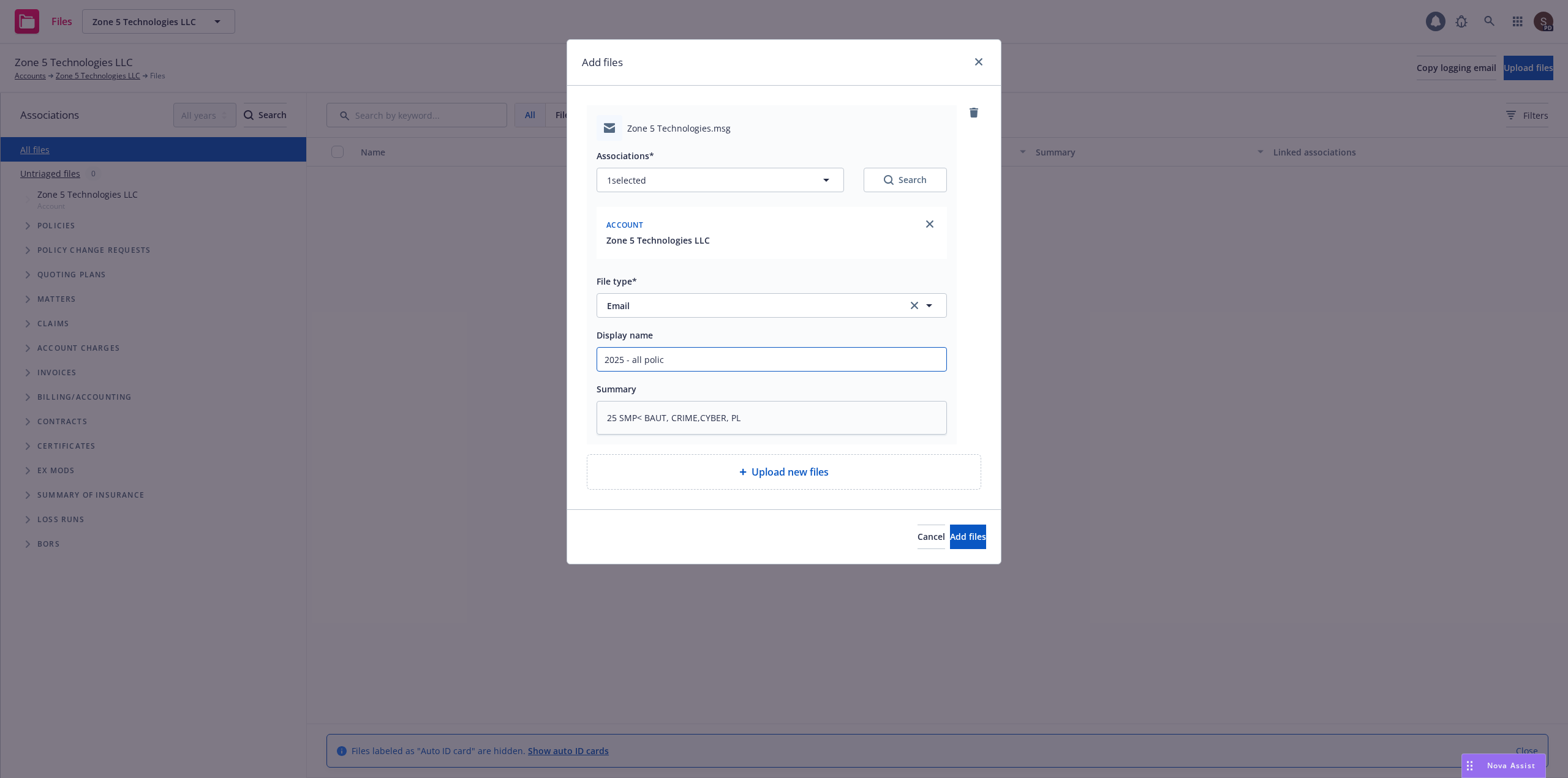
type input "2025 - all policy"
type textarea "x"
type input "2025 - all policy"
type textarea "x"
type input "2025 - all policy o"
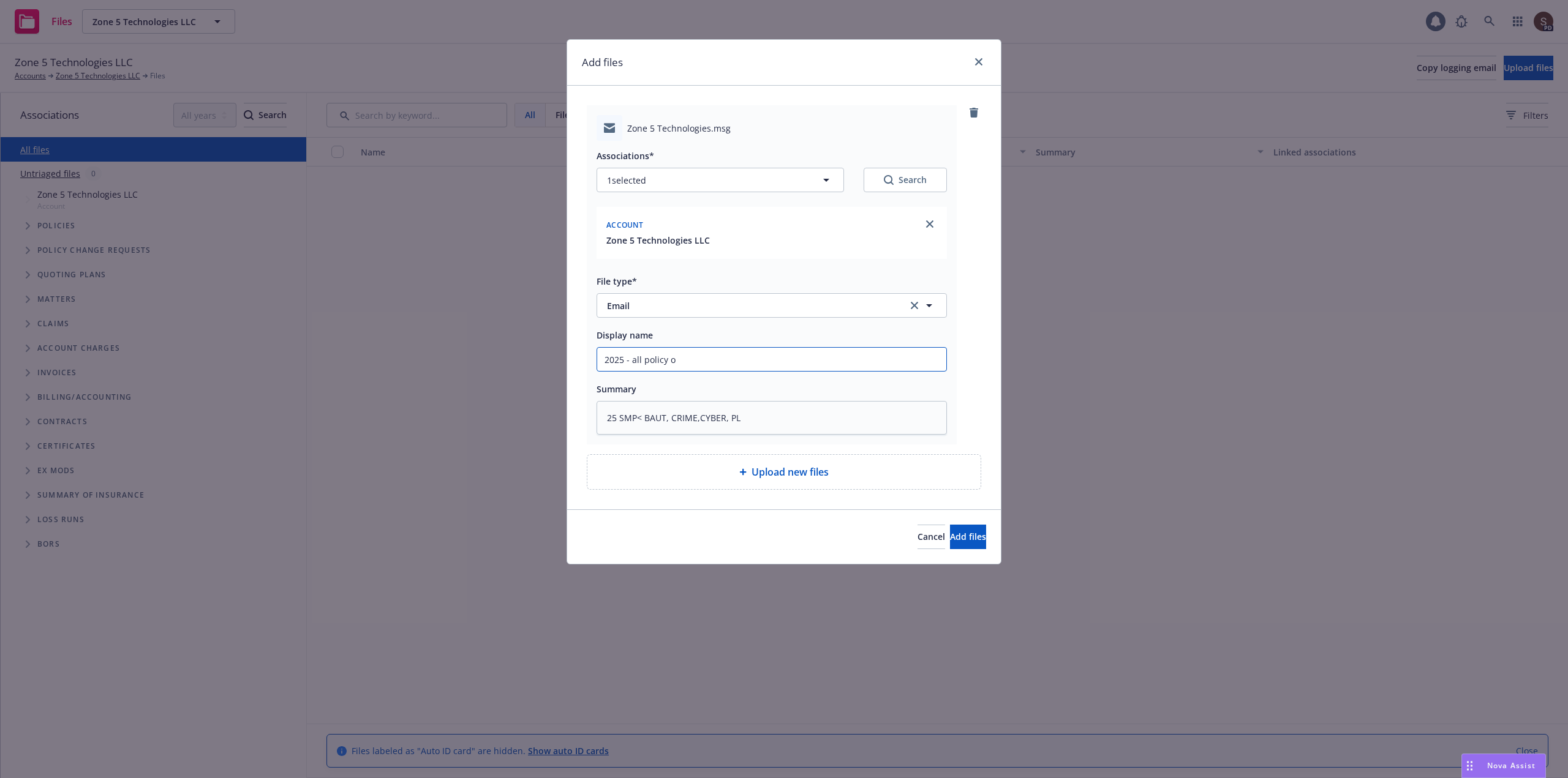
type textarea "x"
type input "2025 - all policy ov"
type textarea "x"
type input "2025 - all policy ove"
type textarea "x"
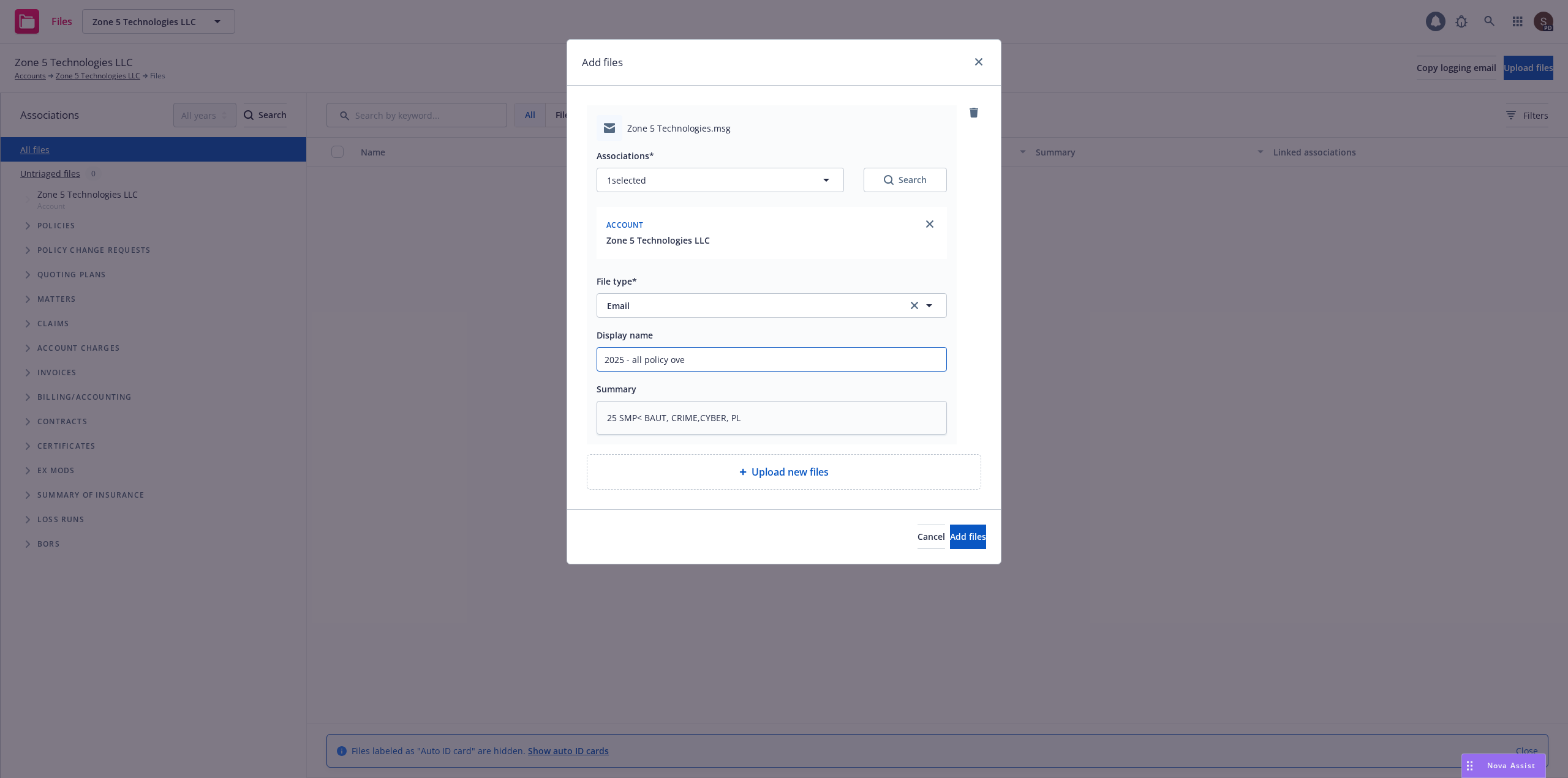
type input "2025 - all policy over"
type textarea "x"
type input "2025 - all policy overv"
type textarea "x"
type input "2025 - all policy overvi"
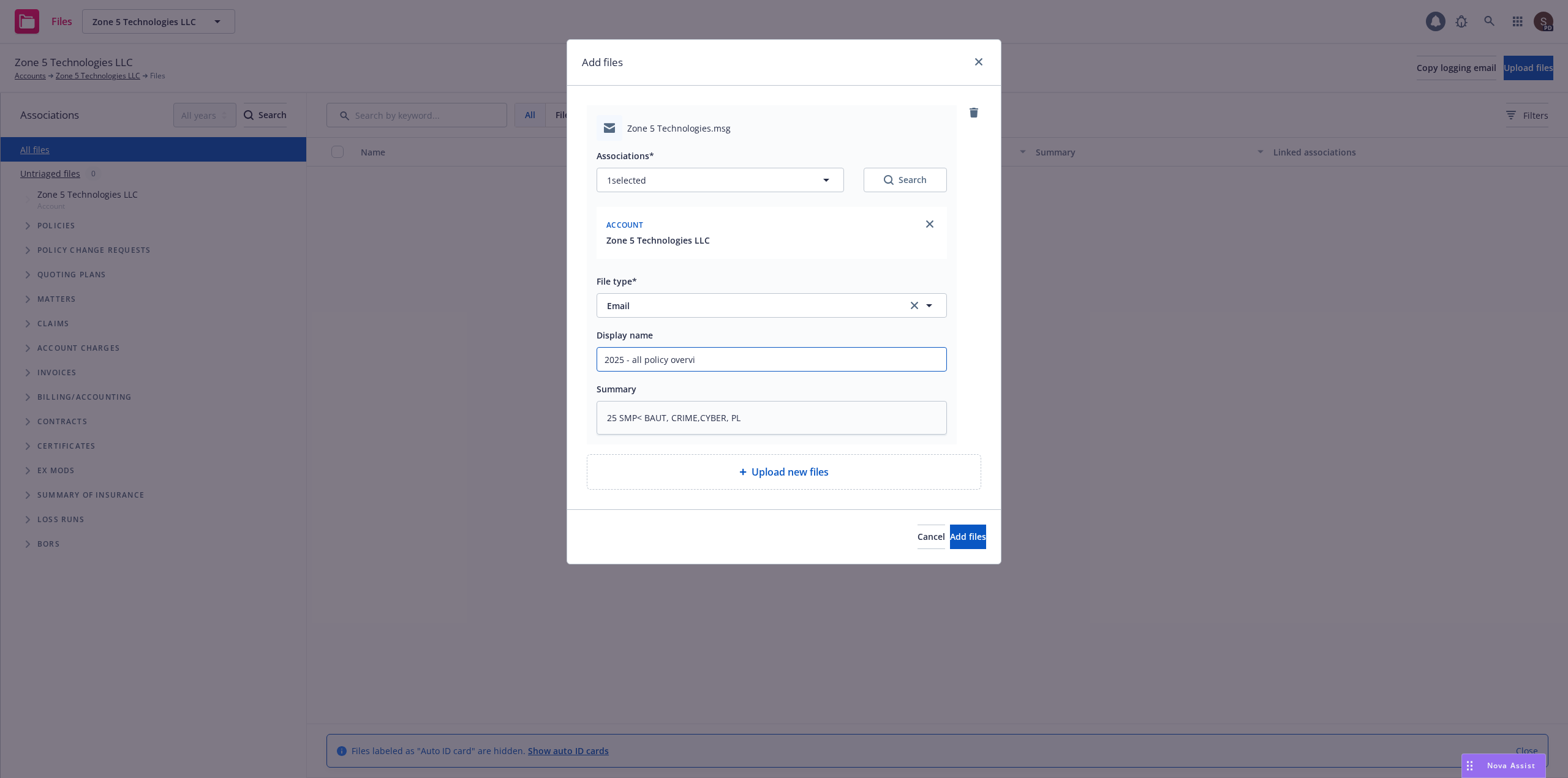
type textarea "x"
type input "2025 - all policy overvie"
type textarea "x"
type input "2025 - all policy overview"
click at [643, 415] on textarea "25 SMP< BAUT, CRIME,CYBER, PL" at bounding box center [771, 418] width 350 height 34
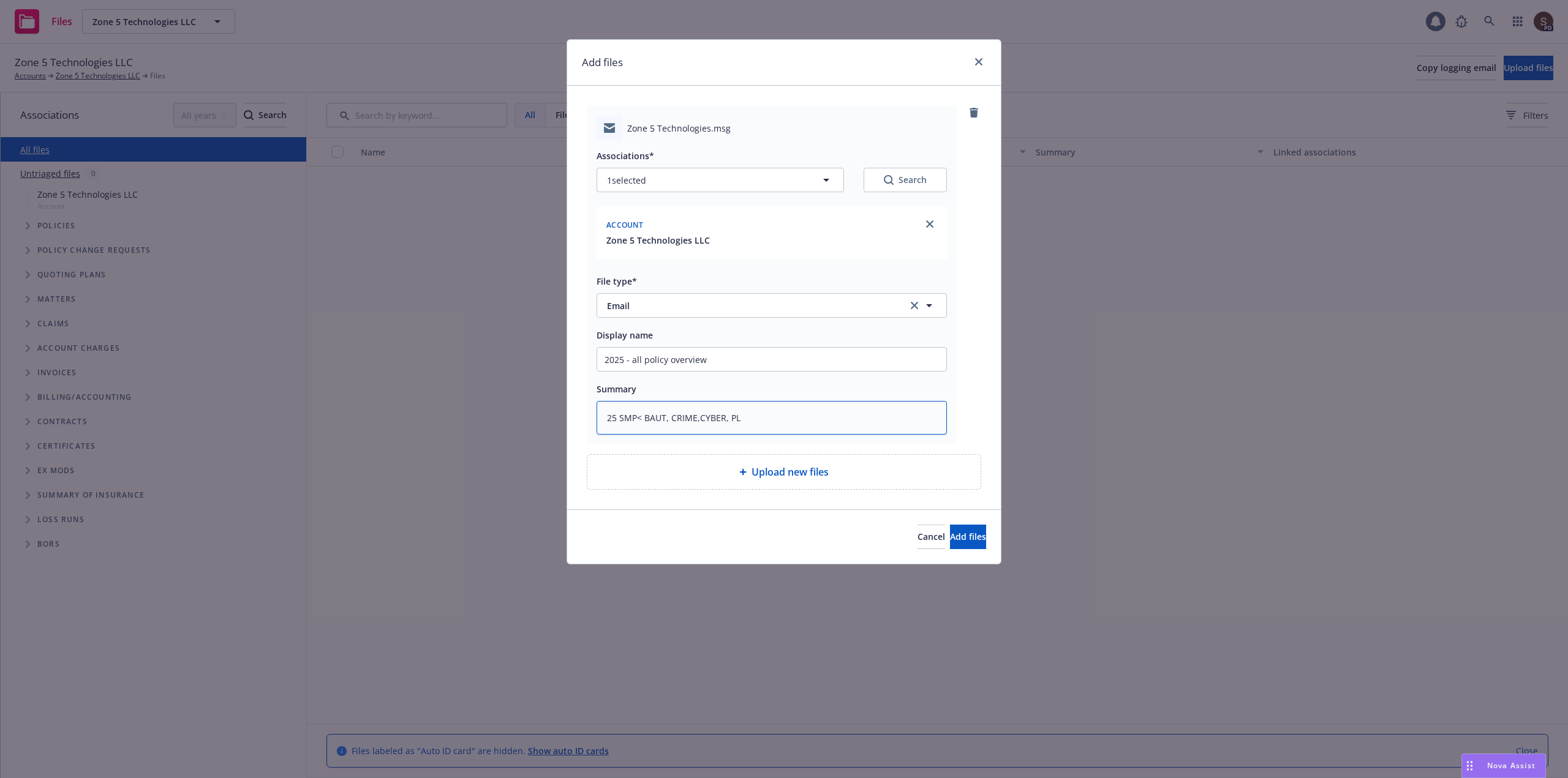
type textarea "x"
type textarea "25 SMP<BAUT, CRIME,CYBER, PL"
type textarea "x"
type textarea "25 SMPBAUT, CRIME,CYBER, PL"
type textarea "x"
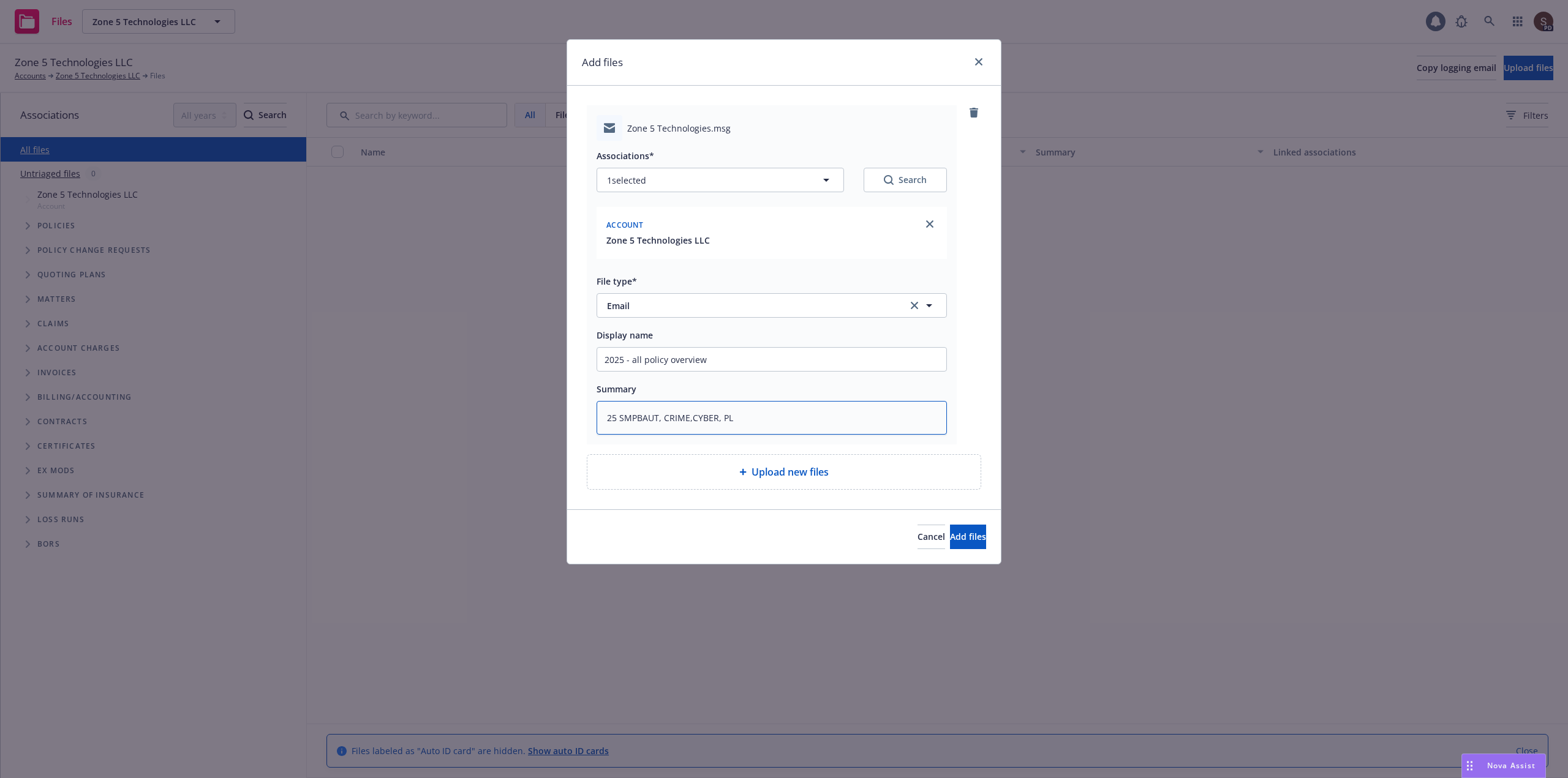
type textarea "25 SMP,BAUT, CRIME,CYBER, PL"
type textarea "x"
type textarea "25 SMP, BAUT, CRIME,CYBER, PL"
drag, startPoint x: 632, startPoint y: 361, endPoint x: 801, endPoint y: 343, distance: 170.0
click at [801, 343] on div "Display name 2025 - all policy overview" at bounding box center [771, 350] width 350 height 44
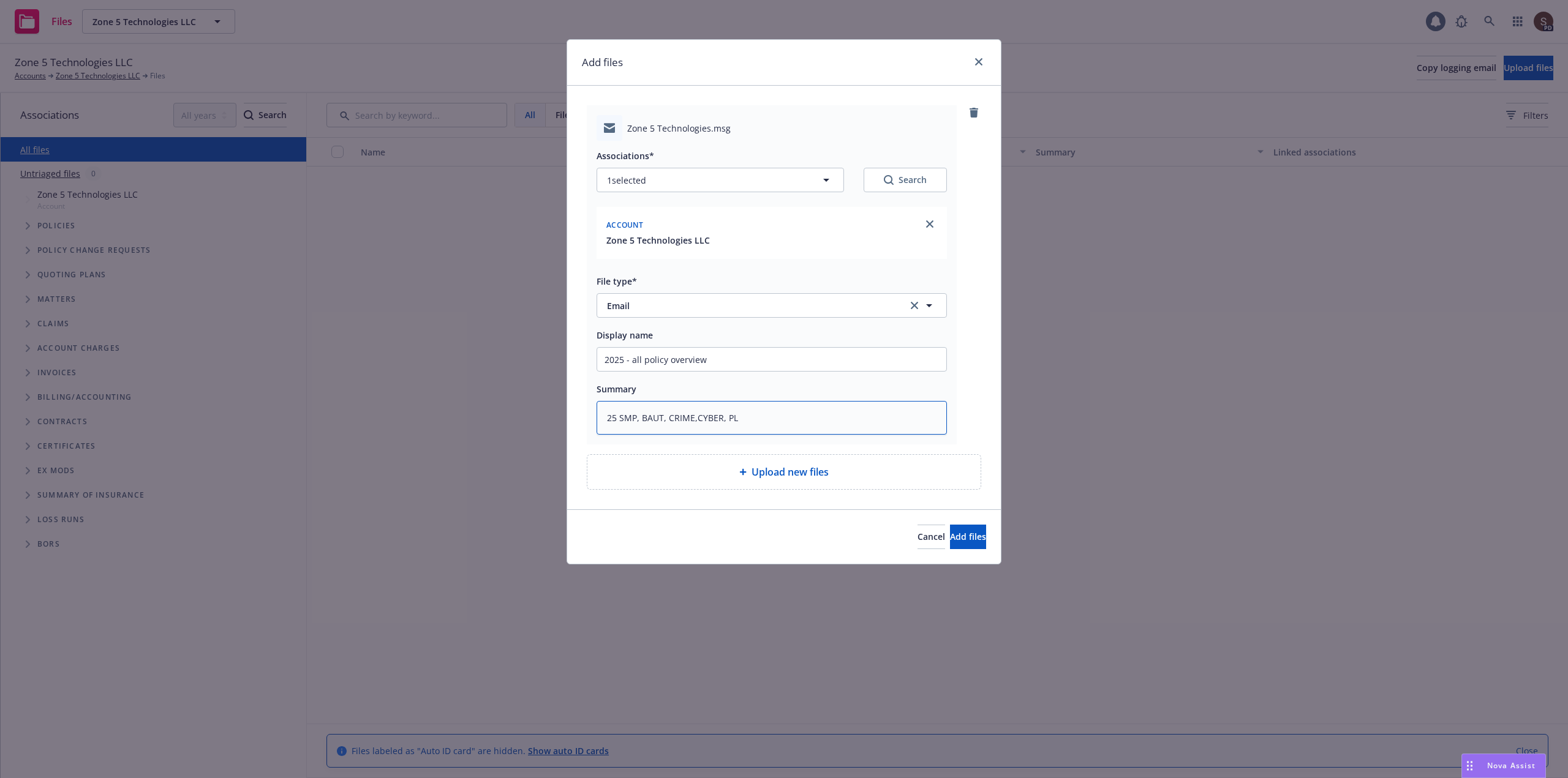
click at [767, 422] on textarea "25 SMP, BAUT, CRIME,CYBER, PL" at bounding box center [771, 418] width 350 height 34
paste textarea "all policy overview"
type textarea "x"
type textarea "25 SMP, BAUT, CRIME,CYBER, PL all policy overview"
click at [950, 533] on span "Add files" at bounding box center [968, 536] width 36 height 12
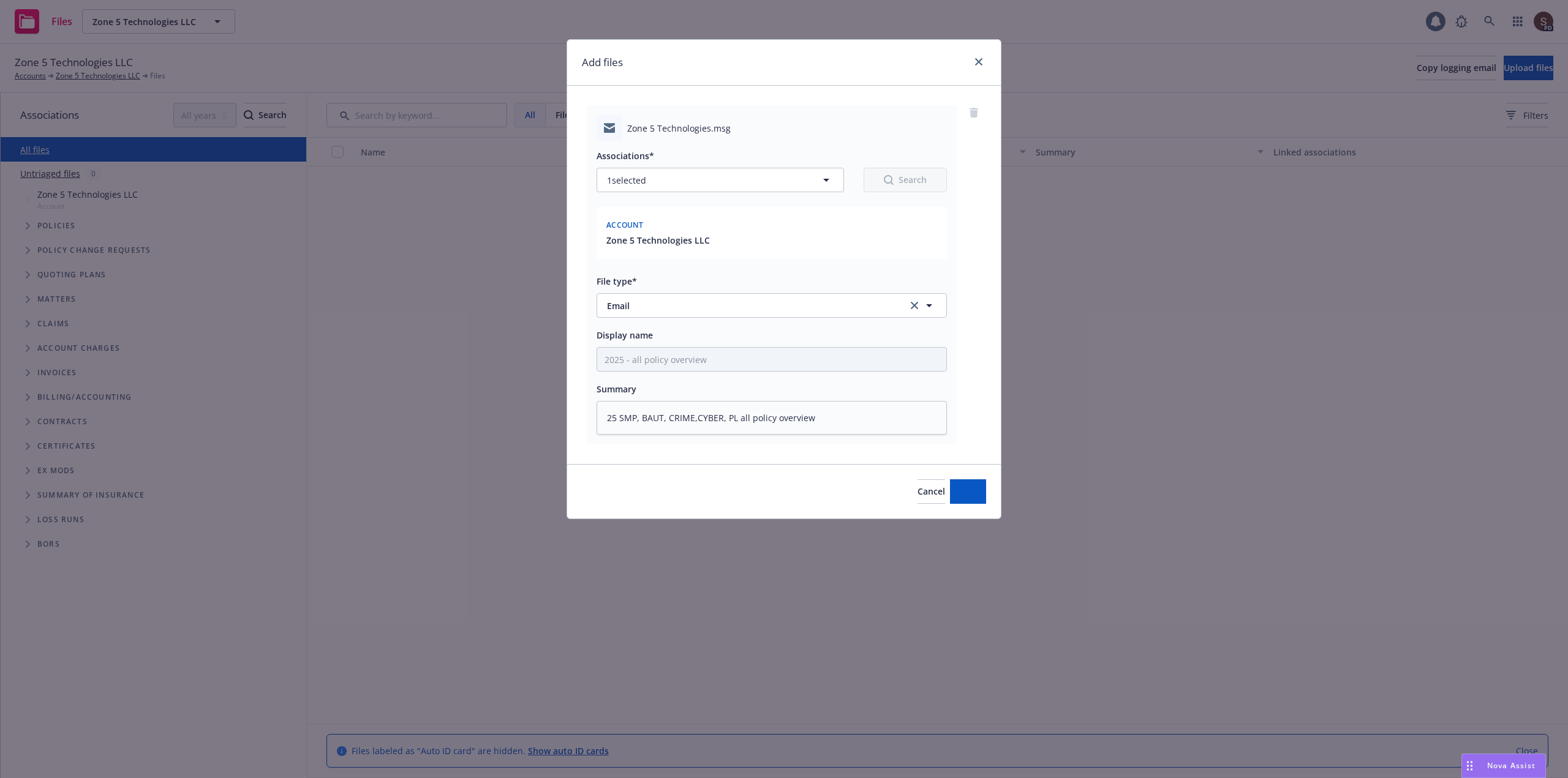
type textarea "x"
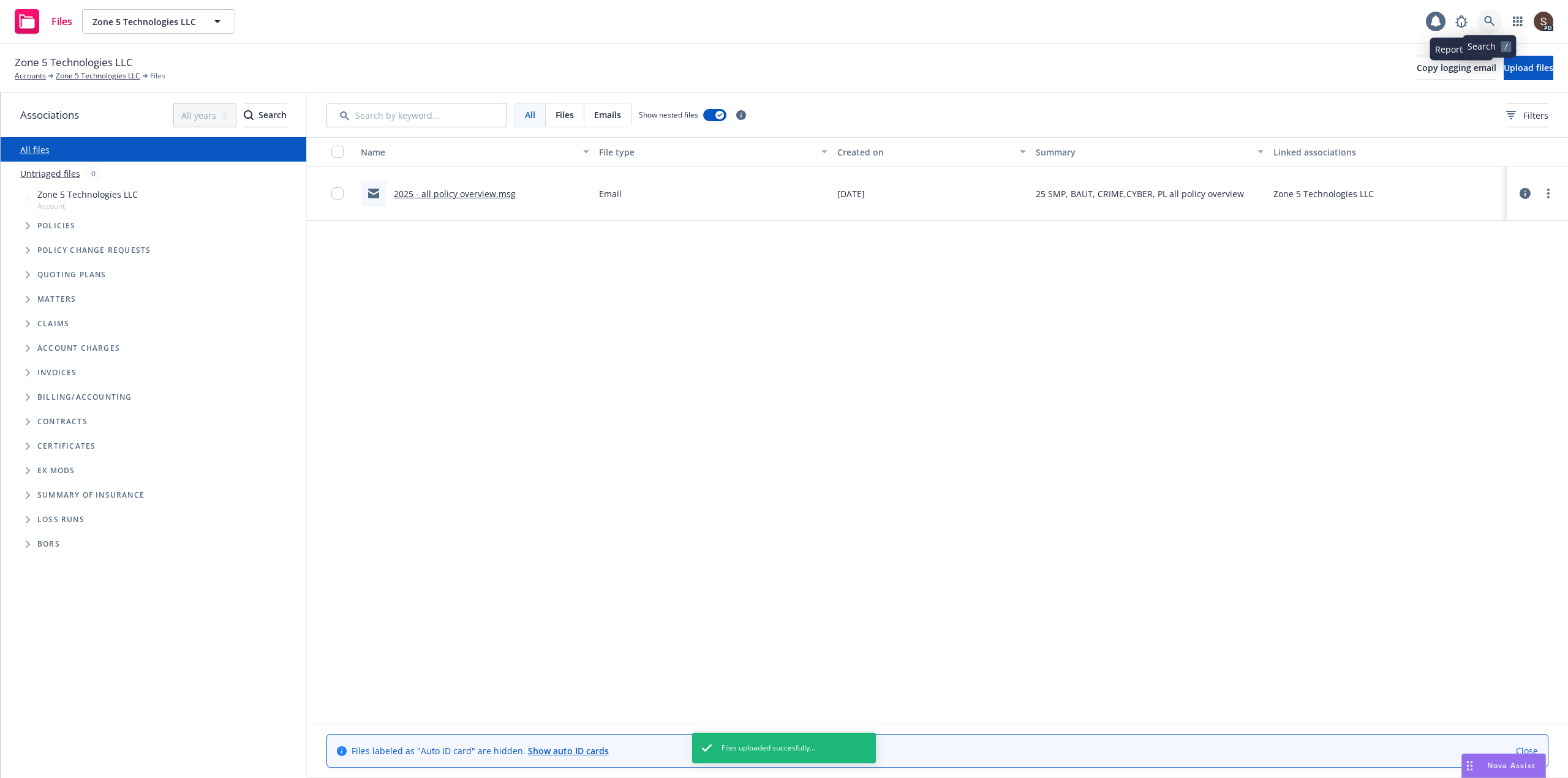
click at [1488, 15] on link at bounding box center [1489, 21] width 24 height 24
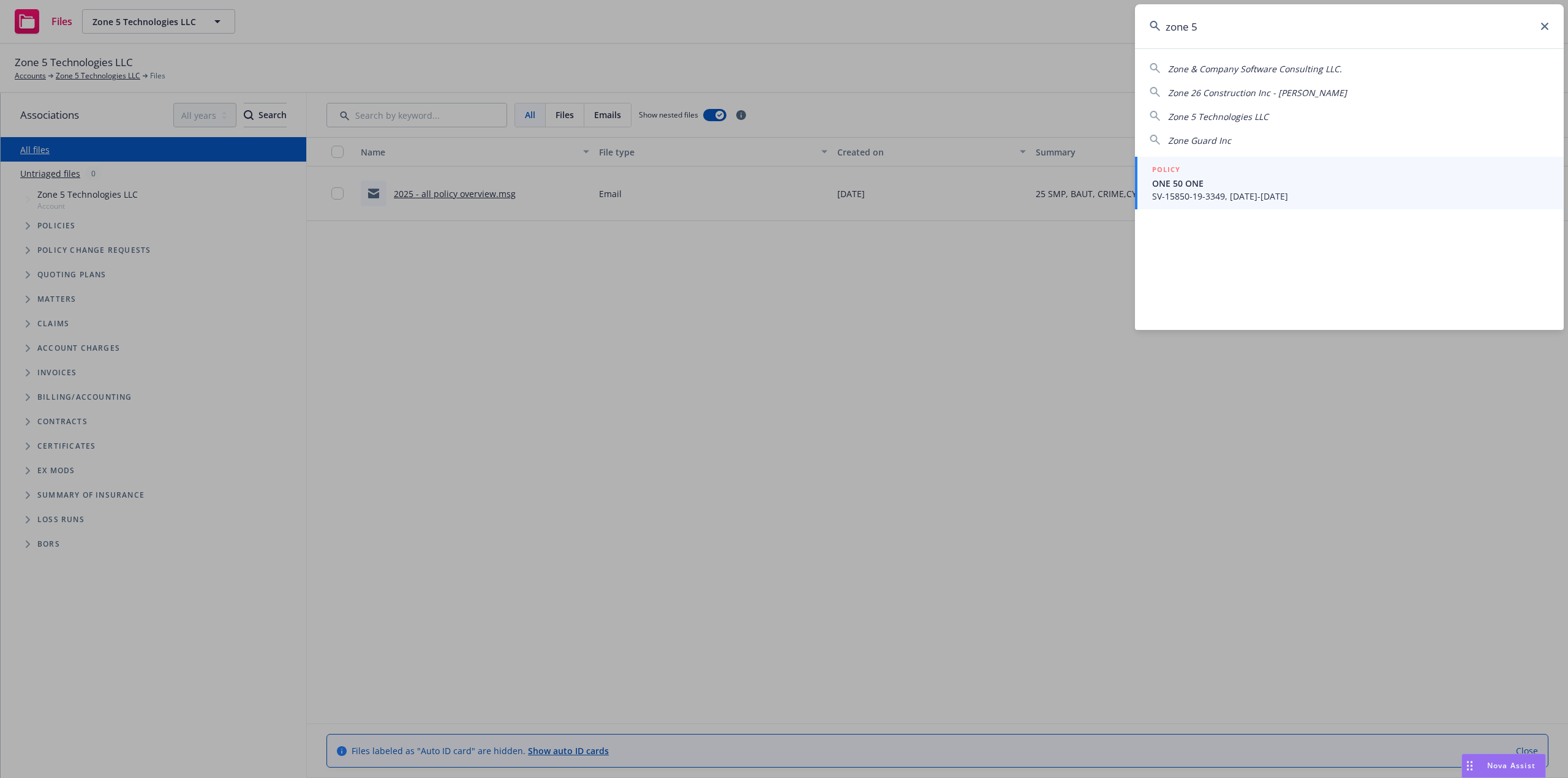
click at [1242, 114] on span "Zone 5 Technologies LLC" at bounding box center [1218, 117] width 101 height 12
type input "Zone 5 Technologies LLC"
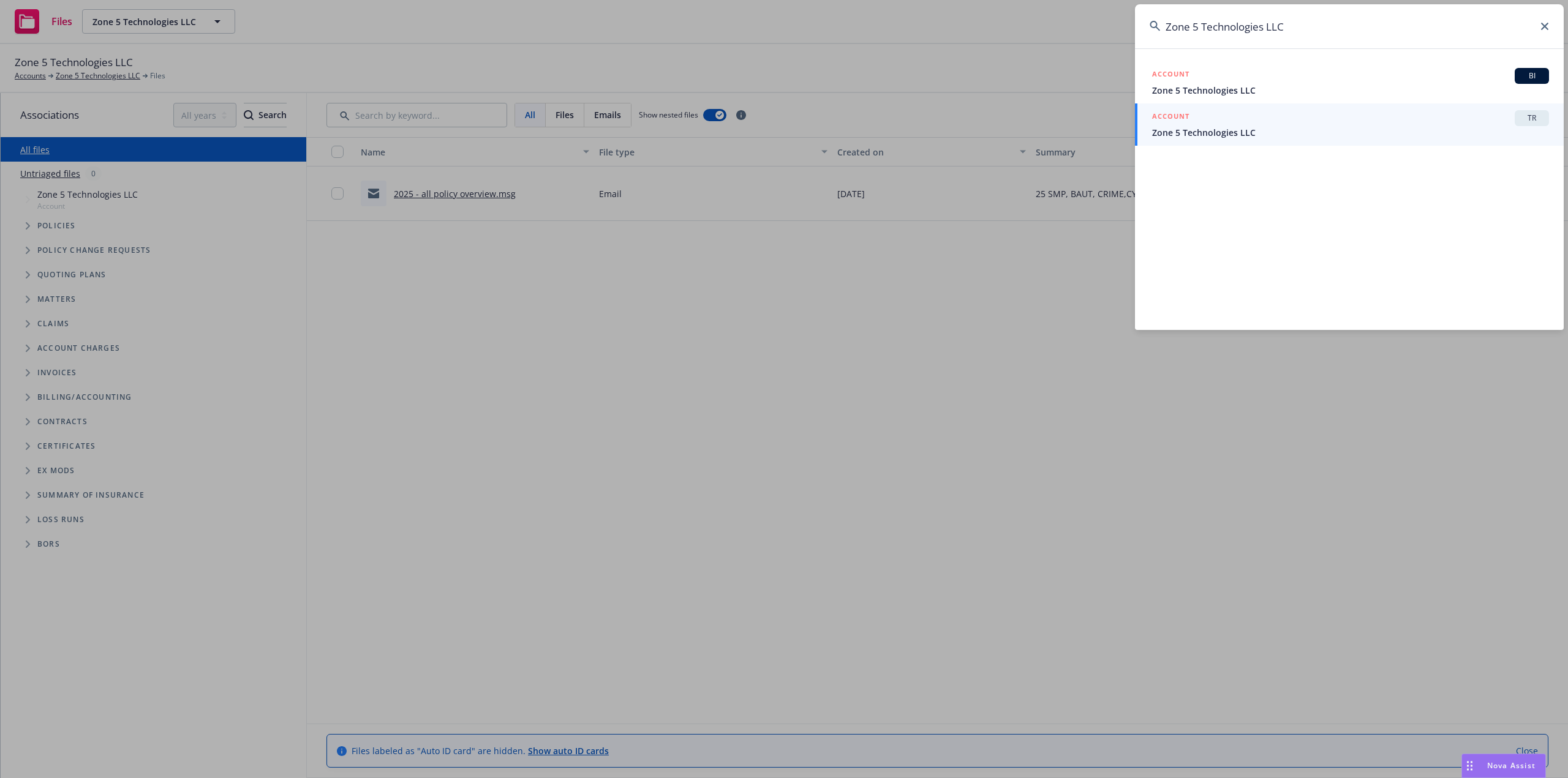
click at [1288, 122] on div "ACCOUNT TR" at bounding box center [1350, 118] width 397 height 16
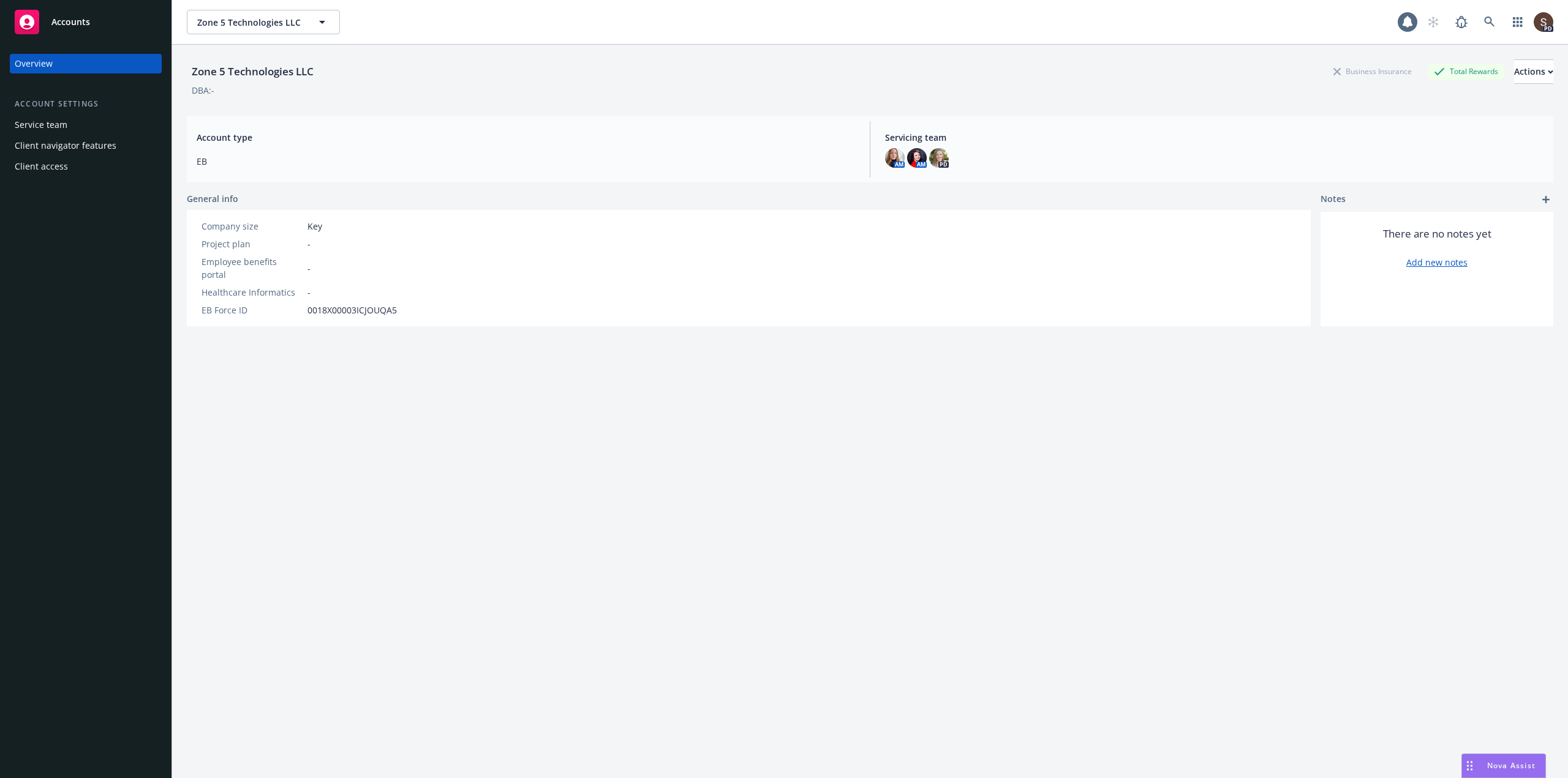
click at [52, 120] on div "Service team" at bounding box center [41, 125] width 52 height 20
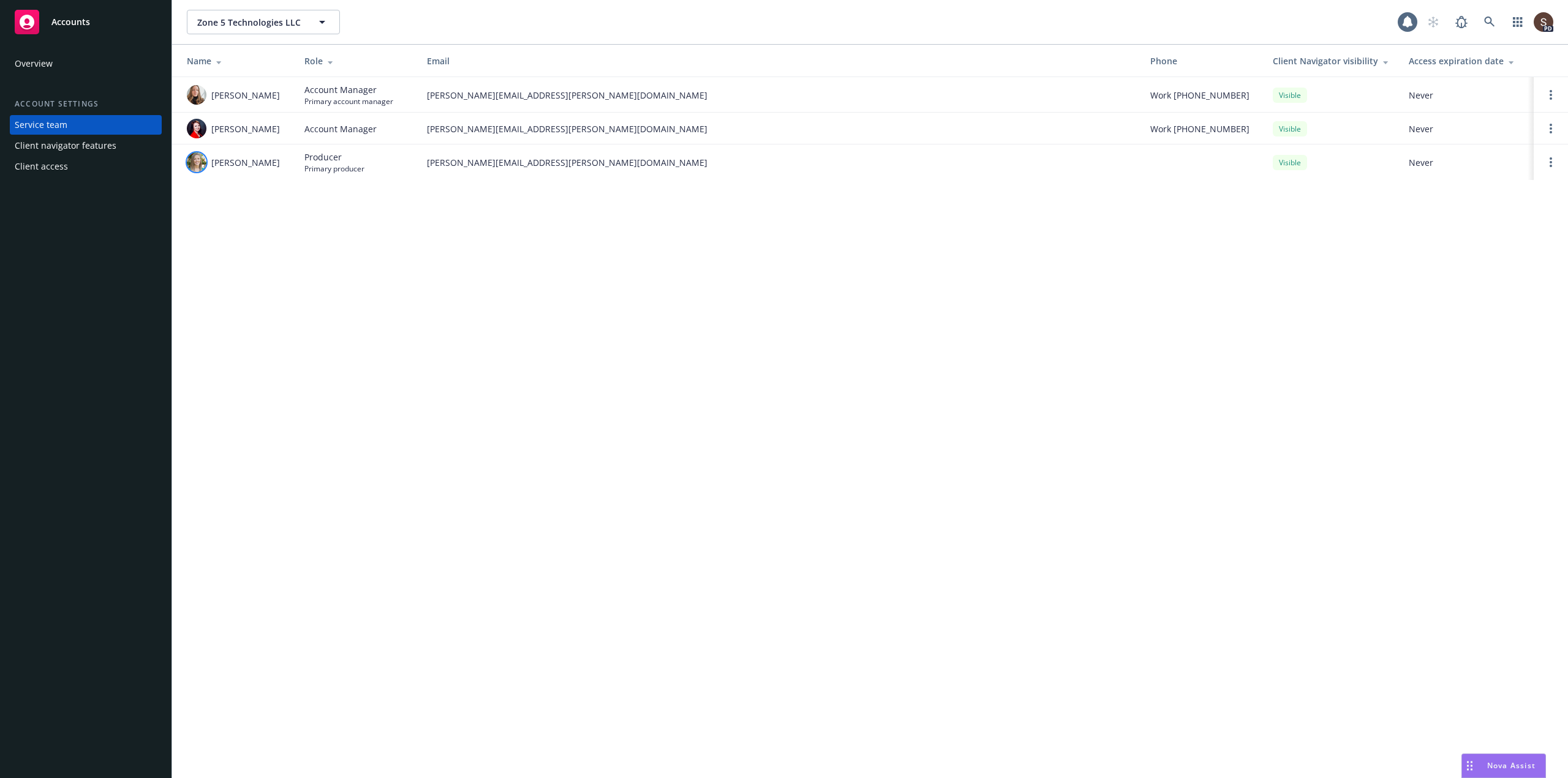
click at [197, 163] on img at bounding box center [197, 162] width 20 height 20
click at [1485, 20] on icon at bounding box center [1489, 22] width 10 height 10
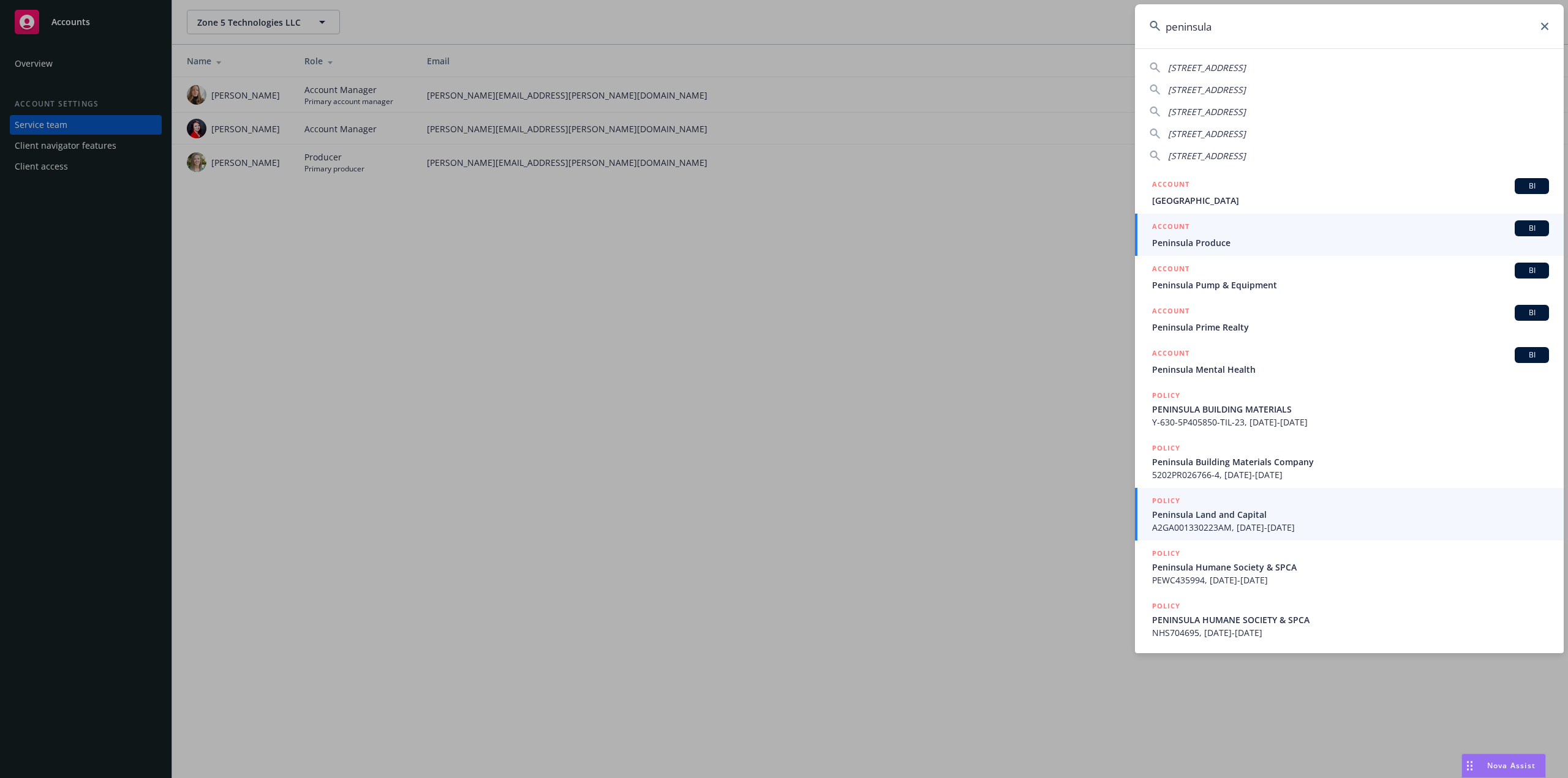
type input "peninsula"
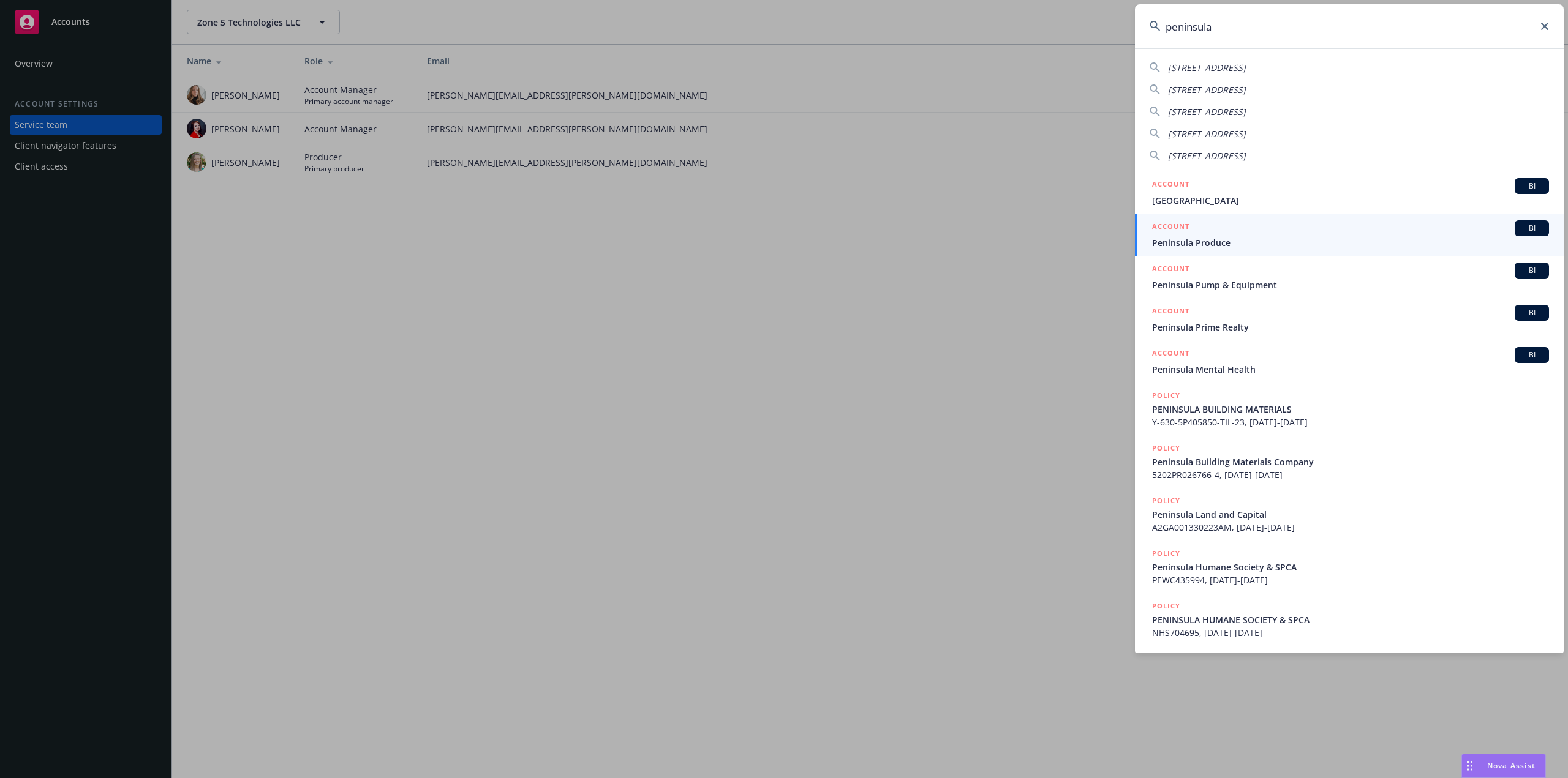
click at [1550, 32] on input "peninsula" at bounding box center [1349, 26] width 429 height 44
click at [1546, 27] on icon at bounding box center [1544, 26] width 8 height 8
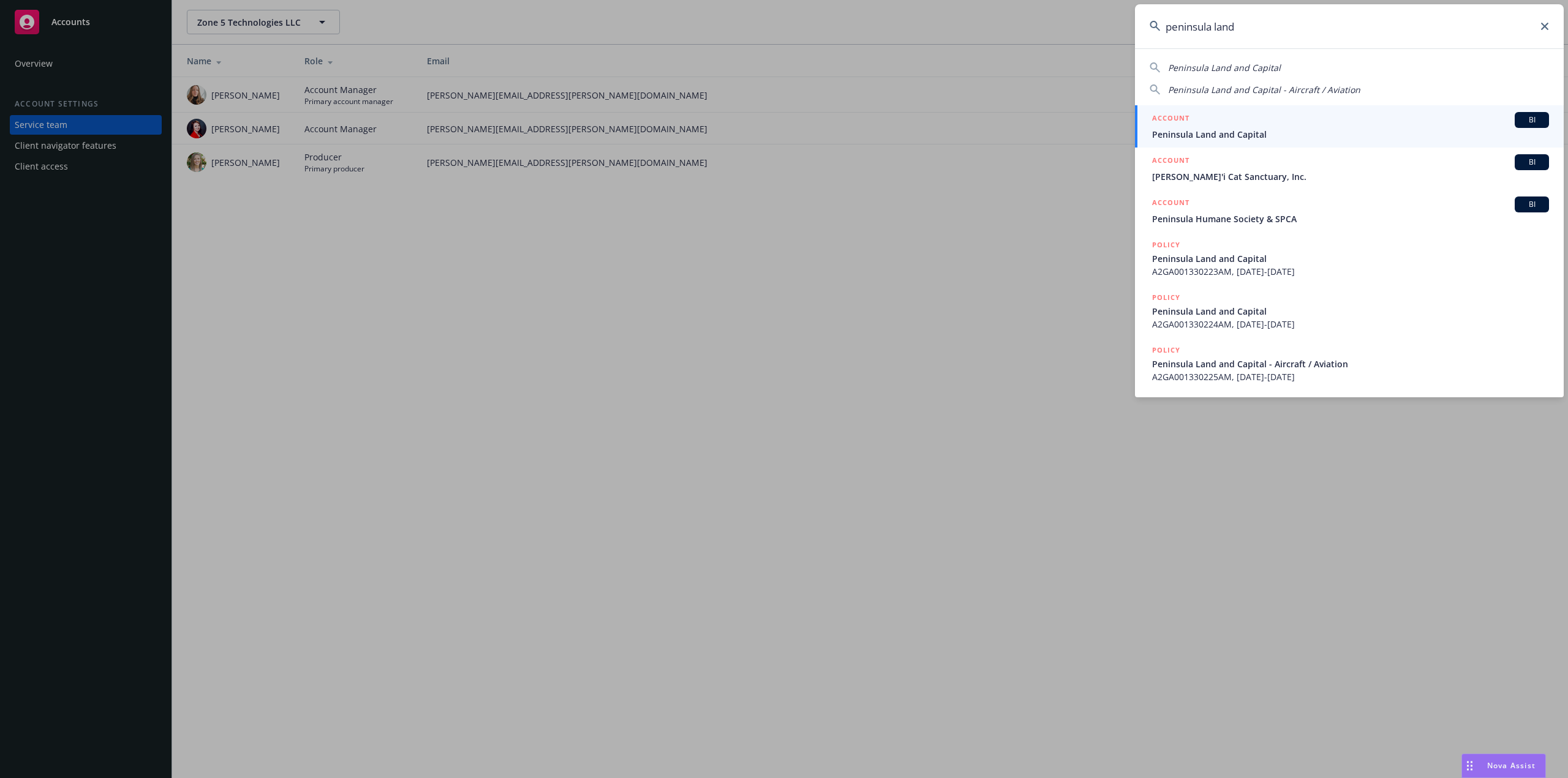
type input "peninsula land"
click at [1185, 131] on span "Peninsula Land and Capital" at bounding box center [1350, 134] width 397 height 13
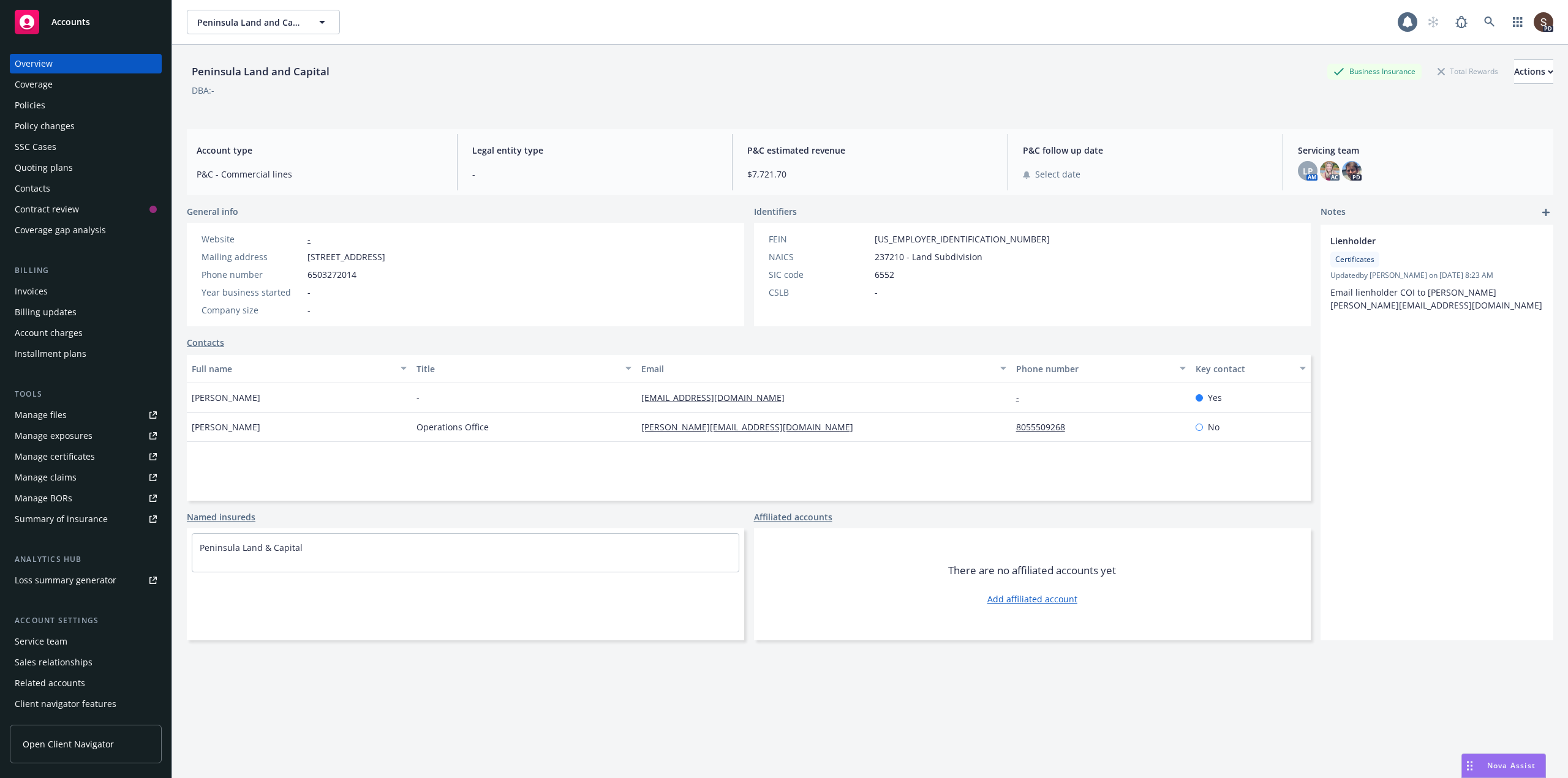
click at [53, 634] on div "Service team" at bounding box center [41, 642] width 52 height 20
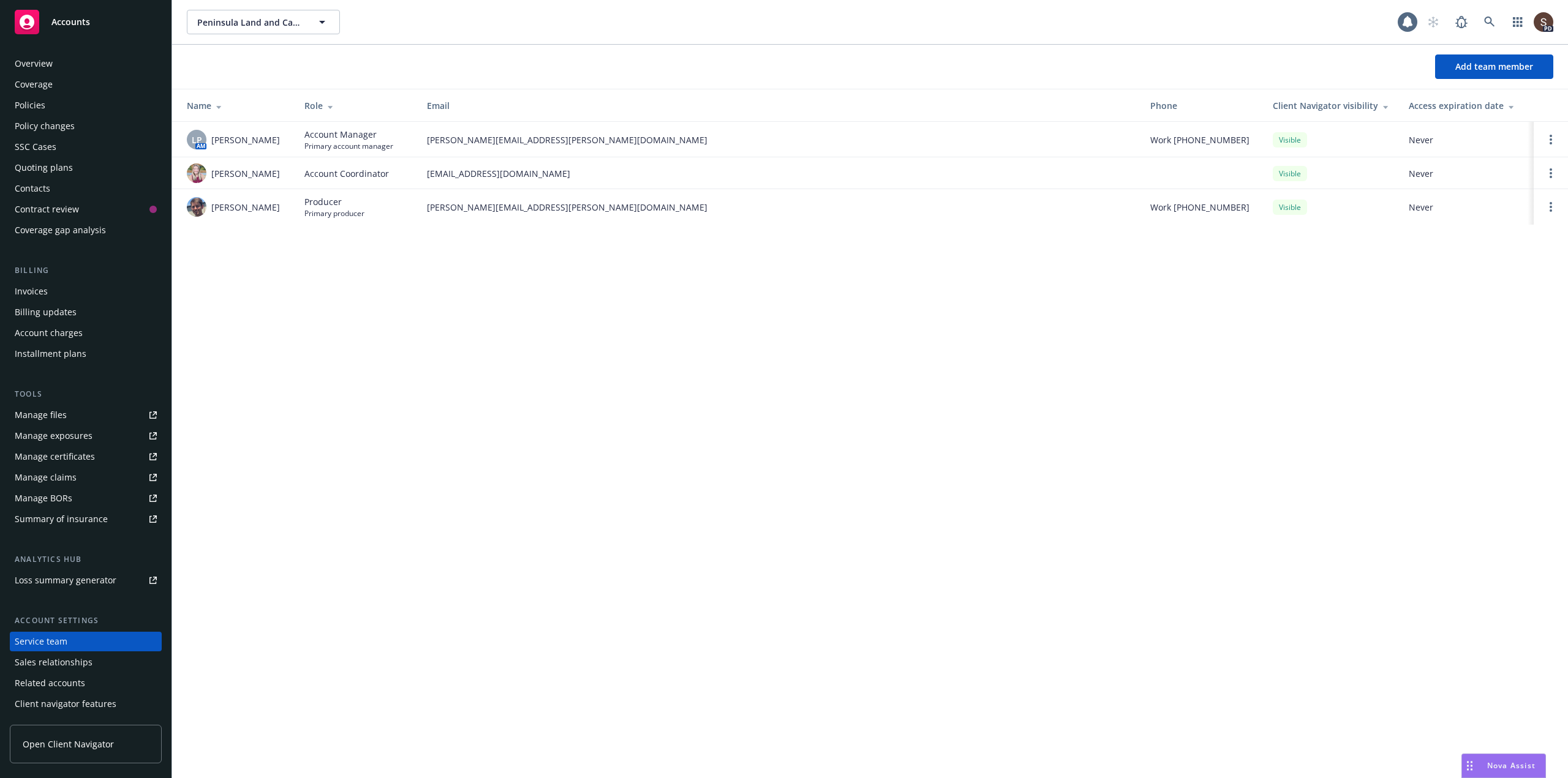
scroll to position [20, 0]
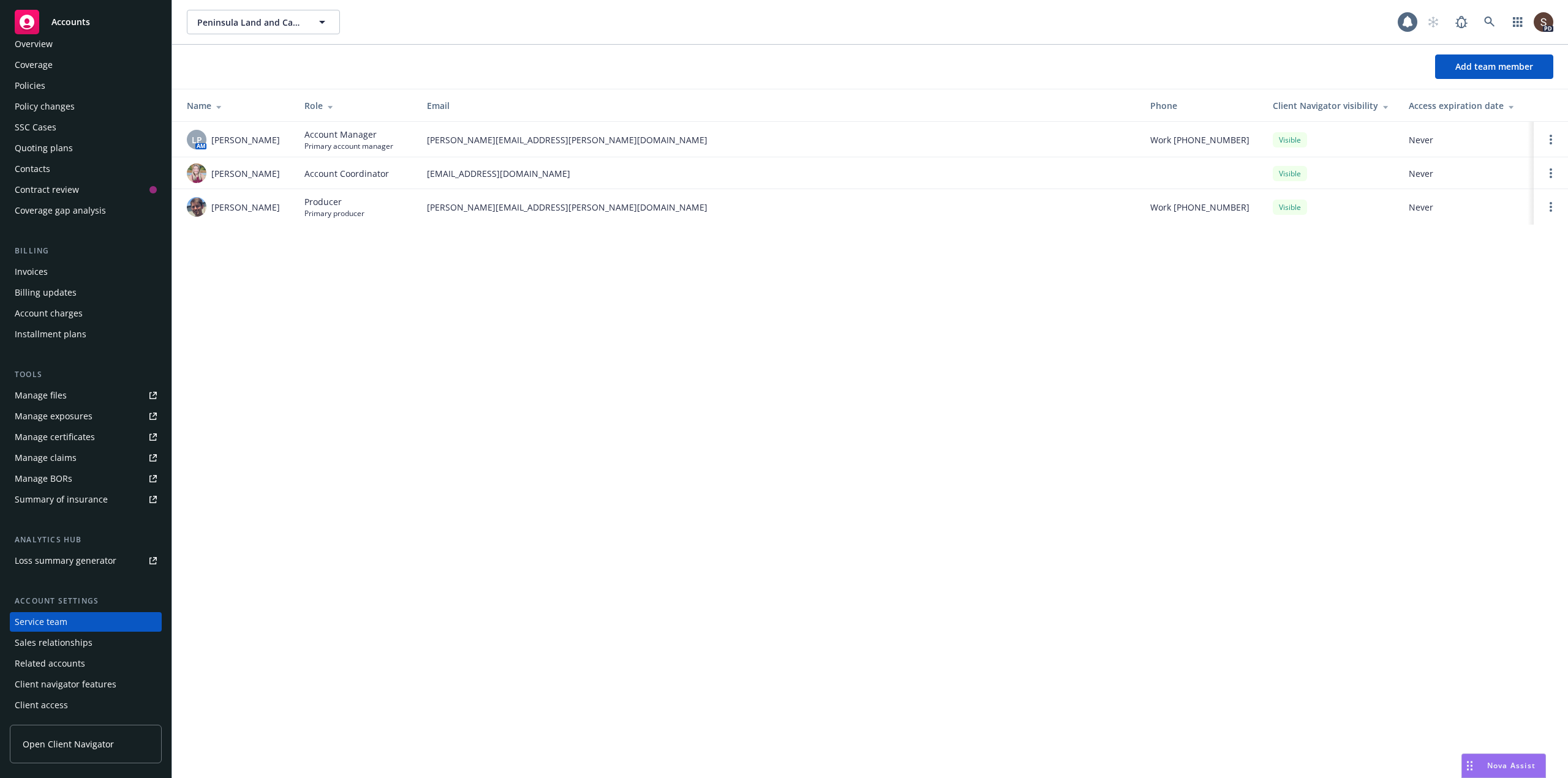
click at [47, 80] on div "Policies" at bounding box center [85, 86] width 142 height 20
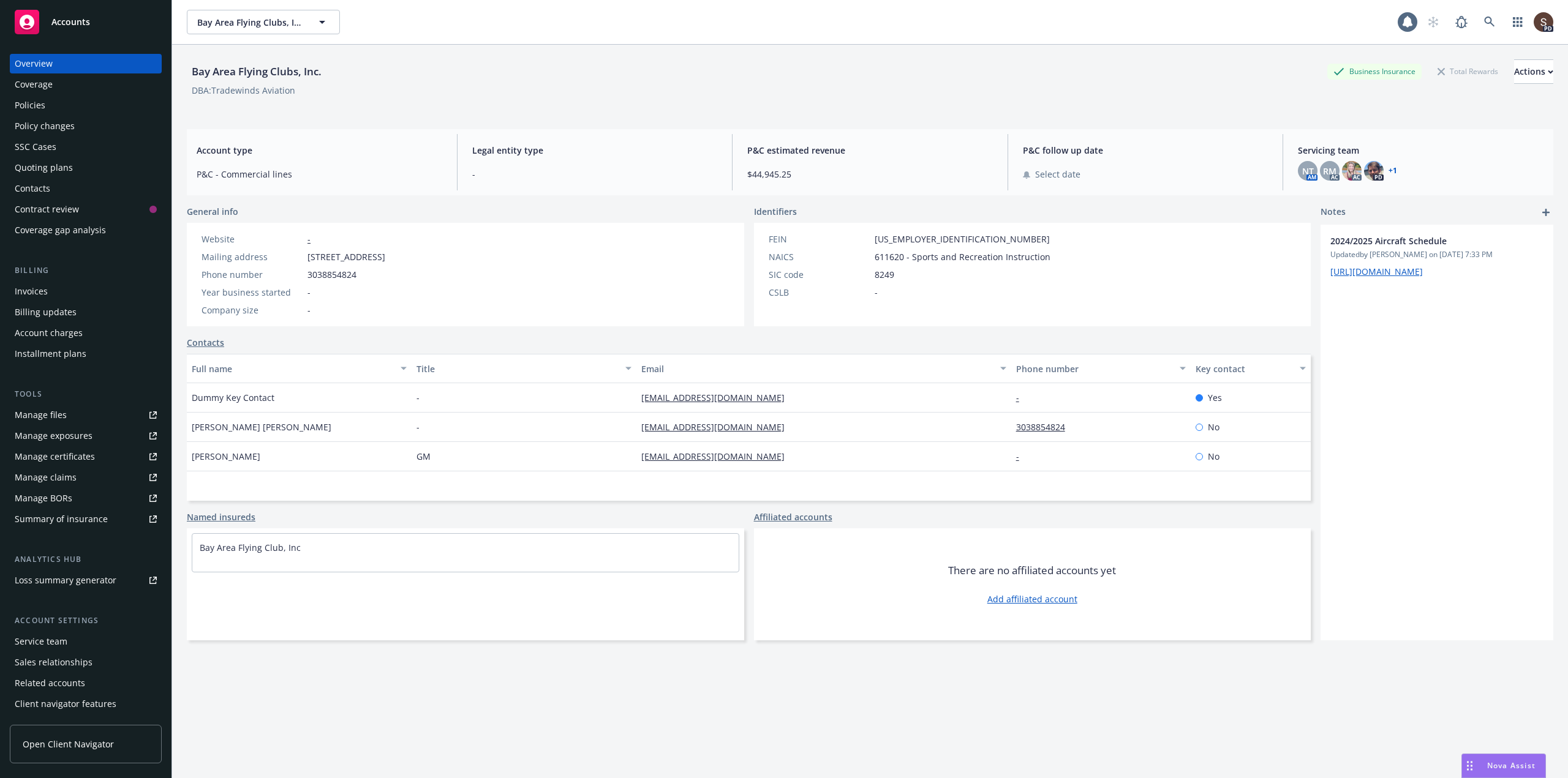
click at [31, 101] on div "Policies" at bounding box center [30, 106] width 31 height 20
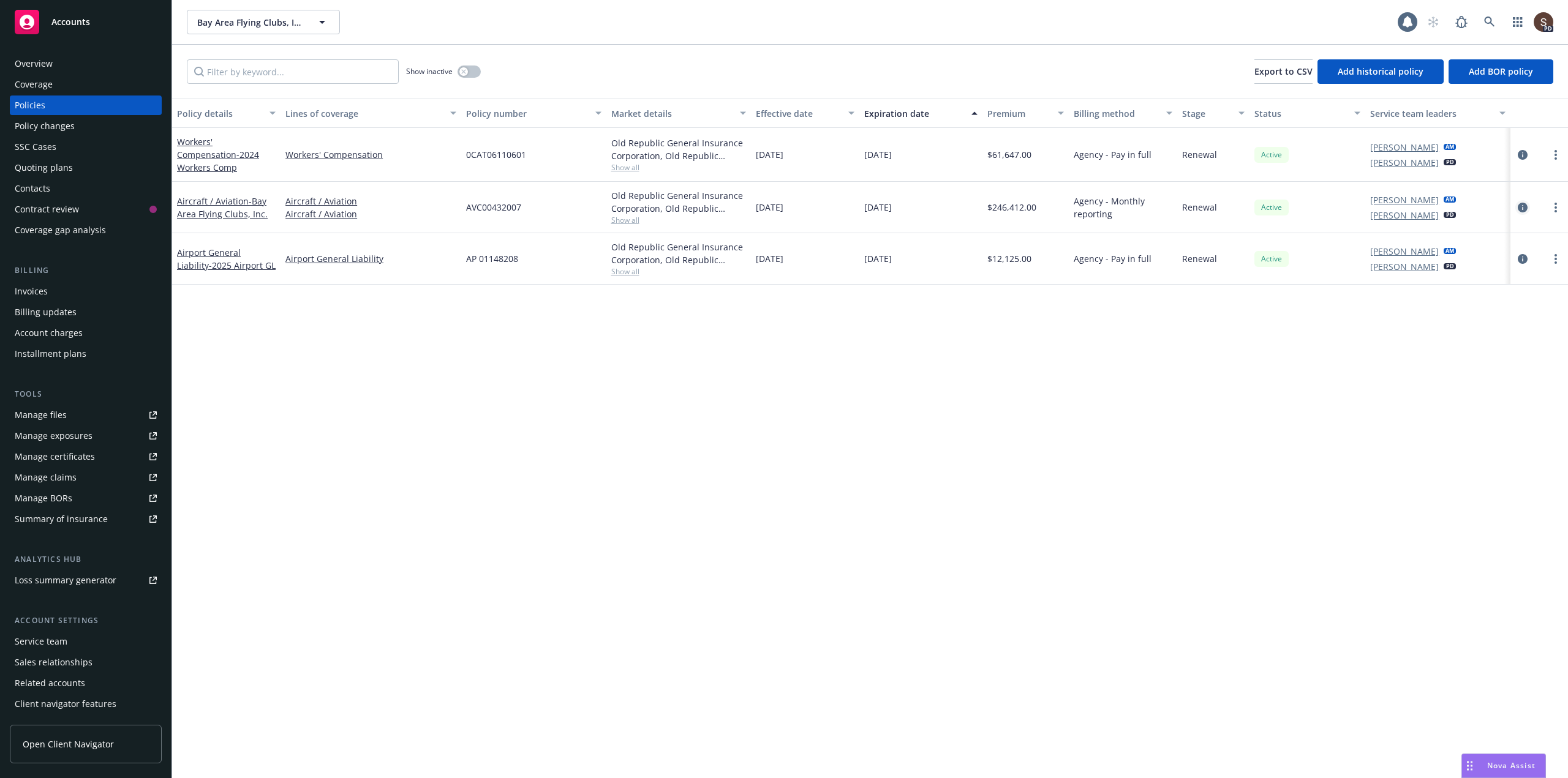
click at [1523, 203] on icon "circleInformation" at bounding box center [1523, 208] width 10 height 10
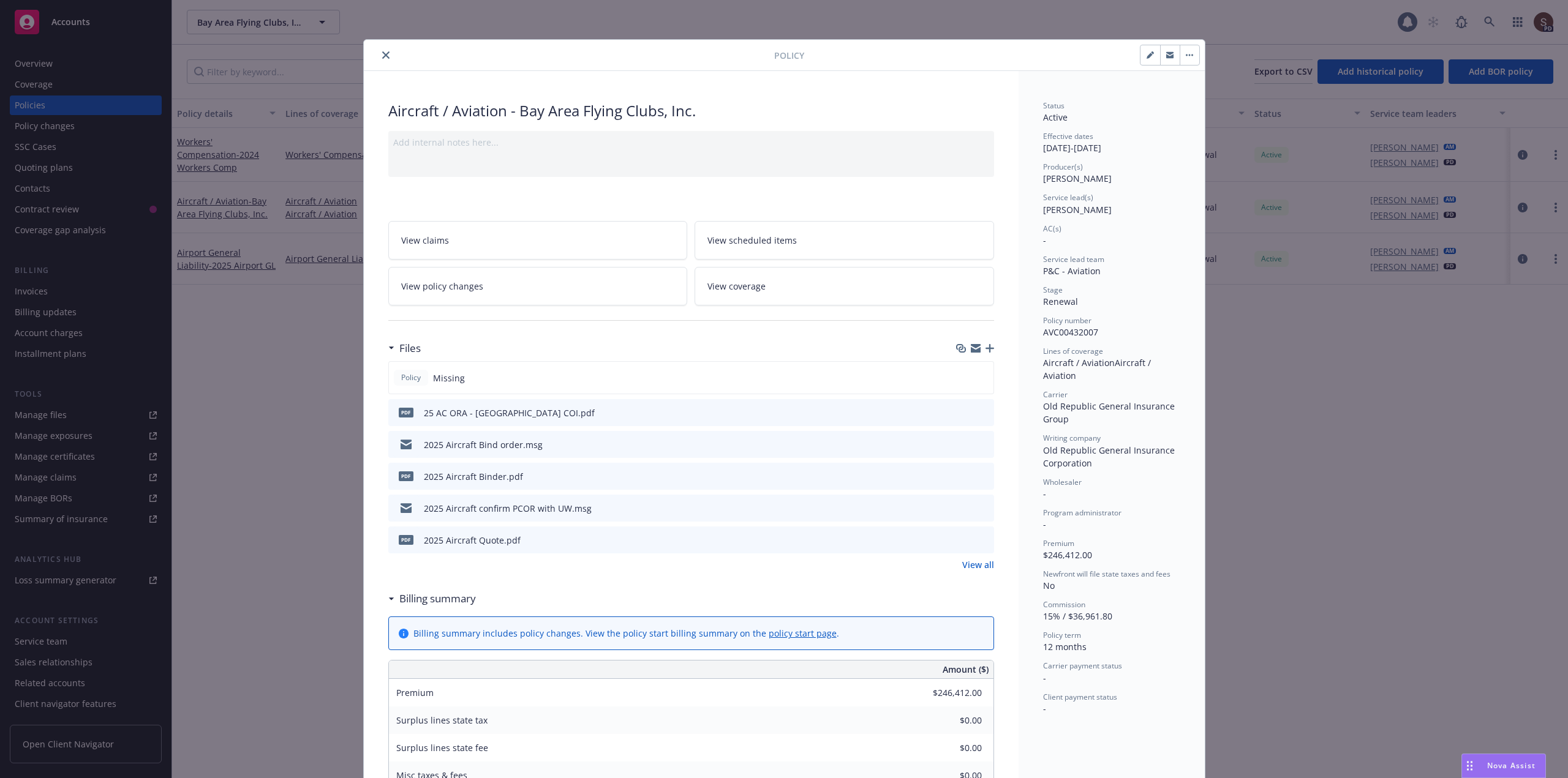
click at [977, 476] on icon "preview file" at bounding box center [983, 475] width 11 height 8
